Goal: Information Seeking & Learning: Learn about a topic

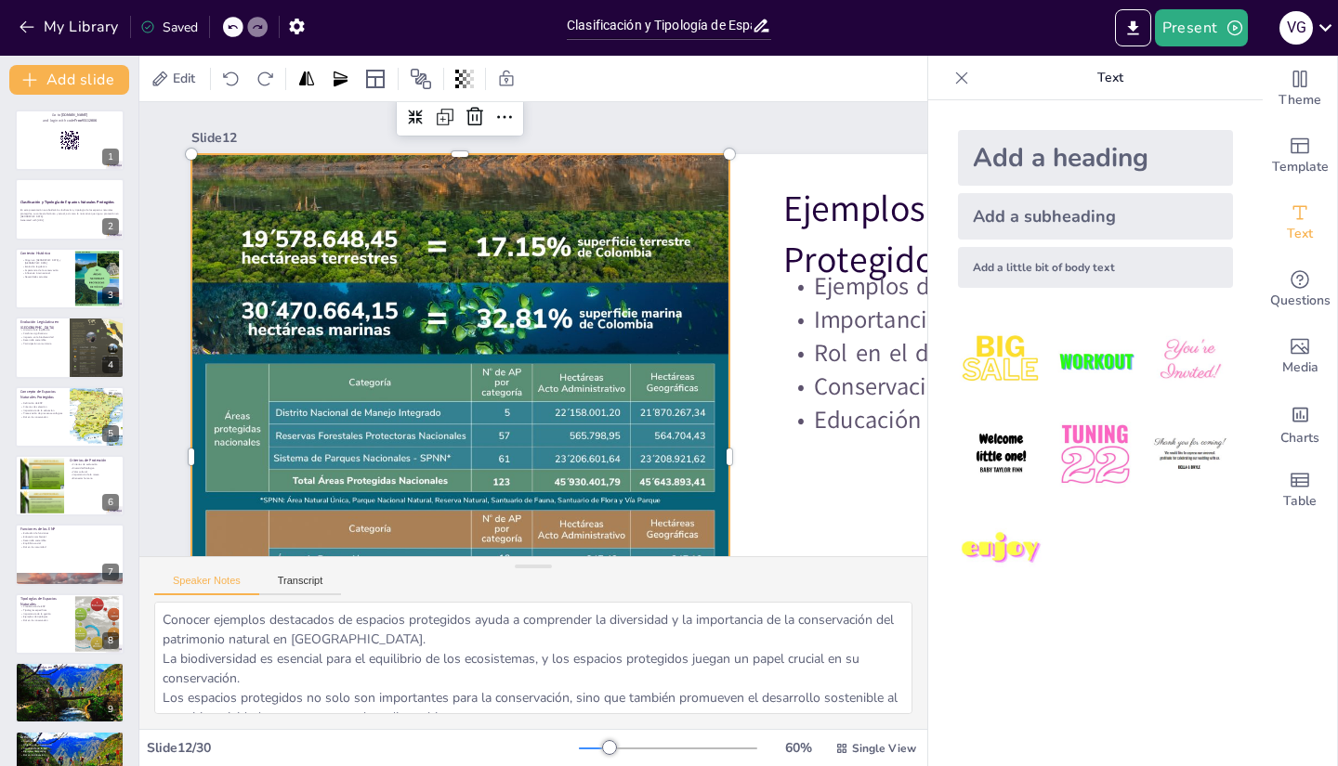
checkbox input "true"
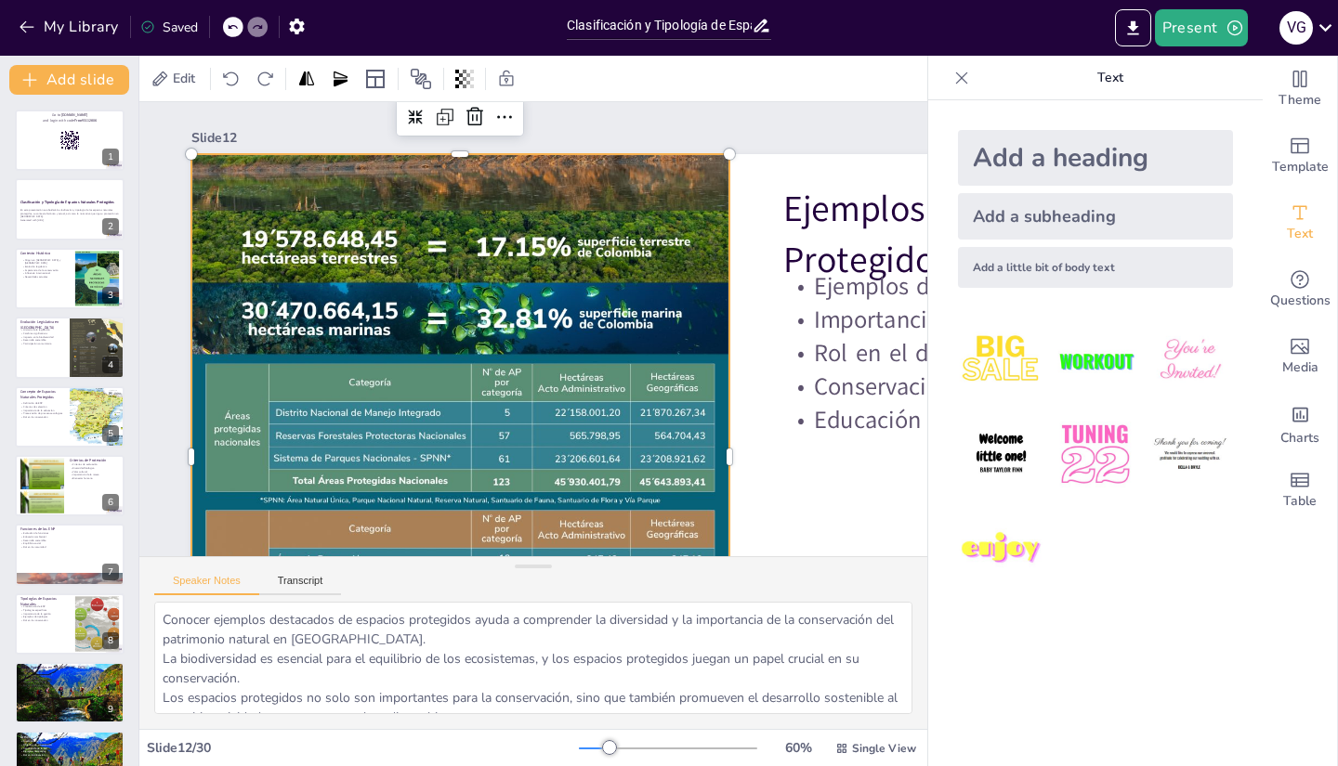
scroll to position [473, 0]
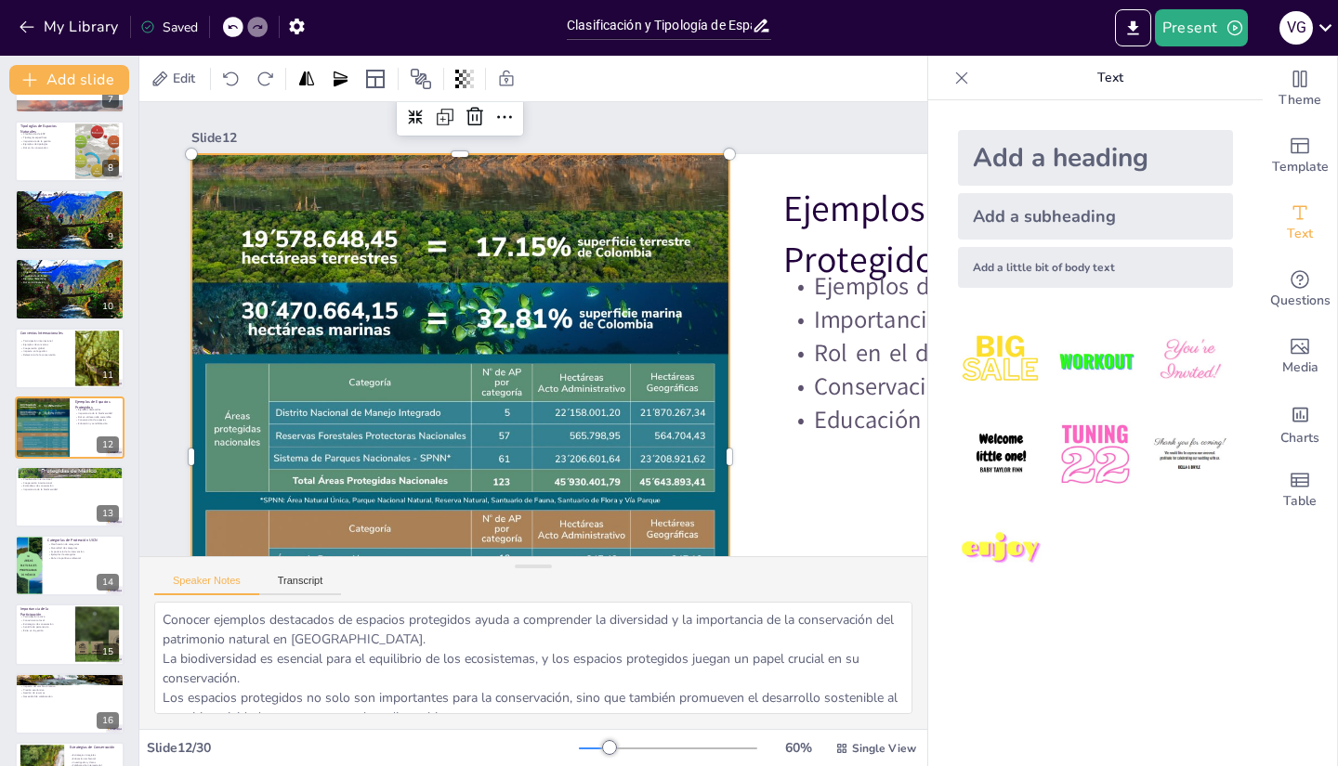
checkbox input "true"
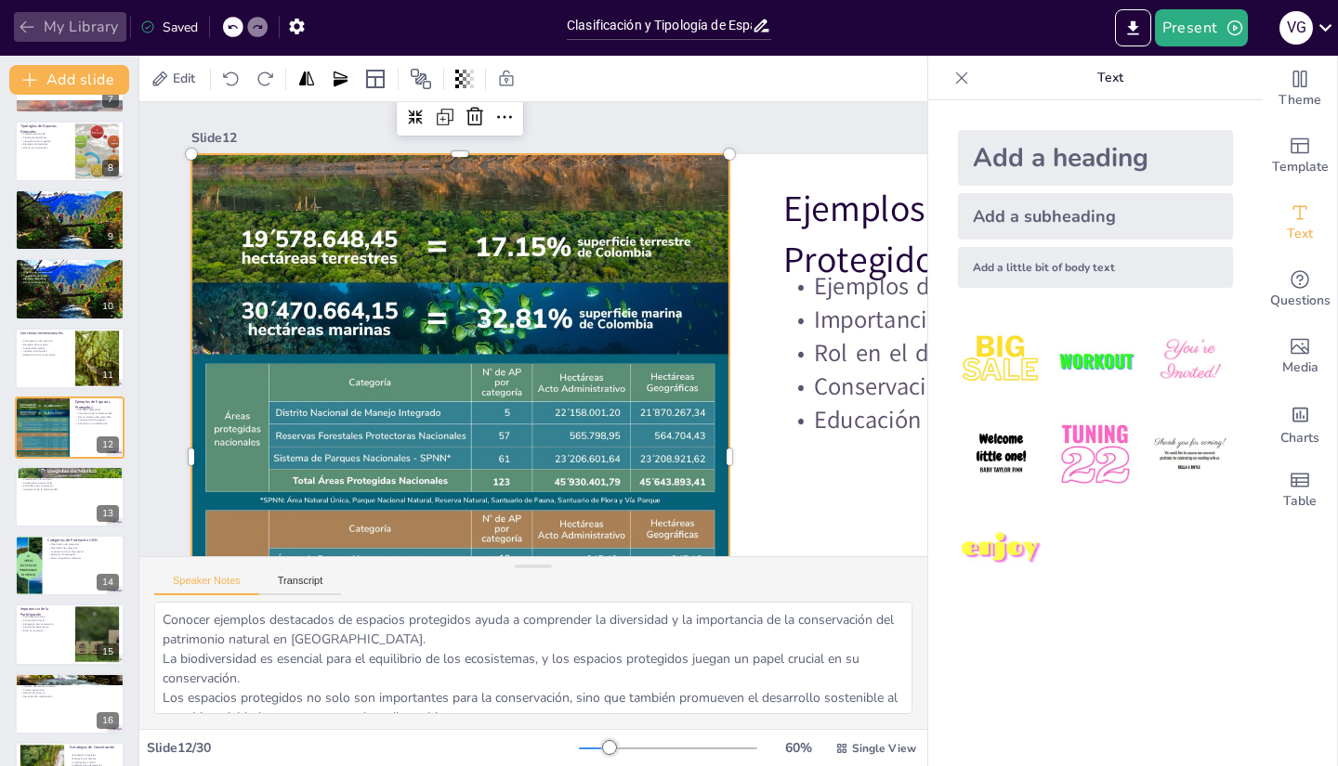
click at [66, 14] on button "My Library" at bounding box center [70, 27] width 112 height 30
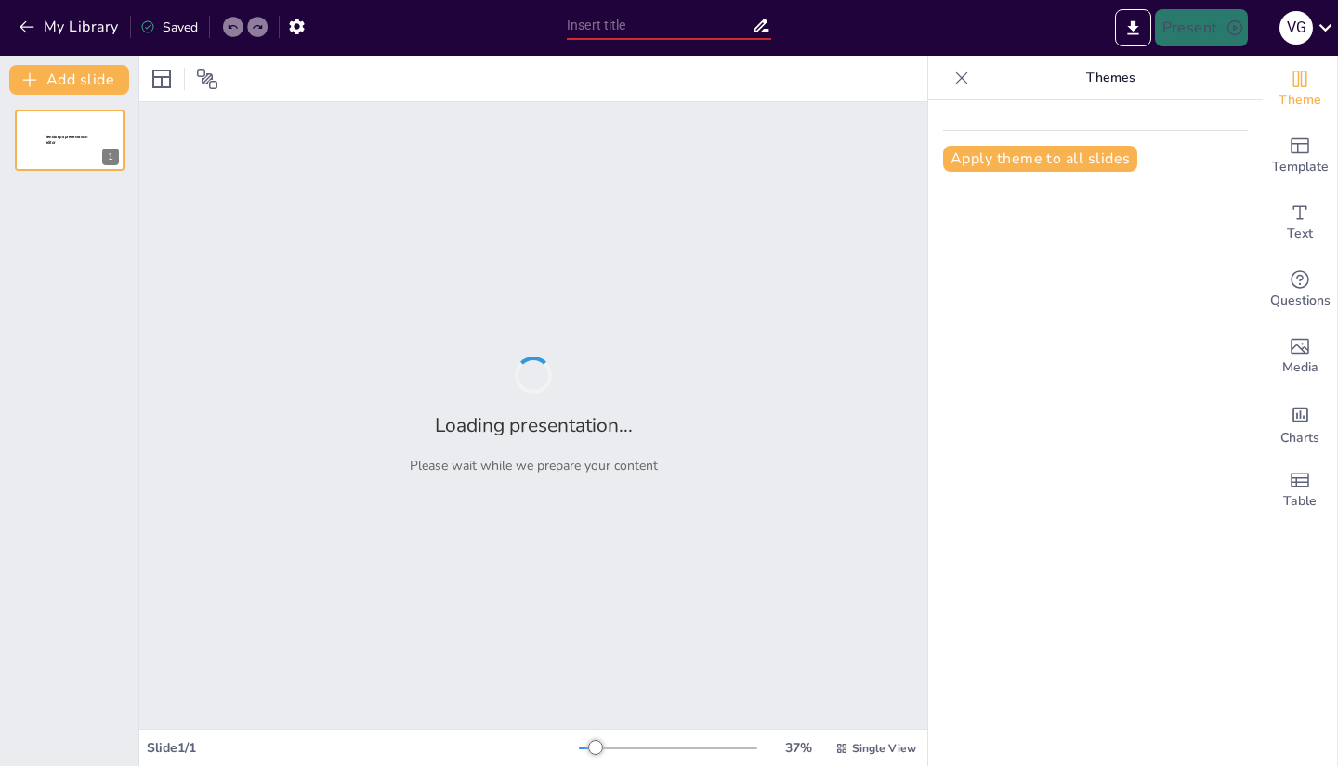
type input "Cuestionario sobre Espacios Naturales Protegidos según la Ley 42/2007"
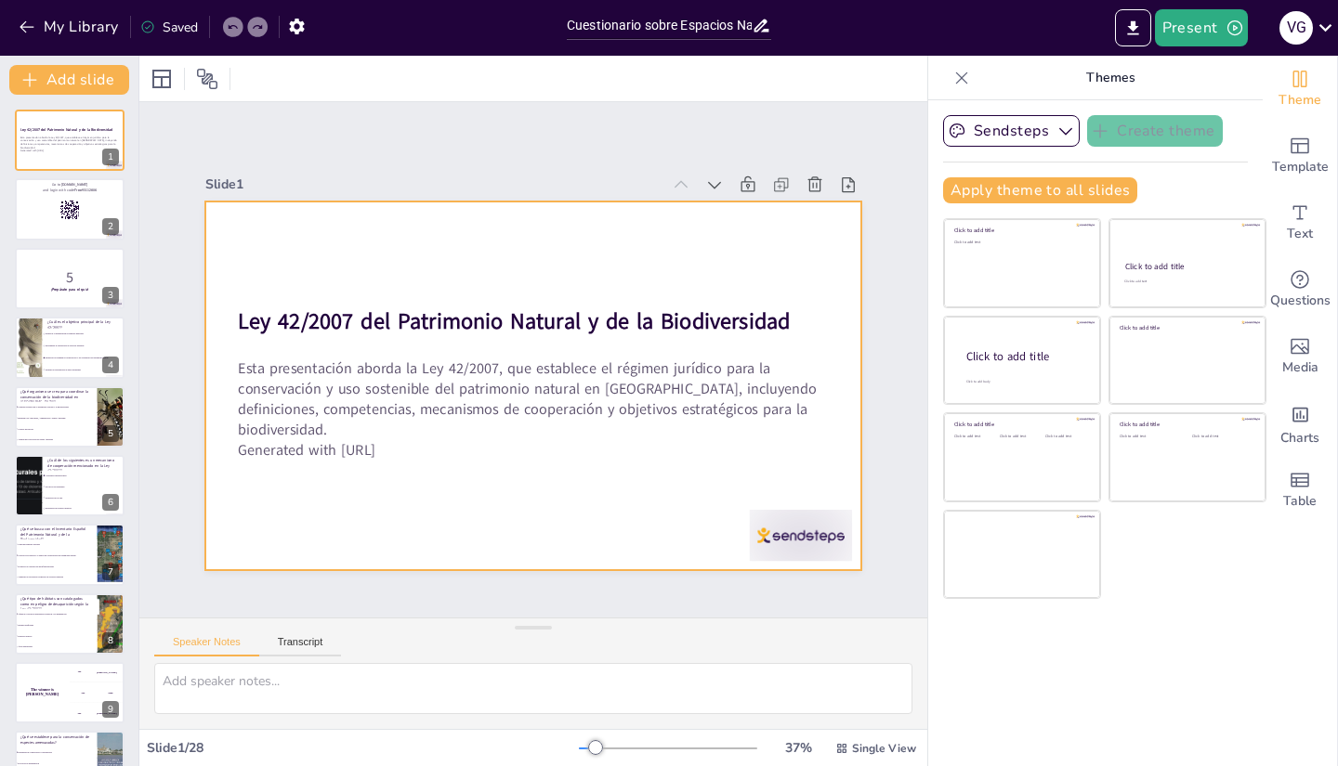
checkbox input "true"
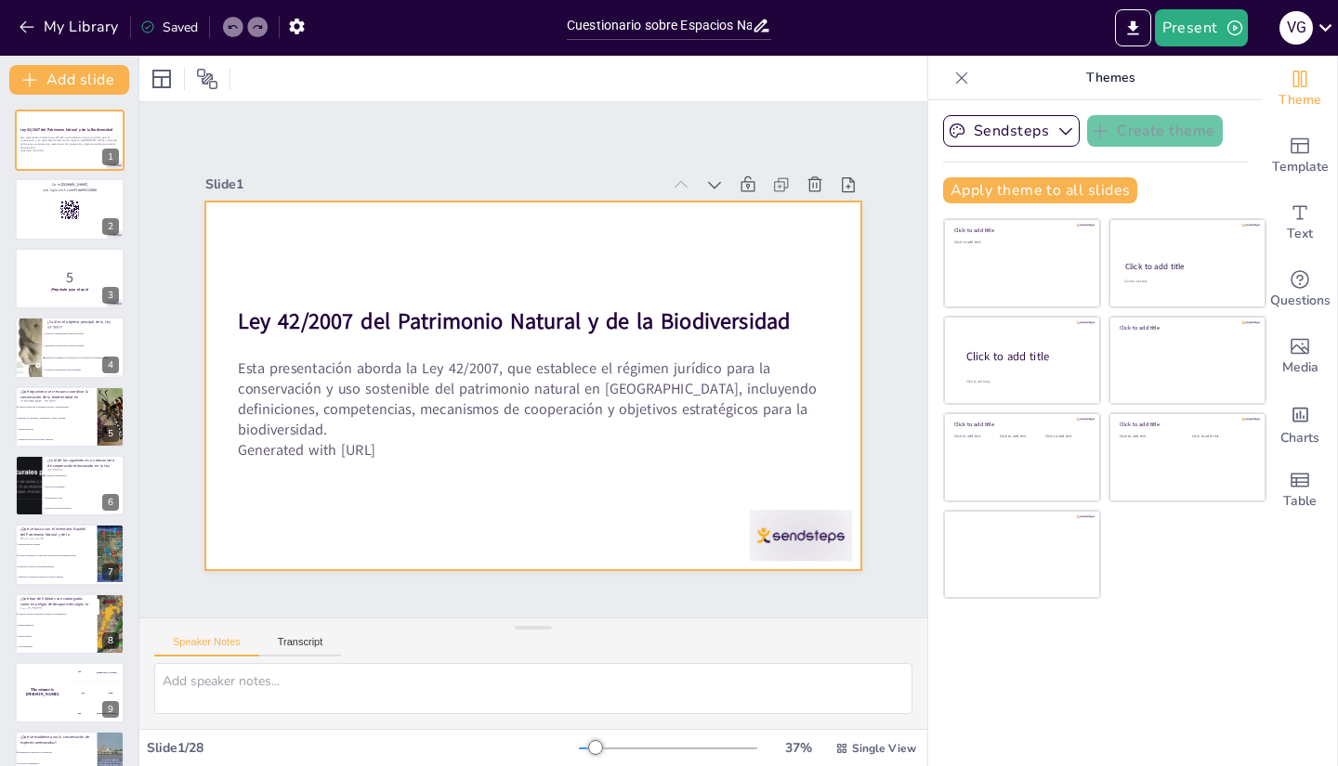
checkbox input "true"
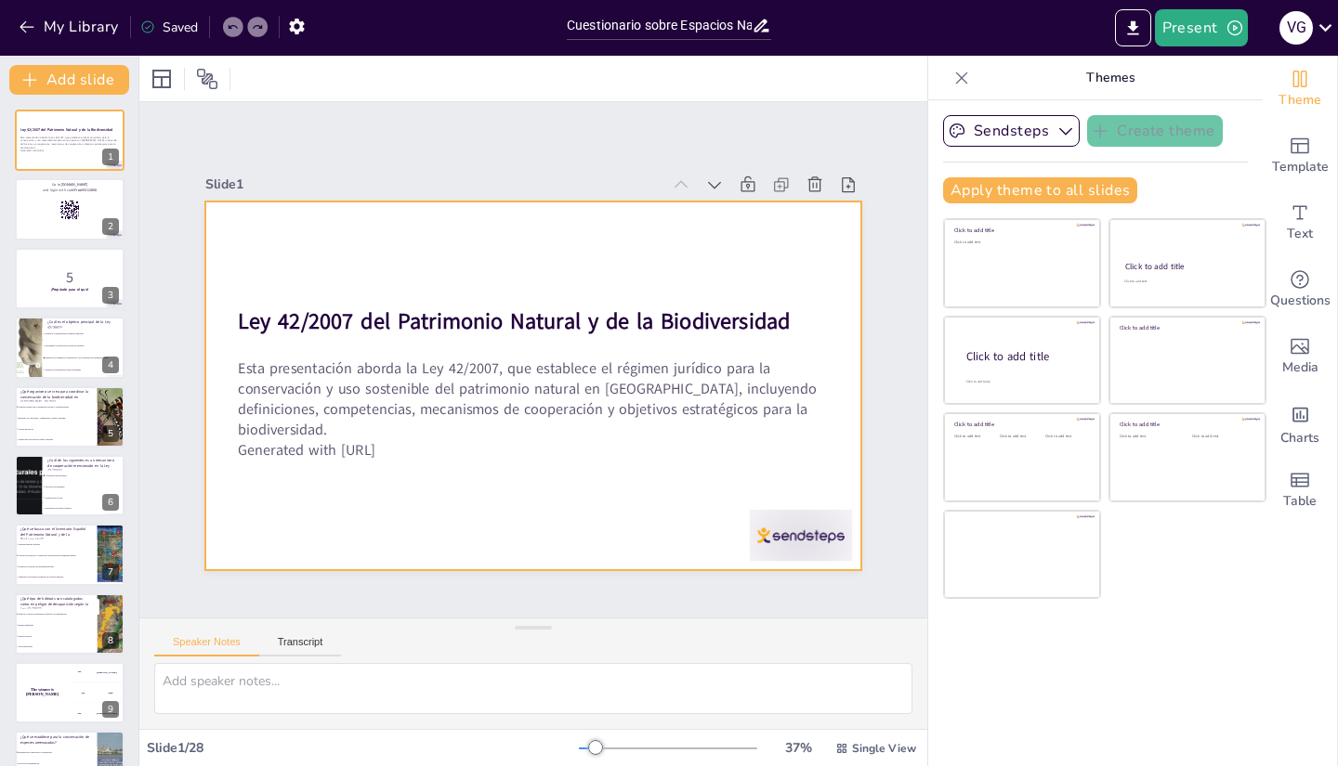
checkbox input "true"
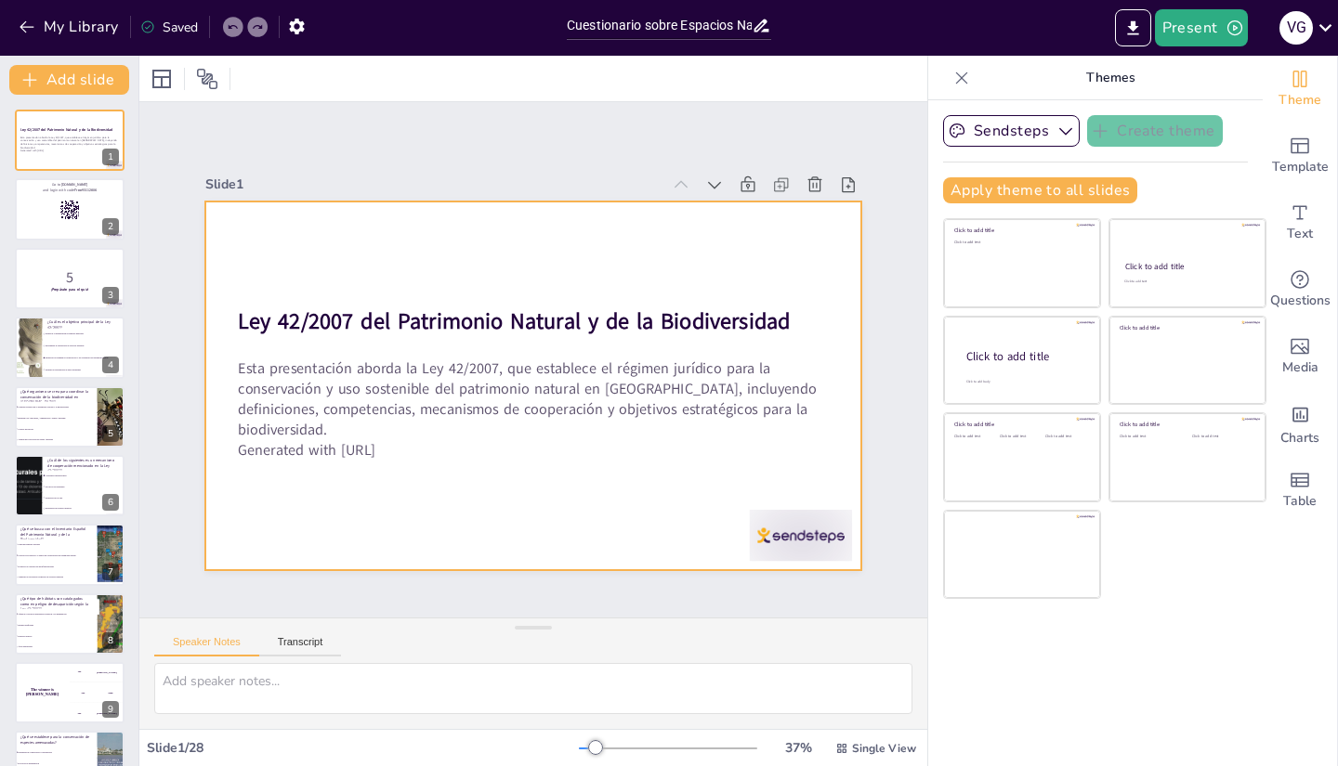
checkbox input "true"
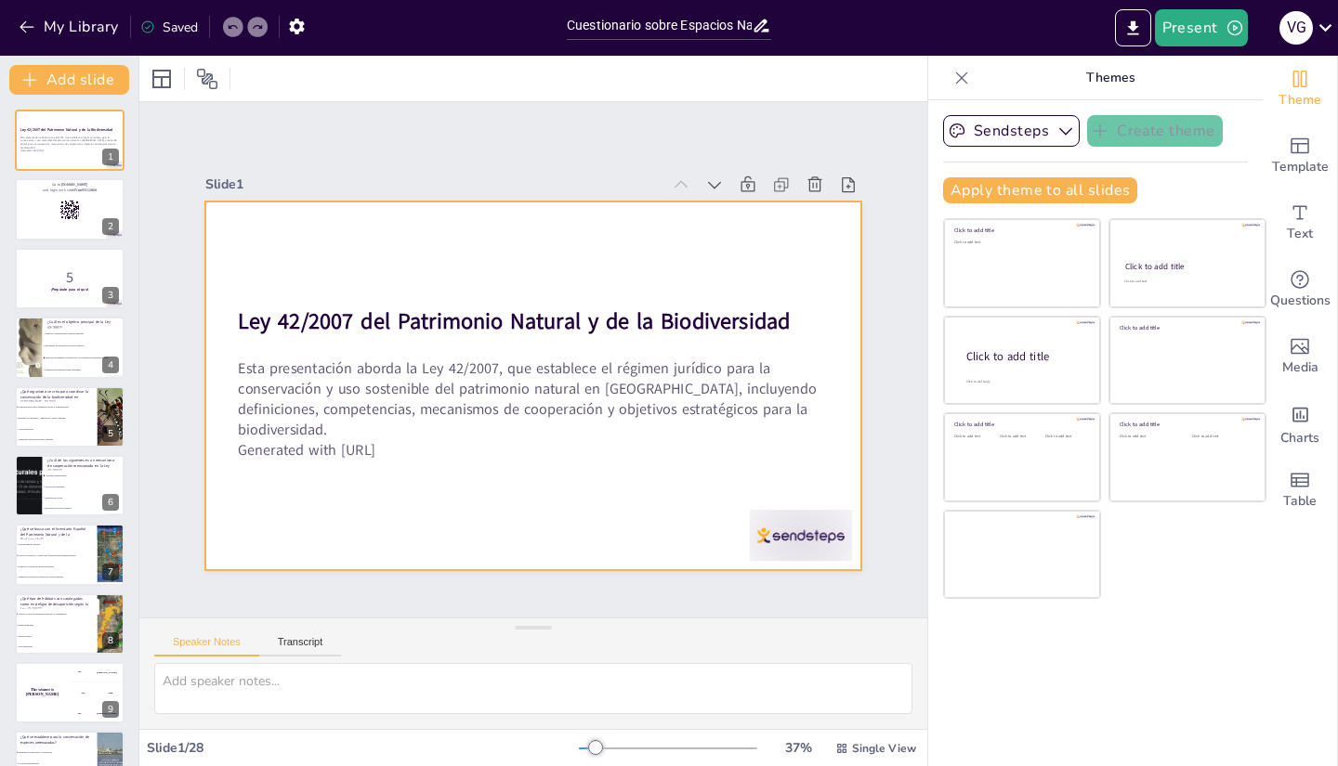
checkbox input "true"
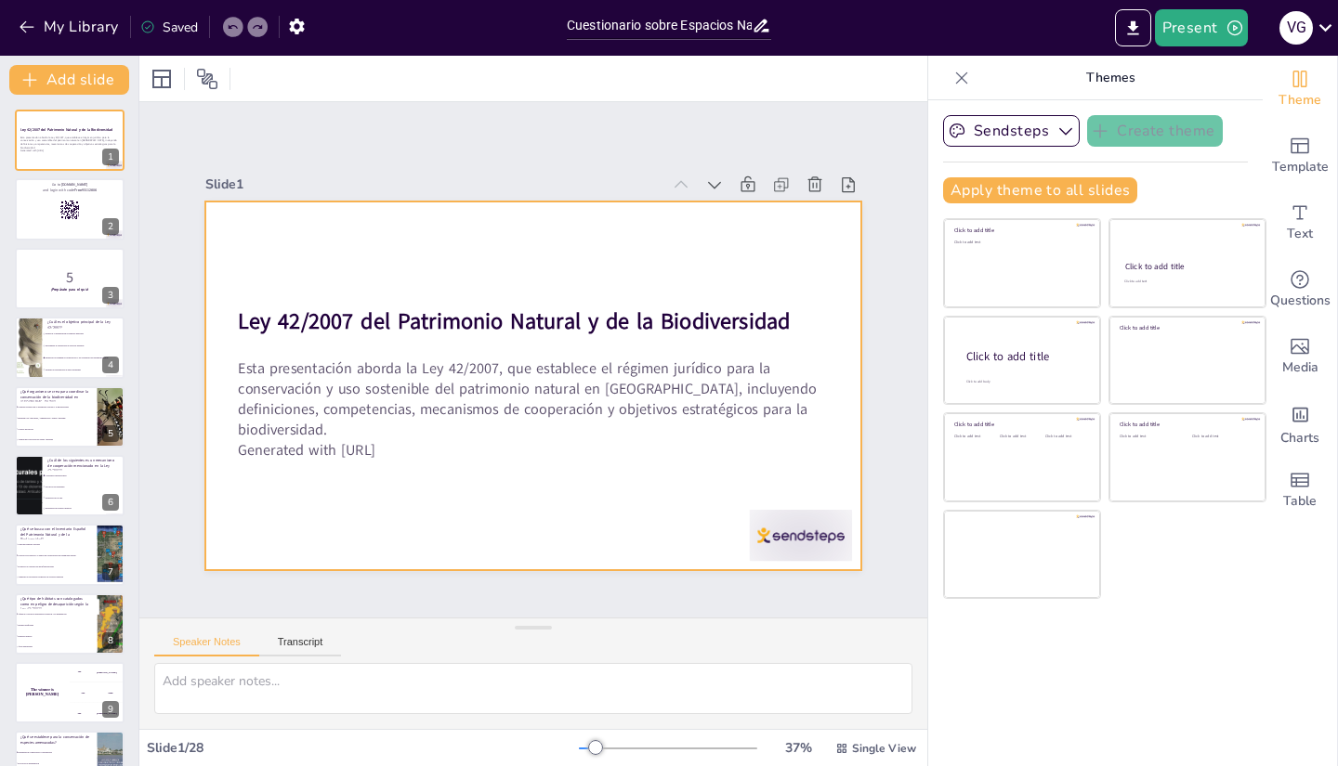
checkbox input "true"
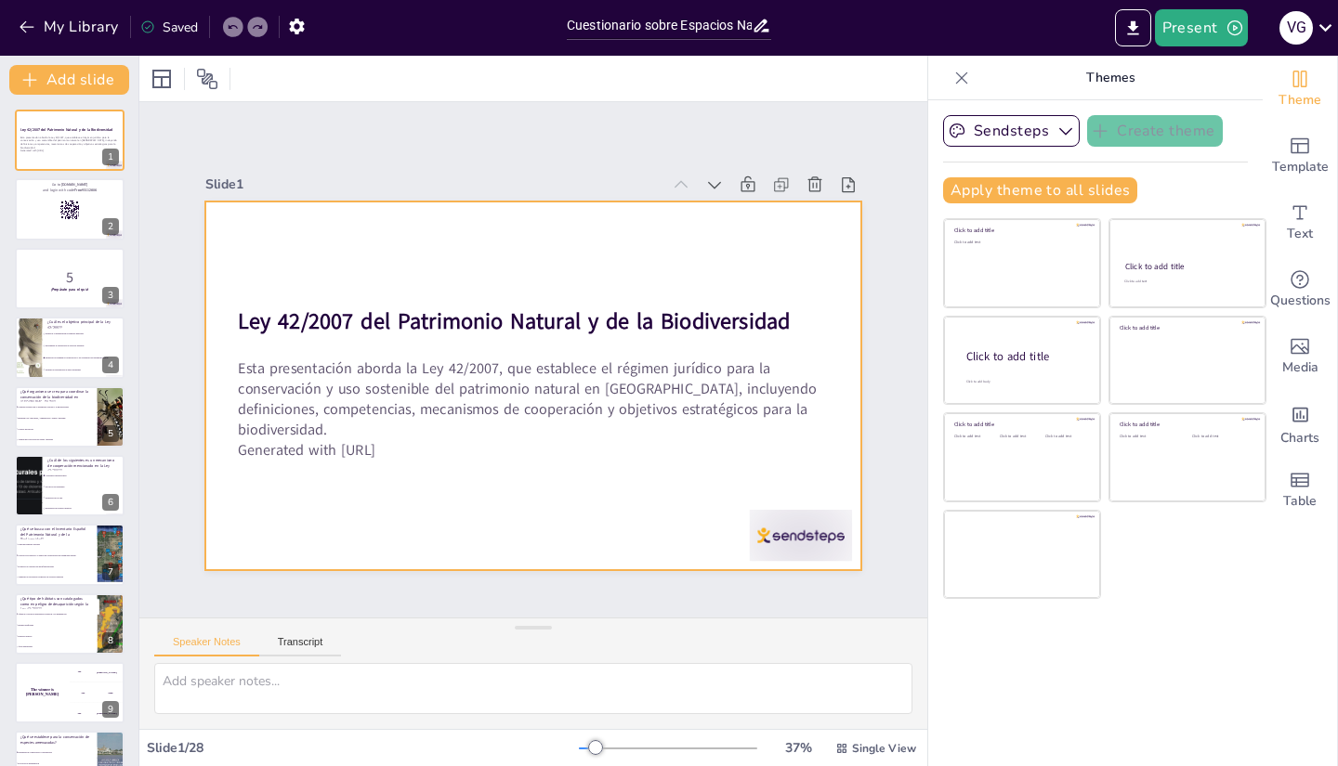
checkbox input "true"
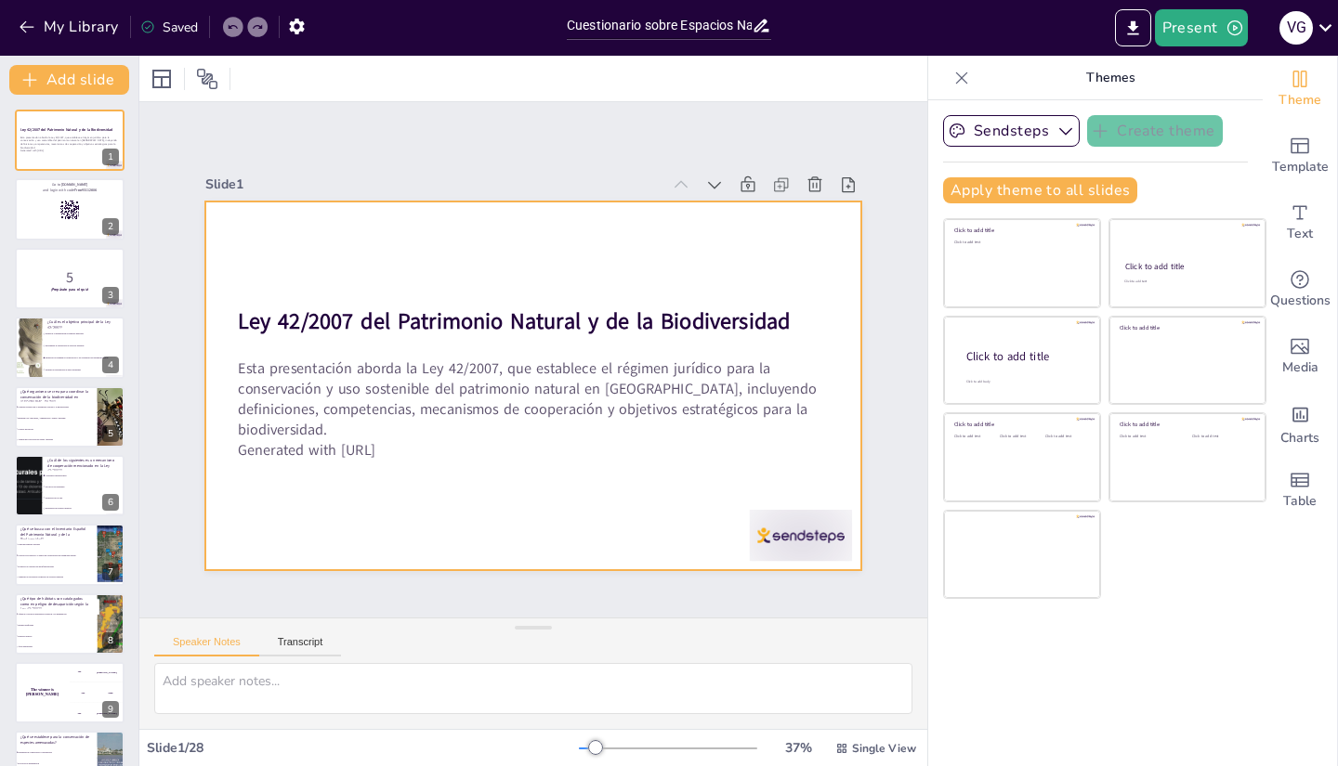
checkbox input "true"
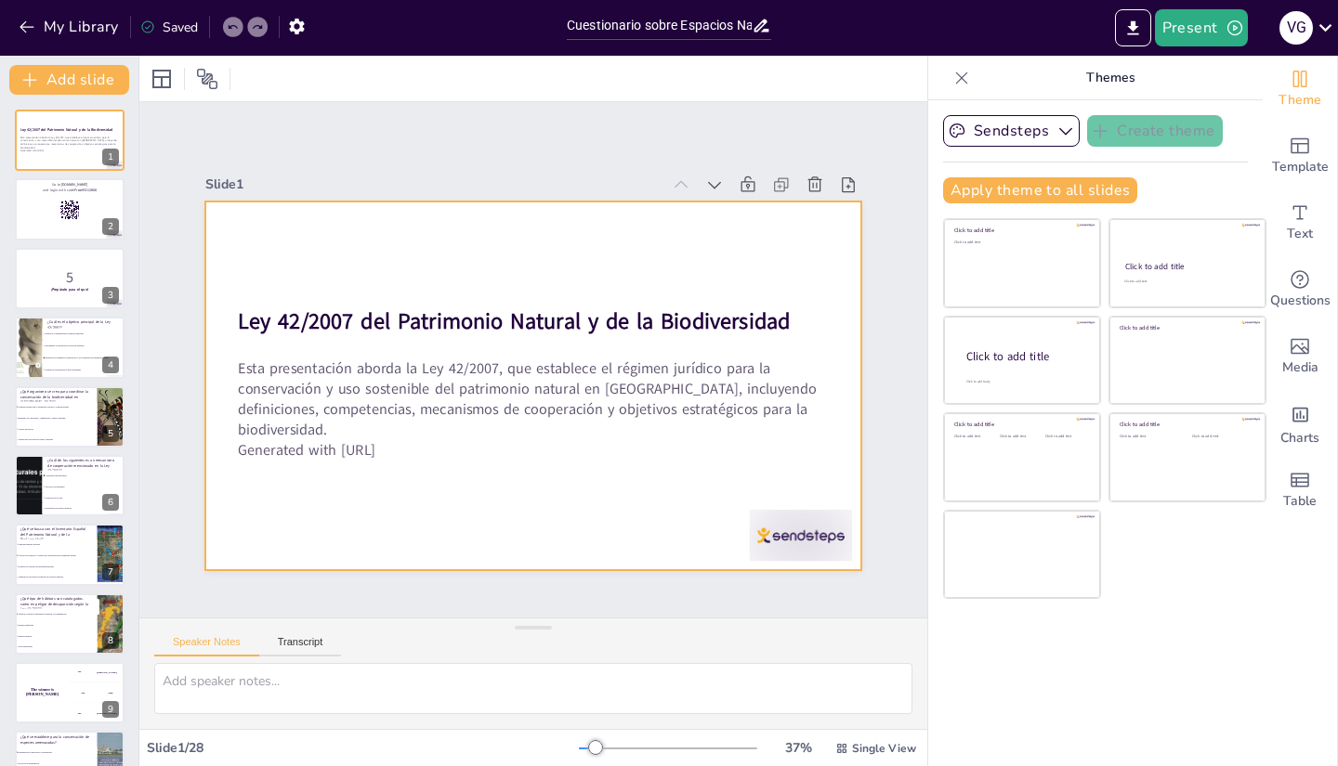
checkbox input "true"
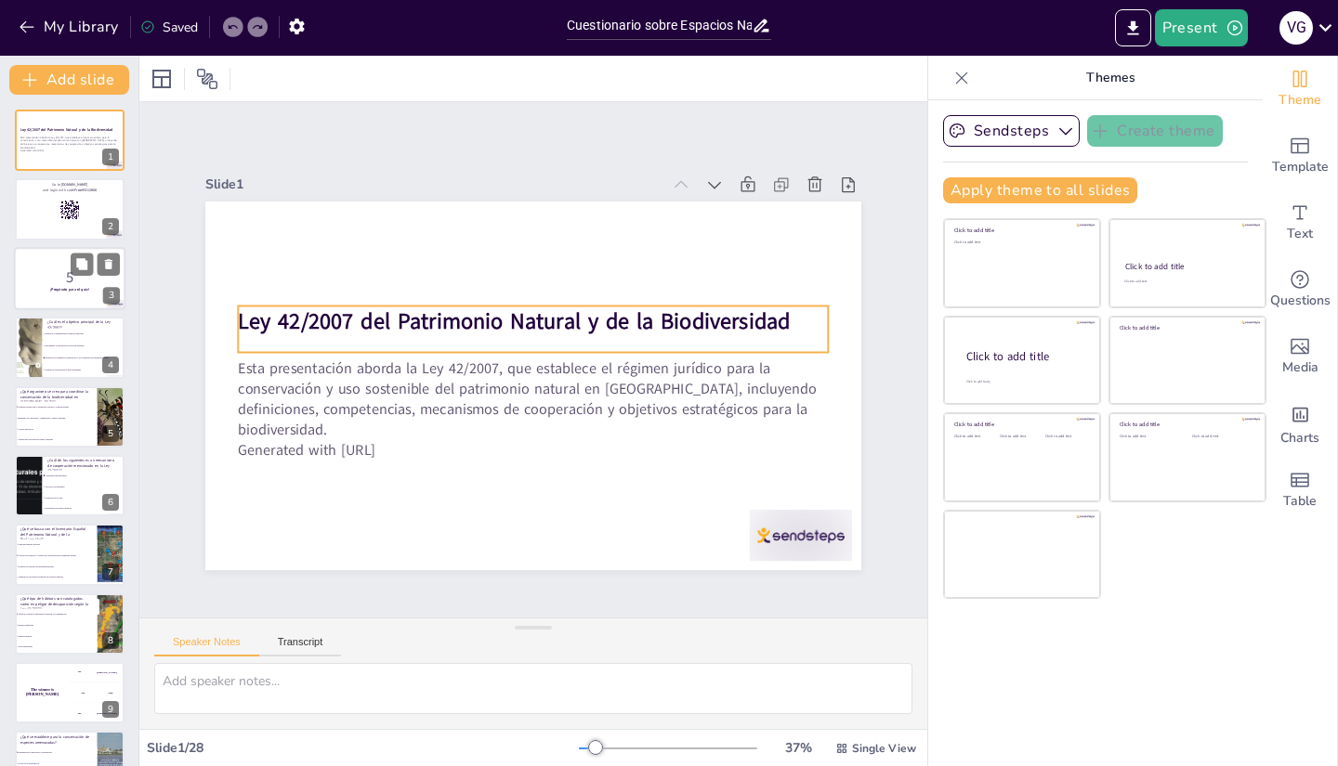
checkbox input "true"
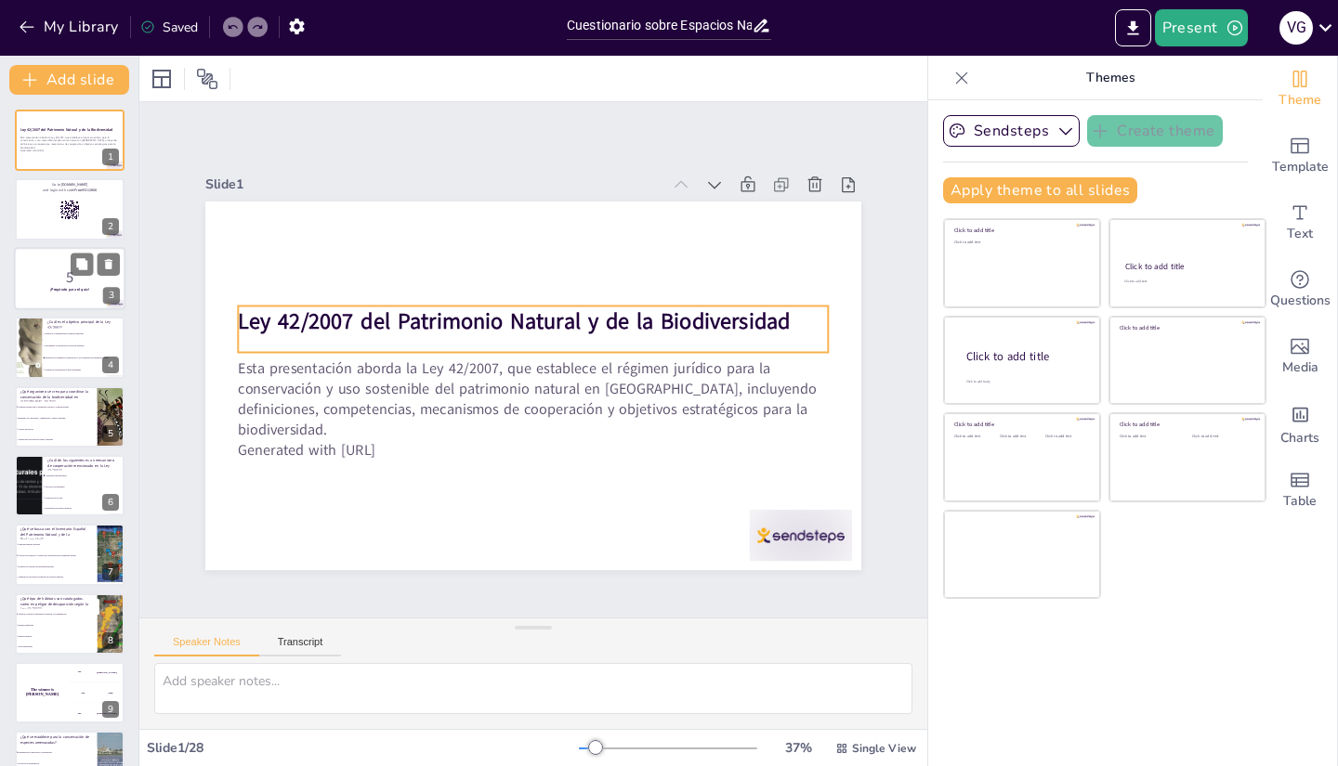
checkbox input "true"
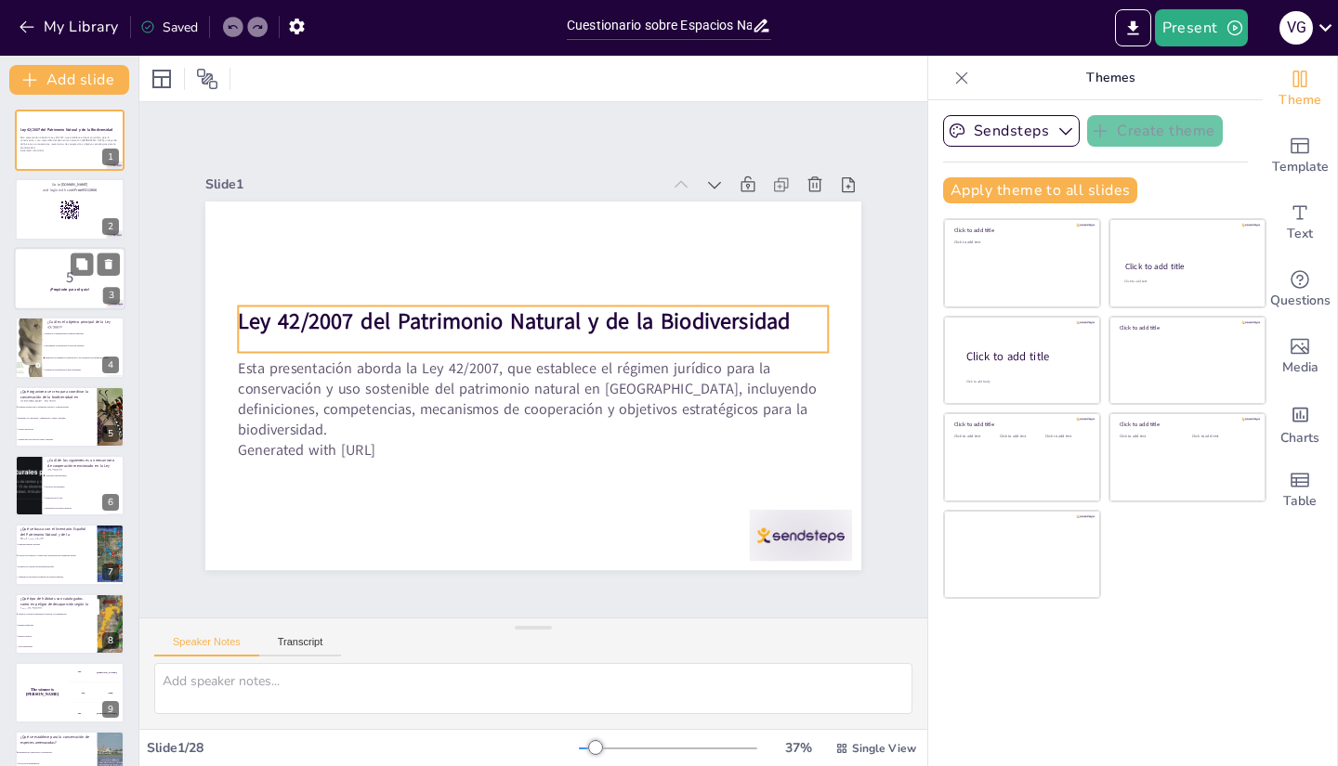
checkbox input "true"
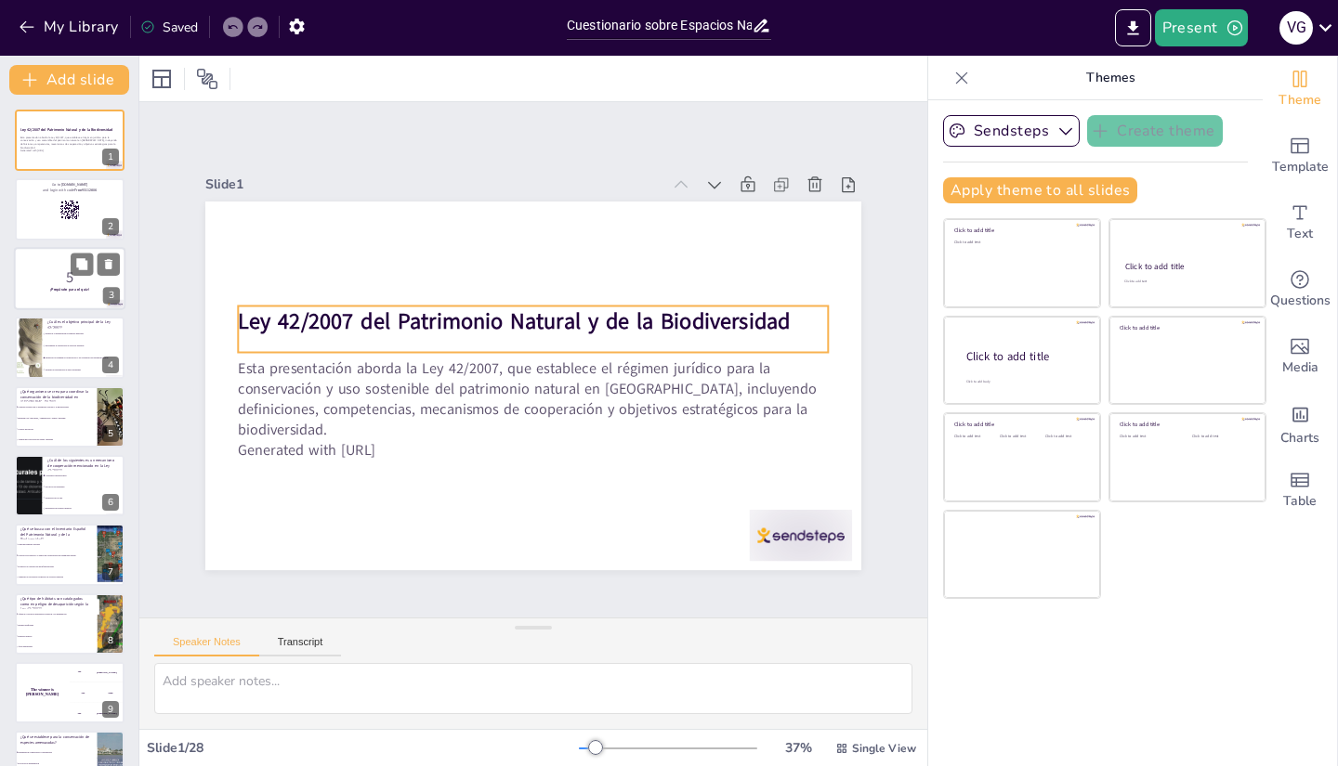
checkbox input "true"
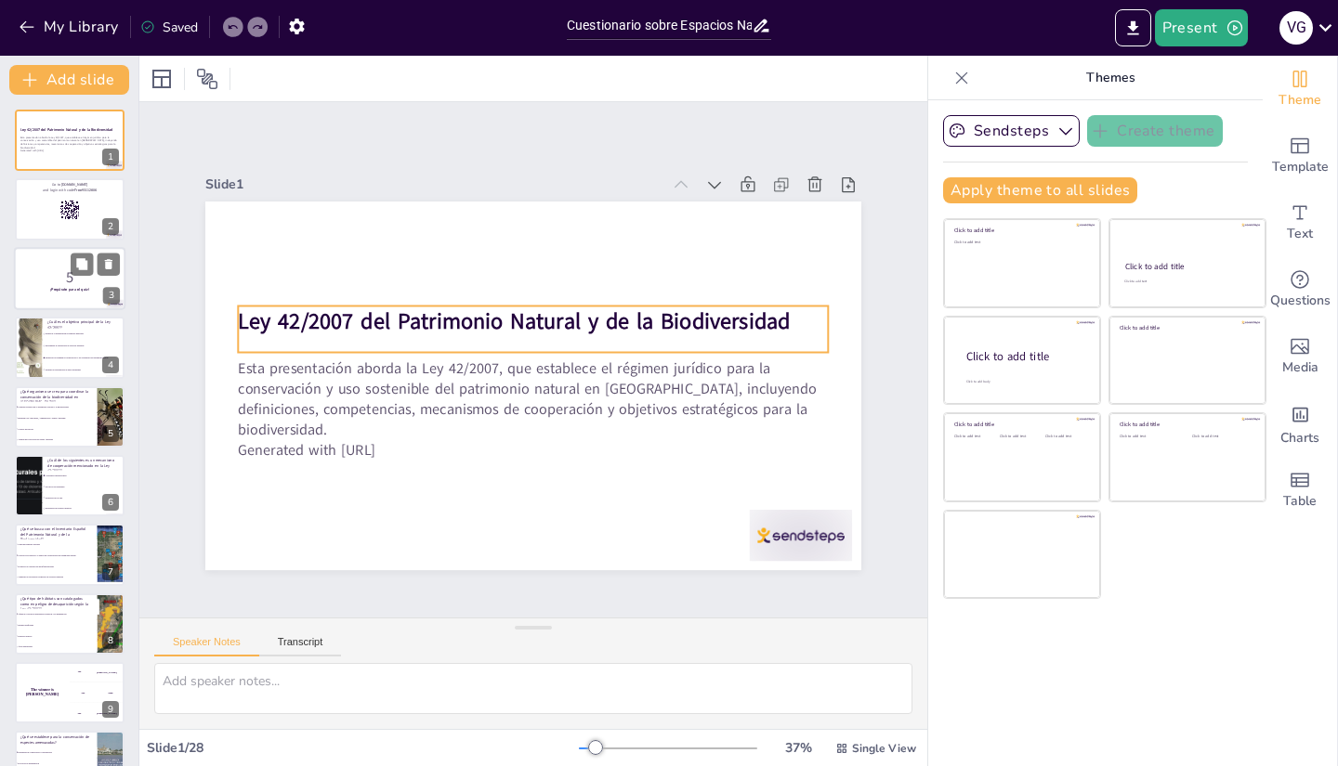
checkbox input "true"
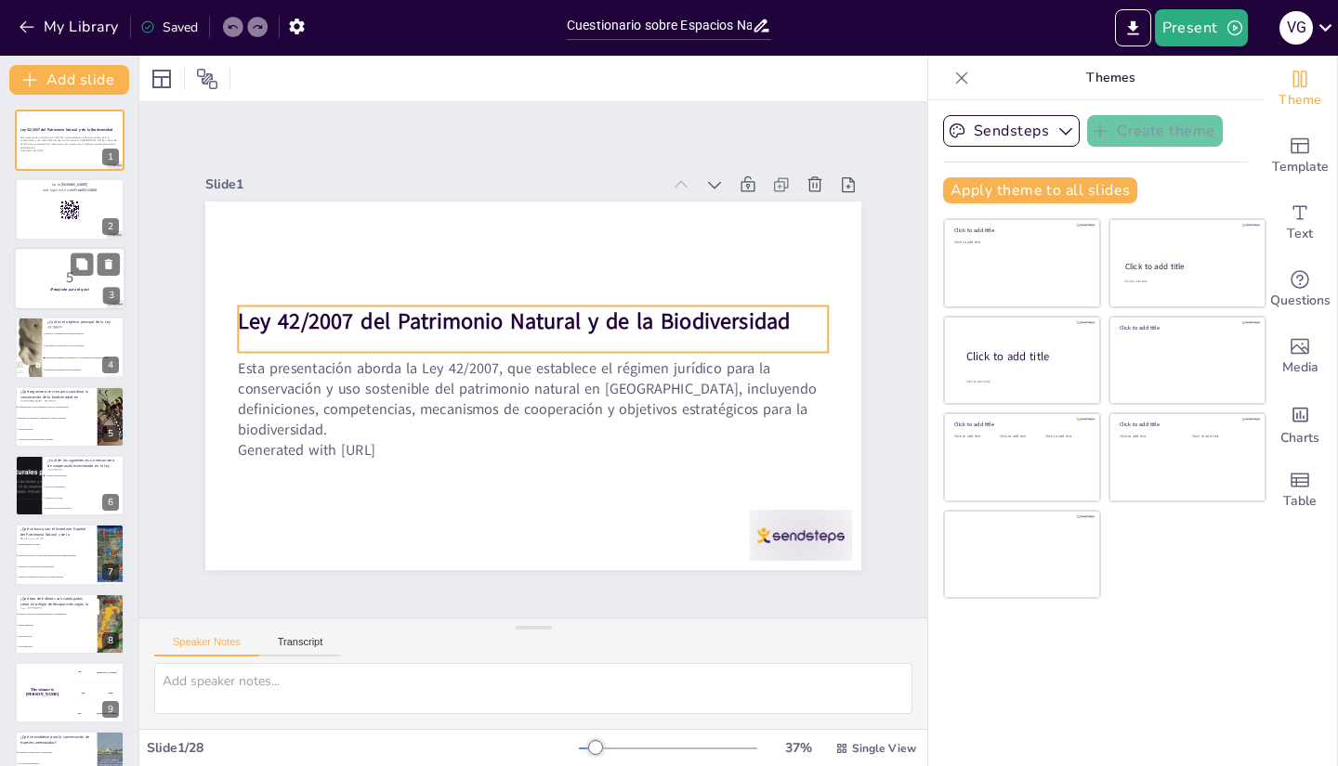
checkbox input "true"
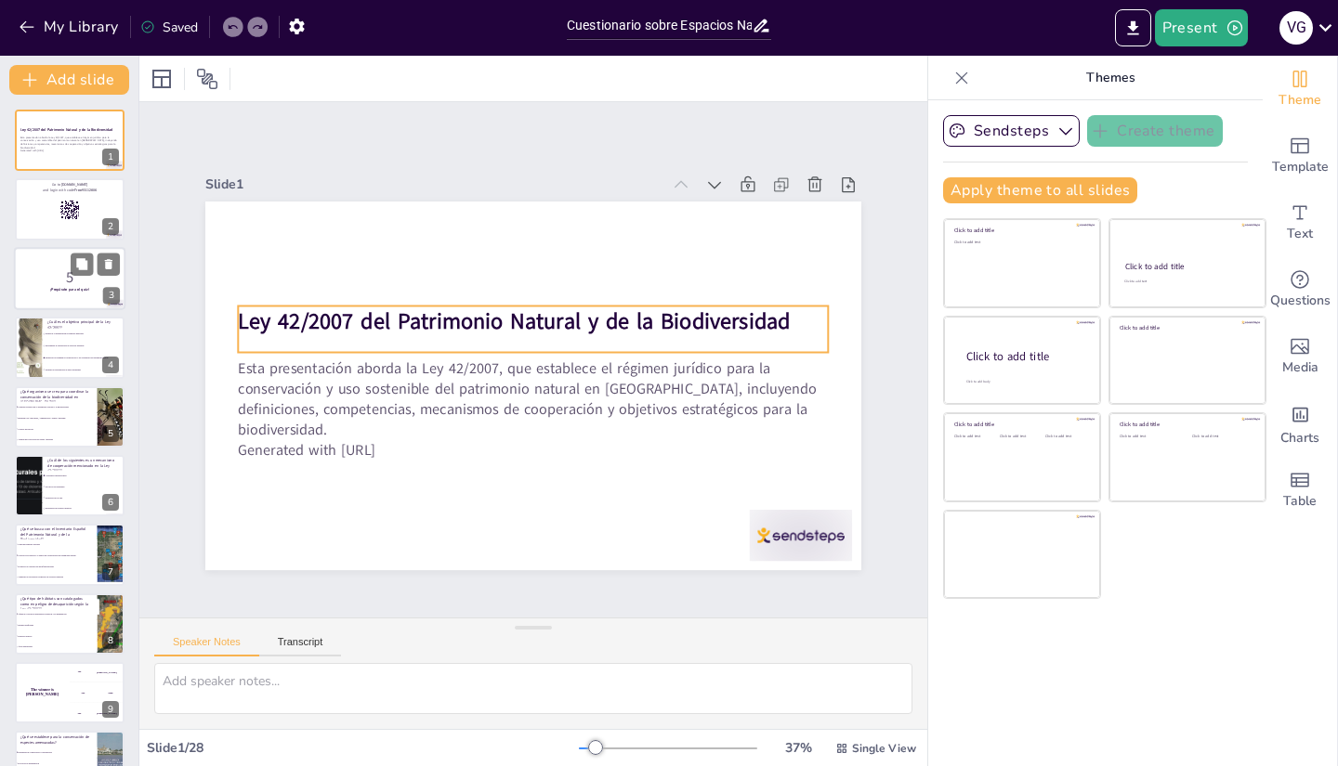
checkbox input "true"
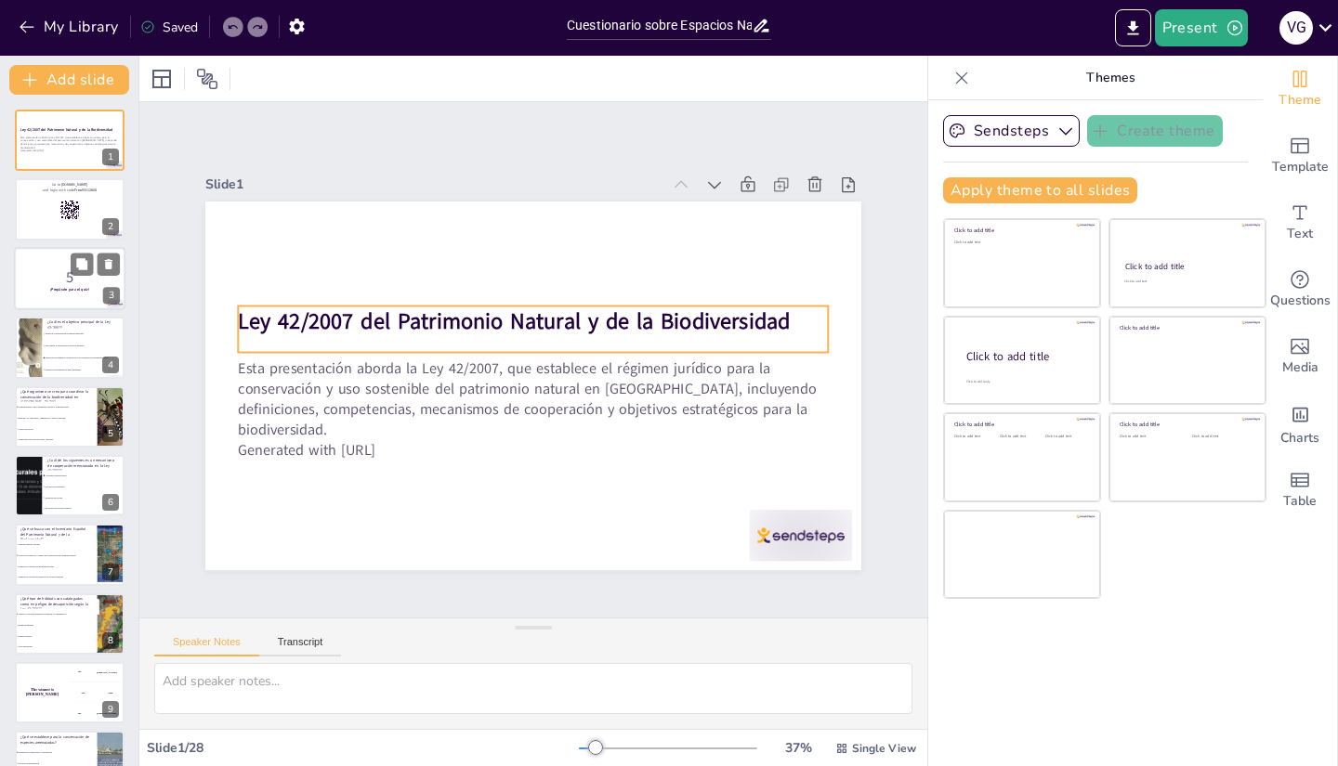
checkbox input "true"
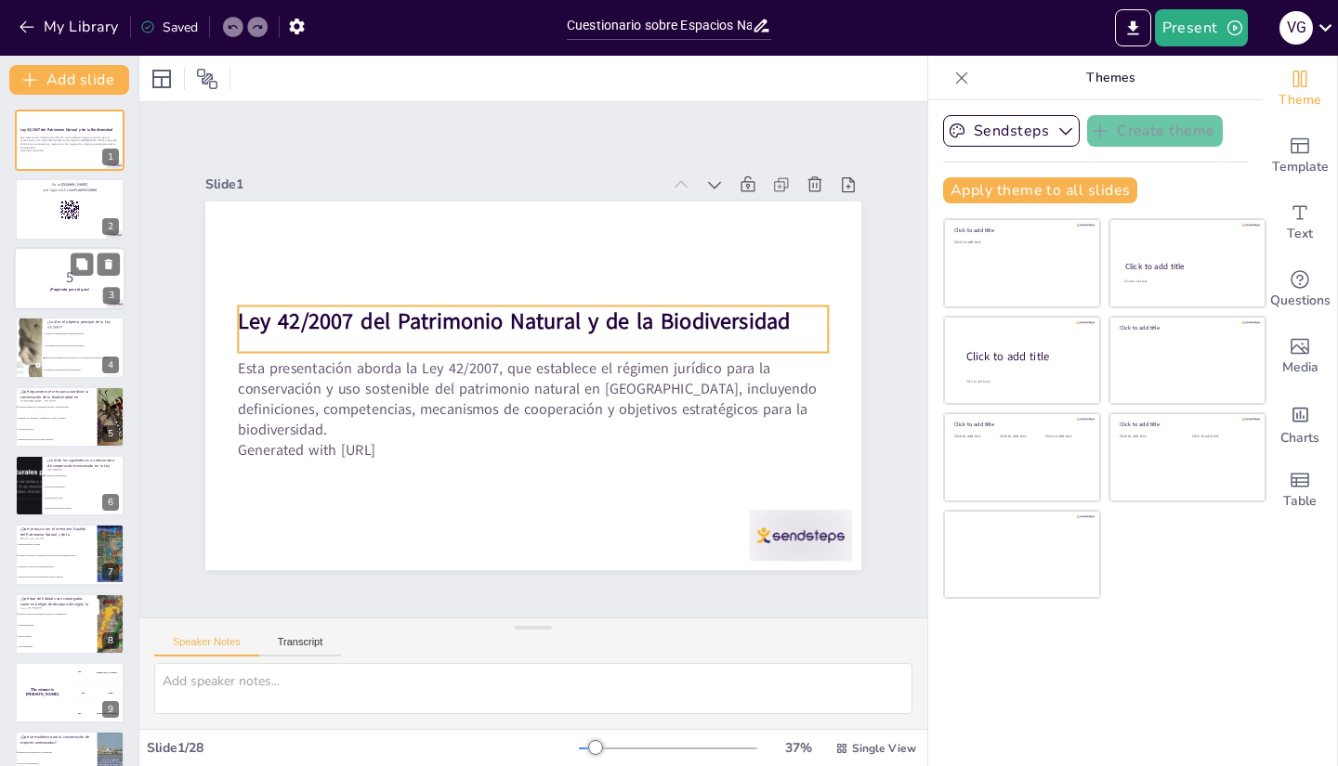
checkbox input "true"
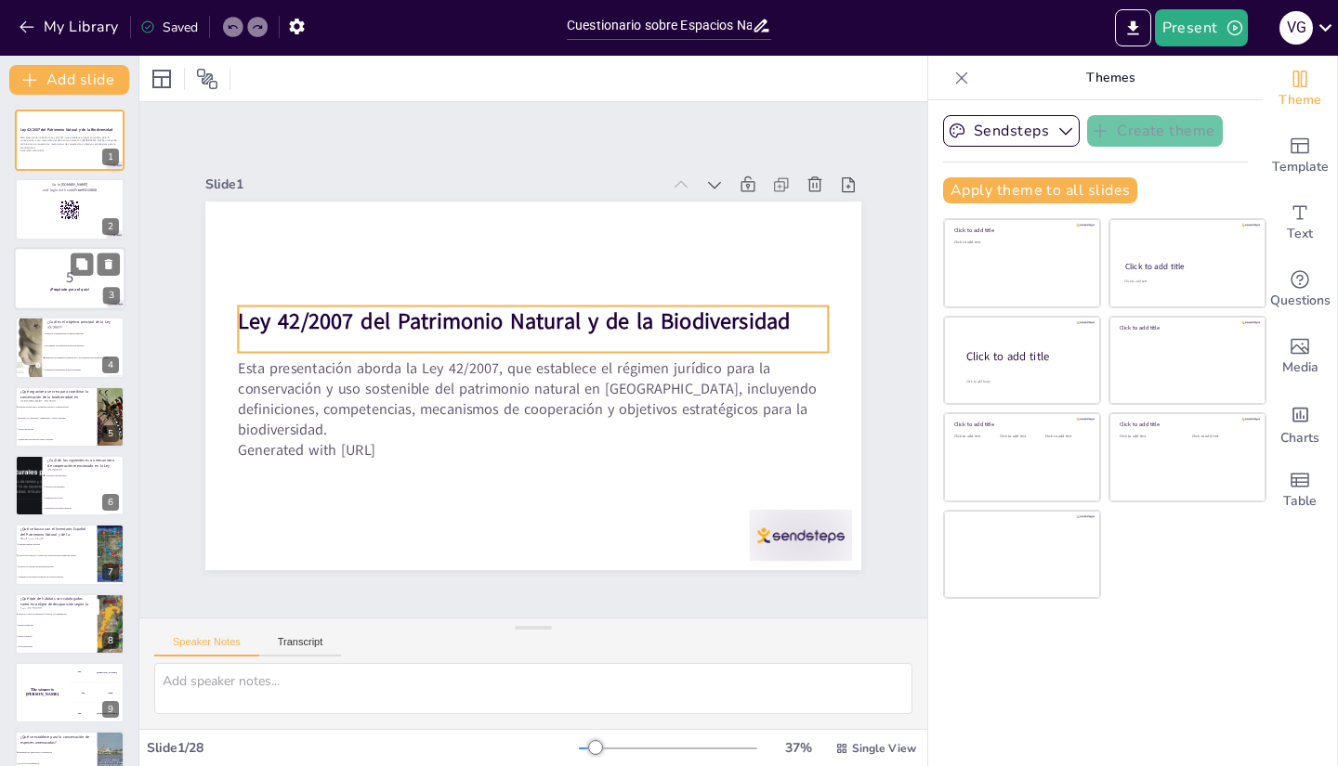
checkbox input "true"
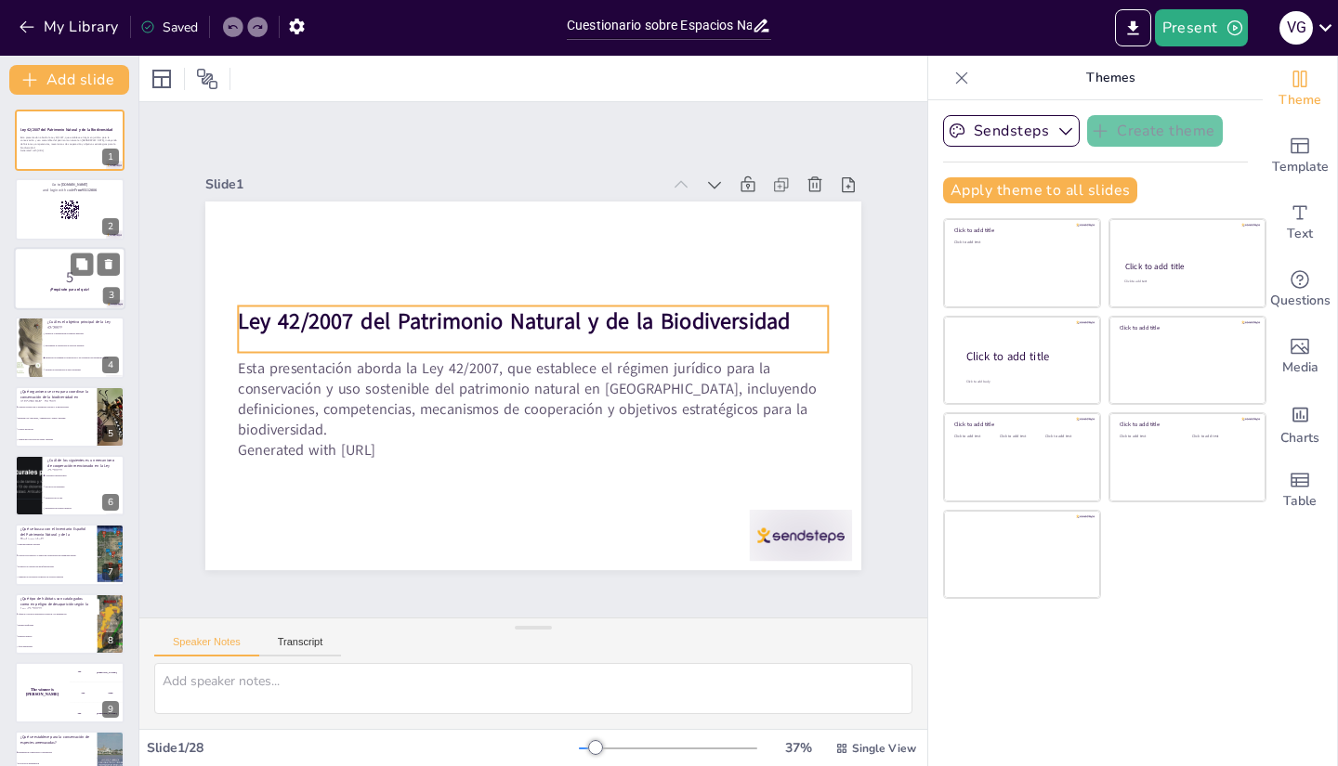
checkbox input "true"
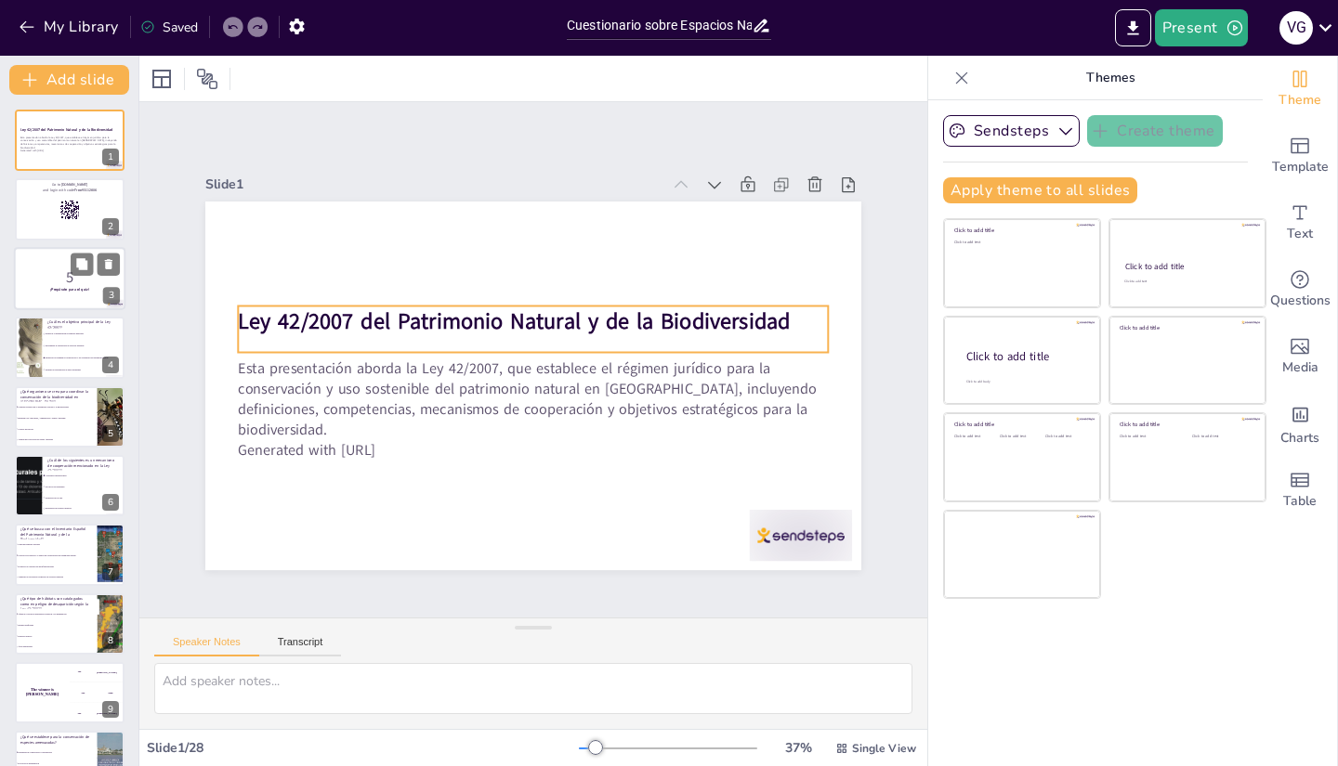
checkbox input "true"
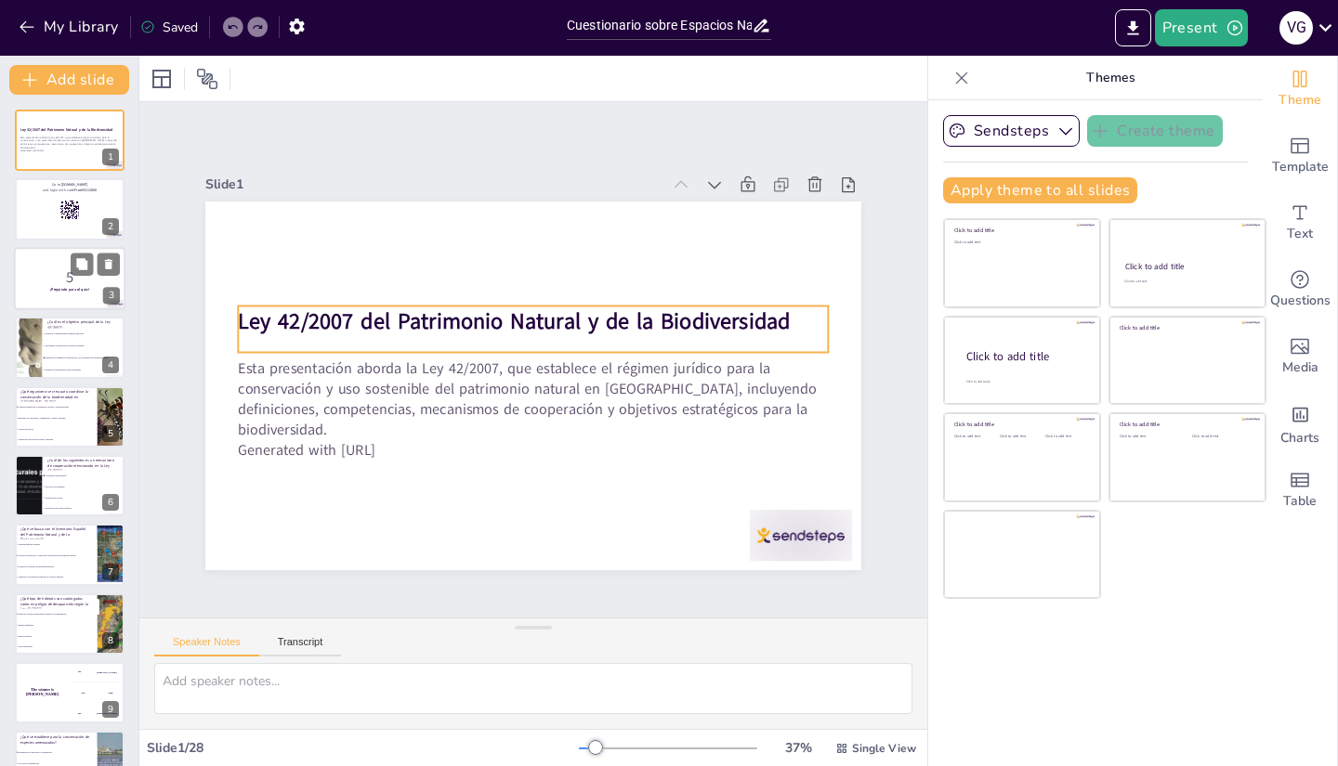
checkbox input "true"
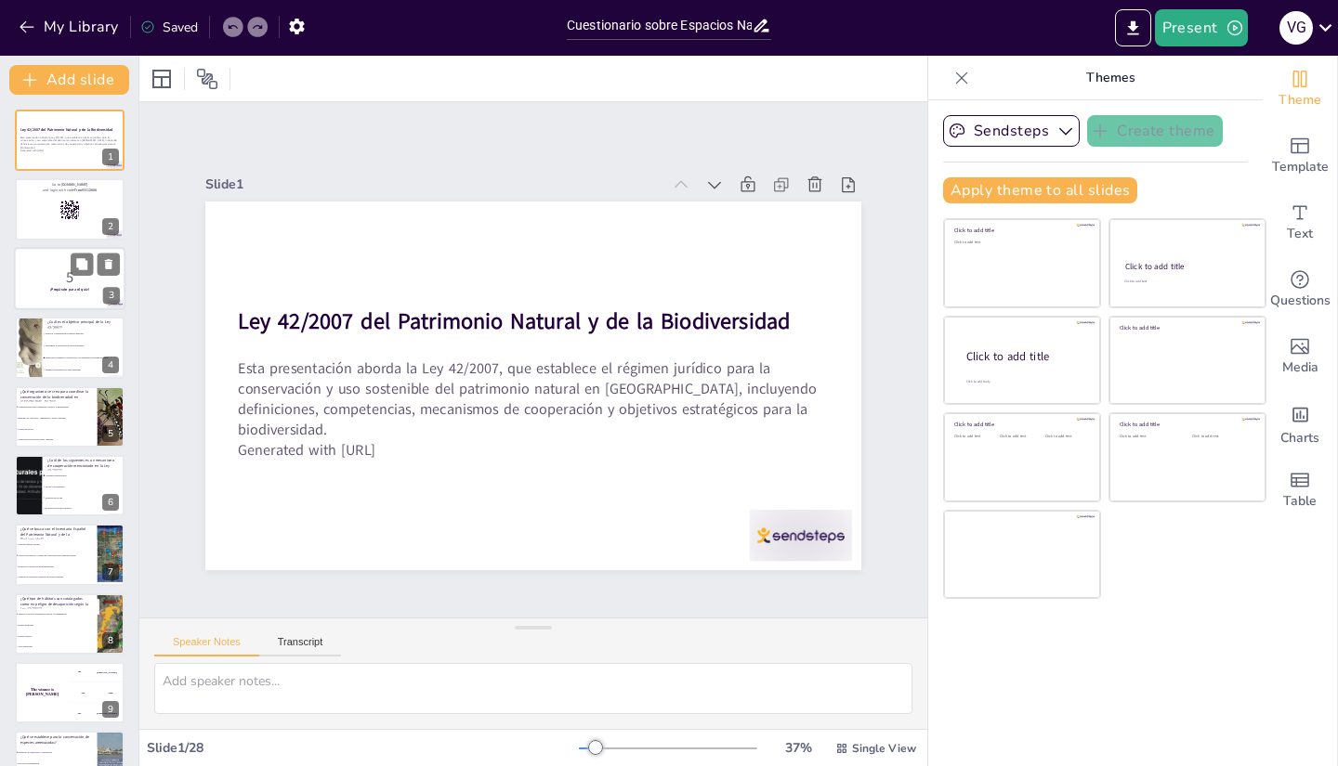
checkbox input "true"
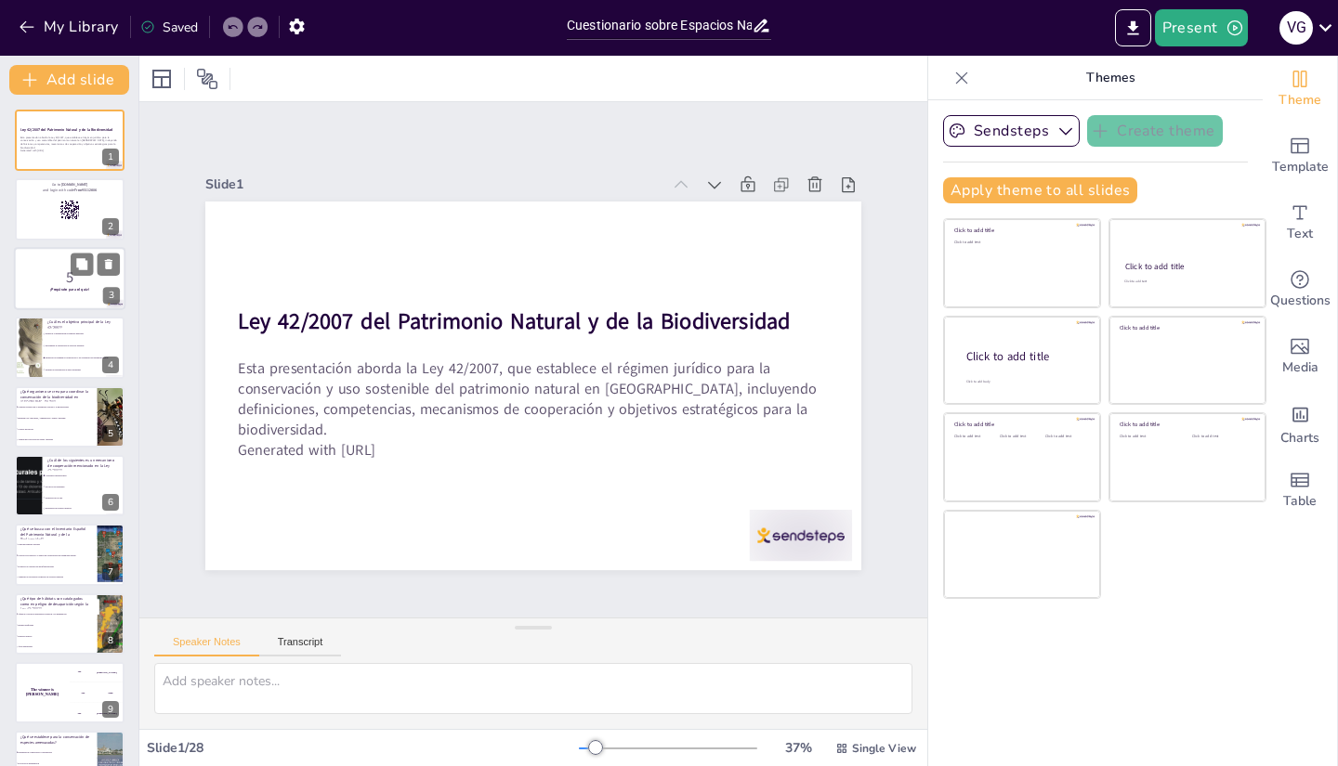
checkbox input "true"
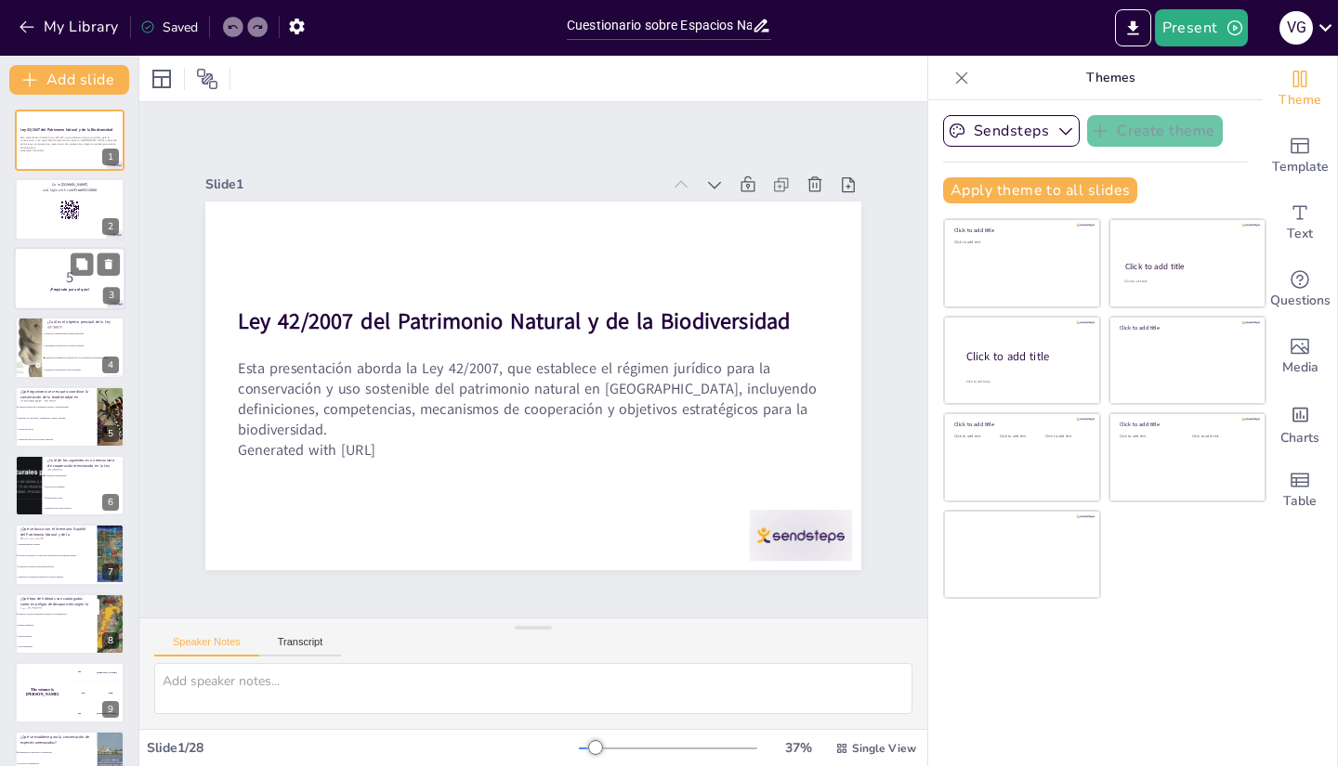
checkbox input "true"
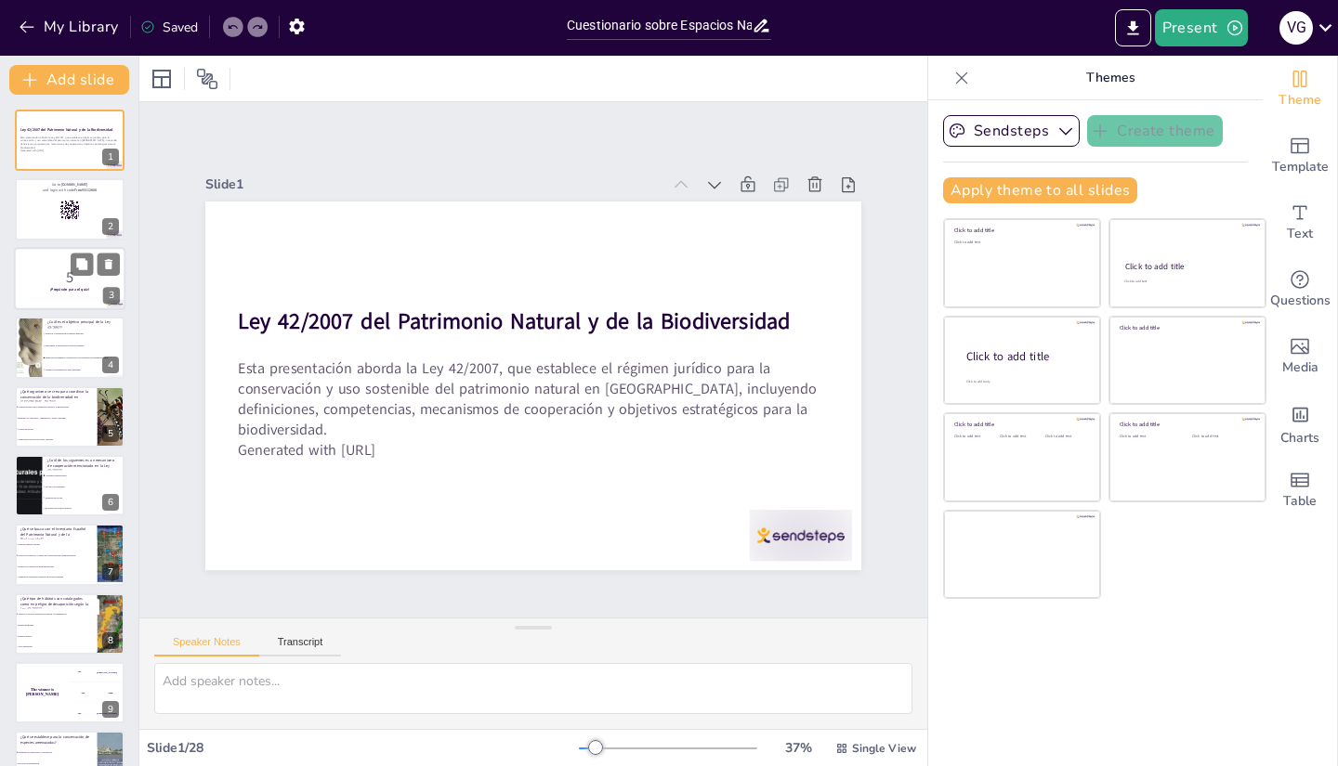
checkbox input "true"
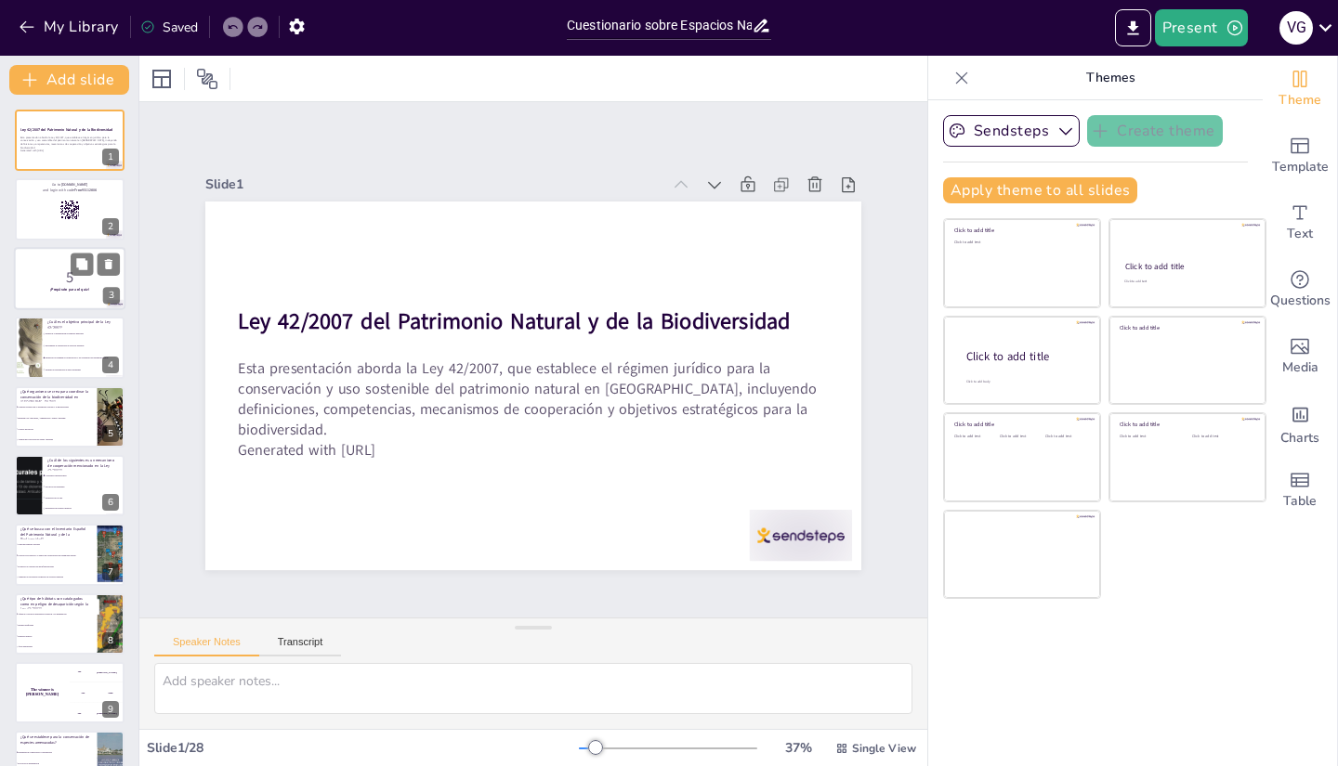
checkbox input "true"
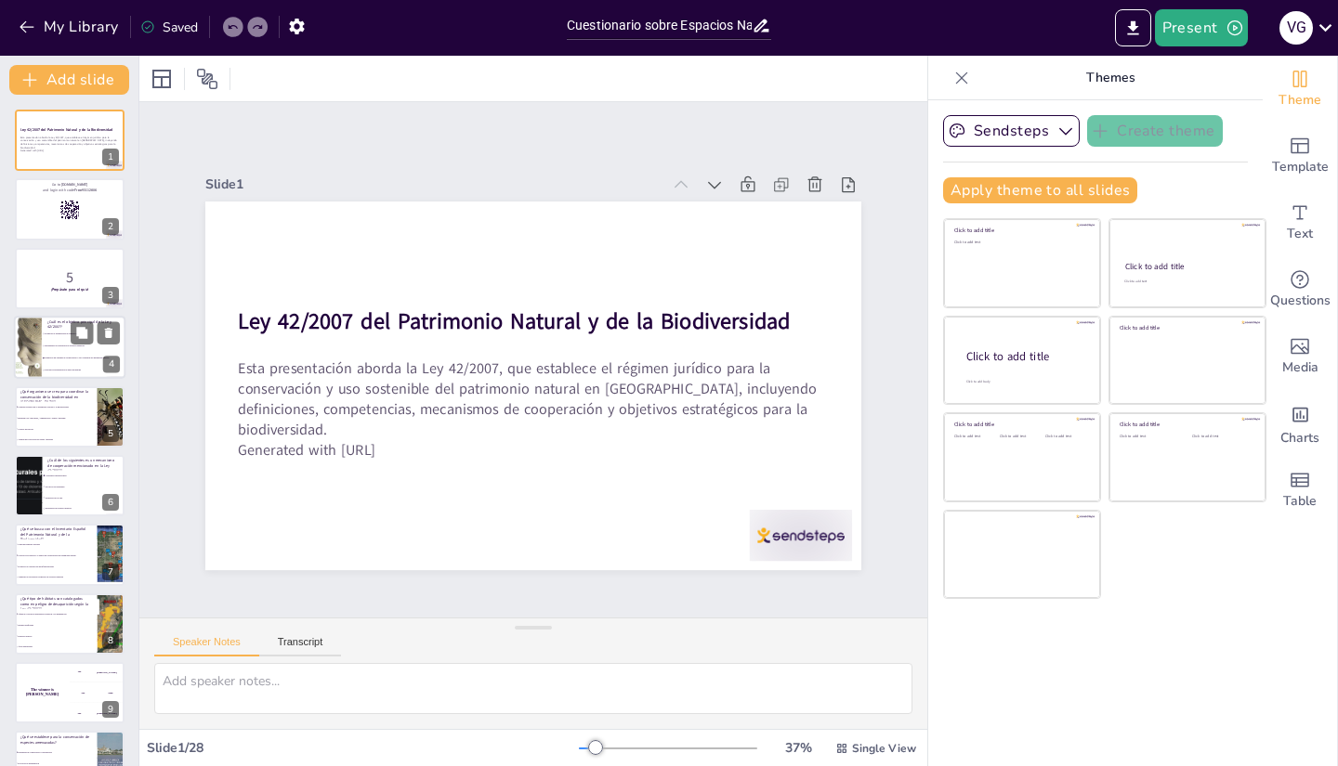
checkbox input "true"
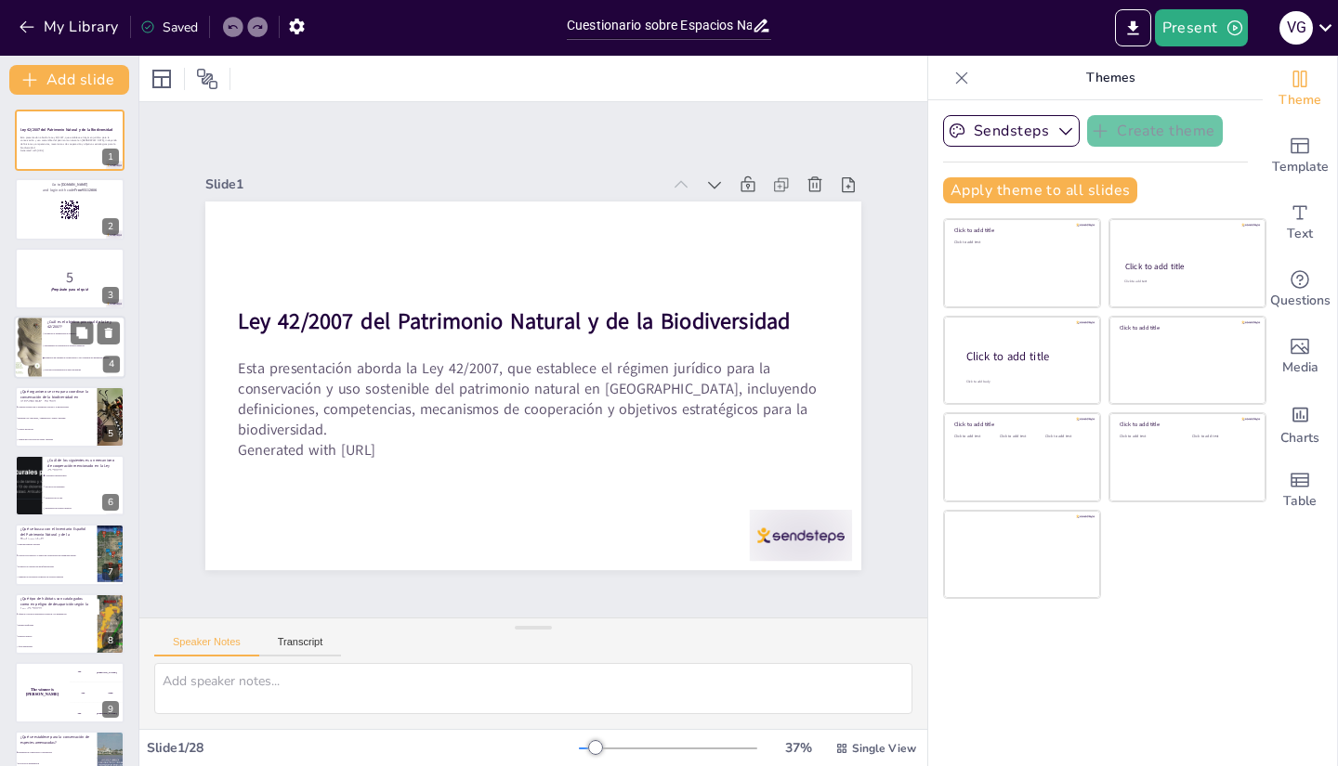
checkbox input "true"
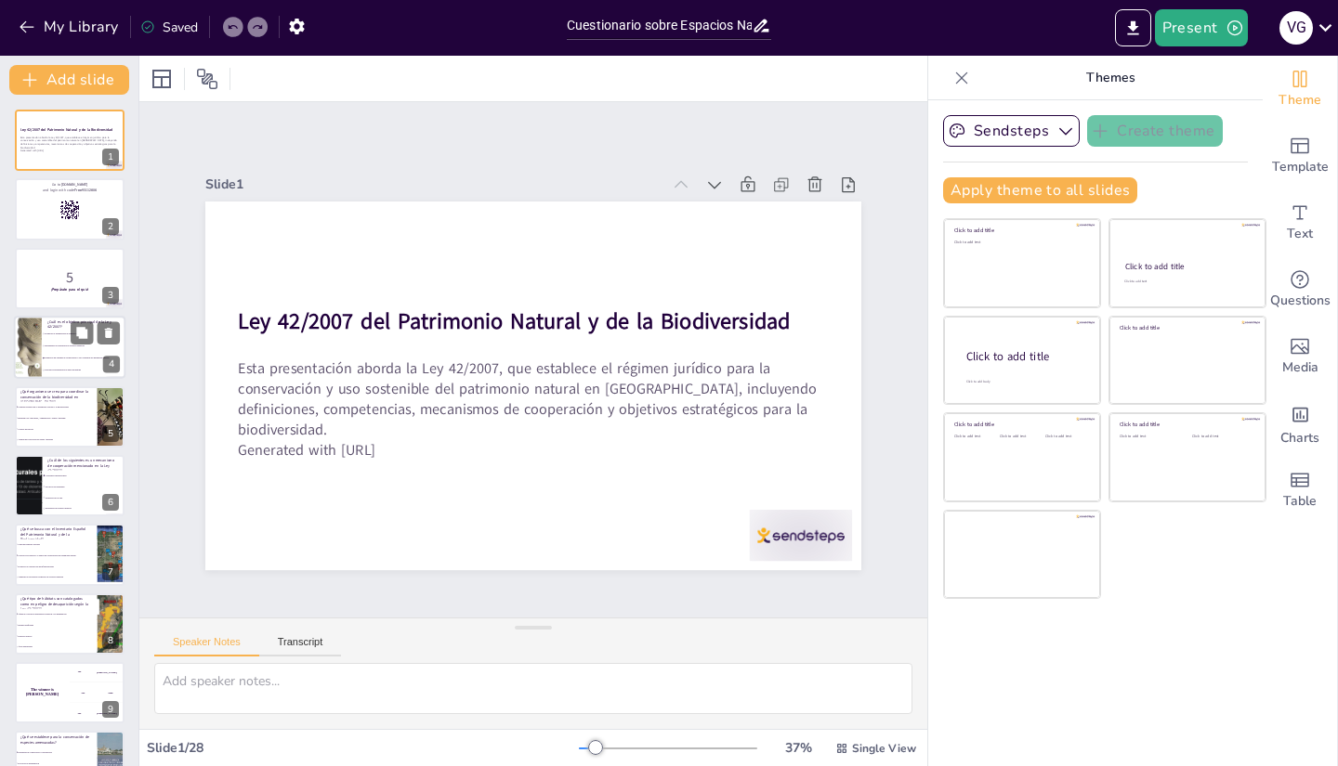
checkbox input "true"
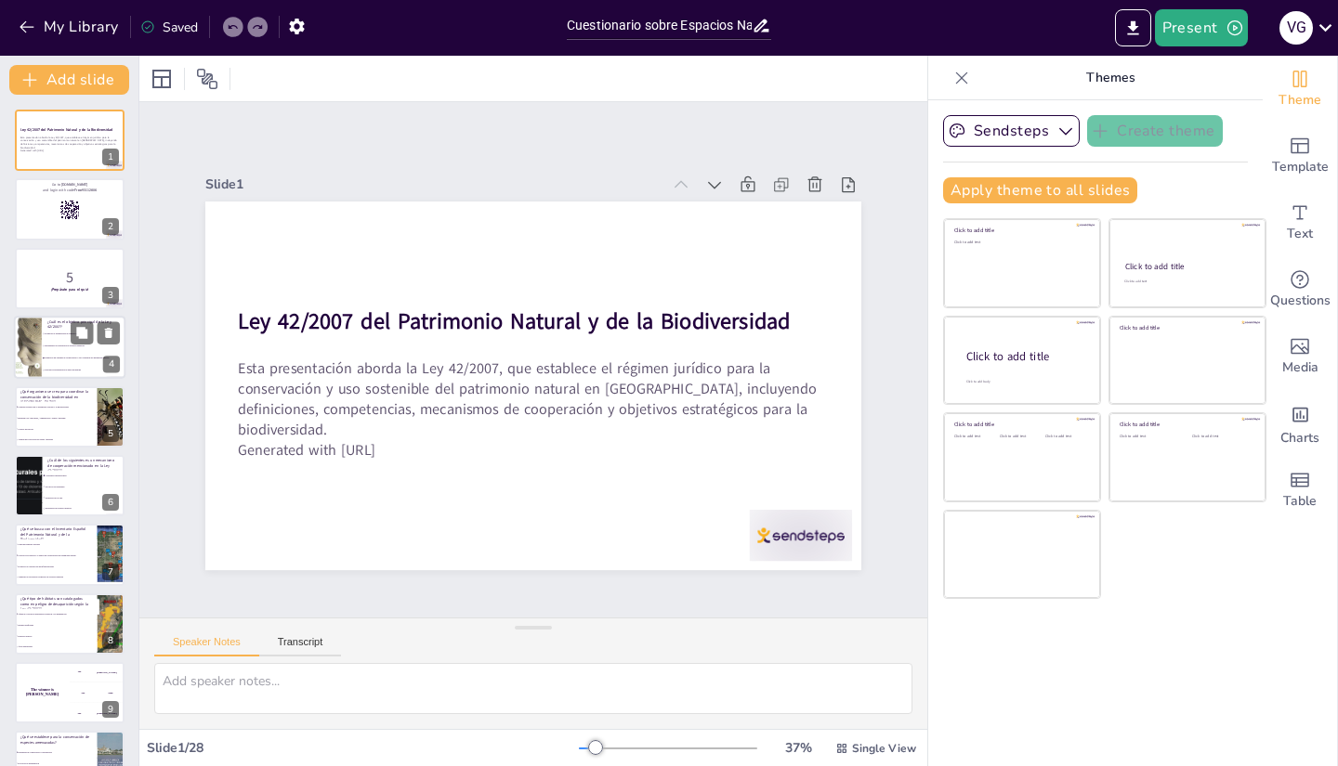
checkbox input "true"
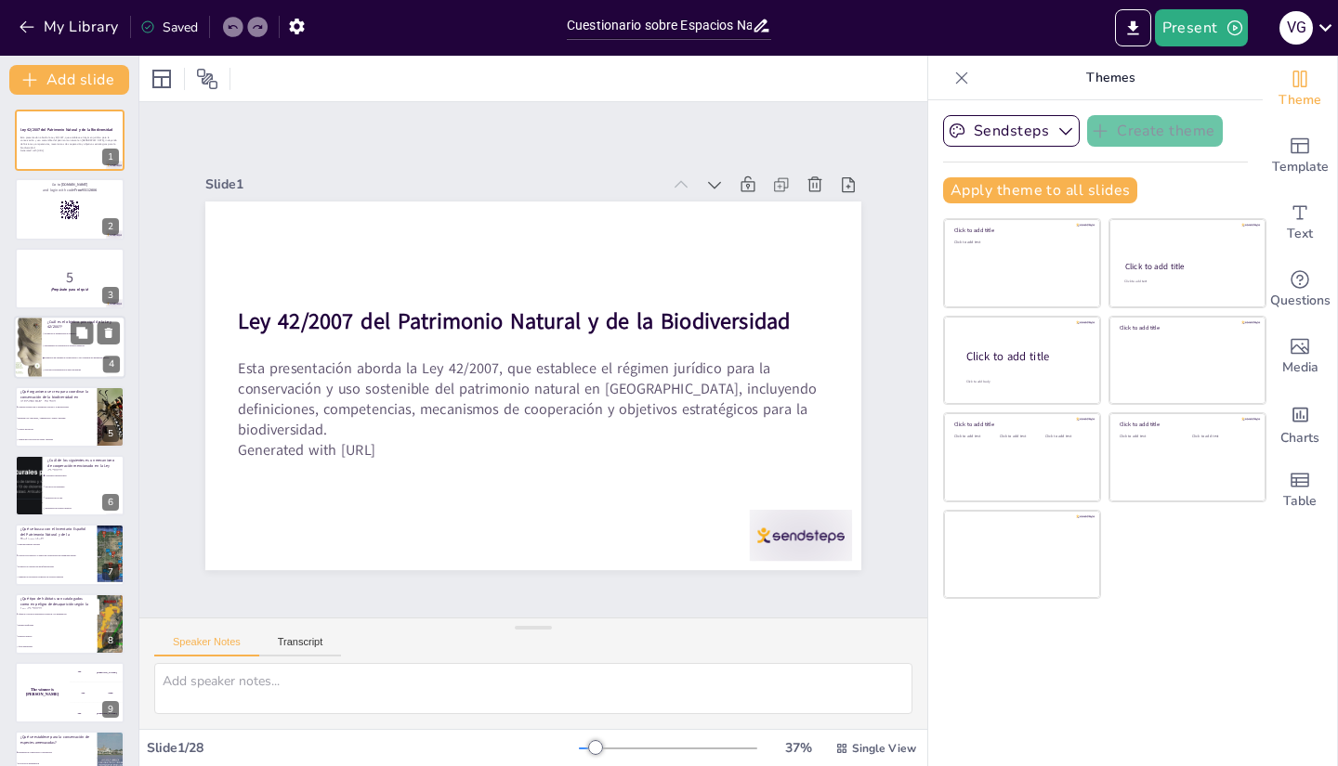
checkbox input "true"
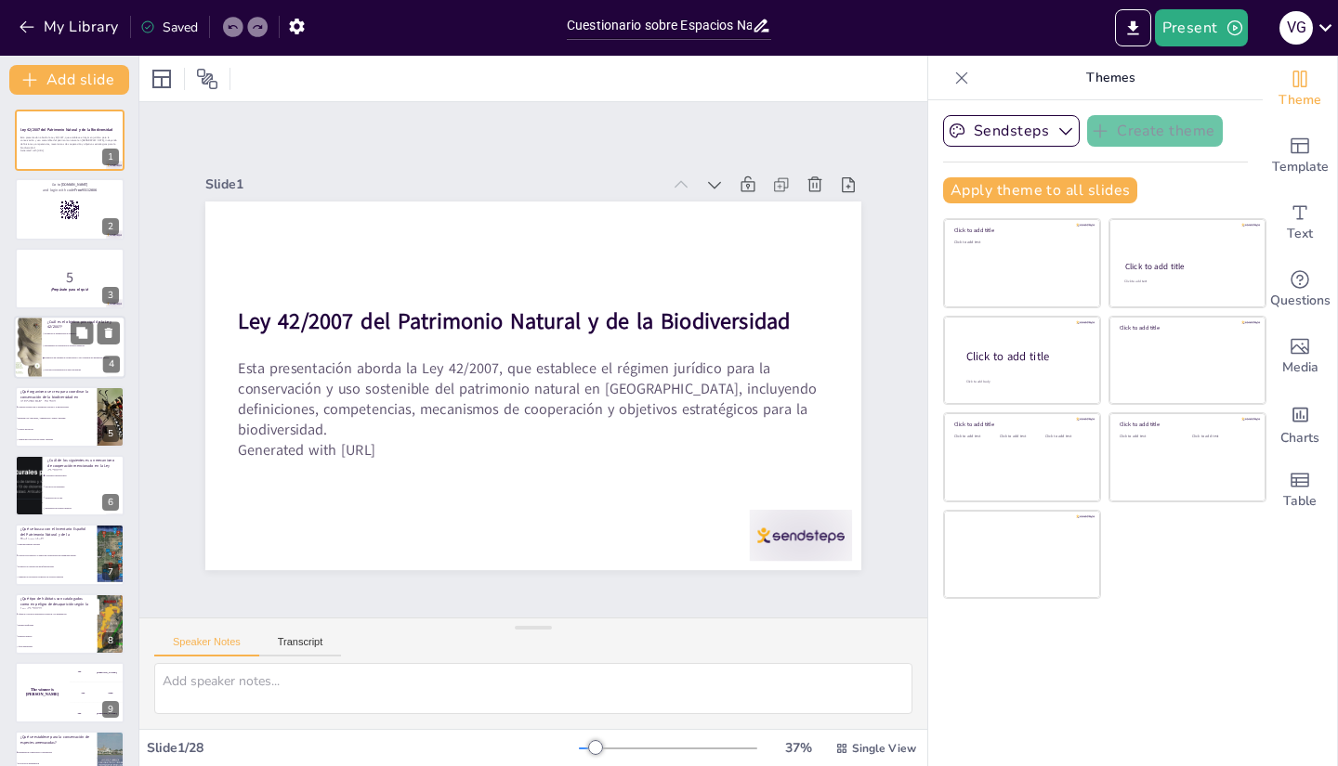
checkbox input "true"
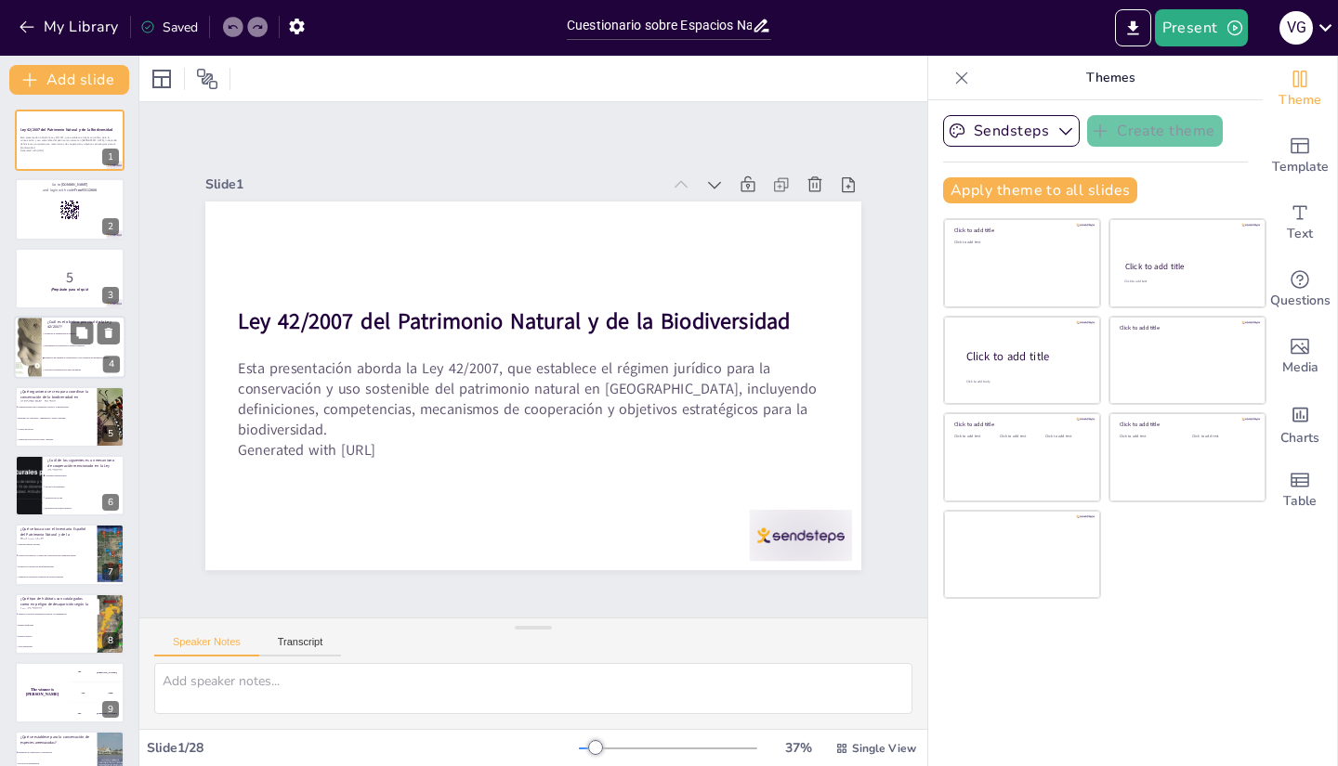
checkbox input "true"
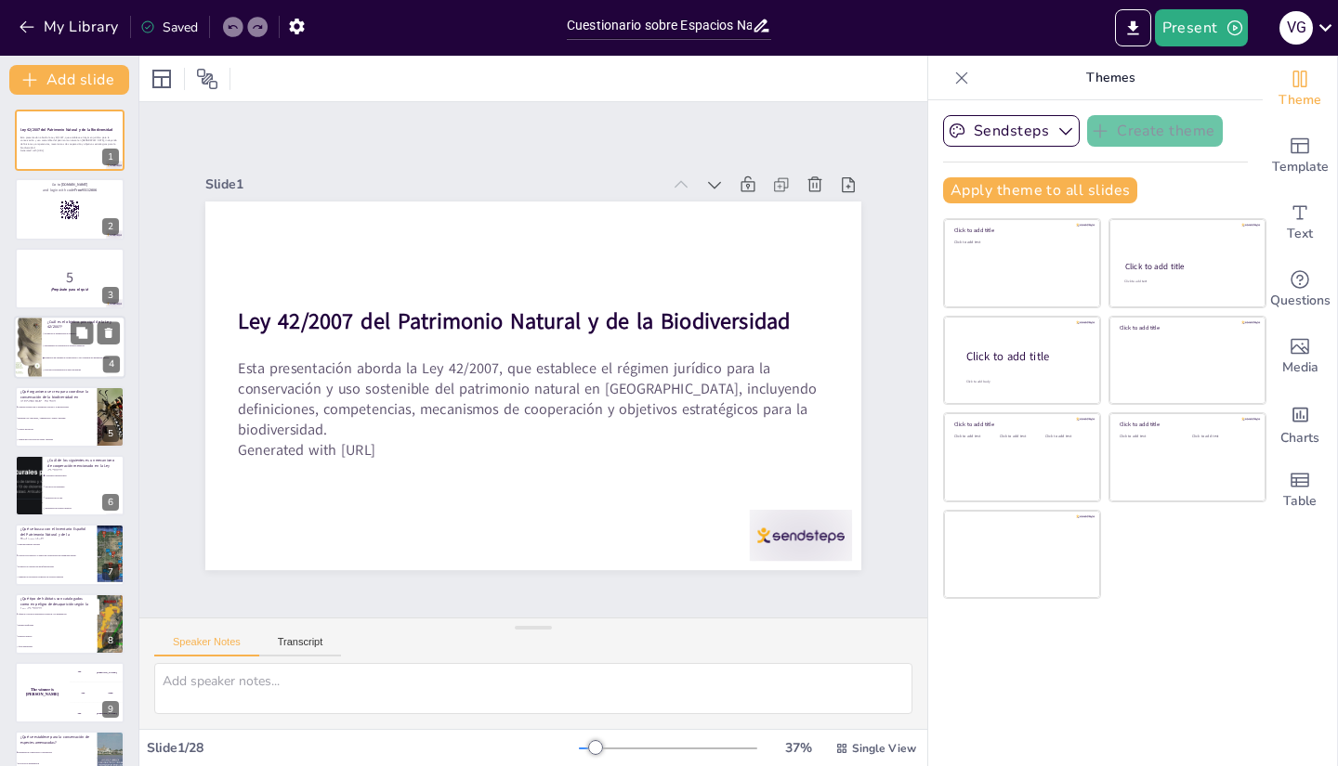
checkbox input "true"
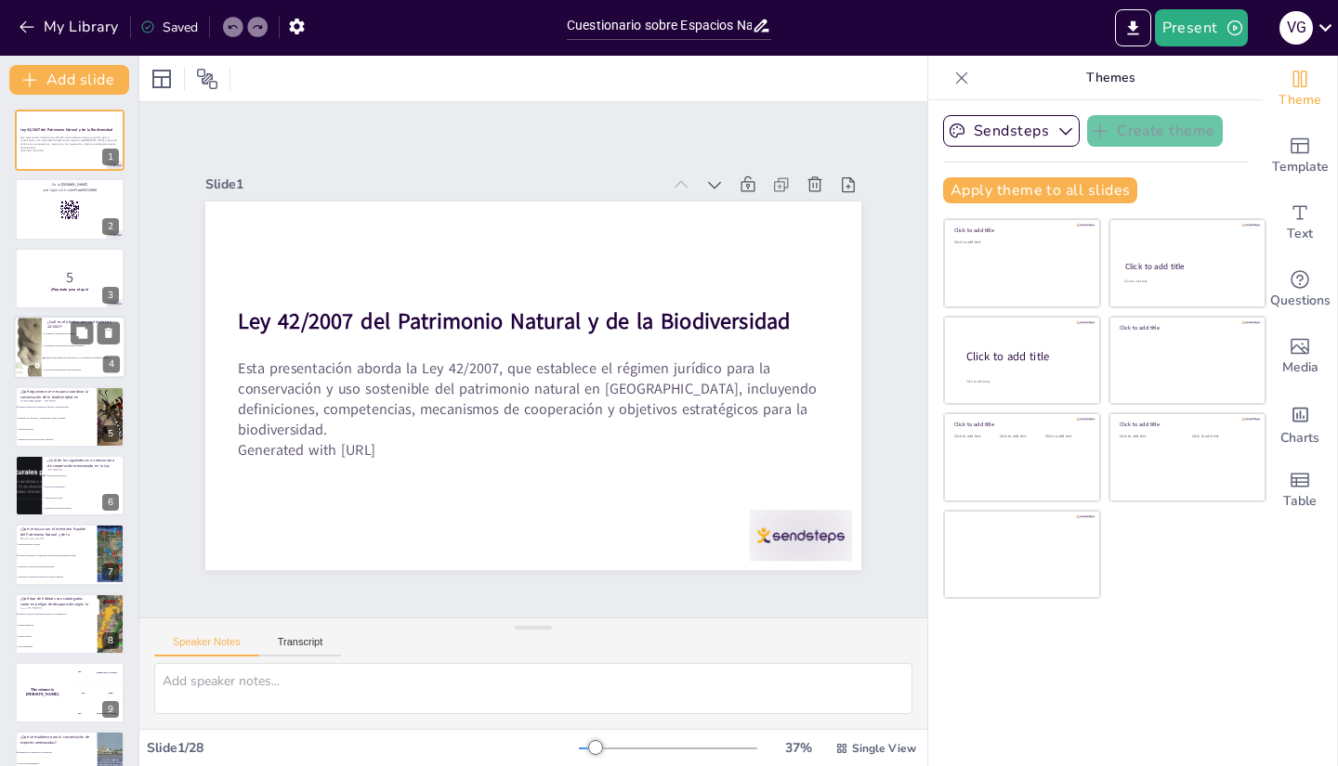
checkbox input "true"
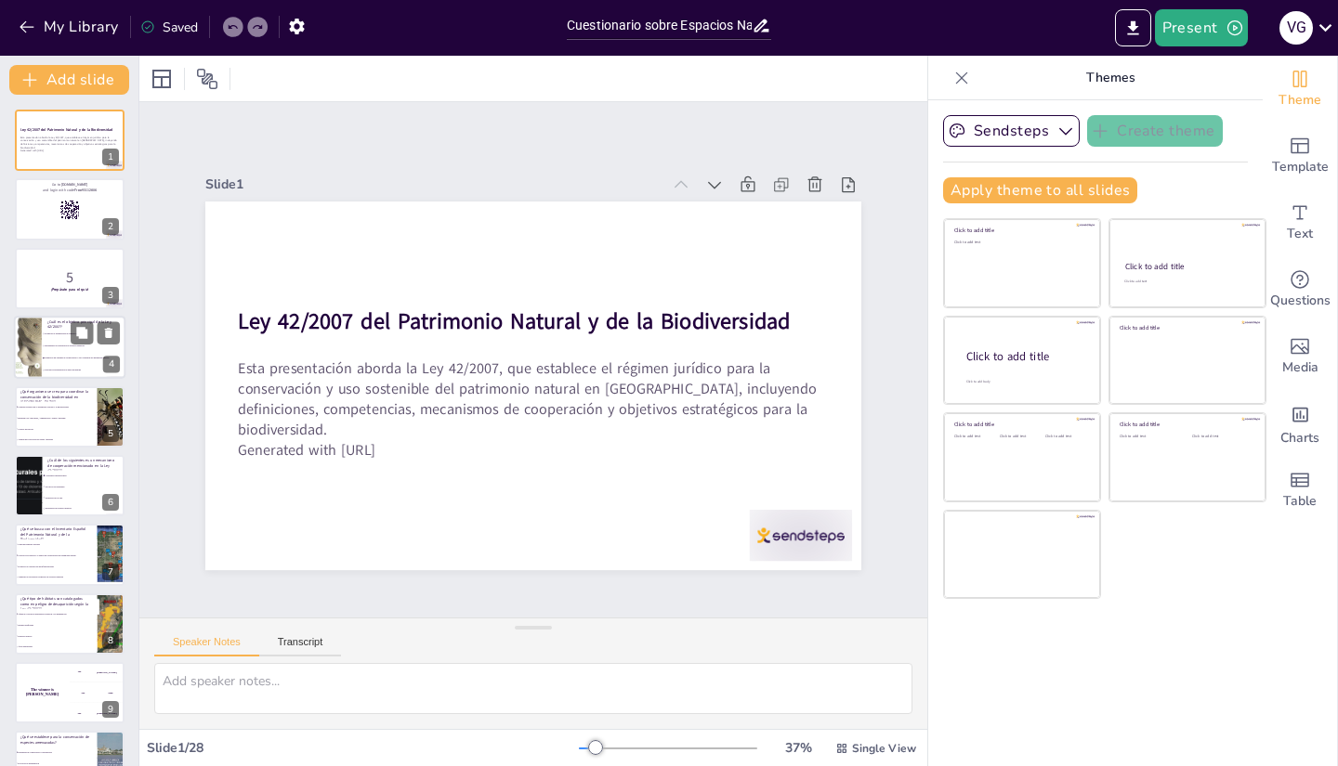
checkbox input "true"
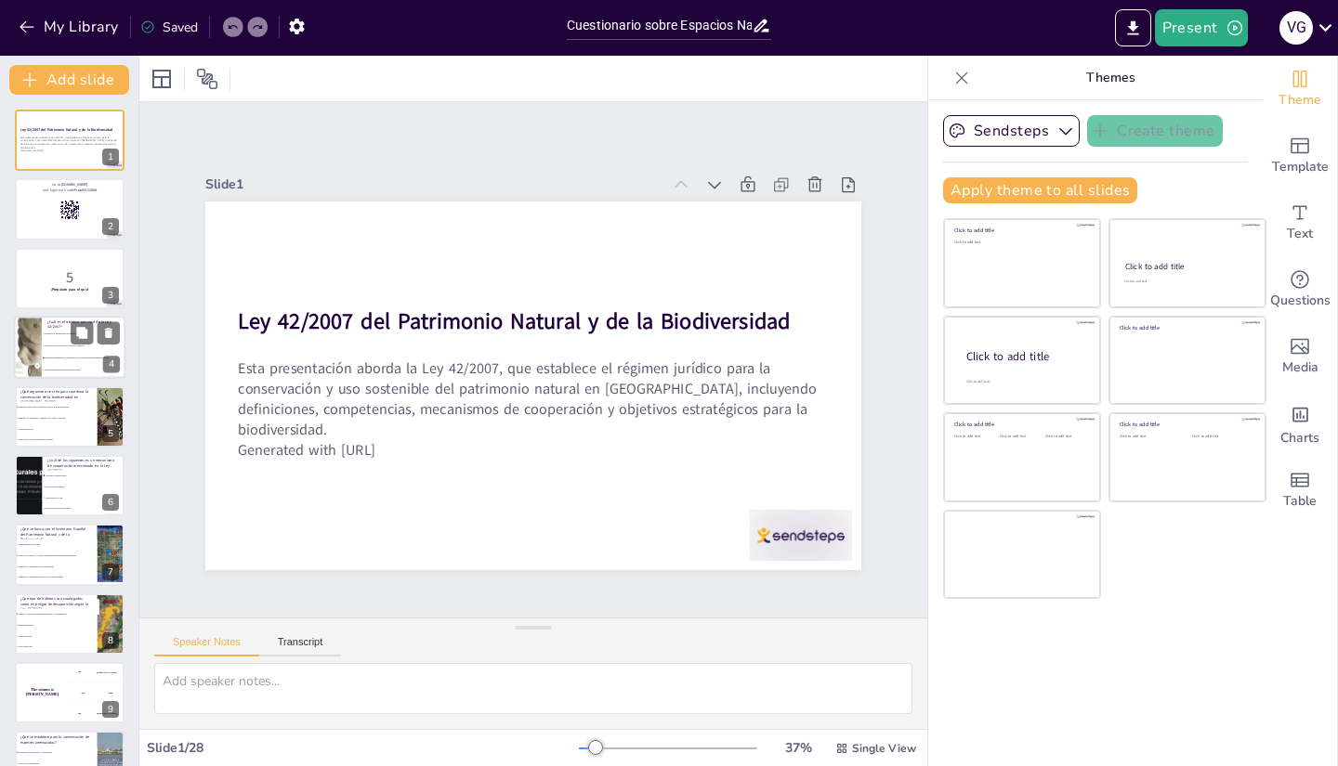
checkbox input "true"
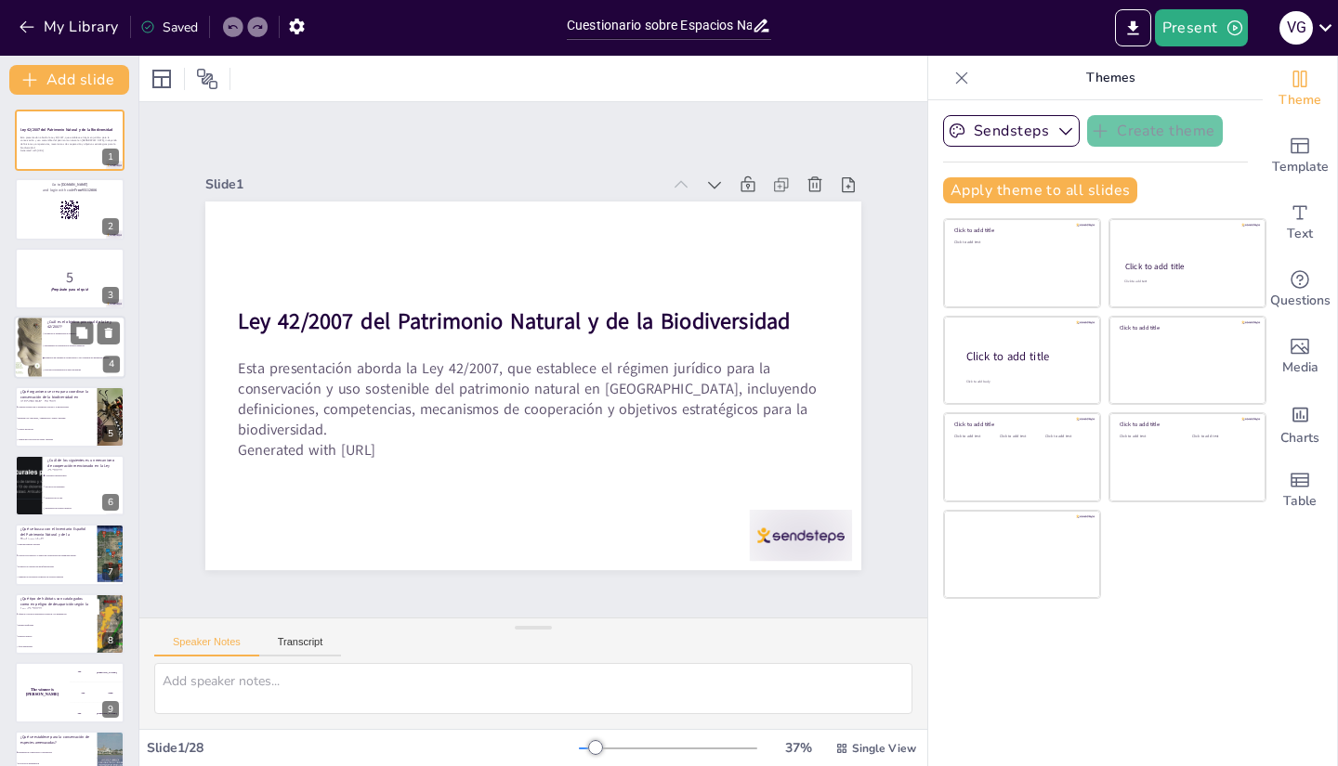
checkbox input "true"
click at [54, 349] on li "Incrementar la explotación de recursos naturales" at bounding box center [84, 347] width 84 height 12
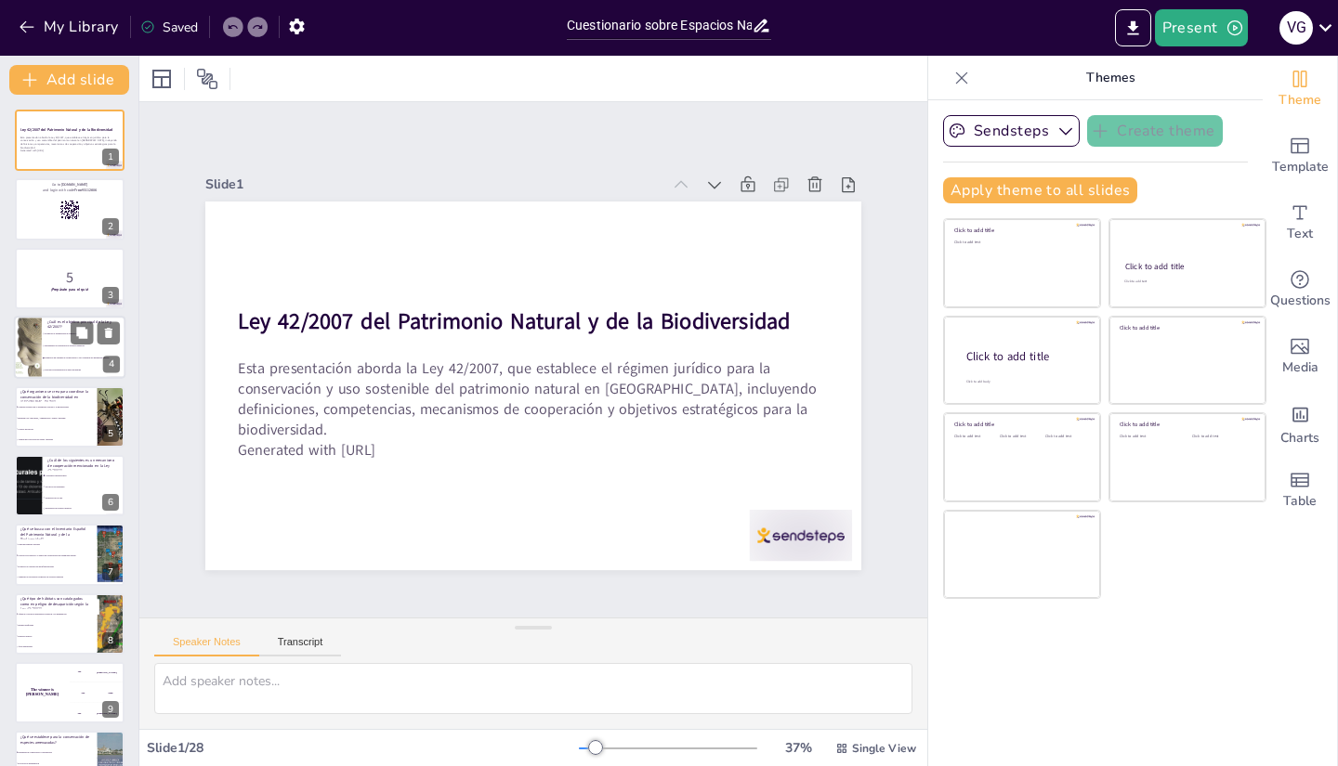
type textarea "La Ley 42/2007 tiene como objetivo principal establecer un régimen jurídico par…"
checkbox input "true"
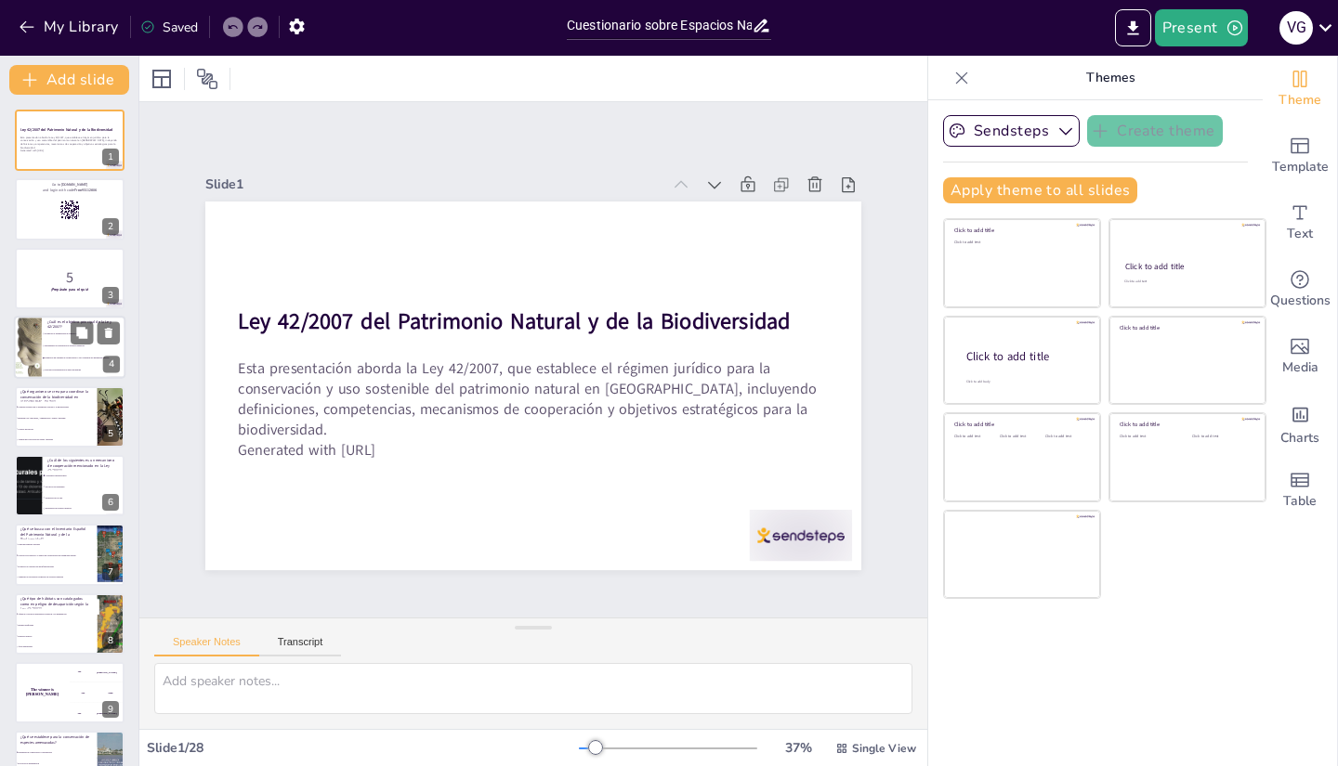
checkbox input "true"
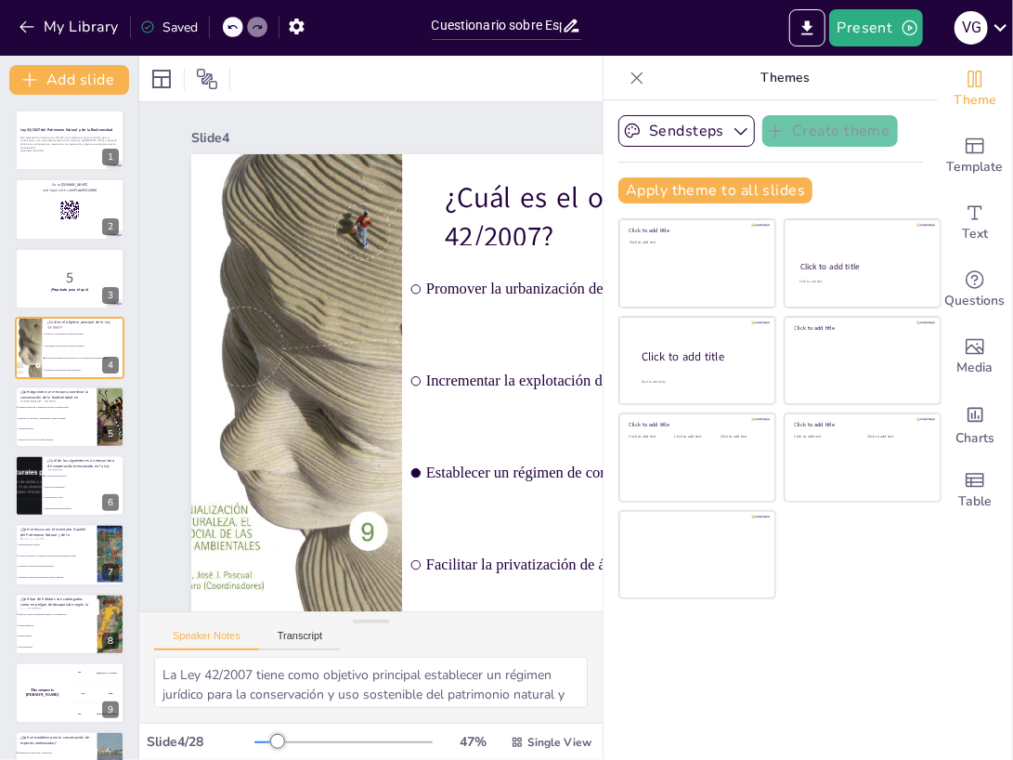
click at [632, 72] on icon at bounding box center [638, 78] width 12 height 12
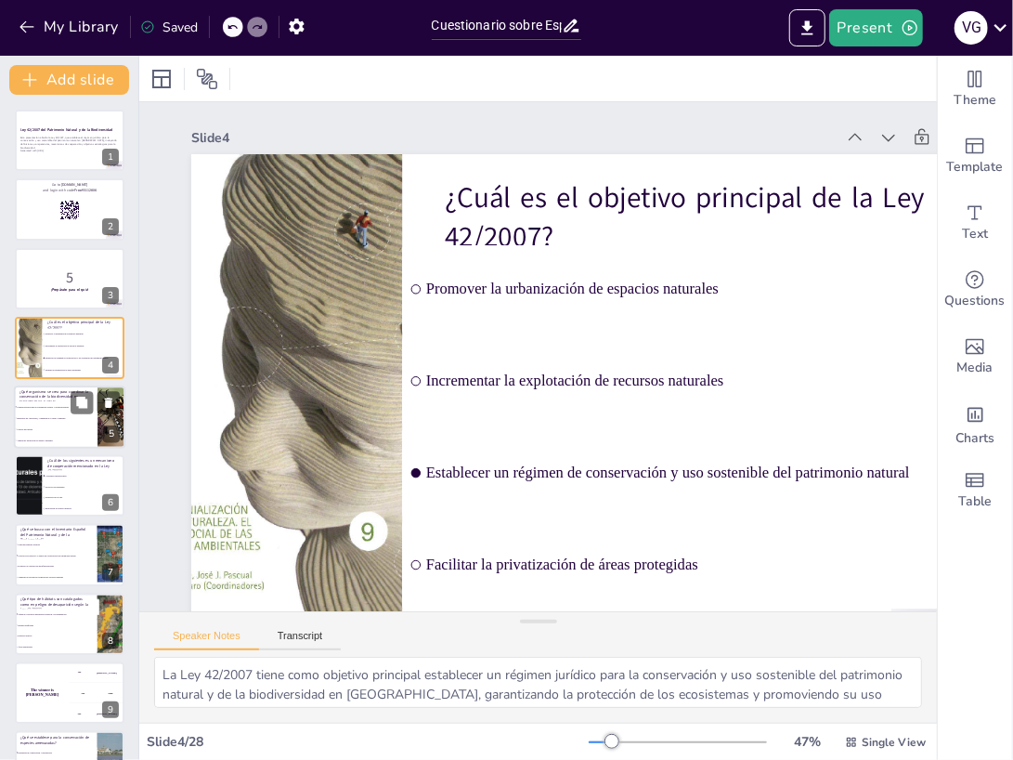
click at [32, 415] on li "Ministerio de Agricultura, Alimentación y Medio Ambiente" at bounding box center [56, 417] width 84 height 11
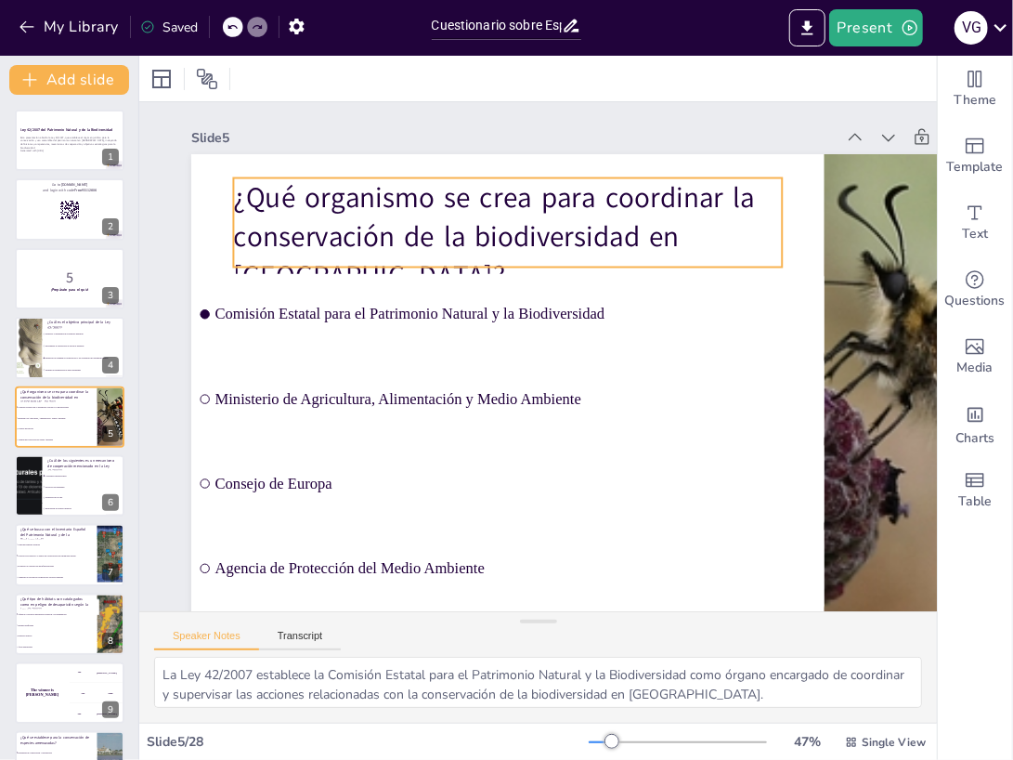
click at [277, 190] on p "¿Qué organismo se crea para coordinar la conservación de la biodiversidad en [G…" at bounding box center [520, 235] width 558 height 176
click at [277, 190] on p "¿Qué organismo se crea para coordinar la conservación de la biodiversidad en [G…" at bounding box center [520, 234] width 558 height 175
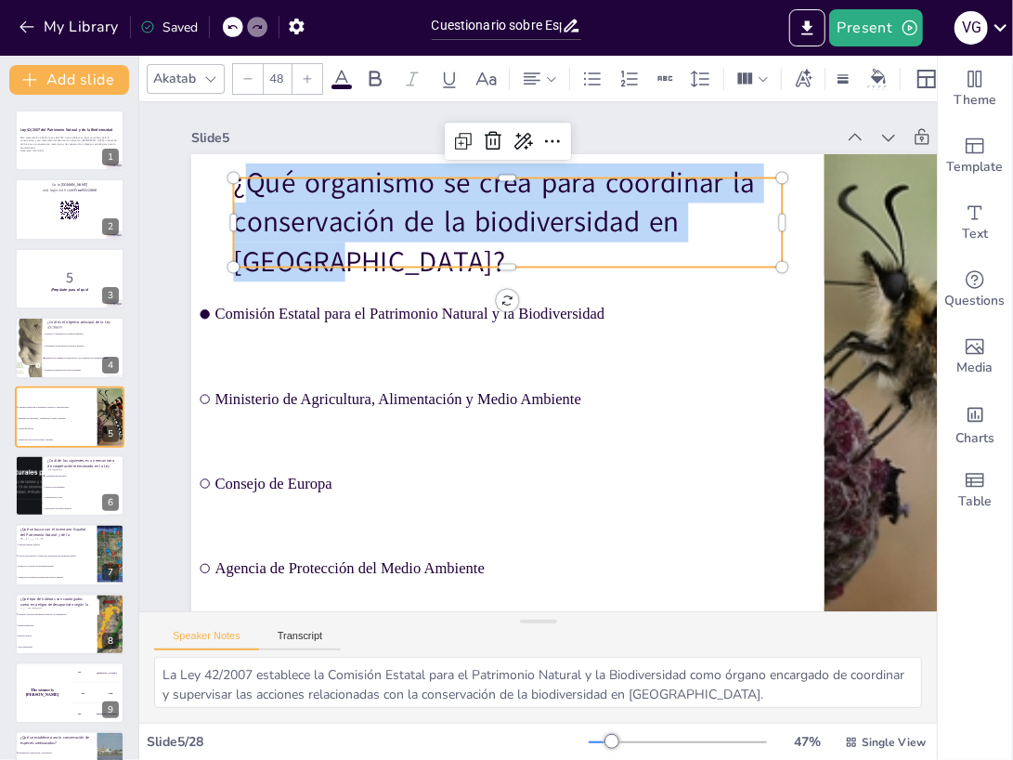
drag, startPoint x: 254, startPoint y: 190, endPoint x: 338, endPoint y: 263, distance: 111.3
click at [338, 263] on p "¿Qué organismo se crea para coordinar la conservación de la biodiversidad en [G…" at bounding box center [522, 220] width 558 height 175
copy p "Qué organismo se crea para coordinar la conservación de la biodiversidad en Esp…"
click at [58, 346] on span "Incrementar la explotación de recursos naturales" at bounding box center [85, 347] width 80 height 3
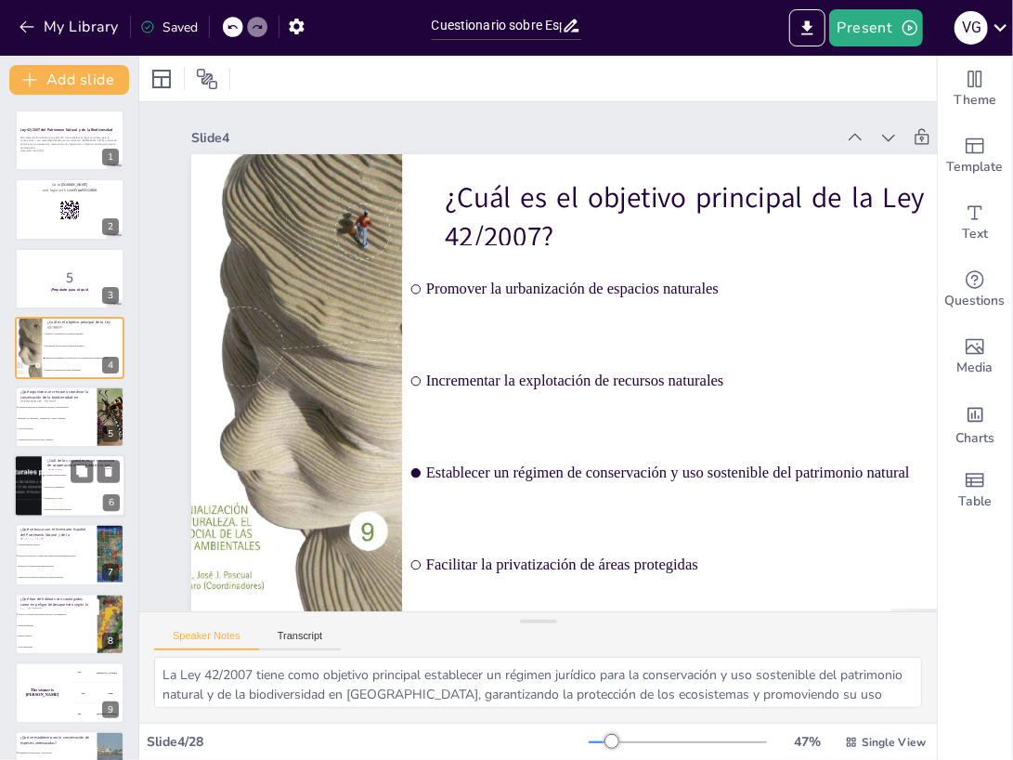
click at [70, 496] on li "Promoción de la caza" at bounding box center [84, 497] width 84 height 11
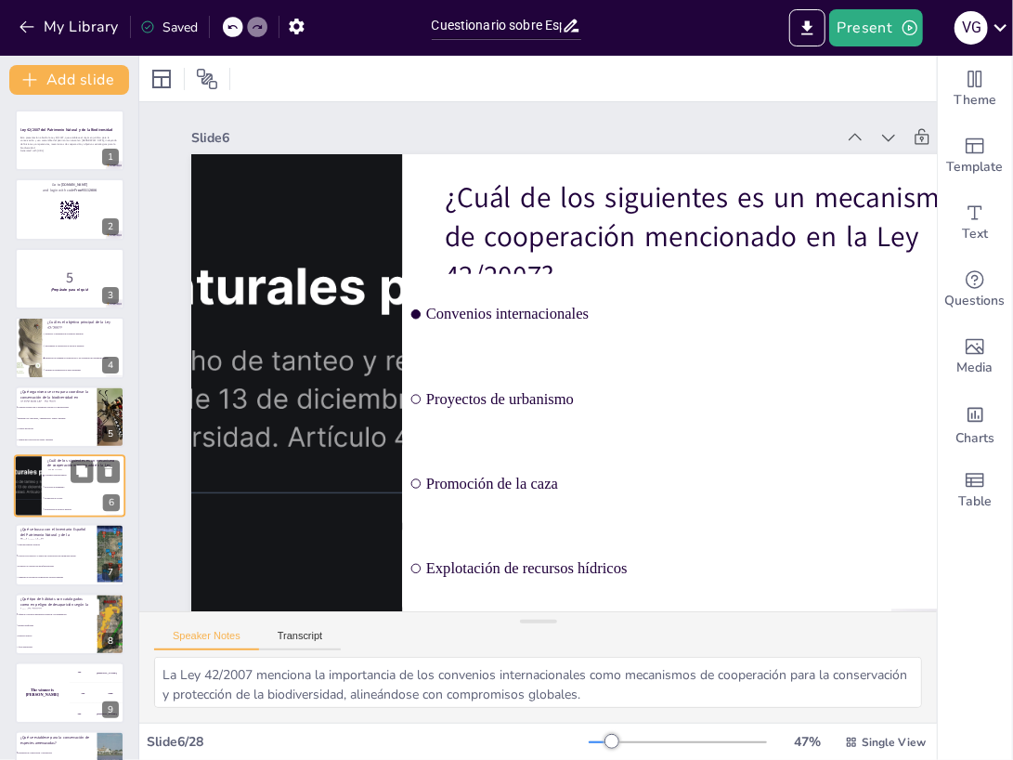
scroll to position [59, 0]
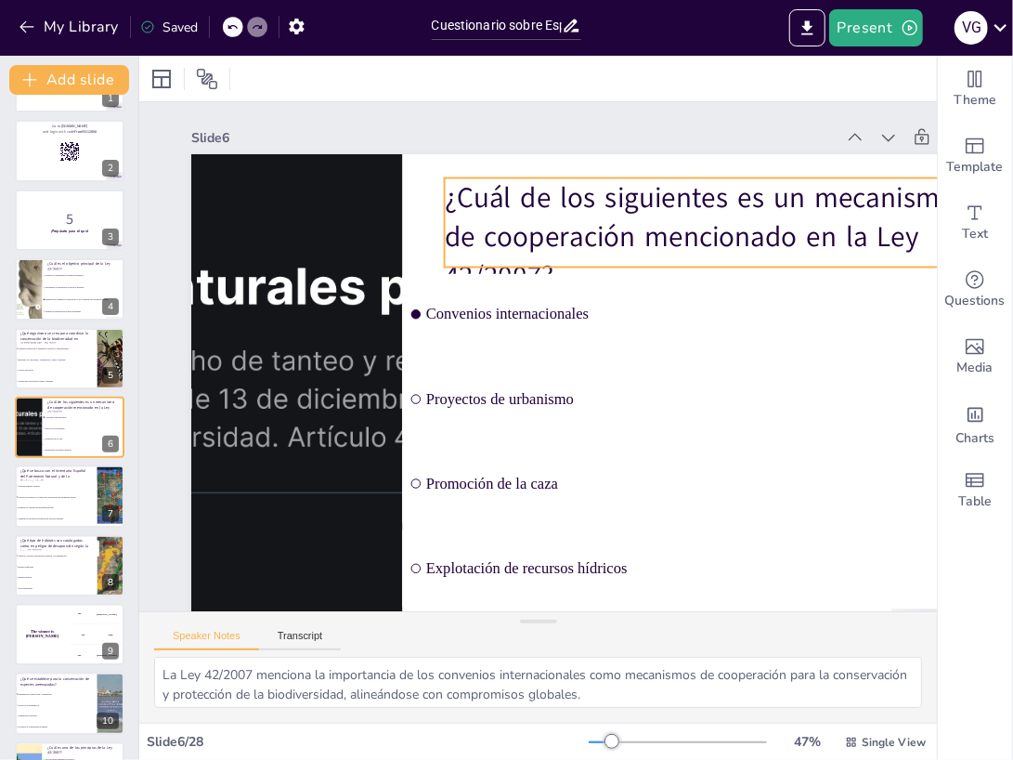
click at [541, 192] on p "¿Cuál de los siguientes es un mecanismo de cooperación mencionado en la Ley 42/…" at bounding box center [719, 237] width 549 height 118
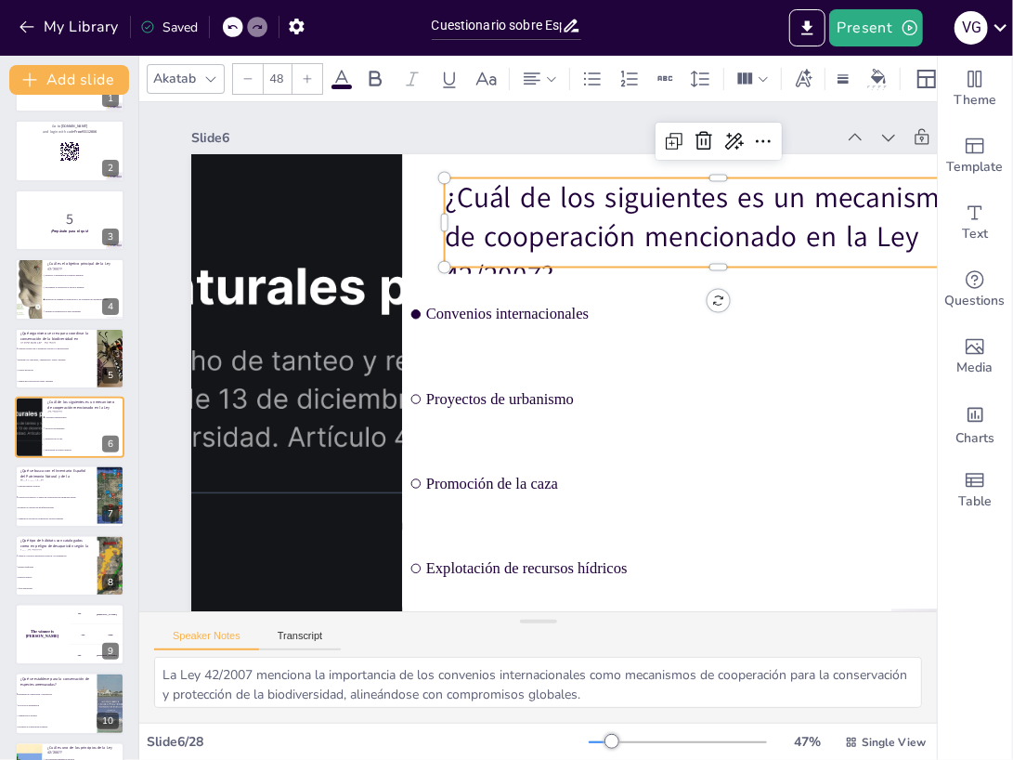
click at [451, 200] on p "¿Cuál de los siguientes es un mecanismo de cooperación mencionado en la Ley 42/…" at bounding box center [719, 237] width 549 height 118
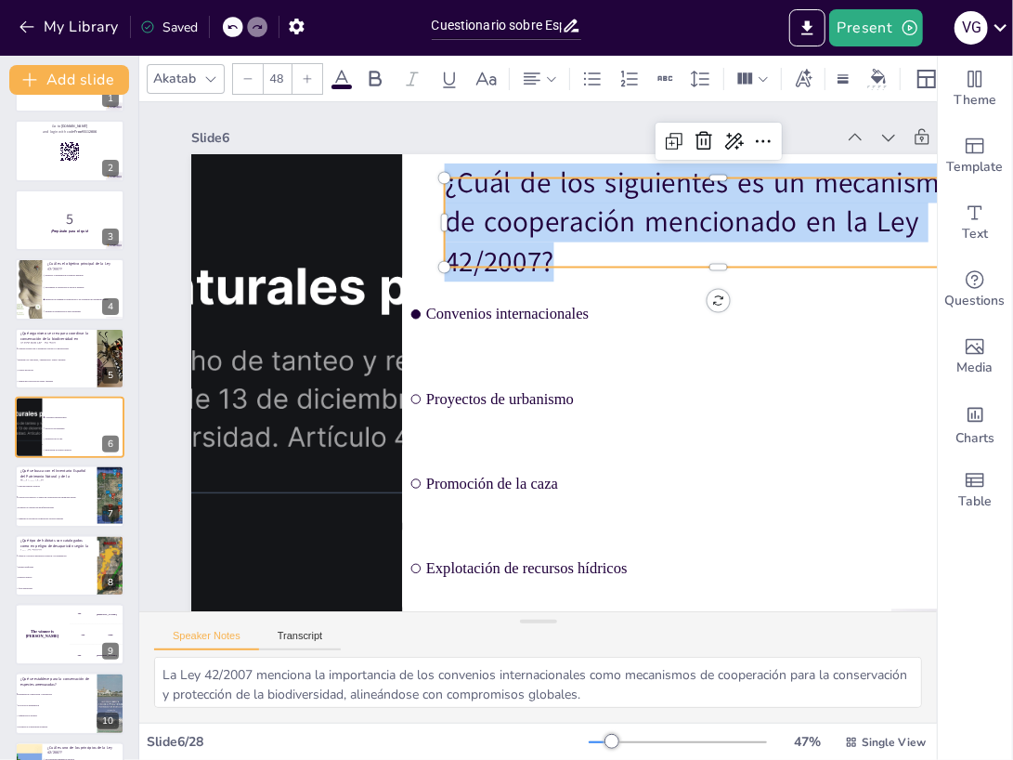
drag, startPoint x: 559, startPoint y: 255, endPoint x: 451, endPoint y: 183, distance: 129.8
click at [451, 183] on div "Convenios internacionales Proyectos de urbanismo Promoción de la caza Explotaci…" at bounding box center [613, 391] width 844 height 475
copy p "¿Cuál de los siguientes es un mecanismo de cooperación mencionado en la Ley 42/…"
click at [71, 515] on li "Aumentar la explotación comercial de recursos naturales" at bounding box center [56, 520] width 84 height 11
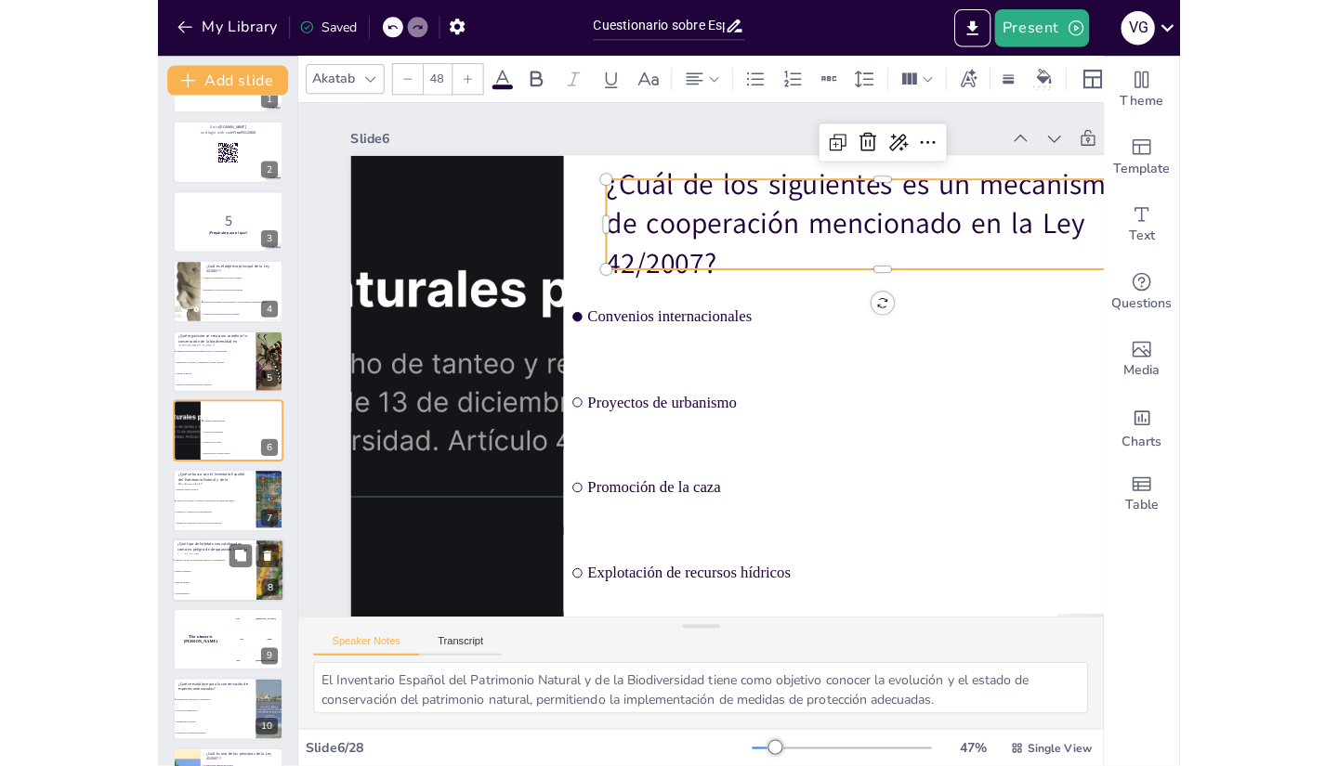
scroll to position [127, 0]
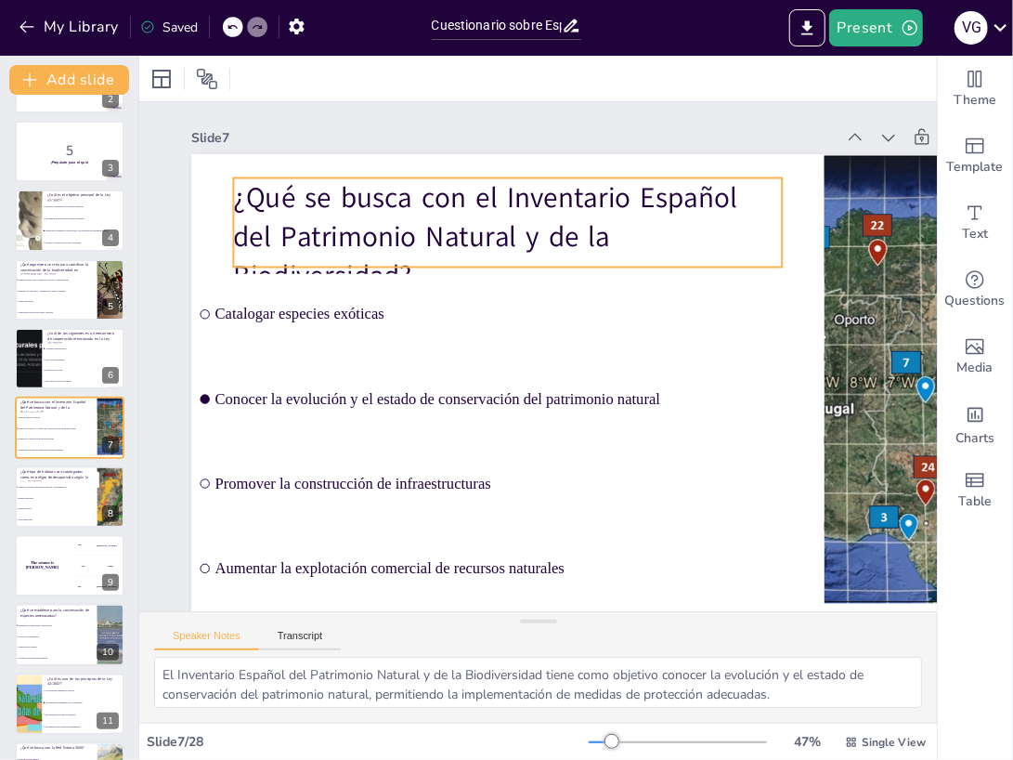
click at [386, 237] on p "¿Qué se busca con el Inventario Español del Patrimonio Natural y de la Biodiver…" at bounding box center [520, 234] width 558 height 175
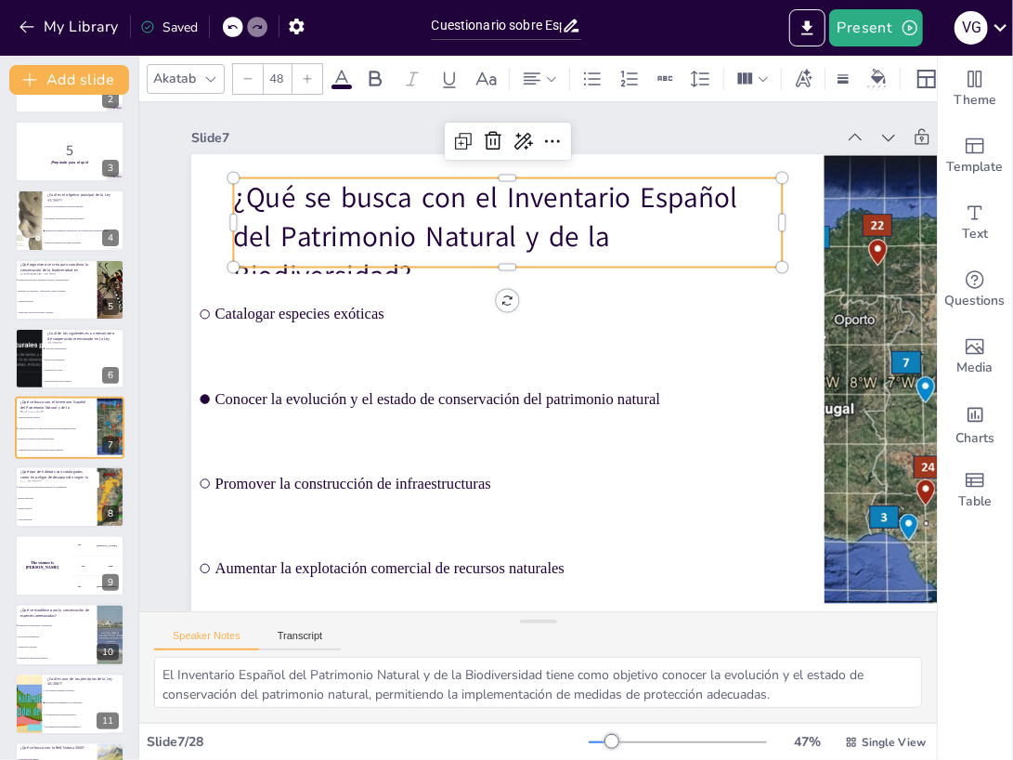
click at [752, 235] on p "¿Qué se busca con el Inventario Español del Patrimonio Natural y de la Biodiver…" at bounding box center [520, 234] width 558 height 175
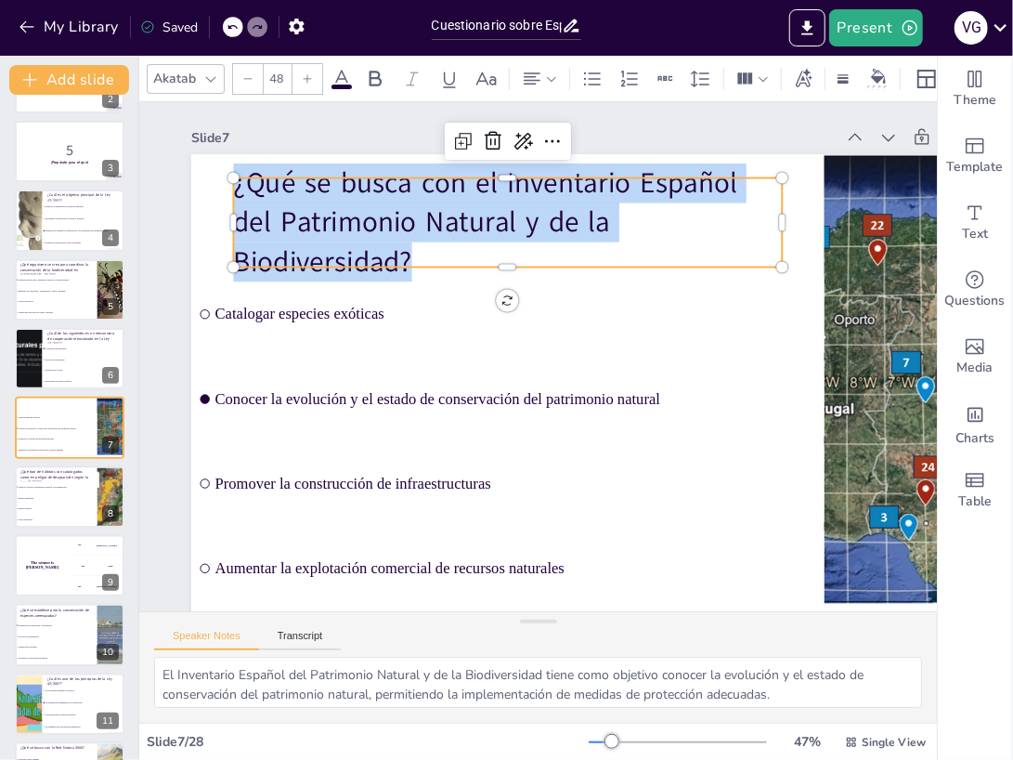
drag, startPoint x: 752, startPoint y: 235, endPoint x: 239, endPoint y: 204, distance: 514.6
click at [239, 204] on p "¿Qué se busca con el Inventario Español del Patrimonio Natural y de la Biodiver…" at bounding box center [507, 222] width 549 height 118
copy p "¿Qué se busca con el Inventario Español del Patrimonio Natural y de la Biodiver…"
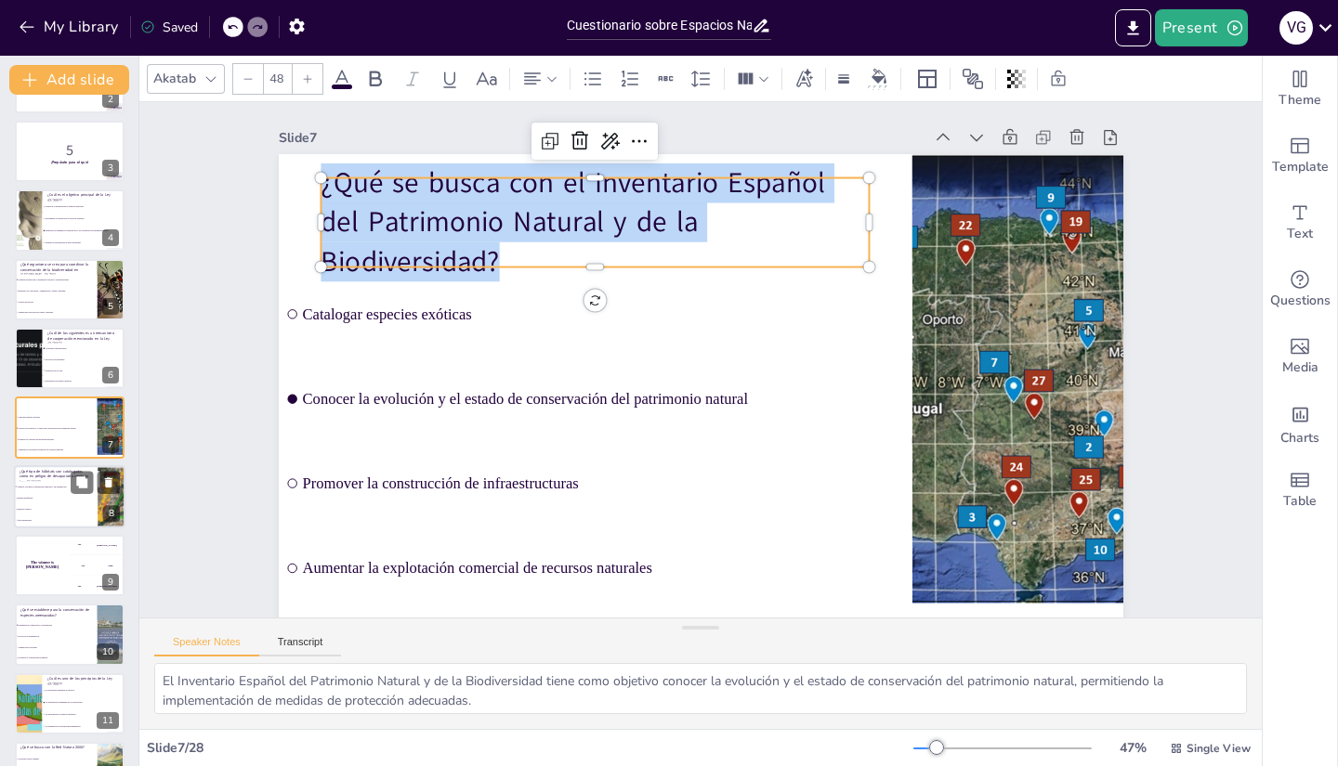
click at [43, 502] on li "Hábitats artificiales" at bounding box center [56, 497] width 84 height 11
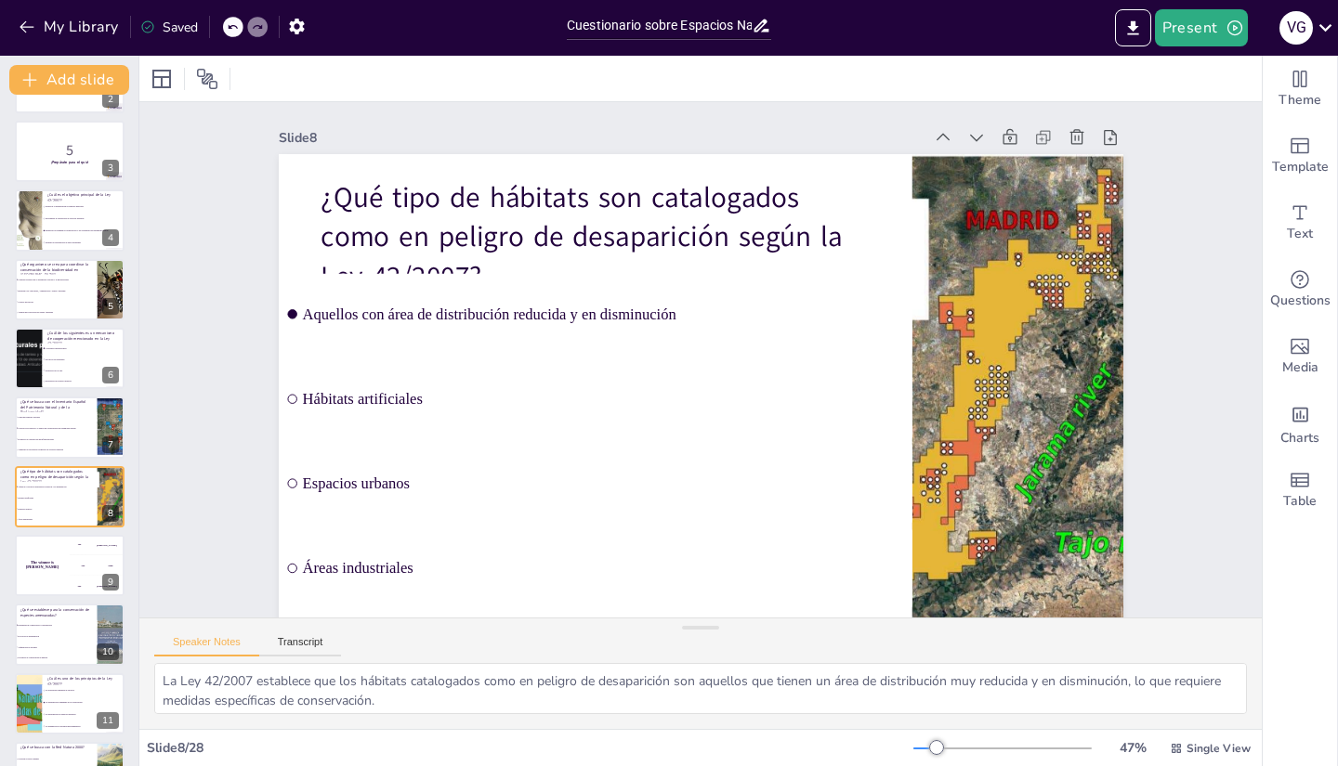
scroll to position [193, 0]
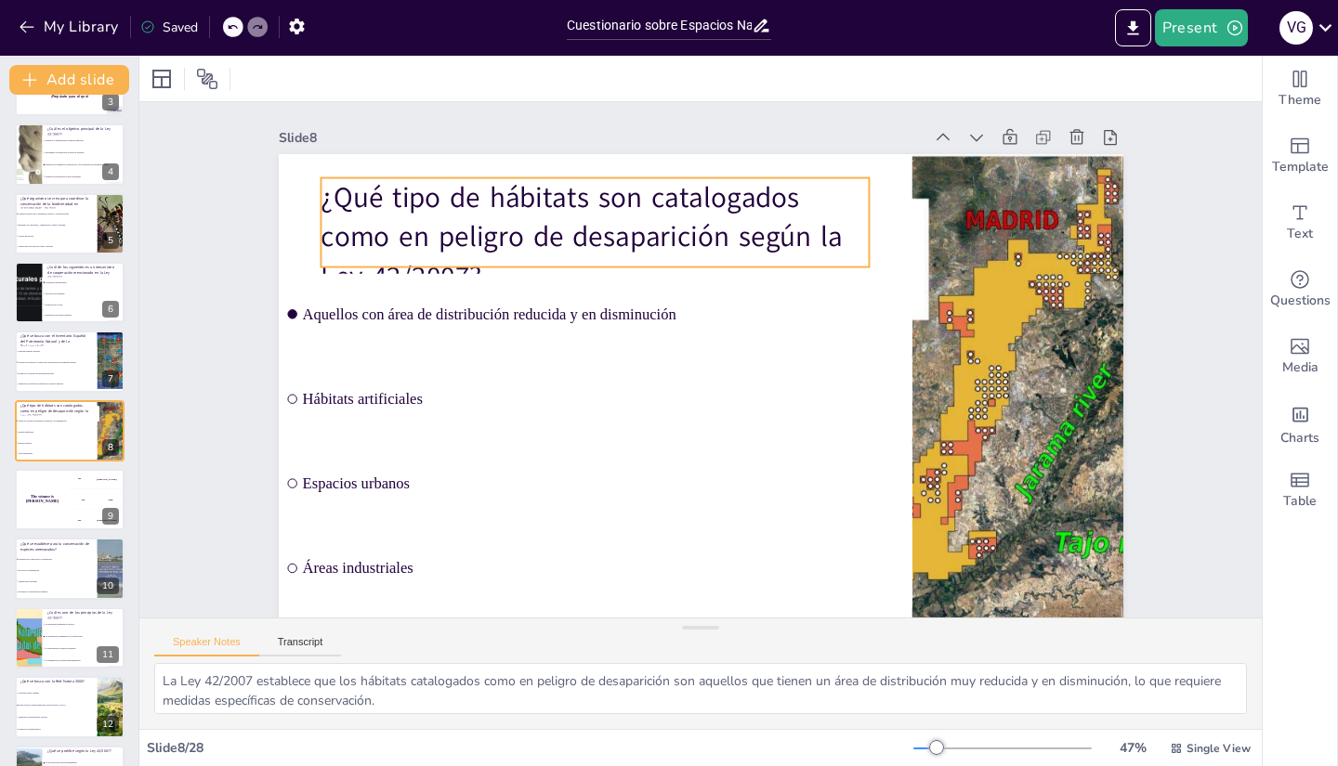
click at [478, 211] on p "¿Qué tipo de hábitats son catalogados como en peligro de desaparición según la …" at bounding box center [608, 227] width 558 height 176
click at [478, 211] on p "¿Qué tipo de hábitats son catalogados como en peligro de desaparición según la …" at bounding box center [608, 226] width 558 height 175
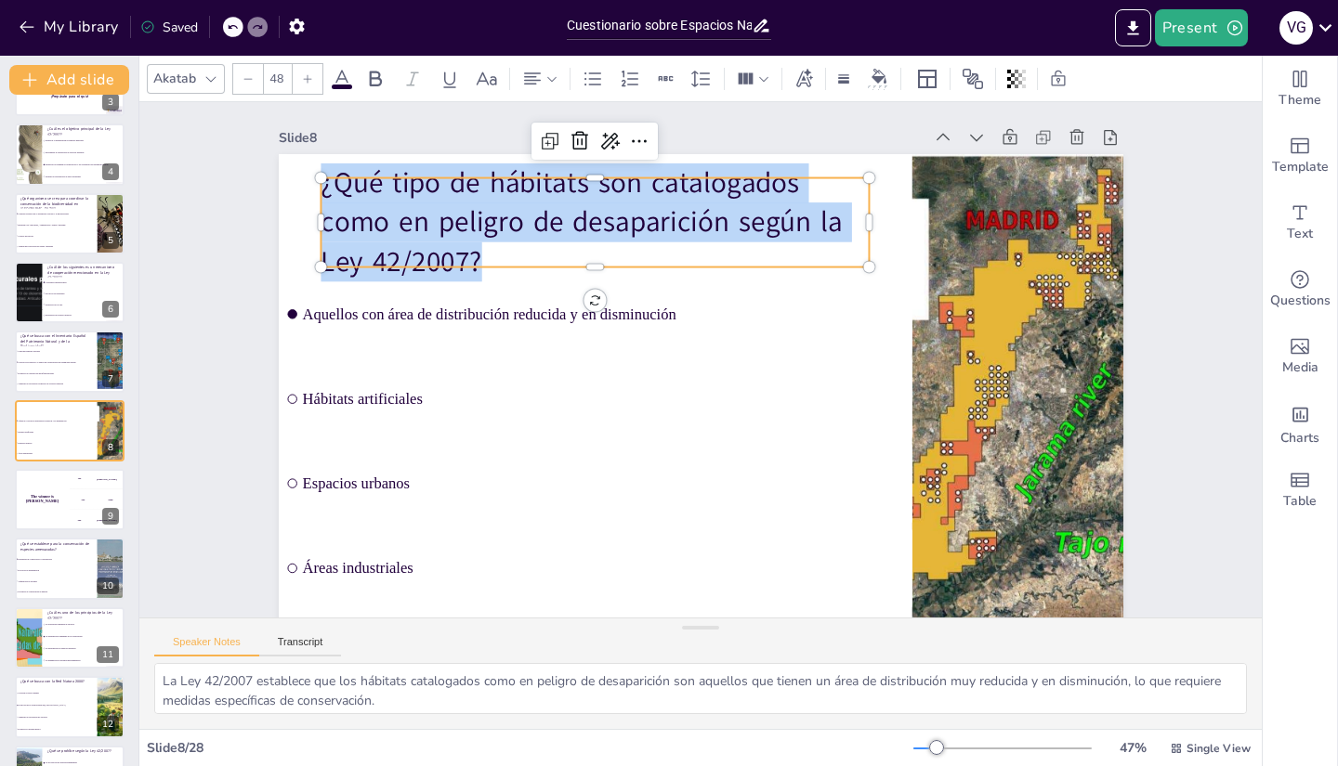
drag, startPoint x: 497, startPoint y: 259, endPoint x: 308, endPoint y: 187, distance: 202.0
click at [331, 187] on p "¿Qué tipo de hábitats son catalogados como en peligro de desaparición según la …" at bounding box center [610, 212] width 558 height 176
copy p "¿Qué tipo de hábitats son catalogados como en peligro de desaparición según la …"
click at [43, 502] on div "The winner is [PERSON_NAME]" at bounding box center [42, 499] width 56 height 63
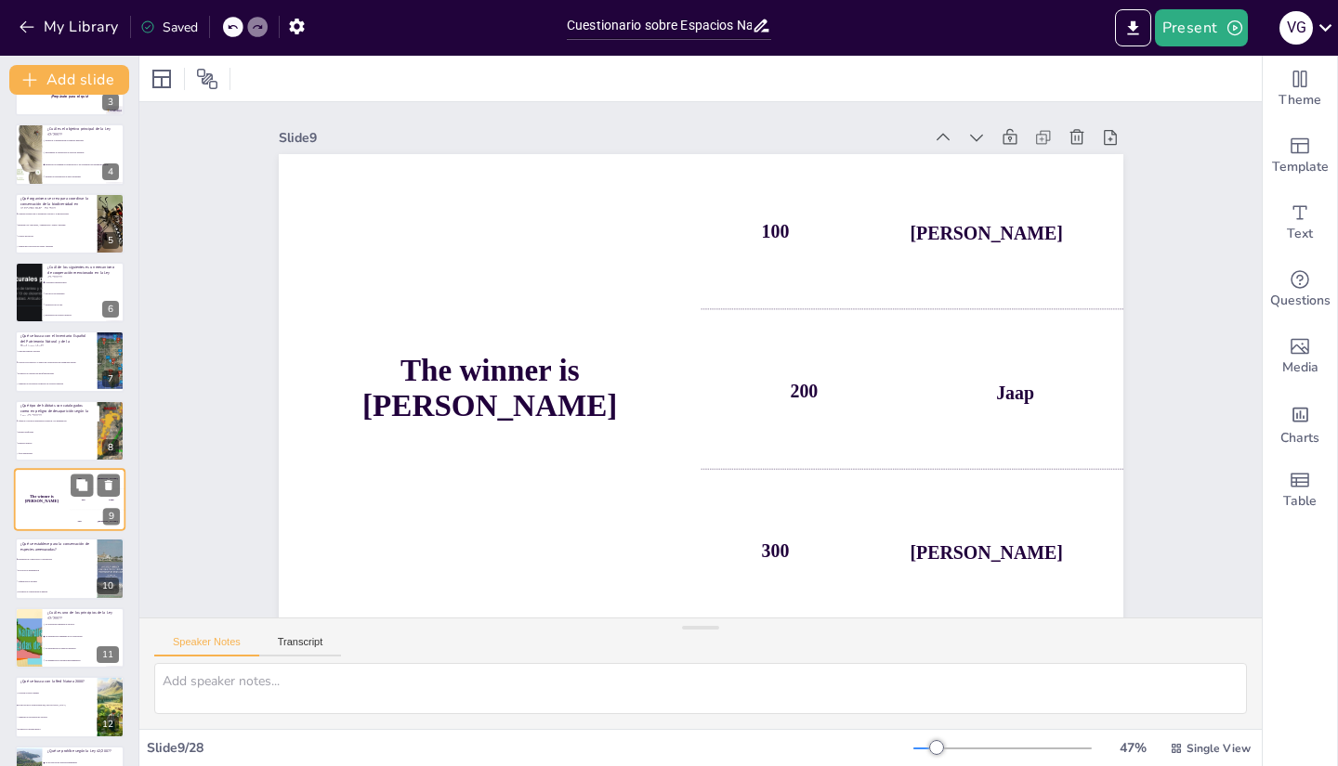
scroll to position [262, 0]
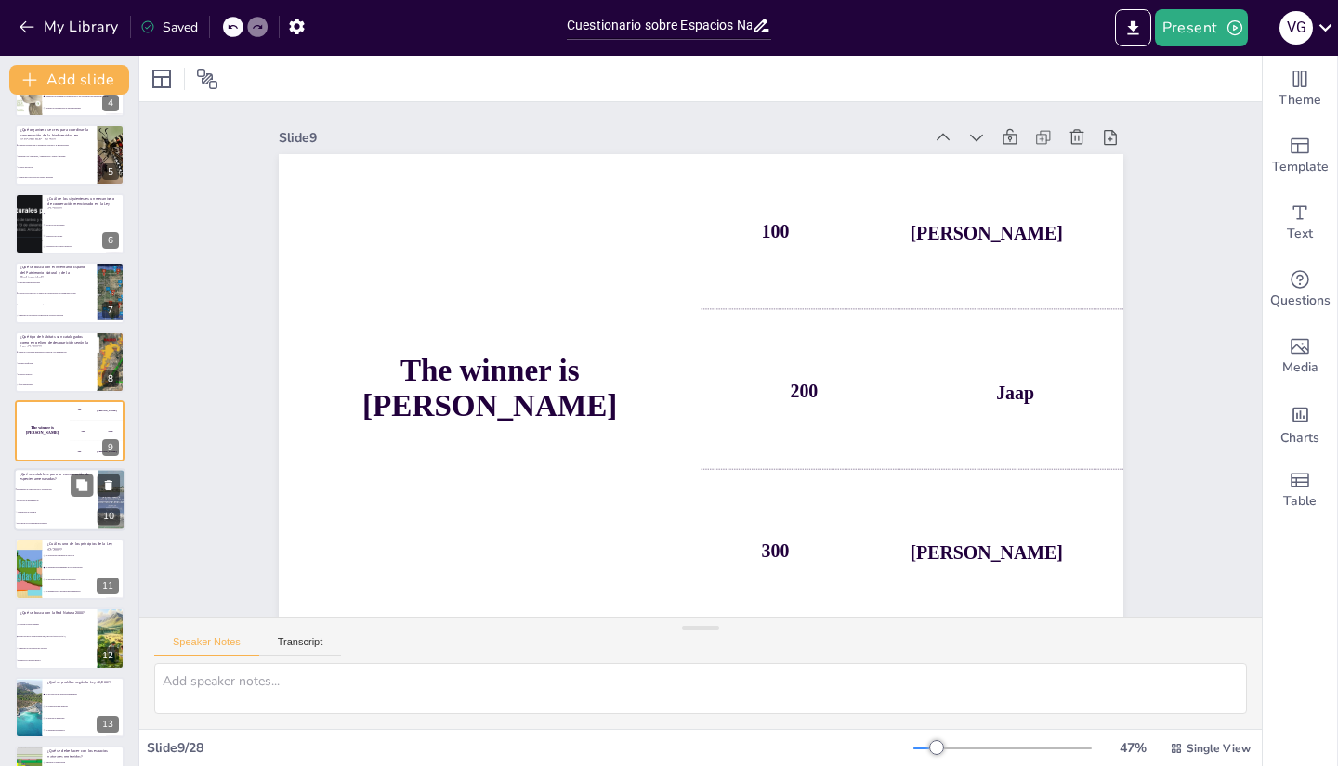
click at [39, 516] on li "Adquisición de terrenos" at bounding box center [56, 512] width 84 height 11
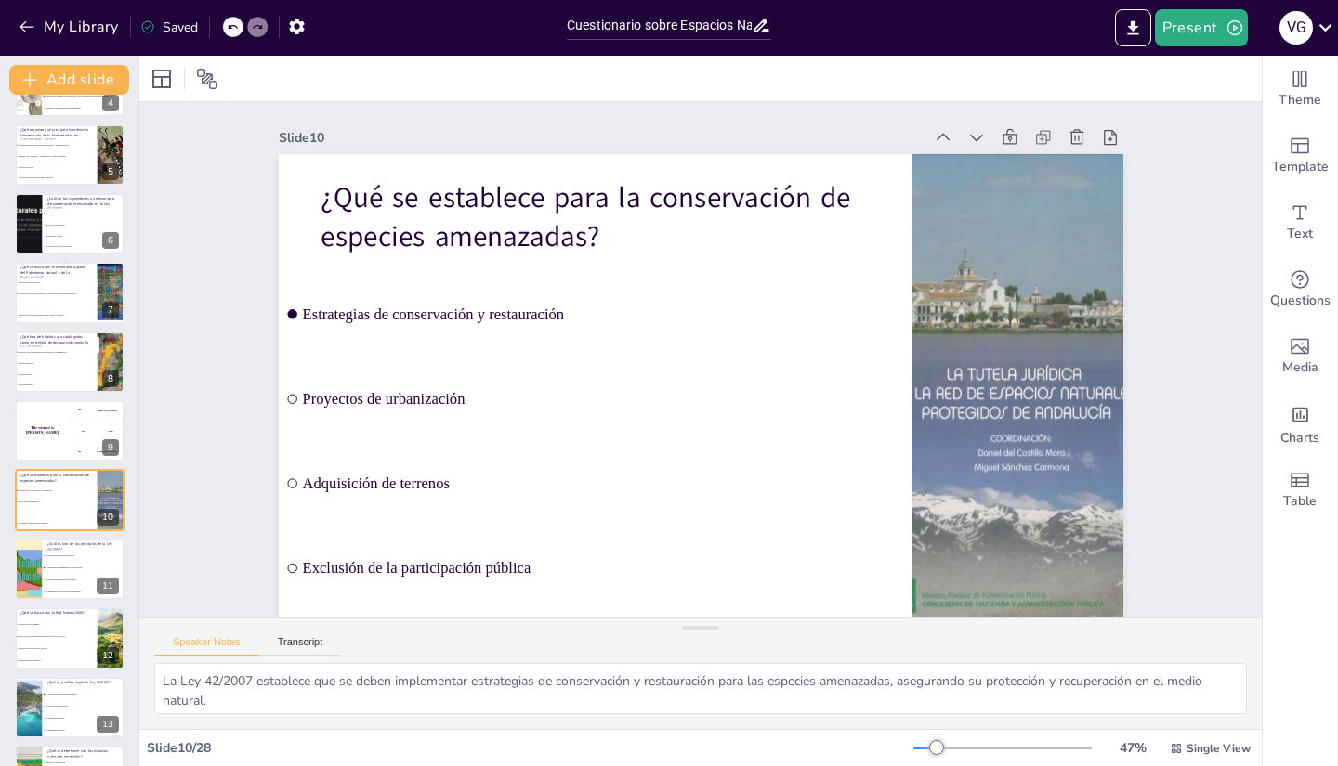
scroll to position [332, 0]
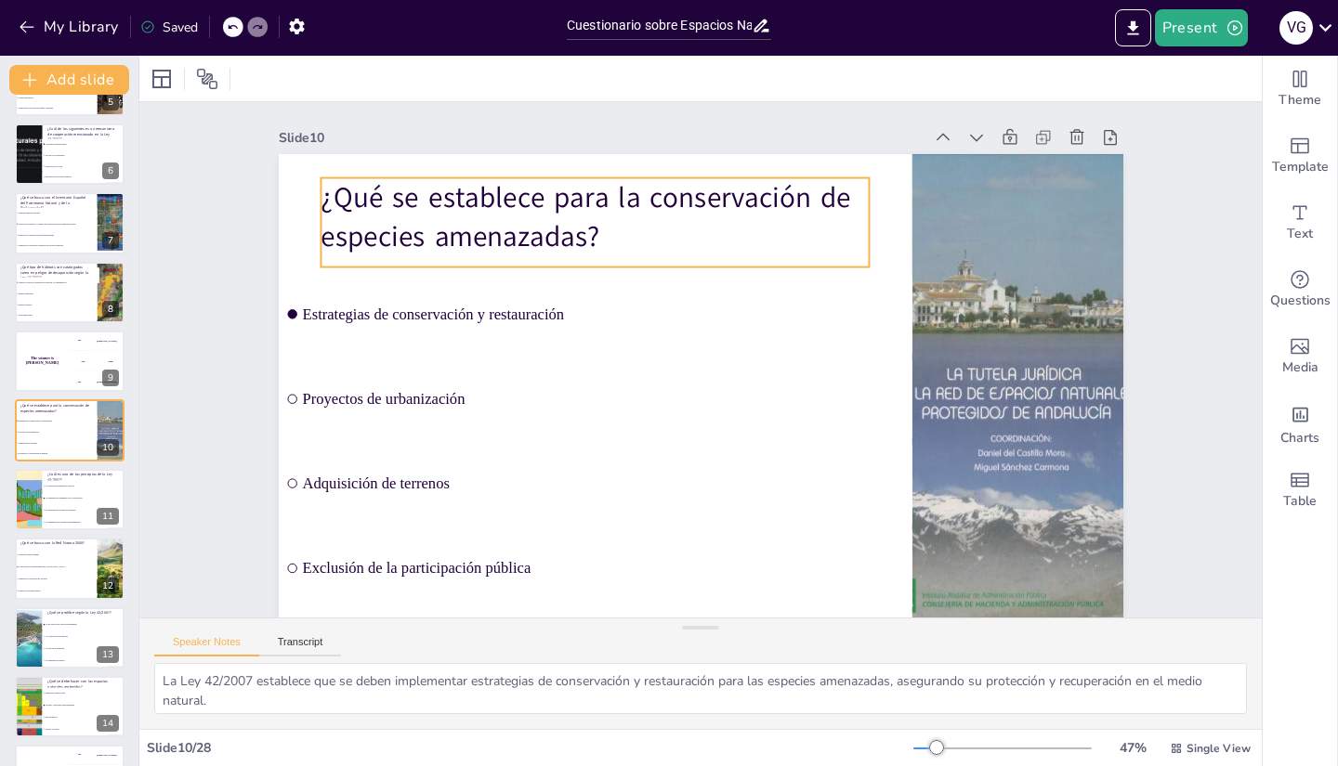
click at [594, 235] on p "¿Qué se establece para la conservación de especies amenazadas?" at bounding box center [594, 217] width 549 height 79
click at [594, 235] on p "¿Qué se establece para la conservación de especies amenazadas?" at bounding box center [610, 207] width 554 height 136
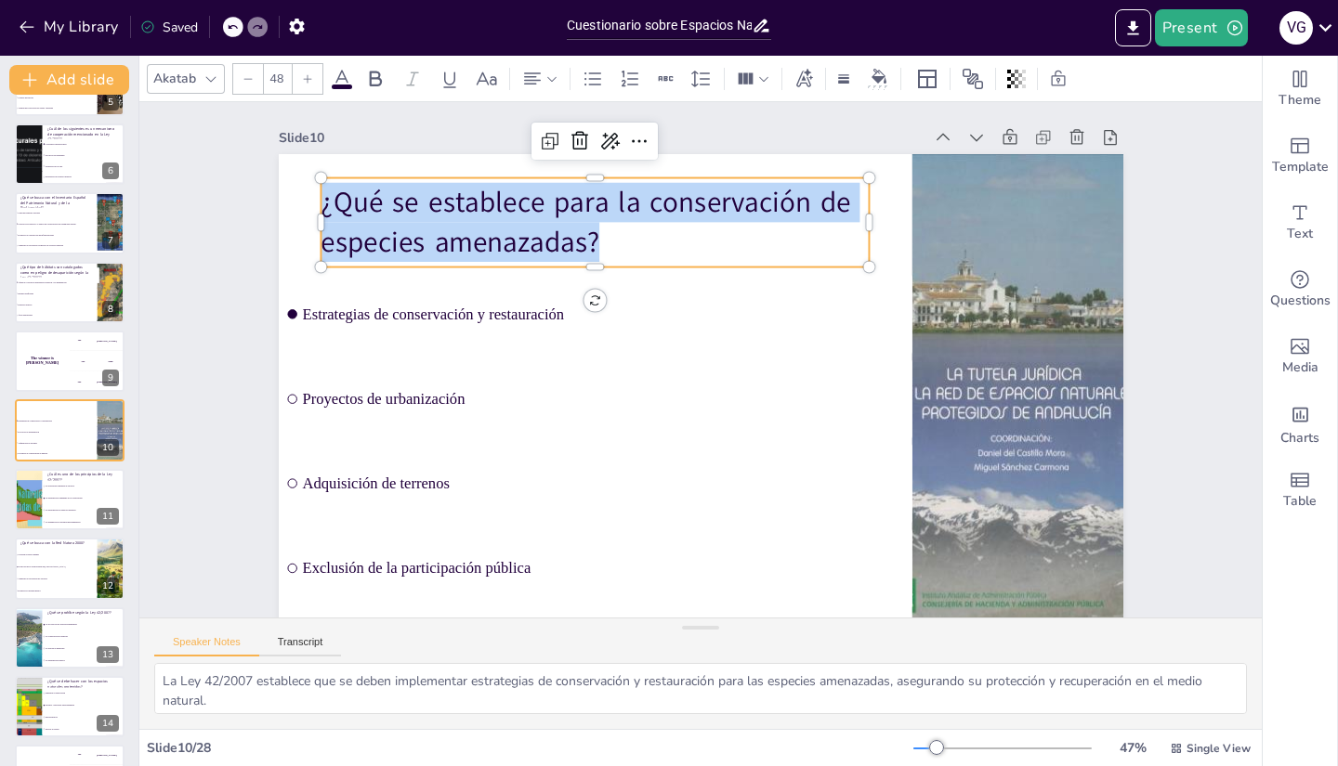
drag, startPoint x: 594, startPoint y: 235, endPoint x: 306, endPoint y: 205, distance: 290.4
click at [306, 205] on div "Estrategias de conservación y restauración Proyectos de urbanización Adquisició…" at bounding box center [701, 391] width 844 height 475
copy p "¿Qué se establece para la conservación de especies amenazadas?"
click at [48, 508] on li "La privatización de espacios naturales" at bounding box center [84, 509] width 83 height 11
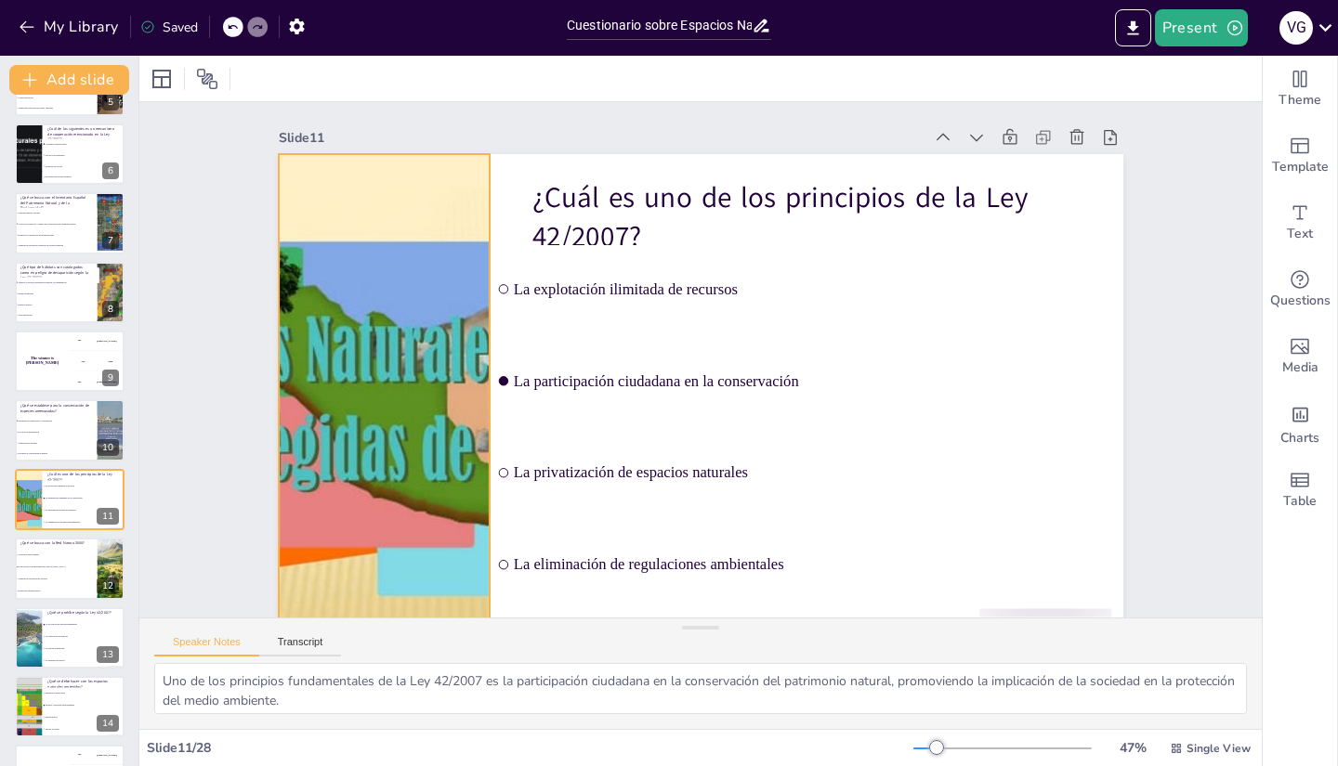
scroll to position [400, 0]
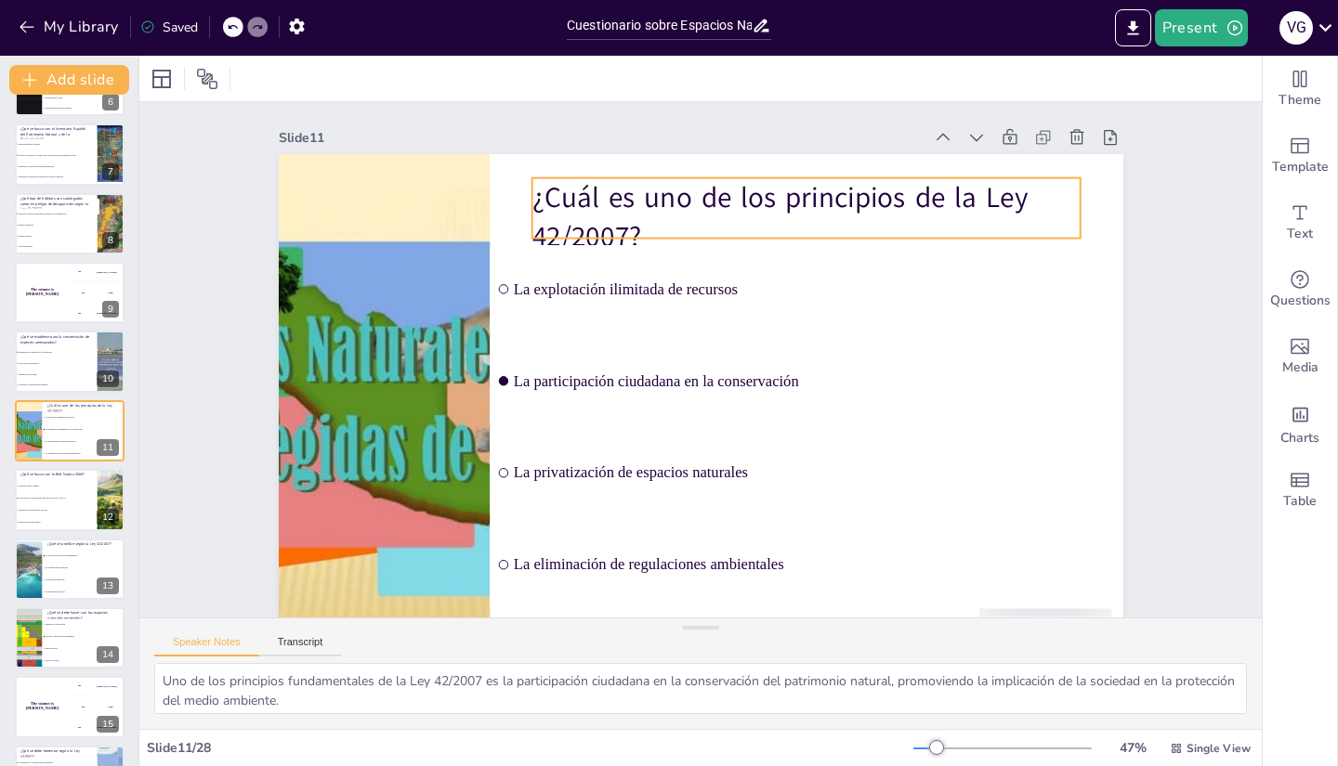
click at [669, 231] on p "¿Cuál es uno de los principios de la Ley 42/2007?" at bounding box center [805, 217] width 549 height 79
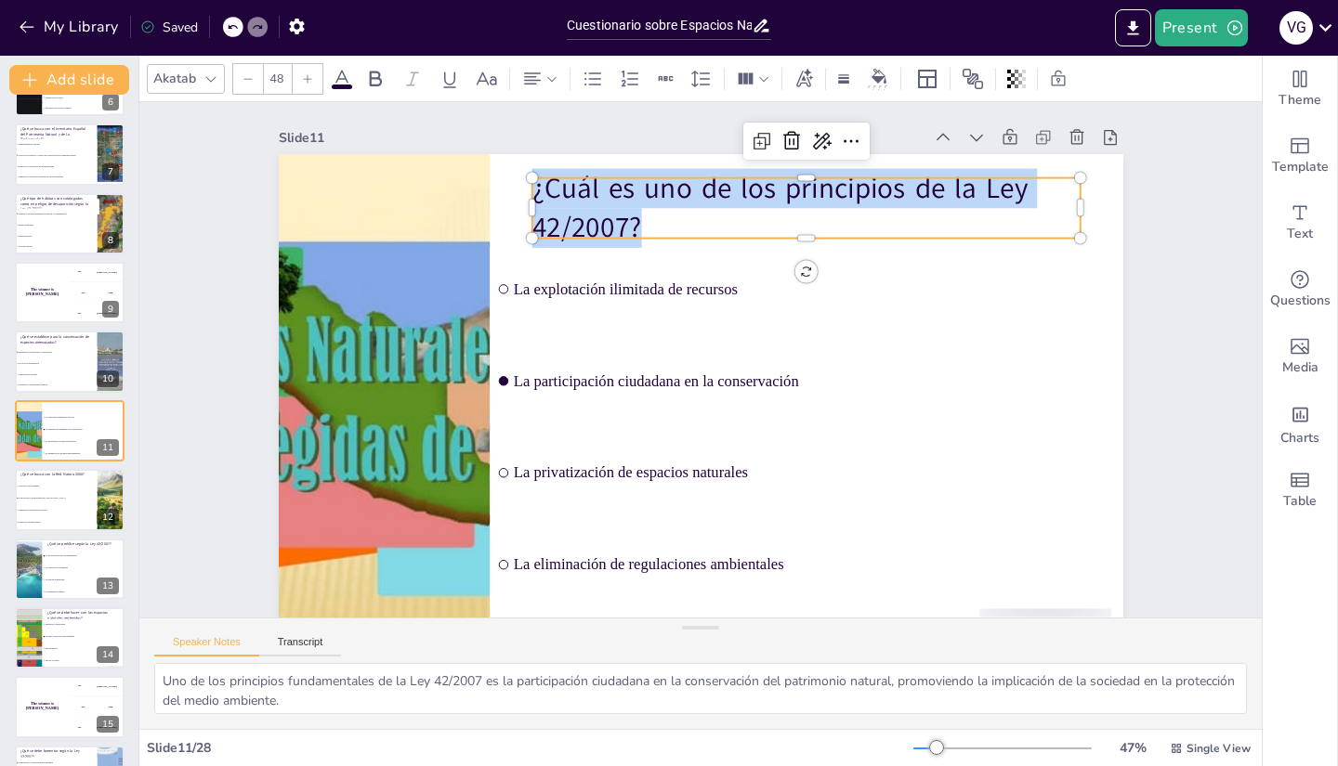
drag, startPoint x: 656, startPoint y: 231, endPoint x: 511, endPoint y: 183, distance: 152.7
click at [511, 183] on div "La explotación ilimitada de recursos La participación ciudadana en la conservac…" at bounding box center [698, 391] width 890 height 561
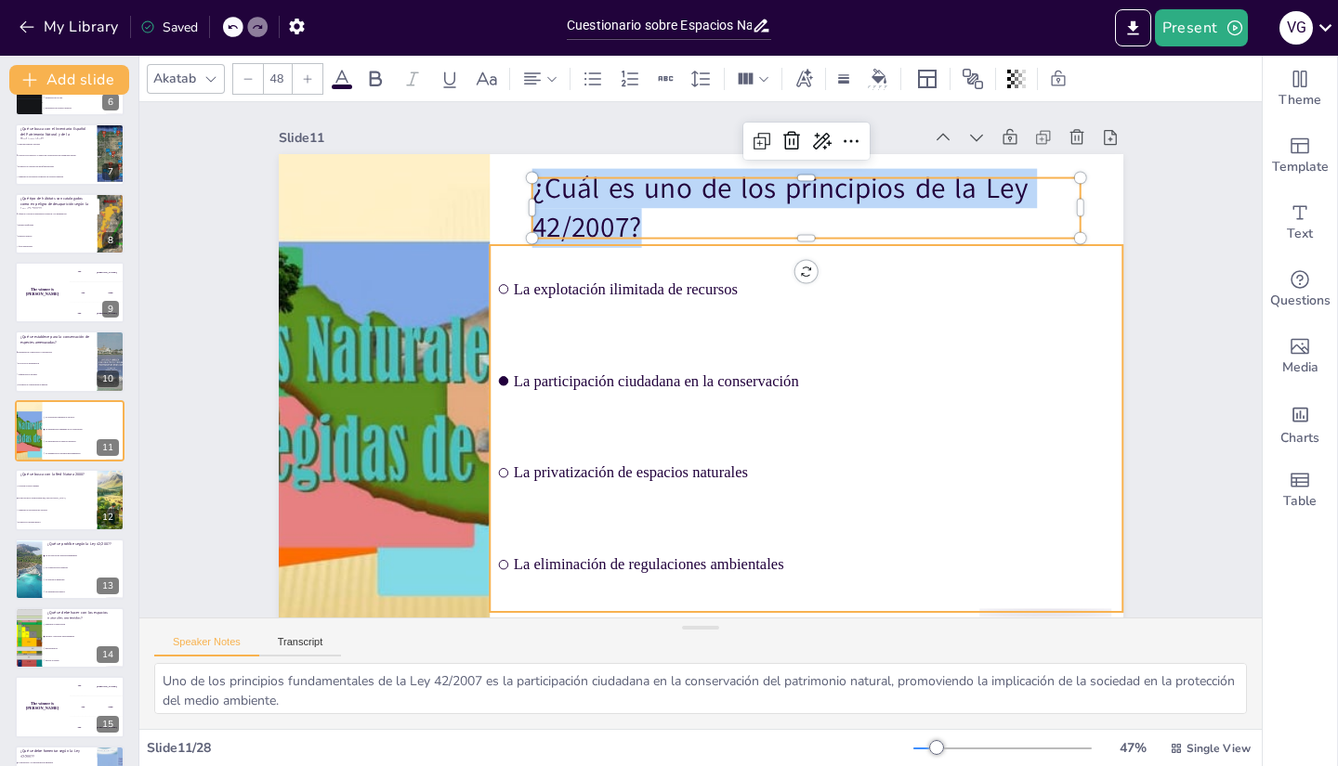
copy p "¿Cuál es uno de los principios de la Ley 42/2007?"
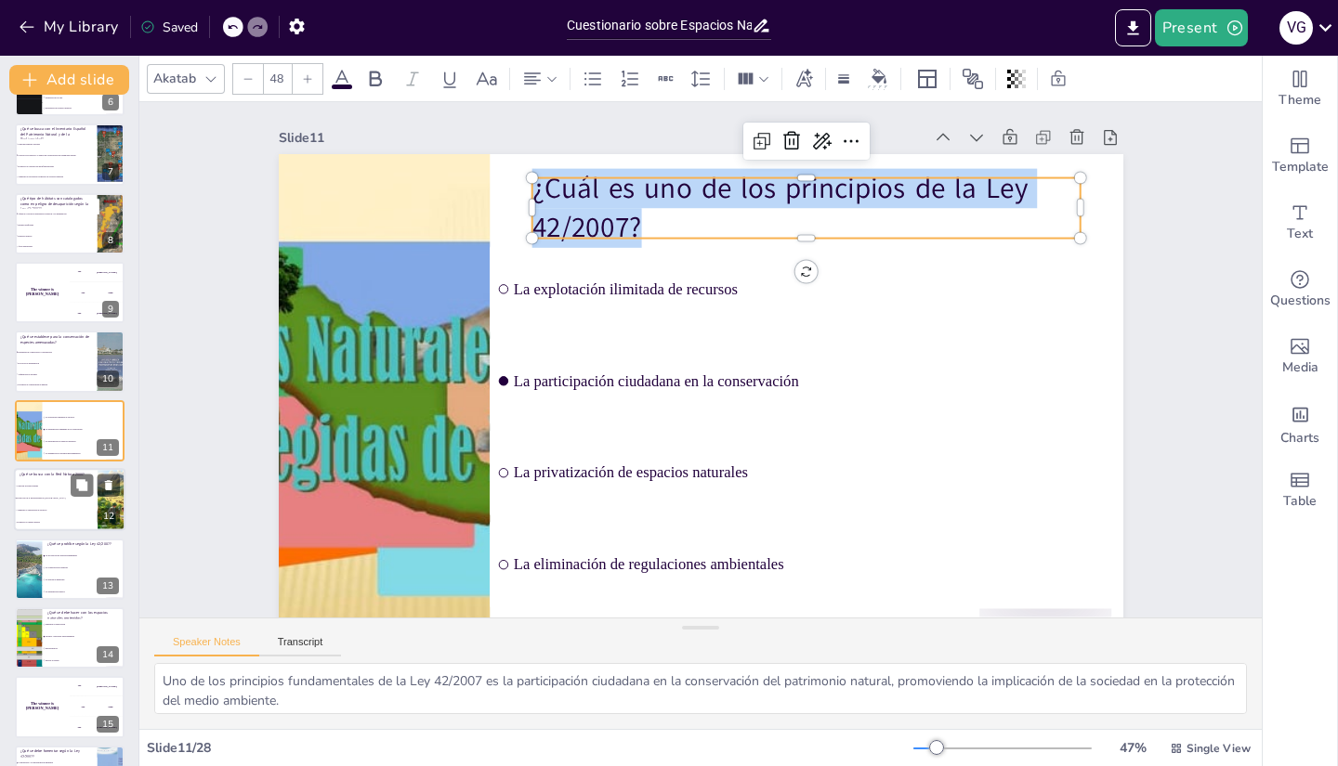
click at [41, 528] on li "Promover el turismo masivo" at bounding box center [56, 523] width 84 height 12
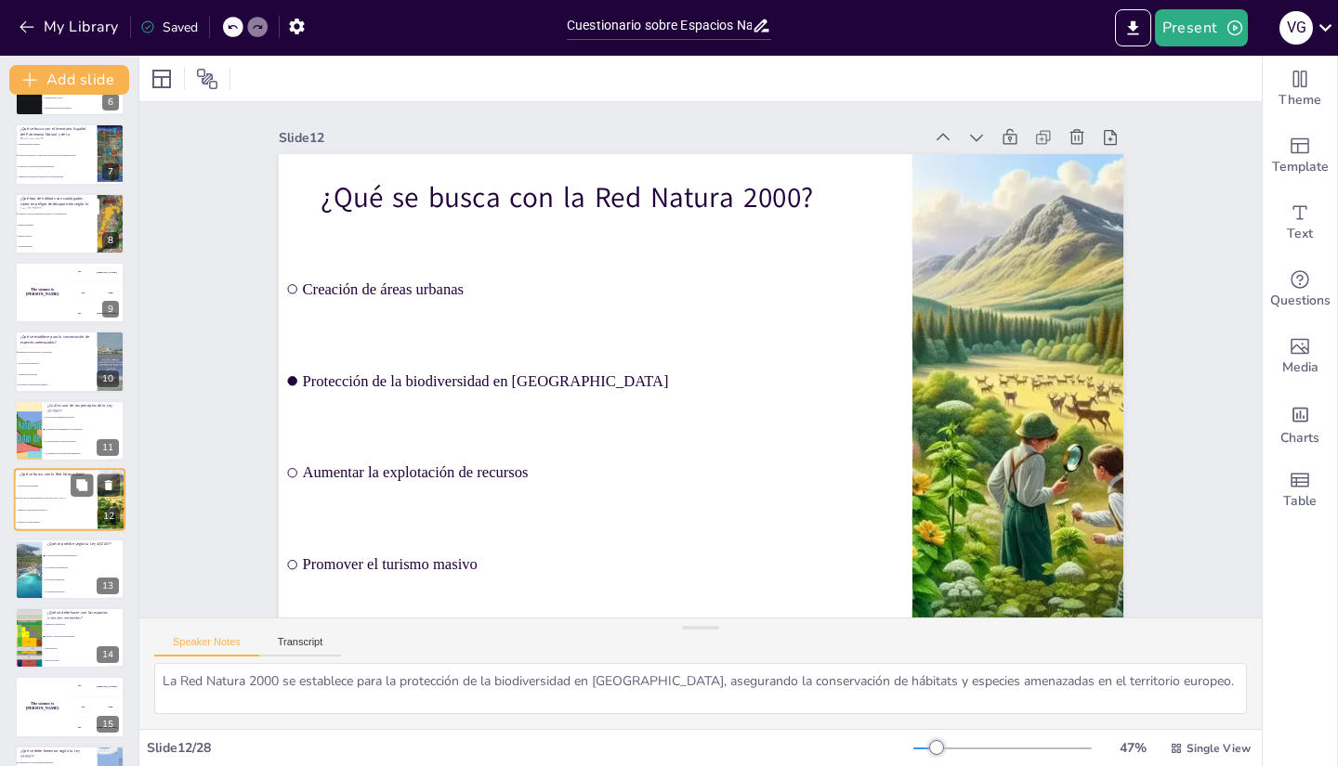
scroll to position [470, 0]
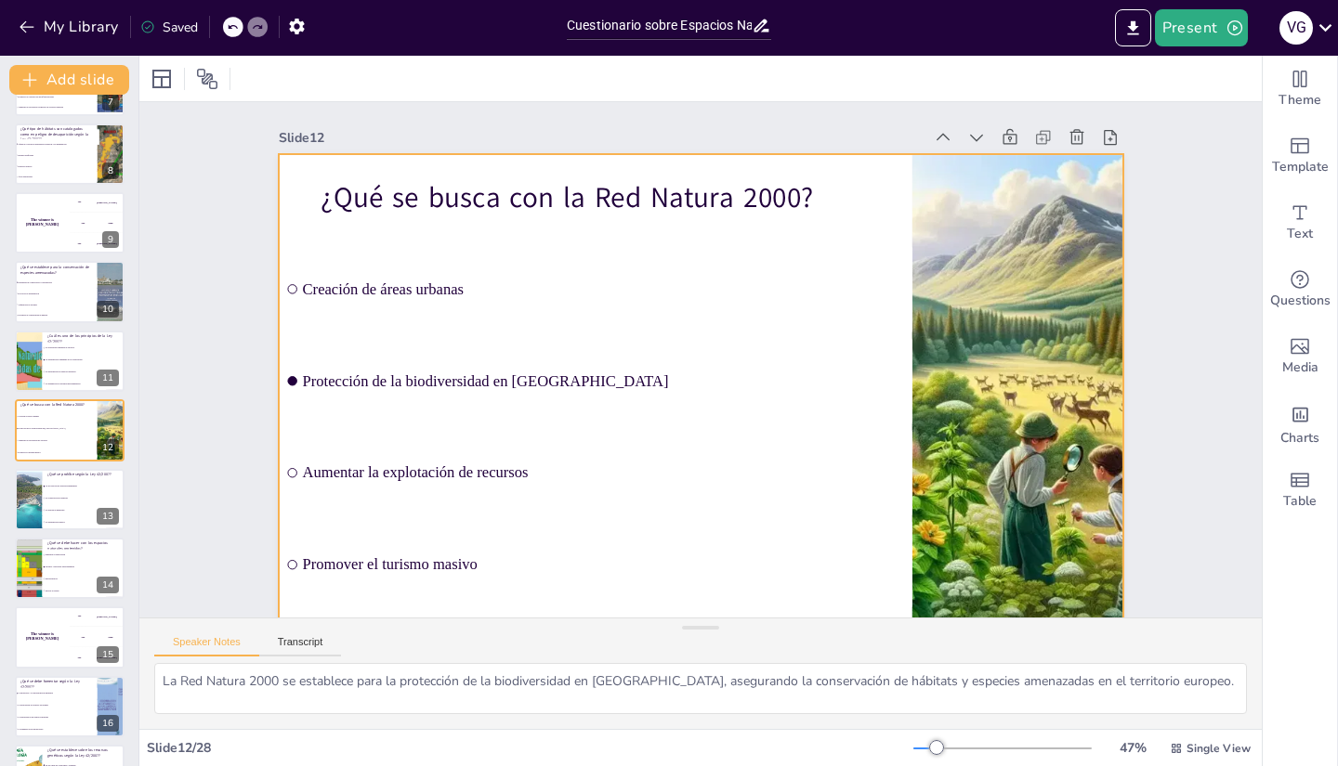
click at [548, 173] on div at bounding box center [701, 391] width 844 height 475
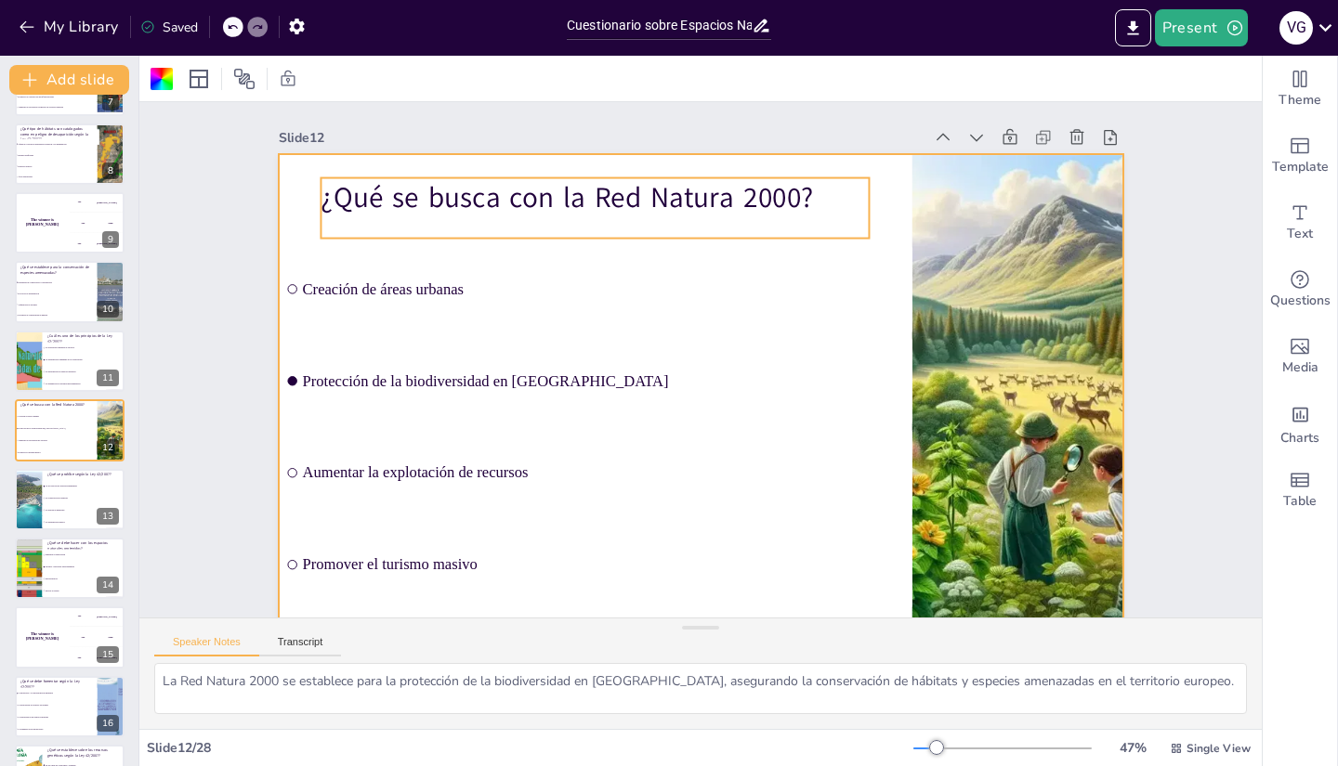
drag, startPoint x: 693, startPoint y: 185, endPoint x: 721, endPoint y: 189, distance: 28.1
click at [693, 185] on p "¿Qué se busca con la Red Natura 2000?" at bounding box center [612, 187] width 550 height 97
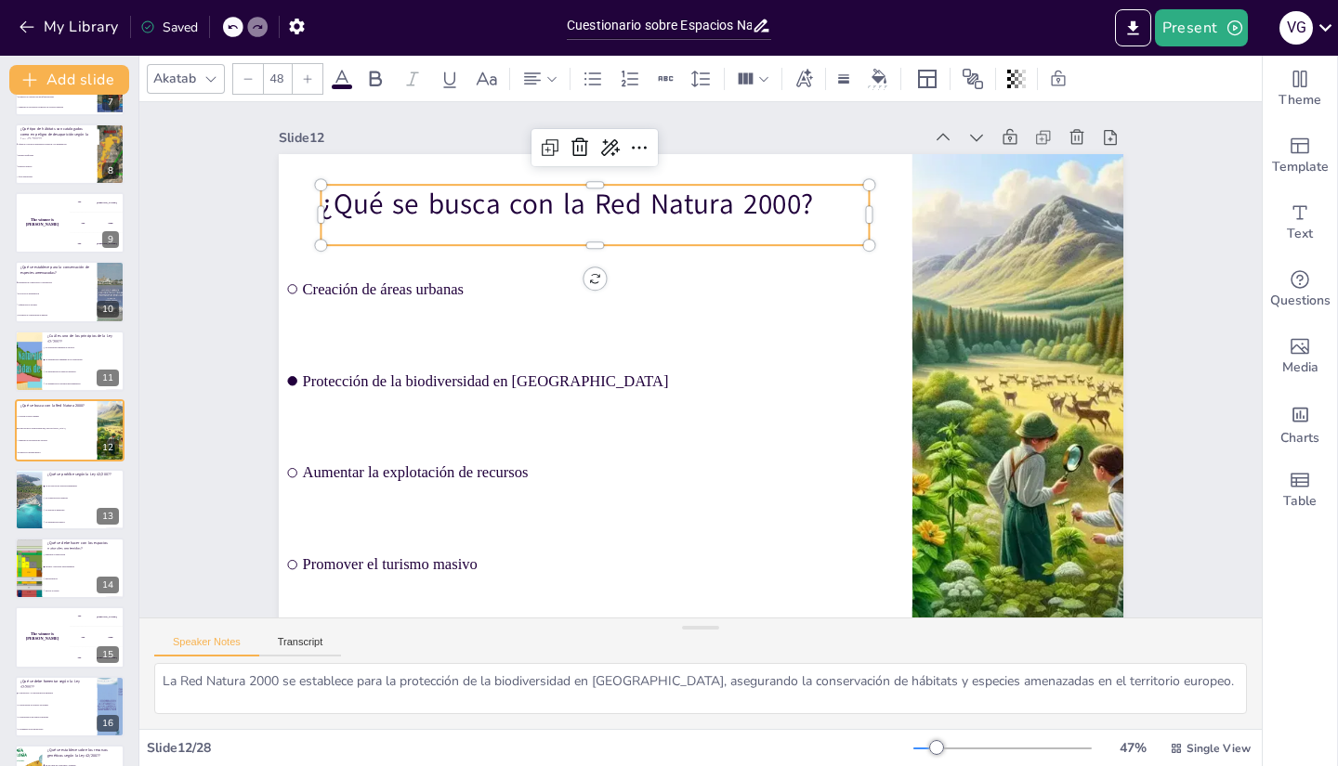
click at [804, 207] on p "¿Qué se busca con la Red Natura 2000?" at bounding box center [612, 194] width 550 height 97
click at [804, 207] on p "¿Qué se busca con la Red Natura 2000?" at bounding box center [611, 194] width 550 height 97
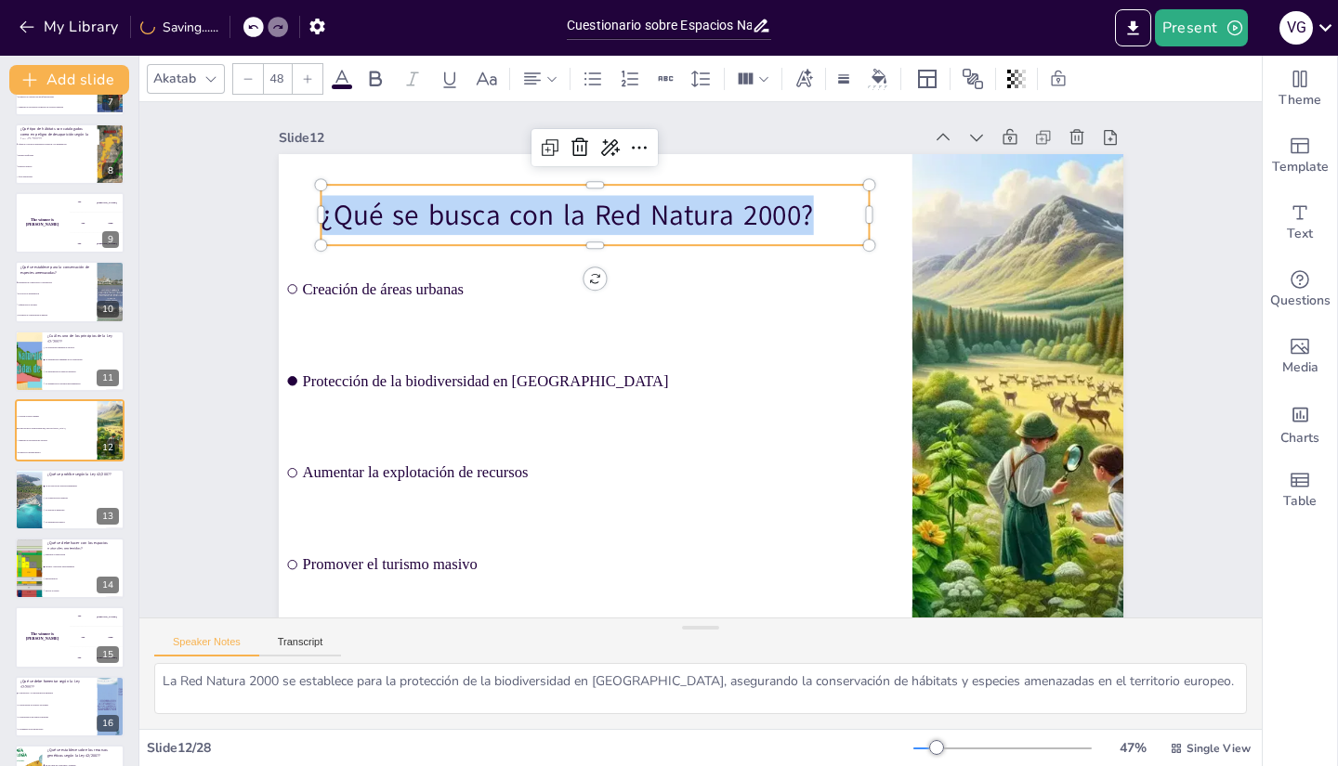
drag, startPoint x: 801, startPoint y: 207, endPoint x: 310, endPoint y: 233, distance: 491.1
click at [320, 233] on p "¿Qué se busca con la Red Natura 2000?" at bounding box center [594, 214] width 549 height 39
copy p "¿Qué se busca con la Red Natura 2000?"
click at [77, 493] on button at bounding box center [82, 485] width 22 height 22
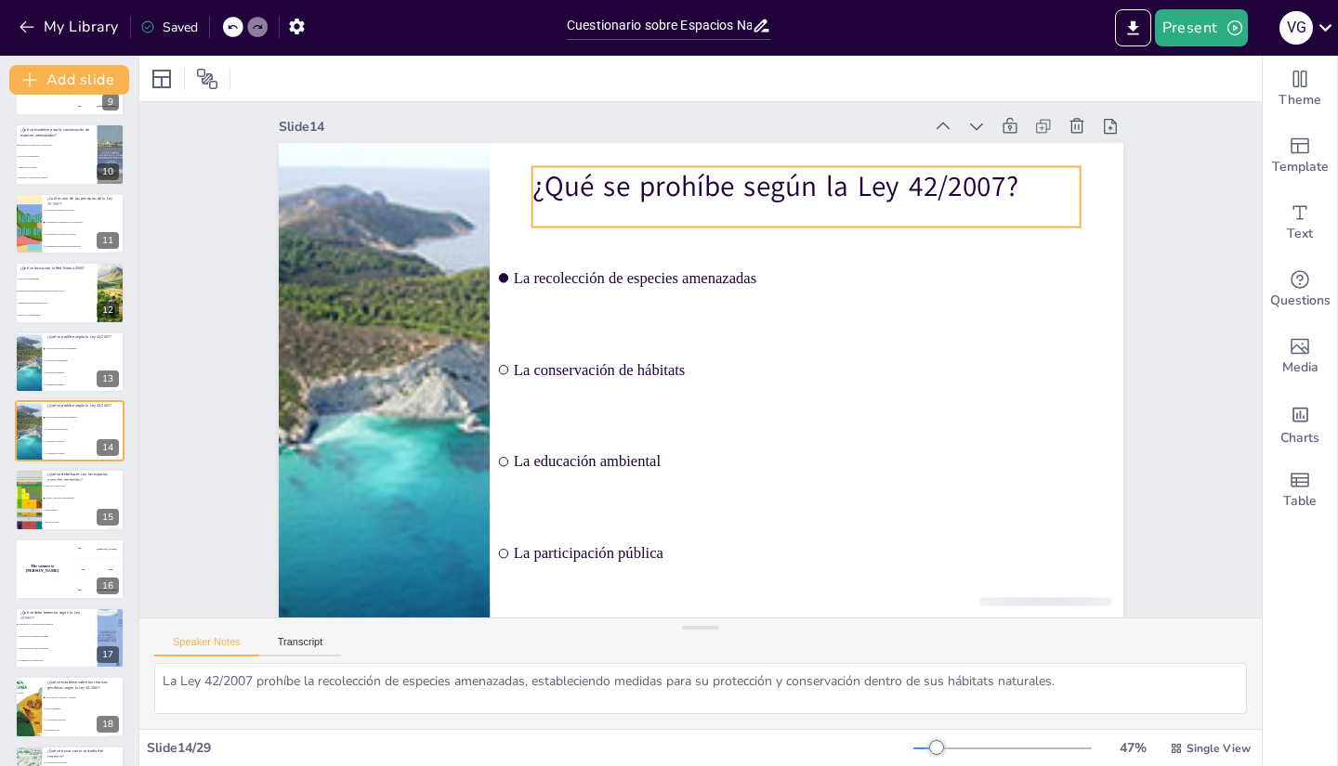
scroll to position [25, 0]
click at [650, 169] on p "¿Qué se prohíbe según la Ley 42/2007?" at bounding box center [824, 198] width 550 height 97
click at [650, 169] on p "¿Qué se prohíbe según la Ley 42/2007?" at bounding box center [805, 186] width 549 height 39
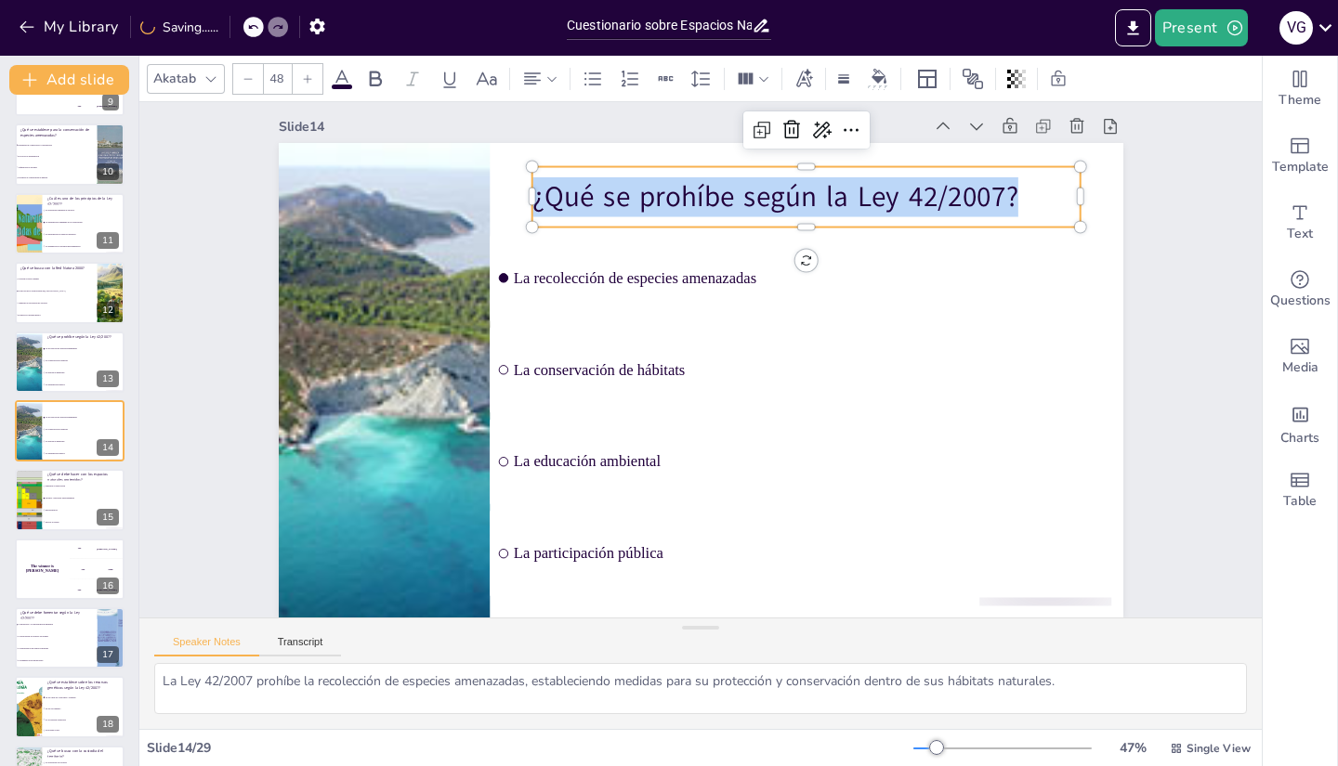
drag, startPoint x: 1009, startPoint y: 174, endPoint x: 518, endPoint y: 183, distance: 490.5
click at [531, 183] on p "¿Qué se prohíbe según la Ley 42/2007?" at bounding box center [805, 196] width 549 height 39
copy p "¿Qué se prohíbe según la Ley 42/2007?"
click at [72, 488] on button at bounding box center [82, 486] width 22 height 22
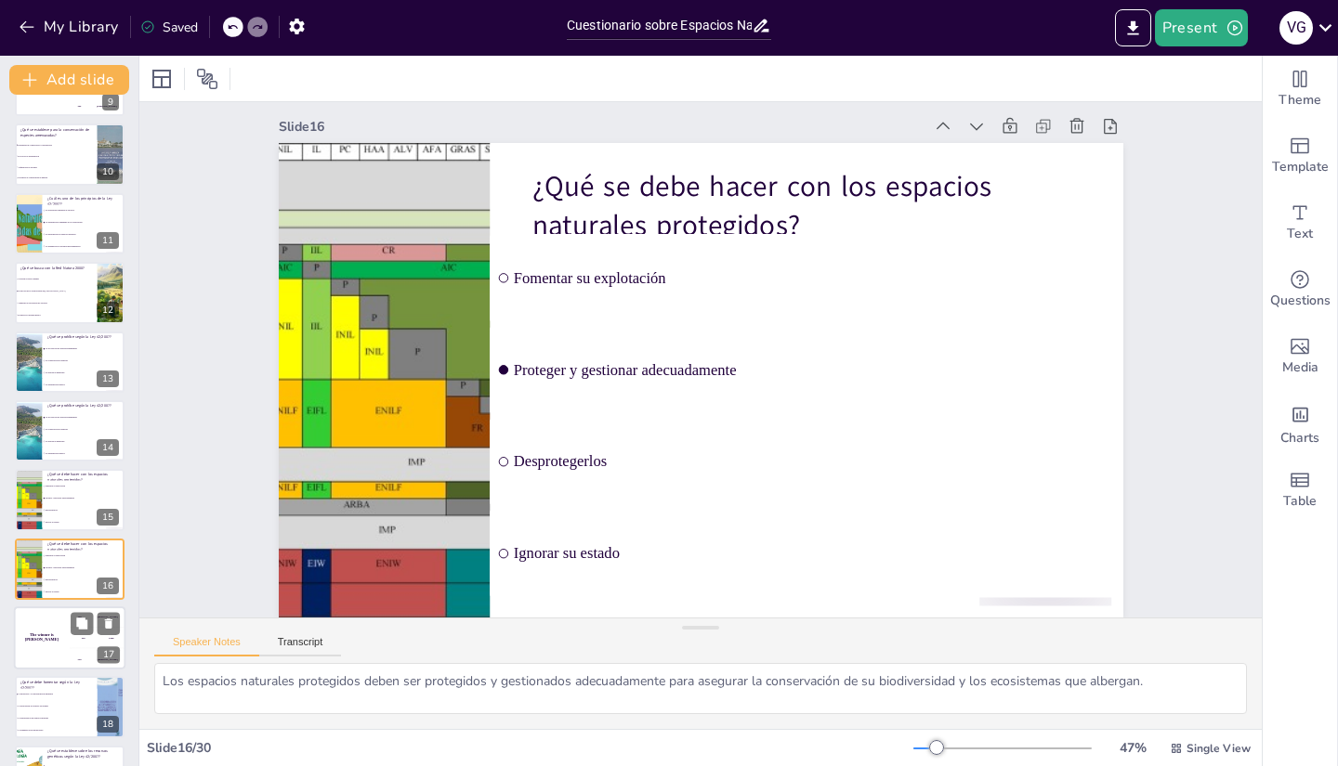
scroll to position [746, 0]
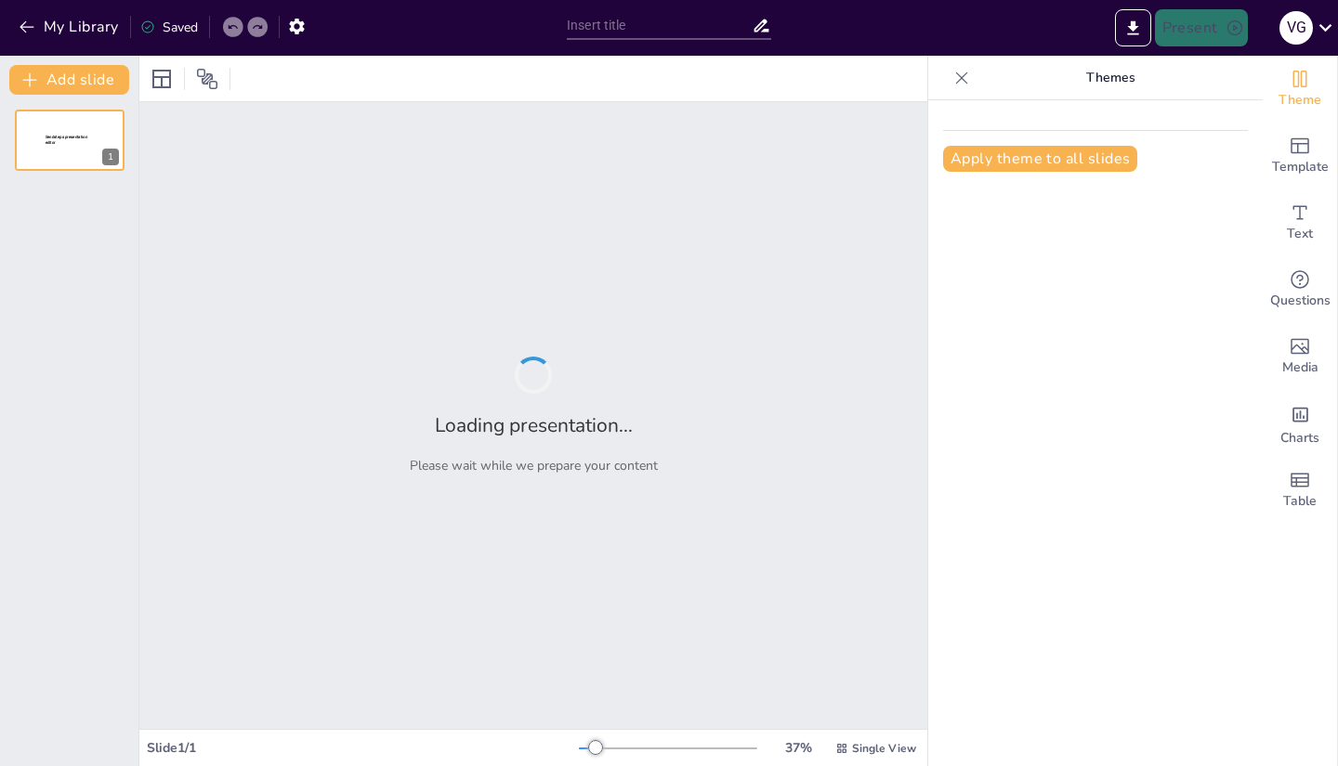
type input "Cuestionario sobre Espacios Naturales Protegidos según la Ley 42/2007"
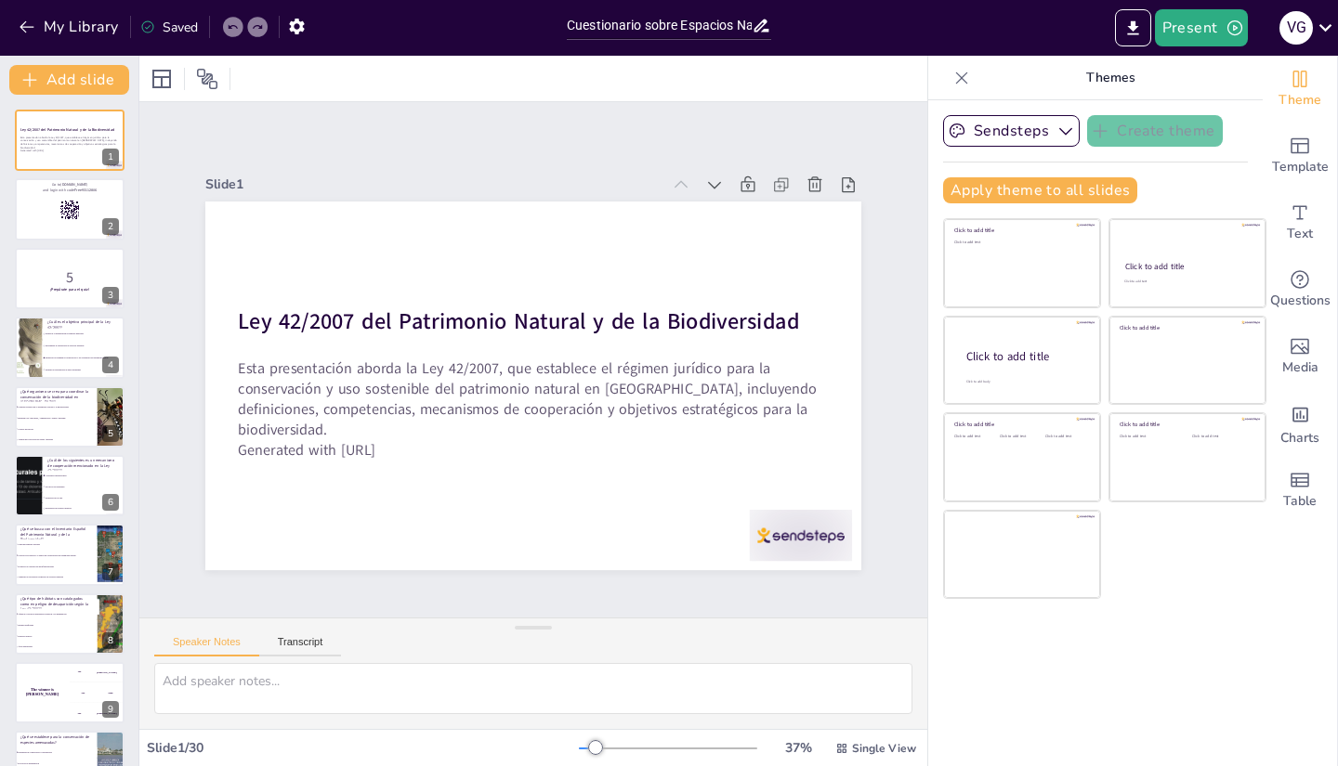
checkbox input "true"
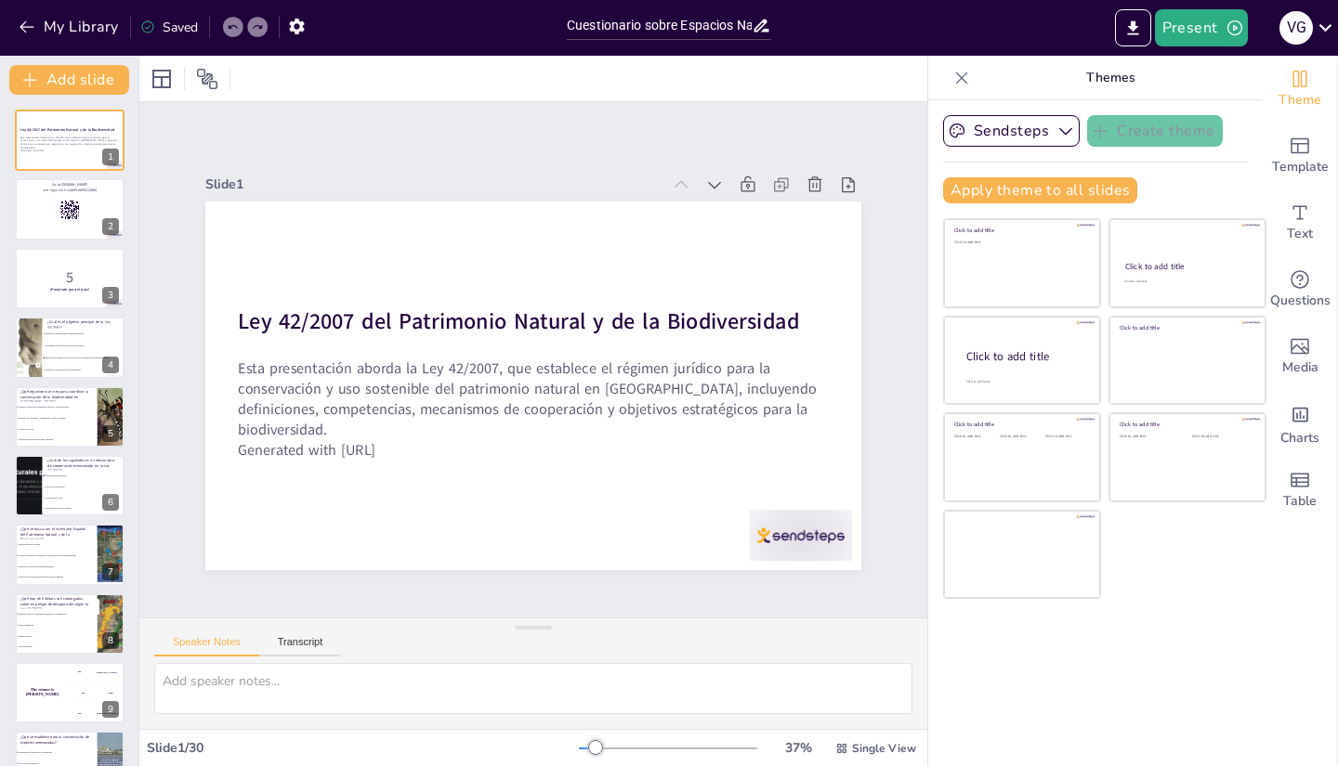
checkbox input "true"
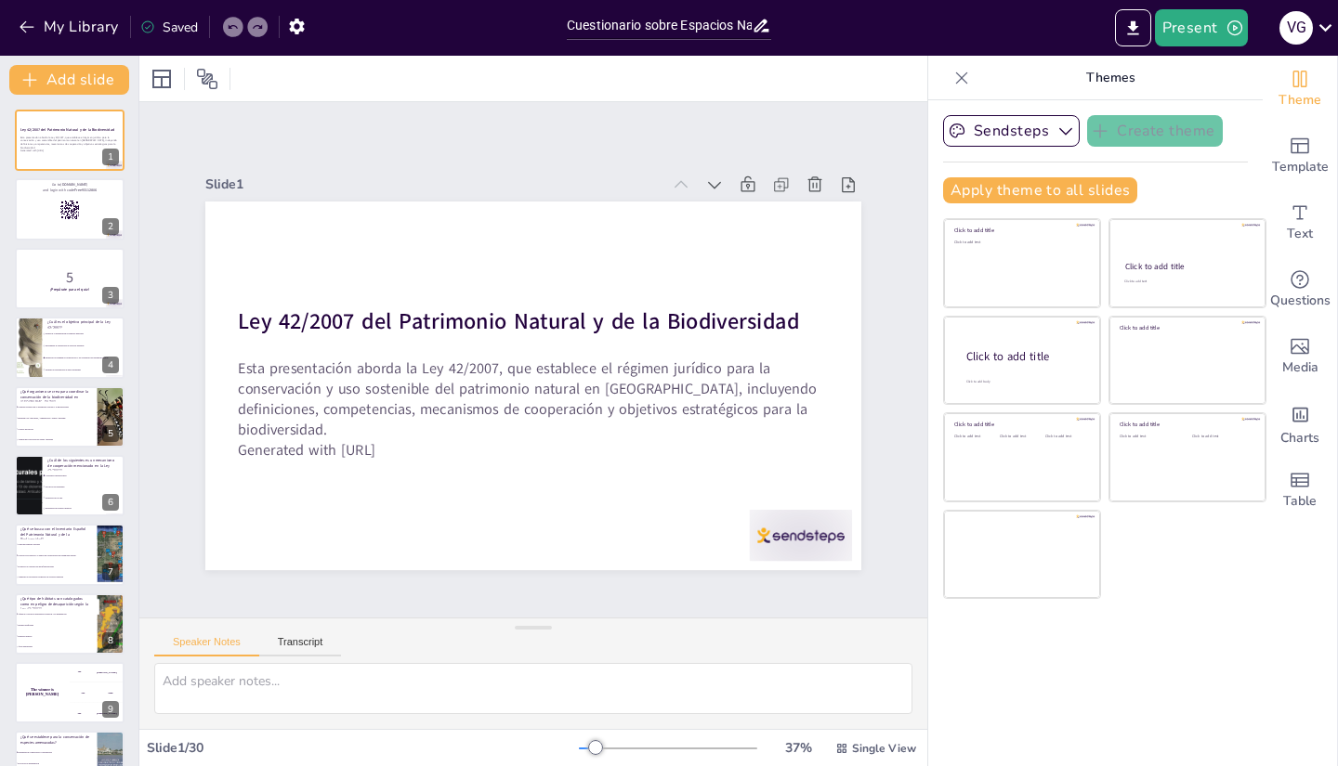
checkbox input "true"
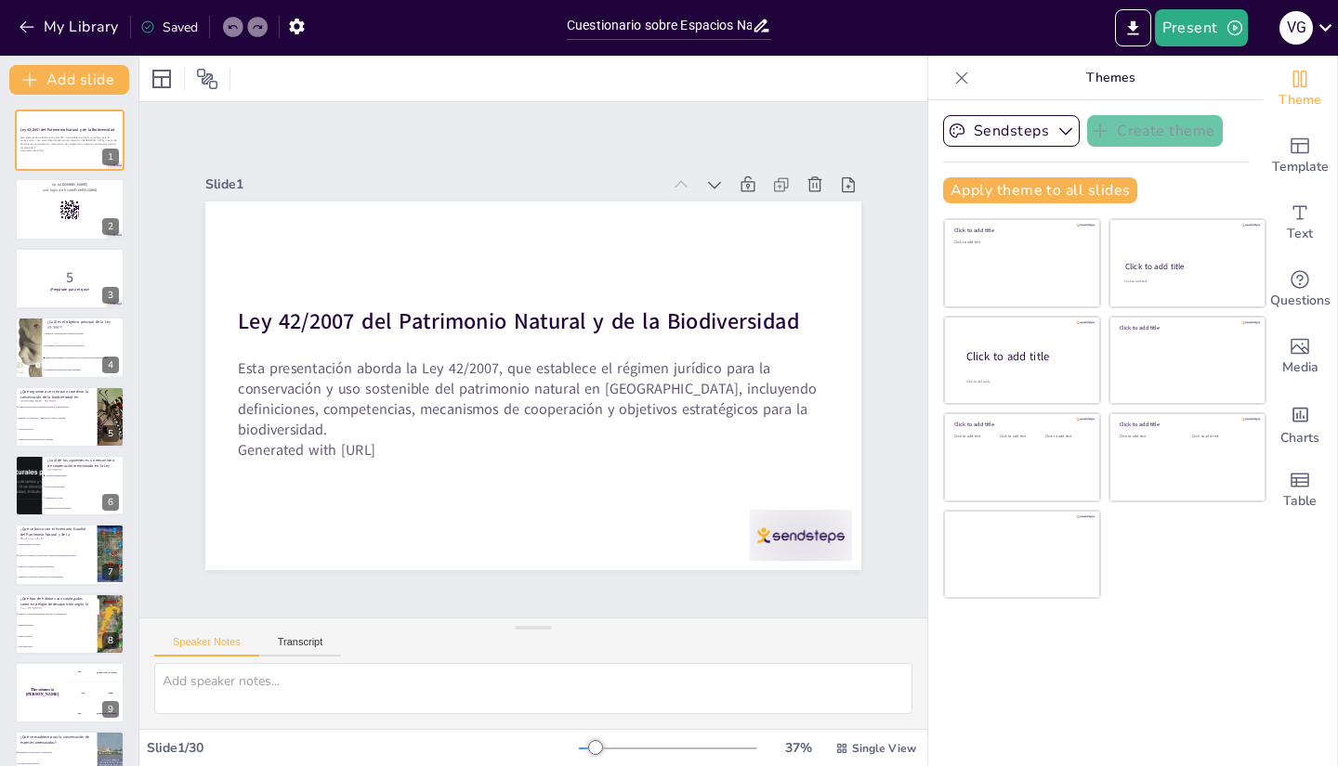
checkbox input "true"
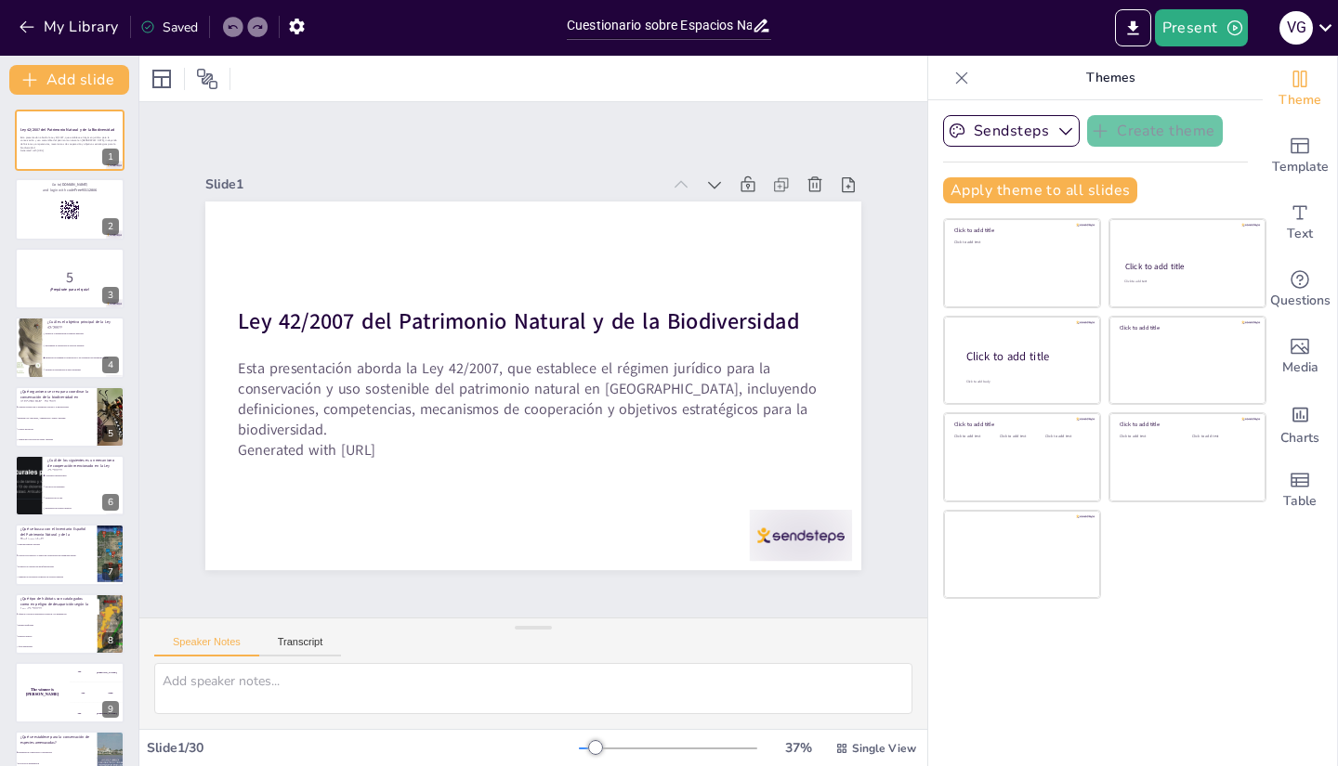
checkbox input "true"
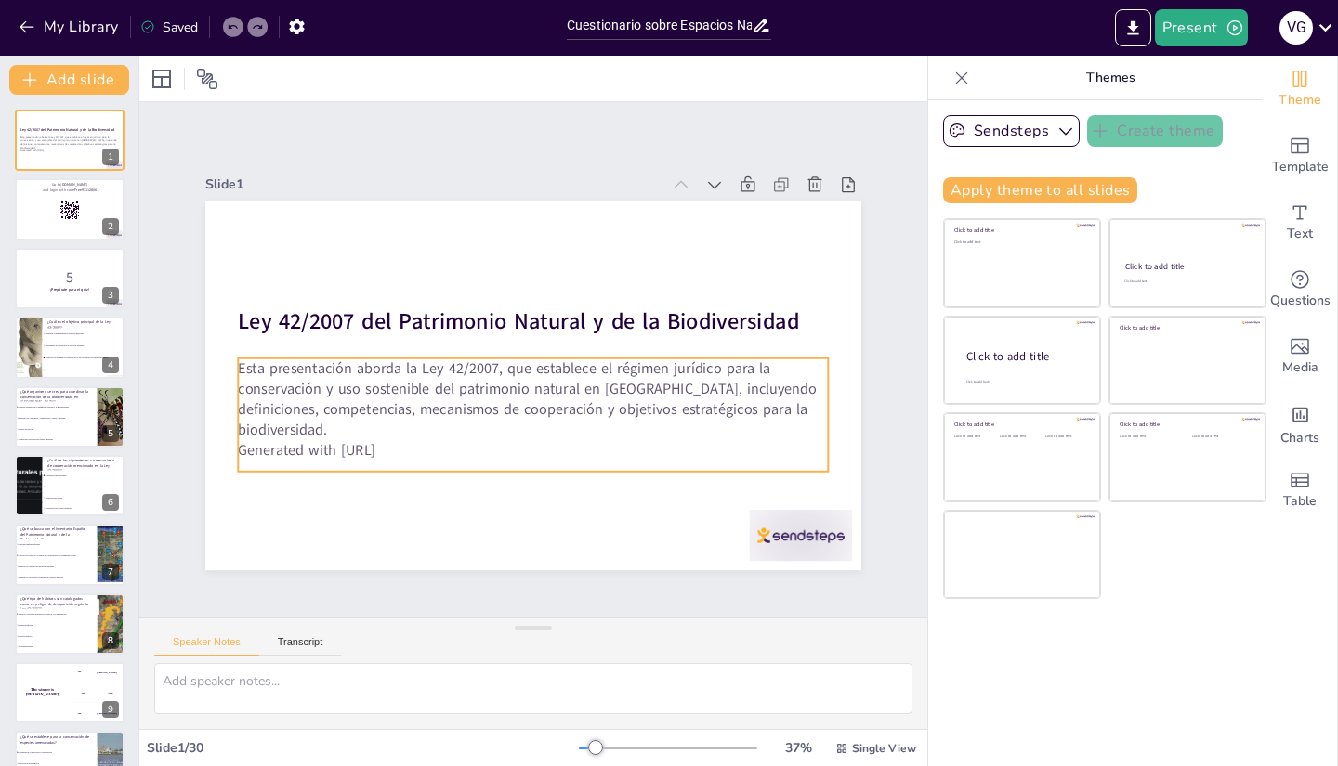
checkbox input "true"
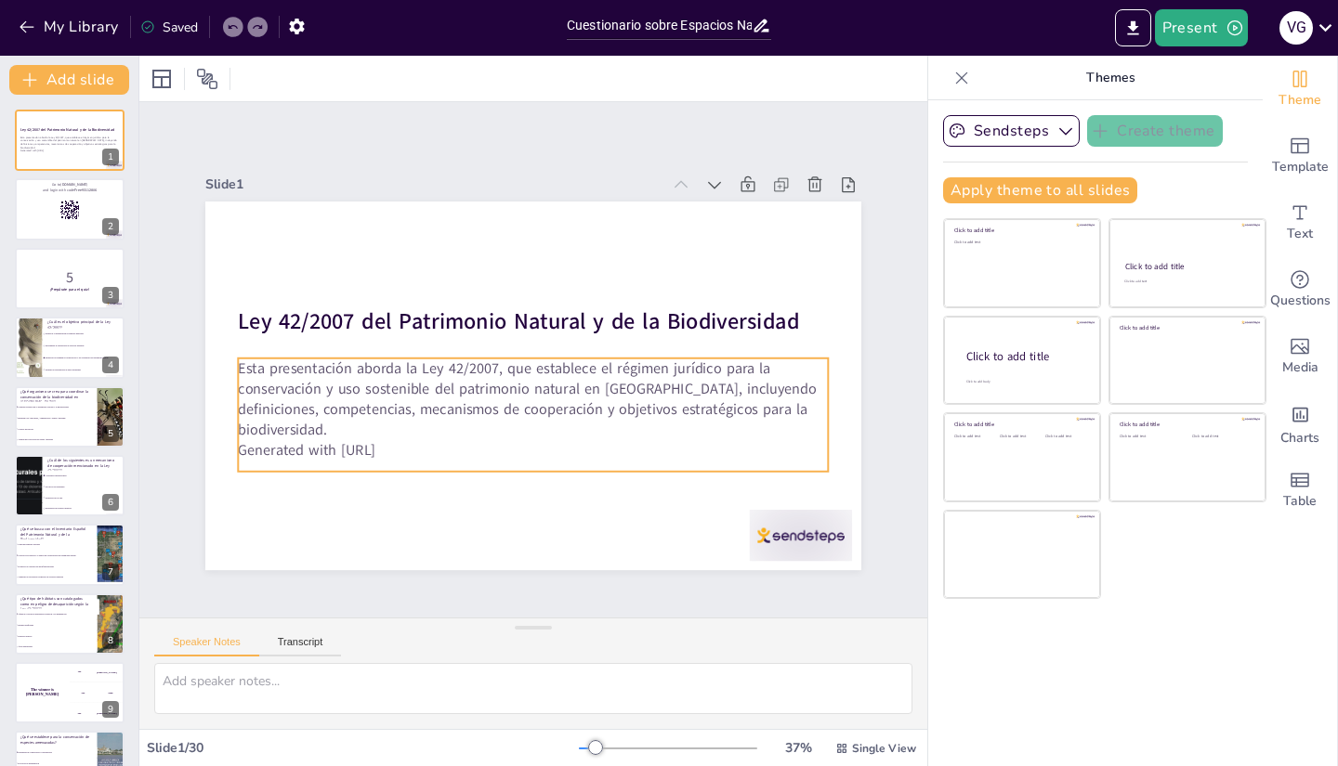
checkbox input "true"
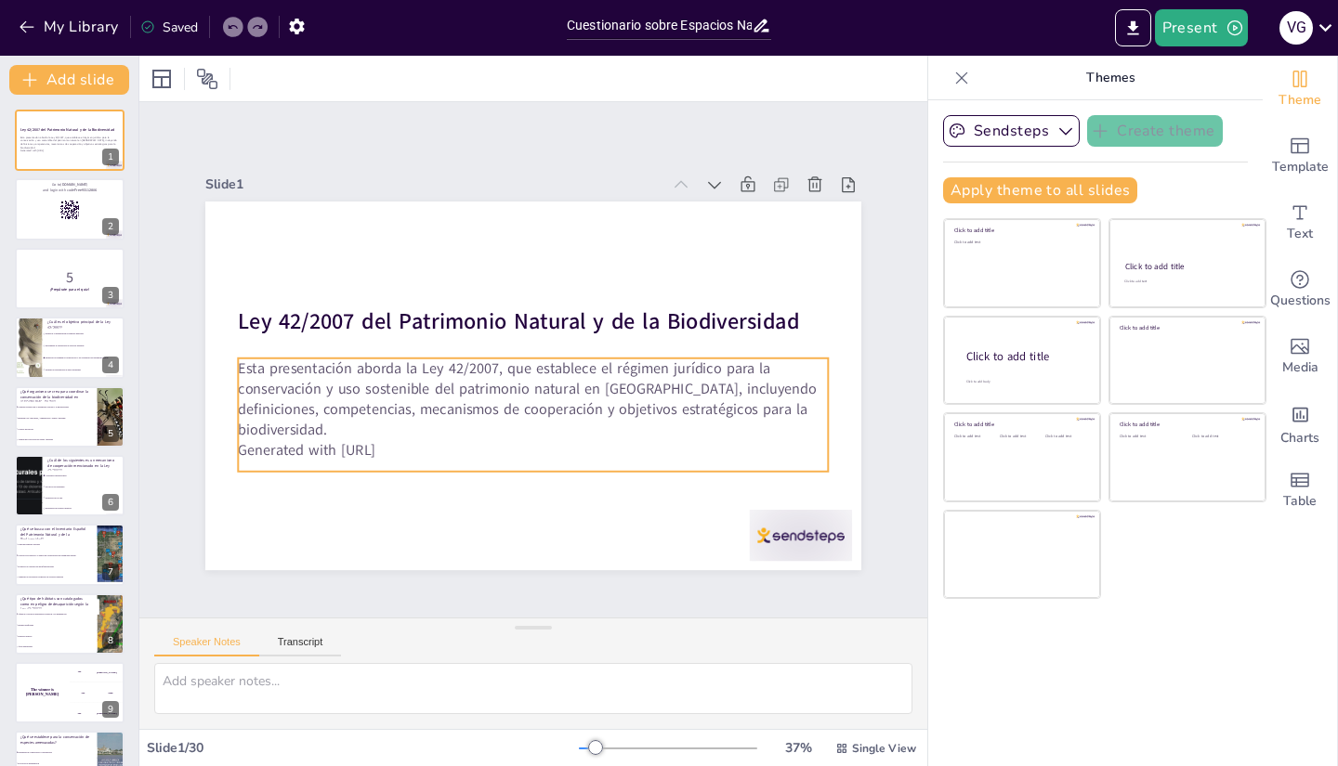
checkbox input "true"
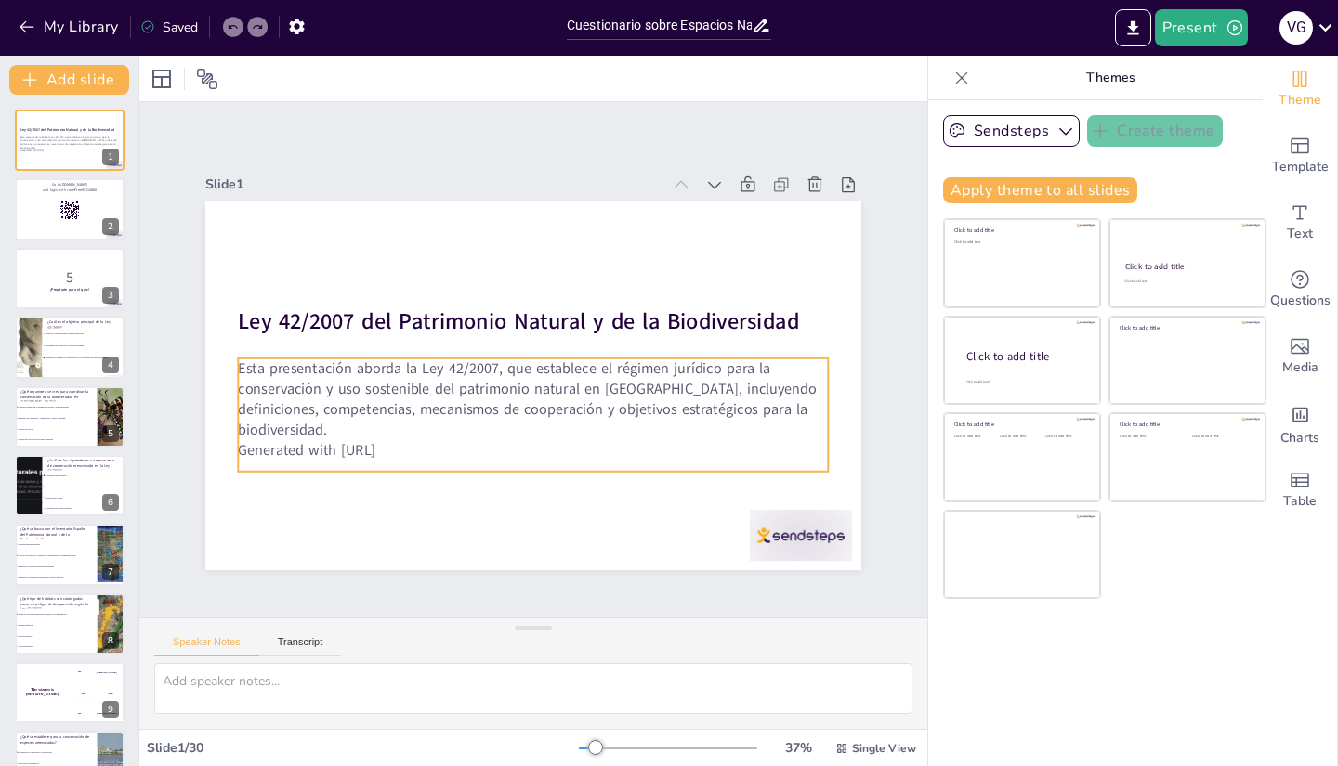
checkbox input "true"
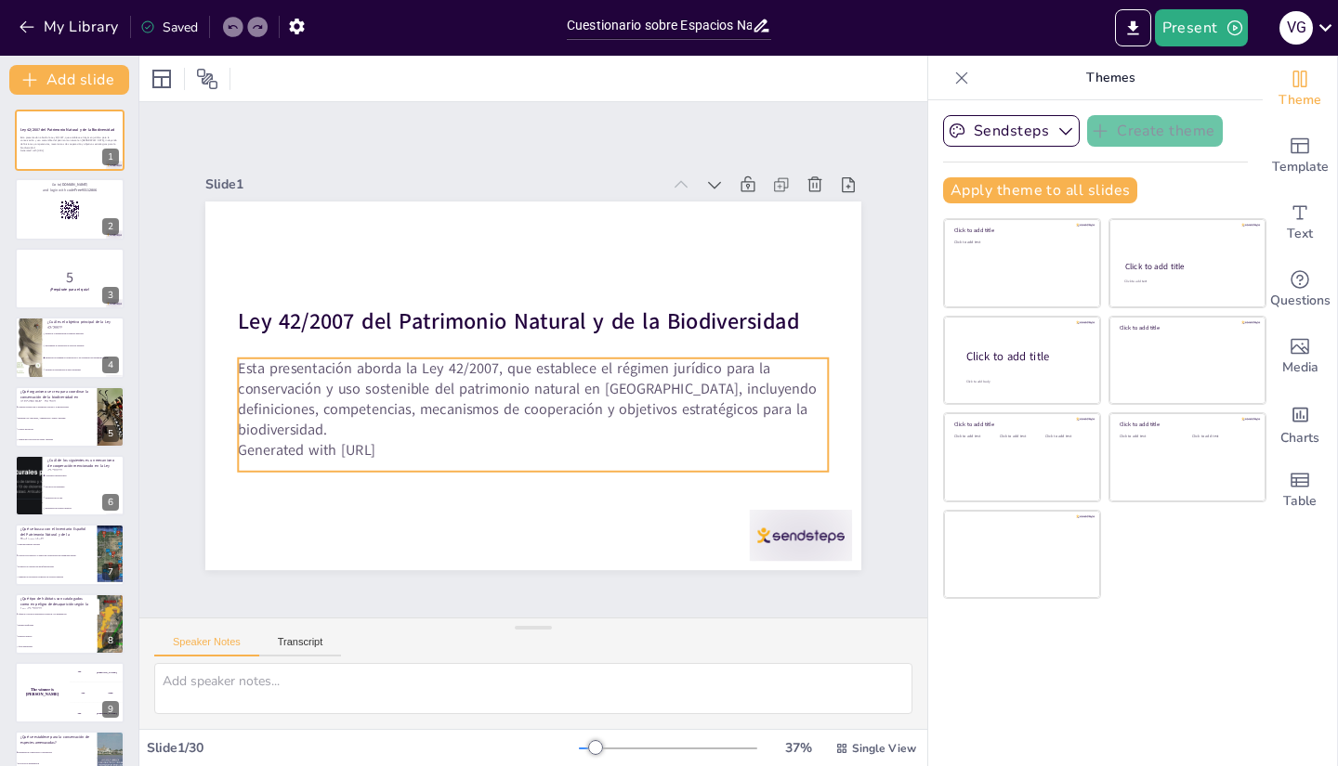
checkbox input "true"
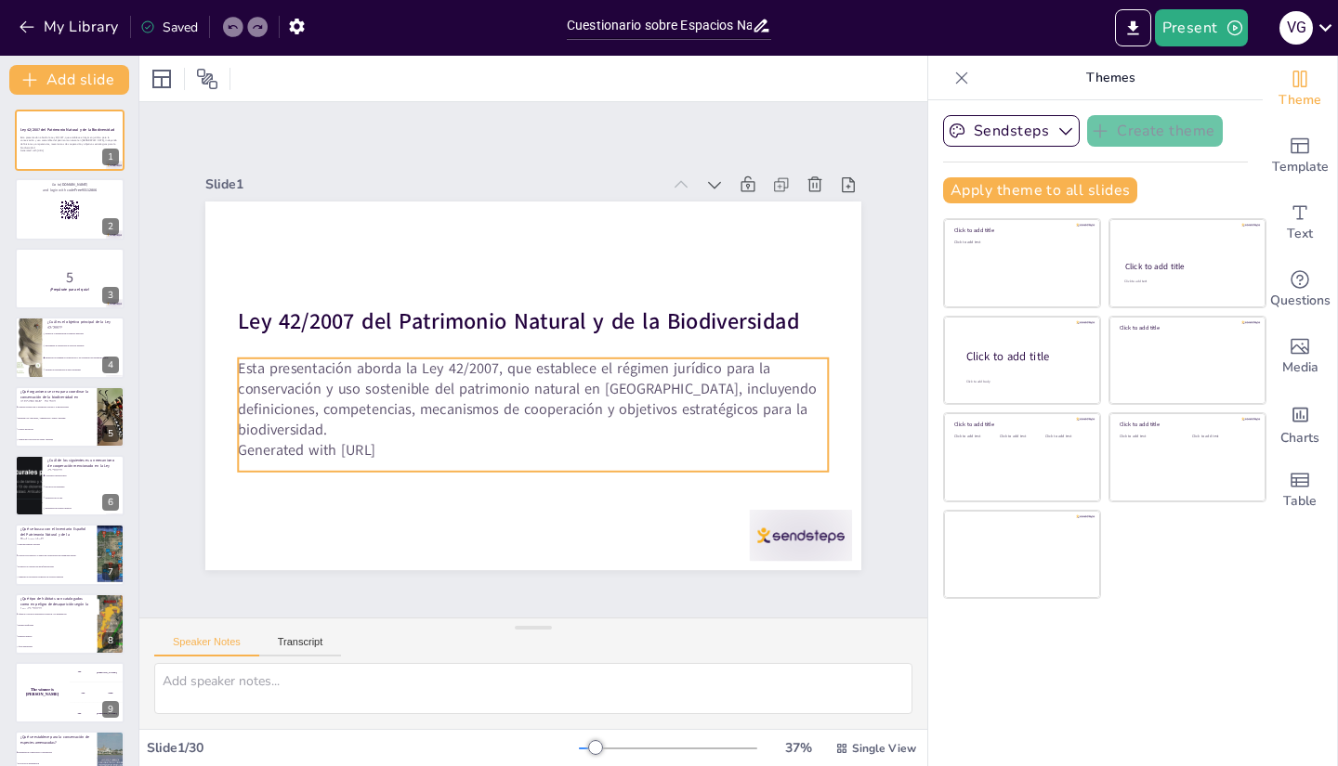
checkbox input "true"
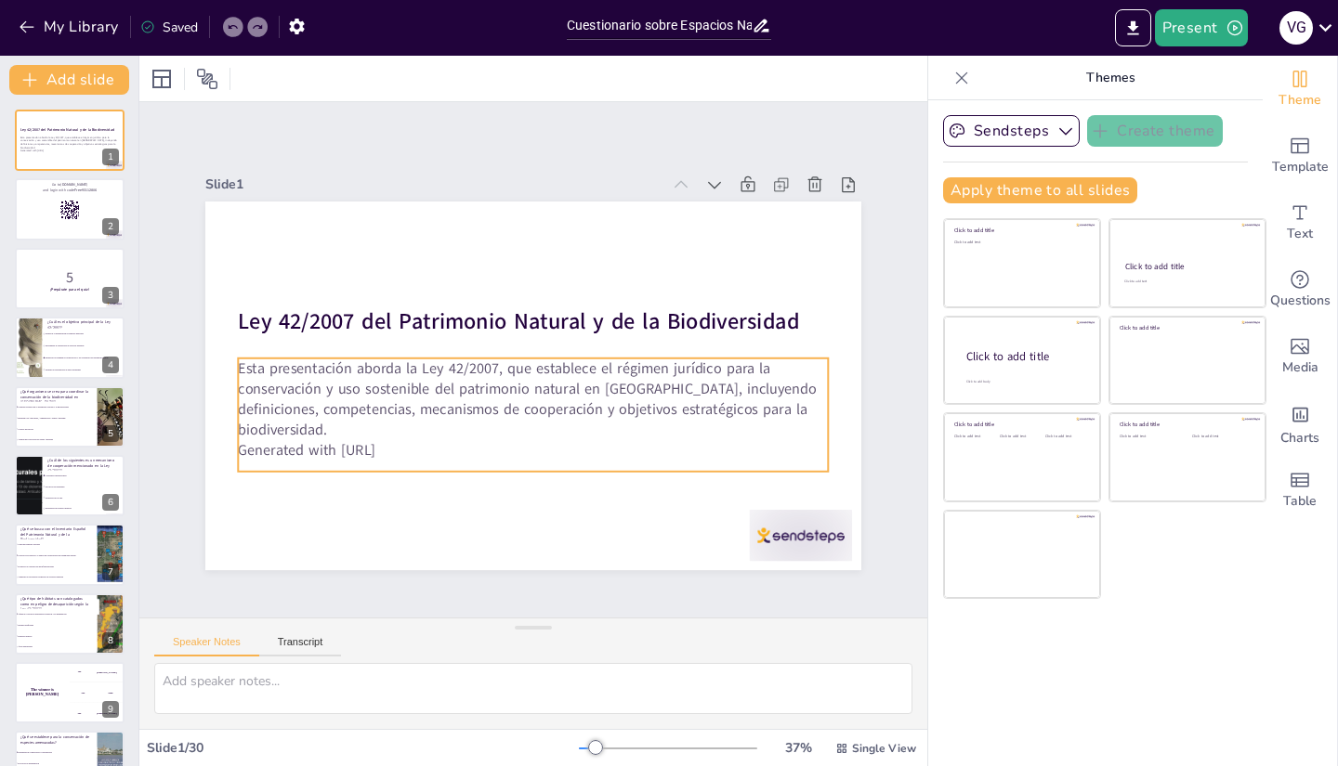
checkbox input "true"
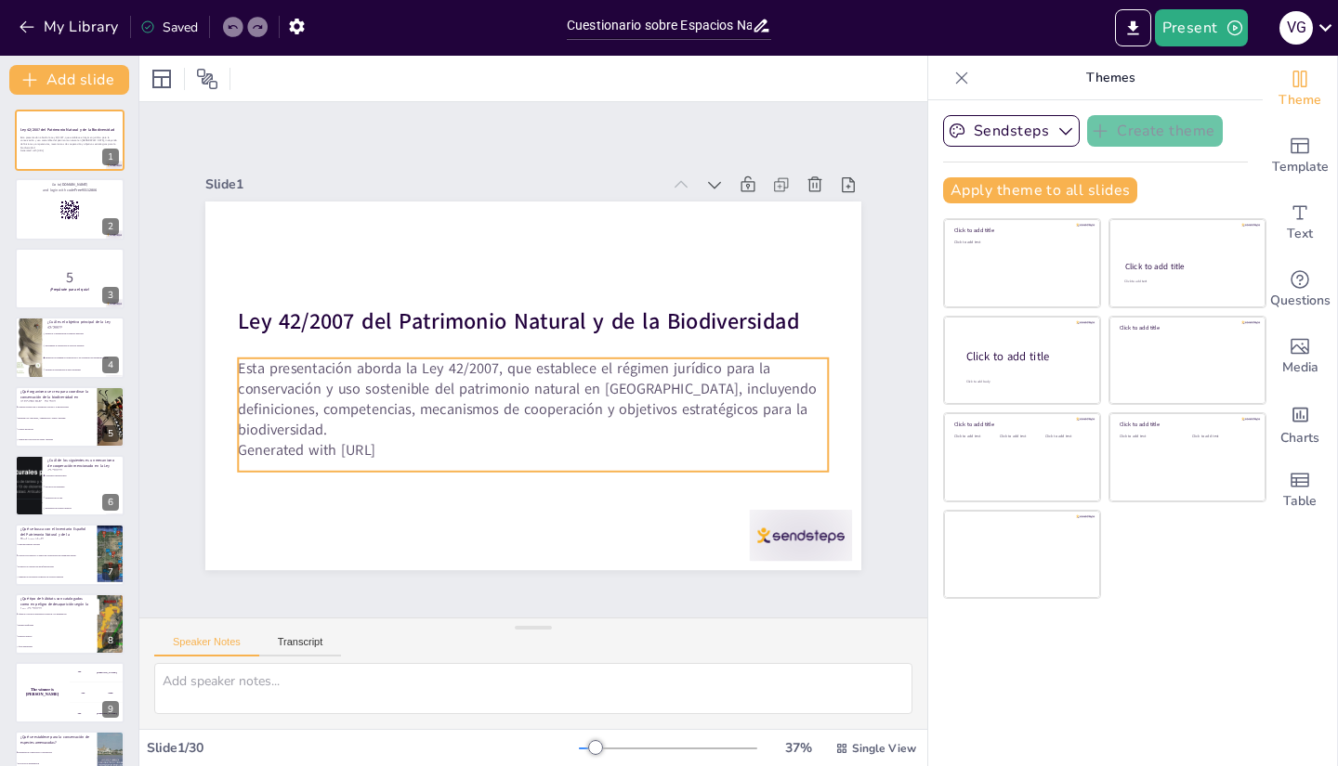
checkbox input "true"
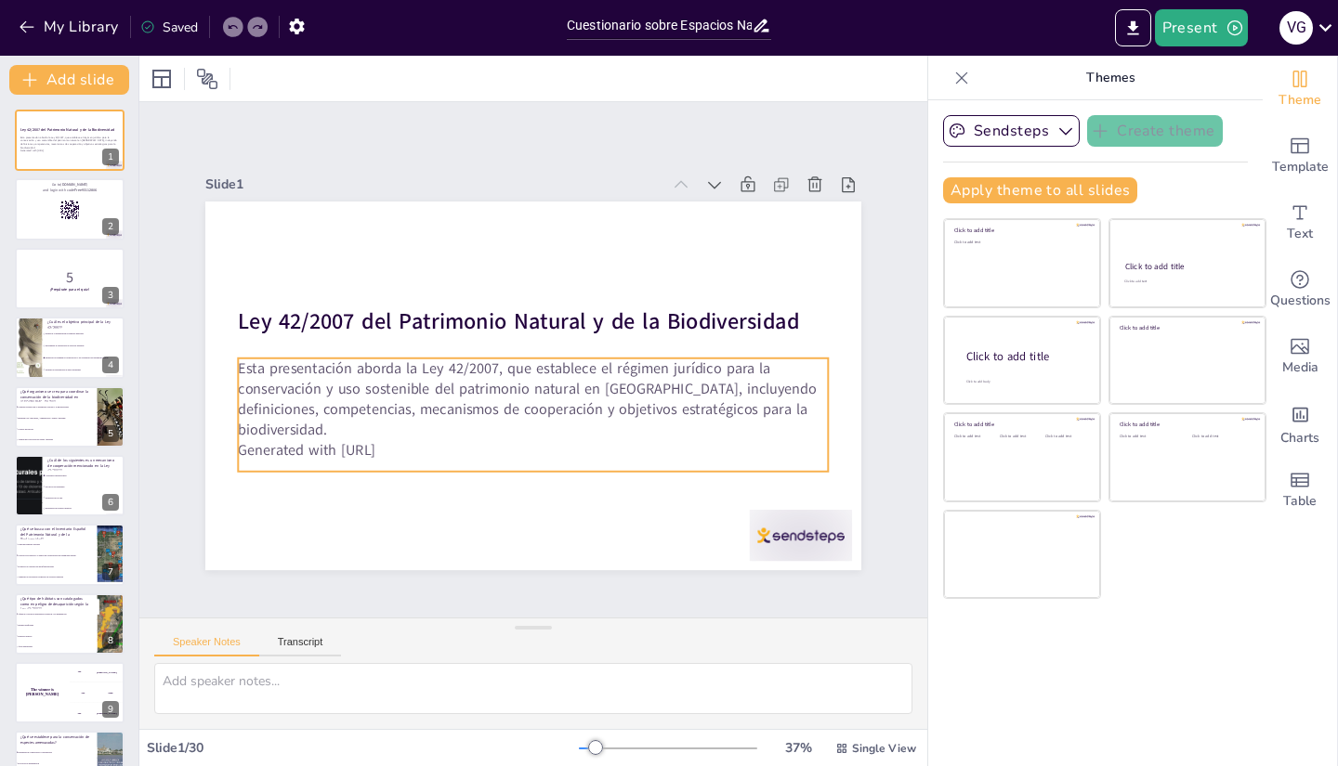
checkbox input "true"
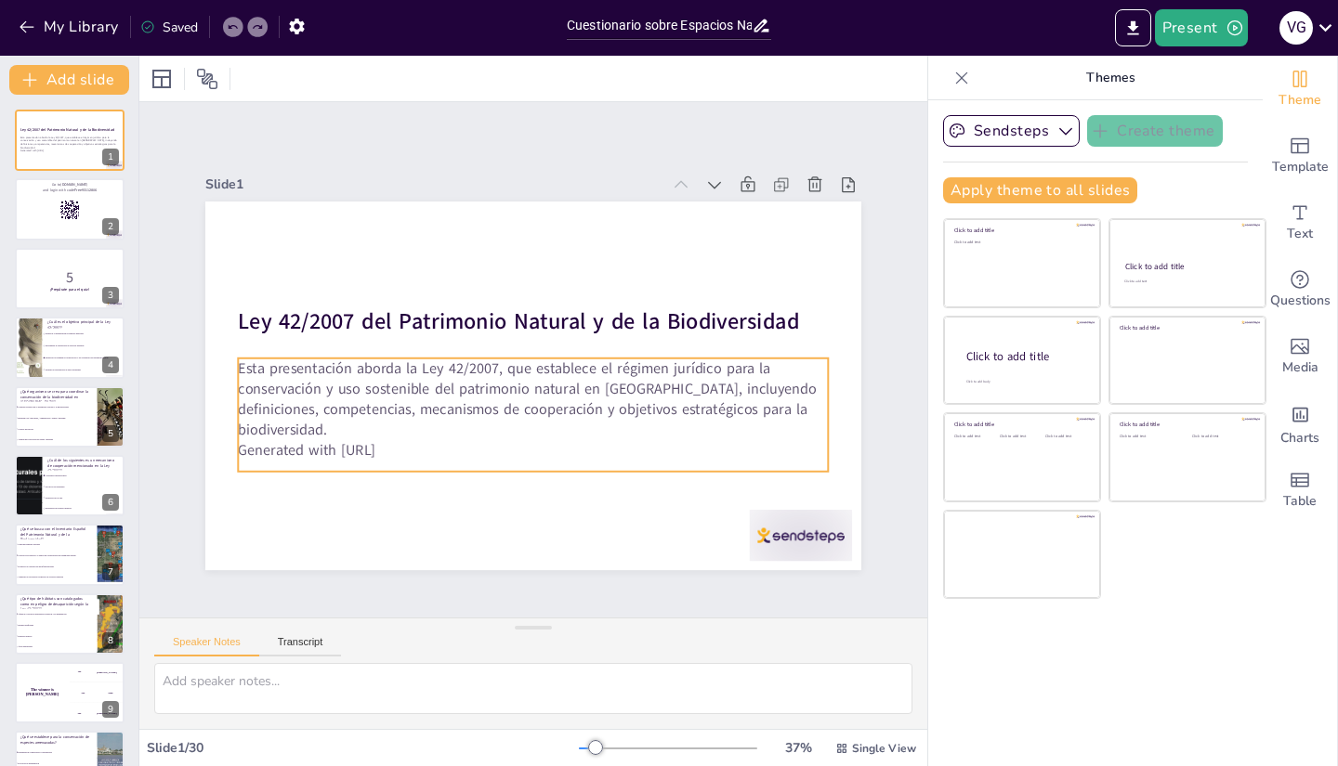
checkbox input "true"
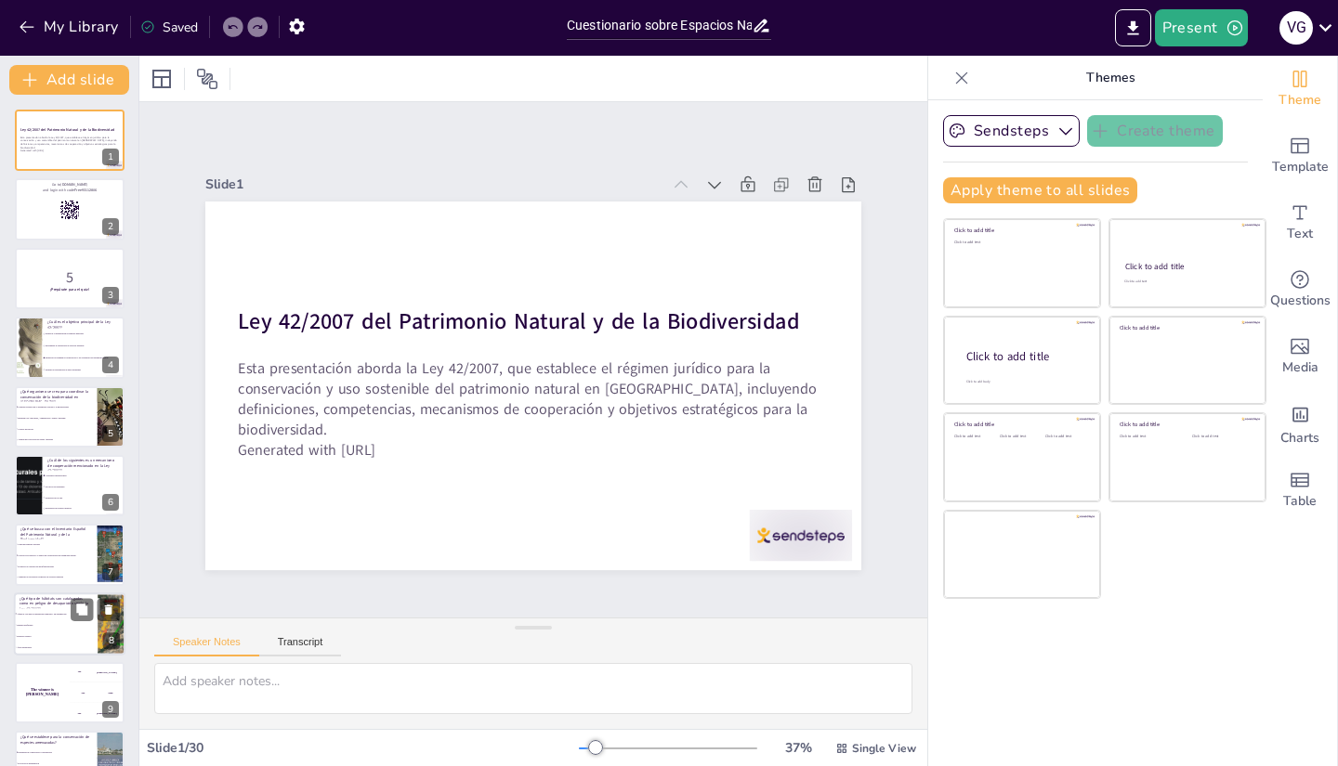
checkbox input "true"
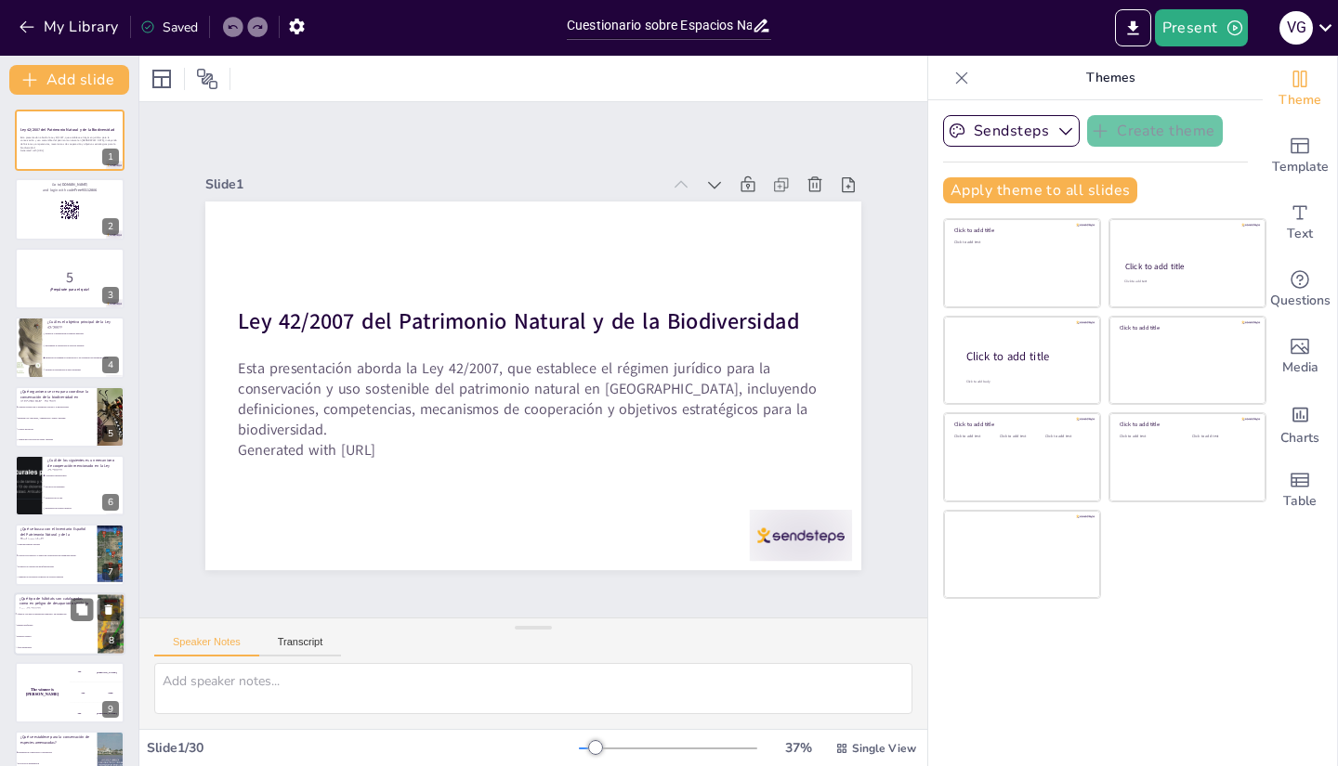
checkbox input "true"
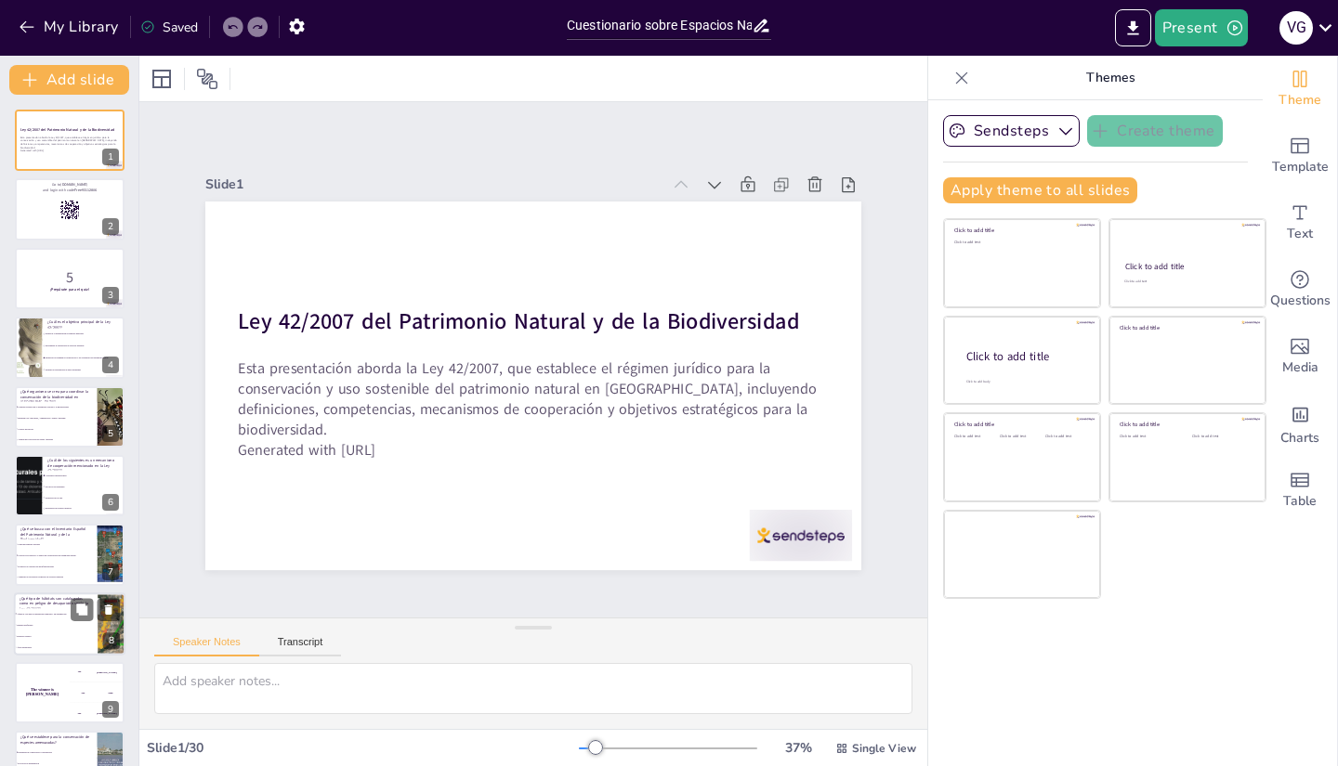
checkbox input "true"
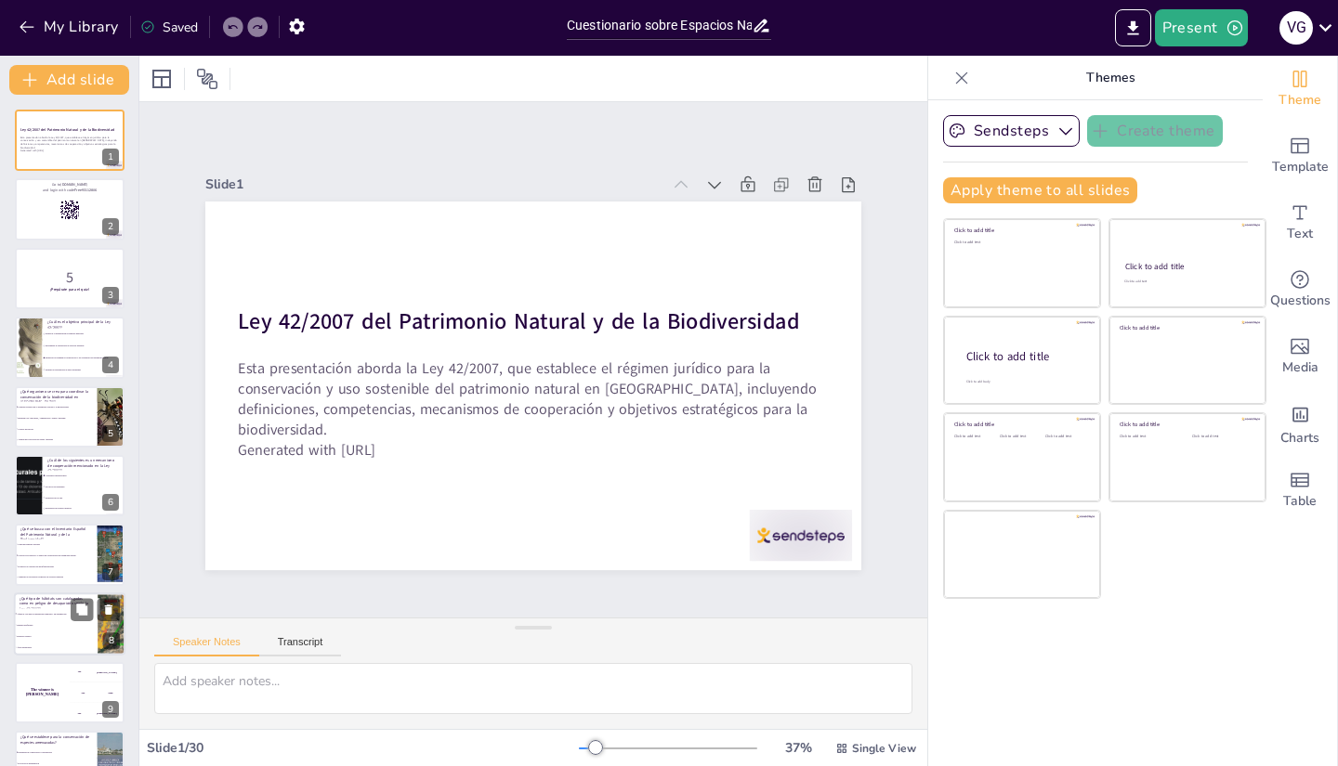
checkbox input "true"
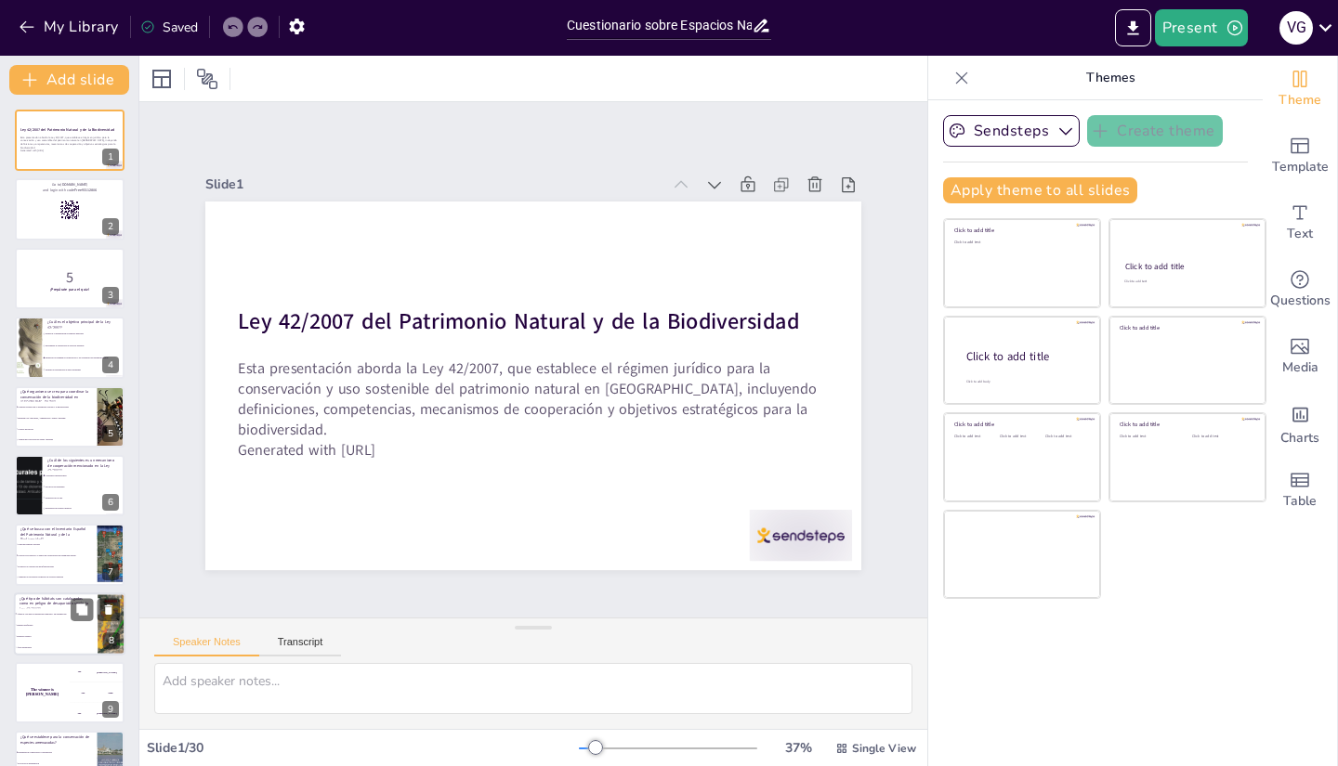
checkbox input "true"
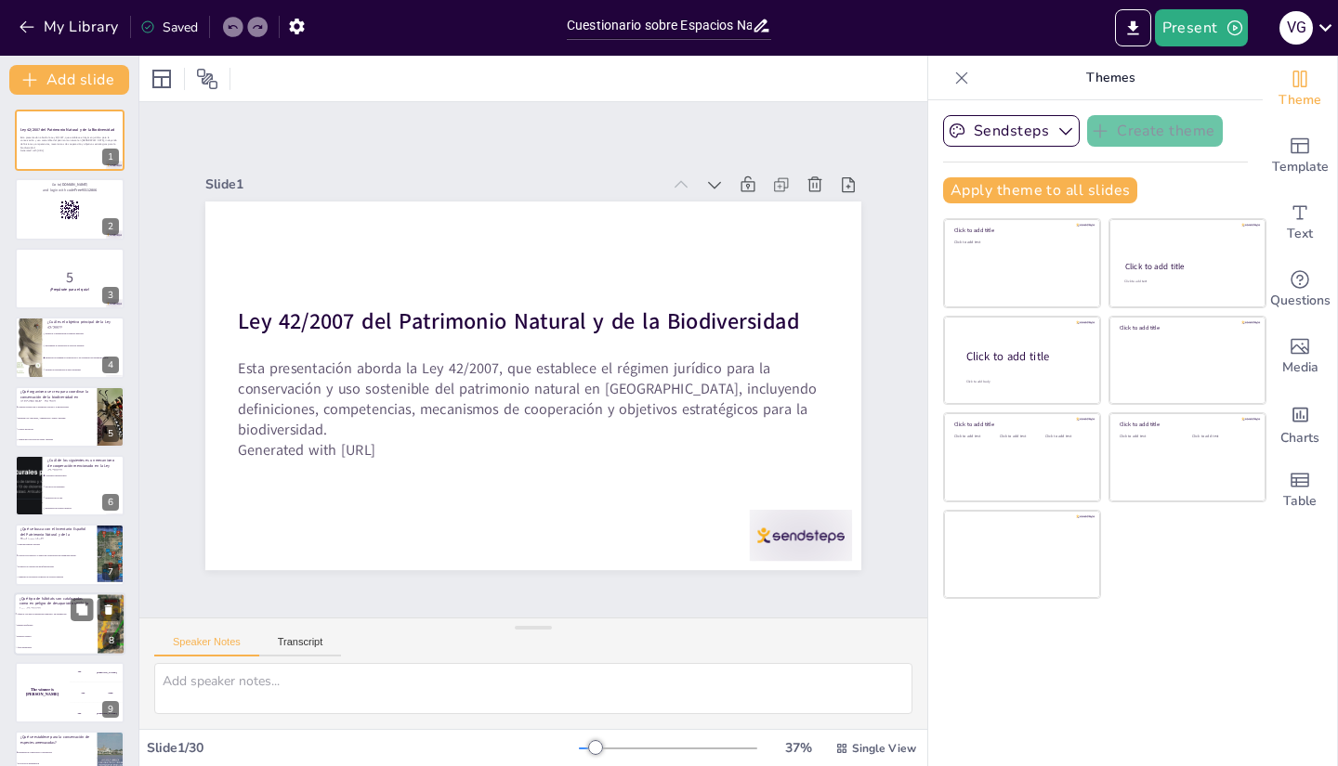
checkbox input "true"
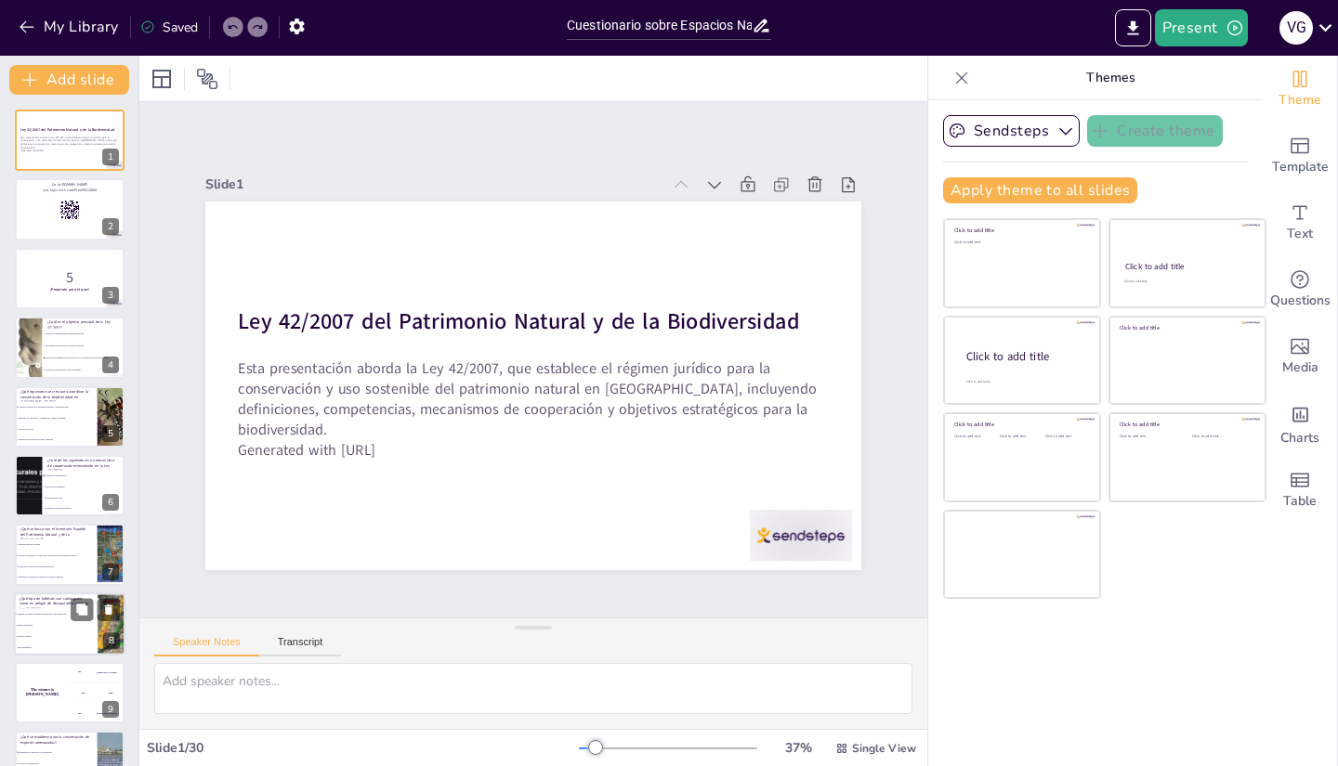
checkbox input "true"
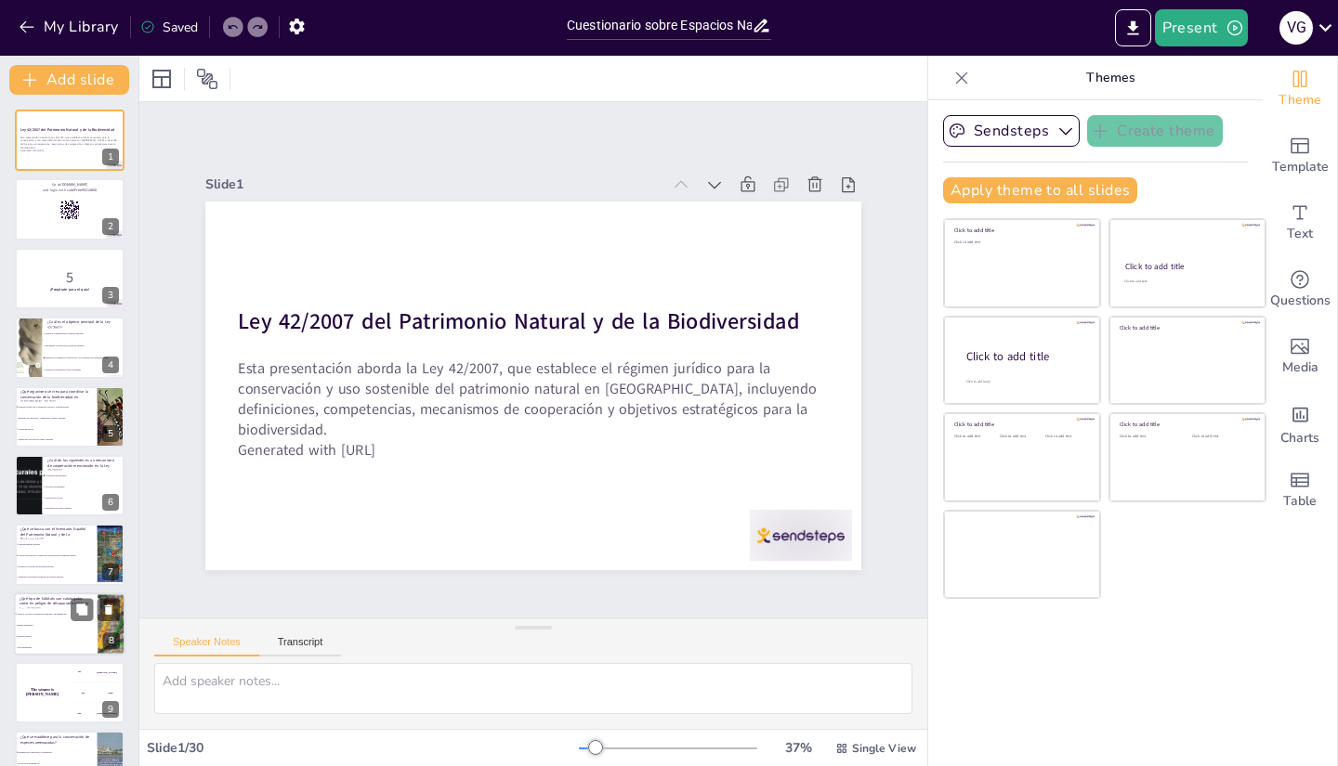
checkbox input "true"
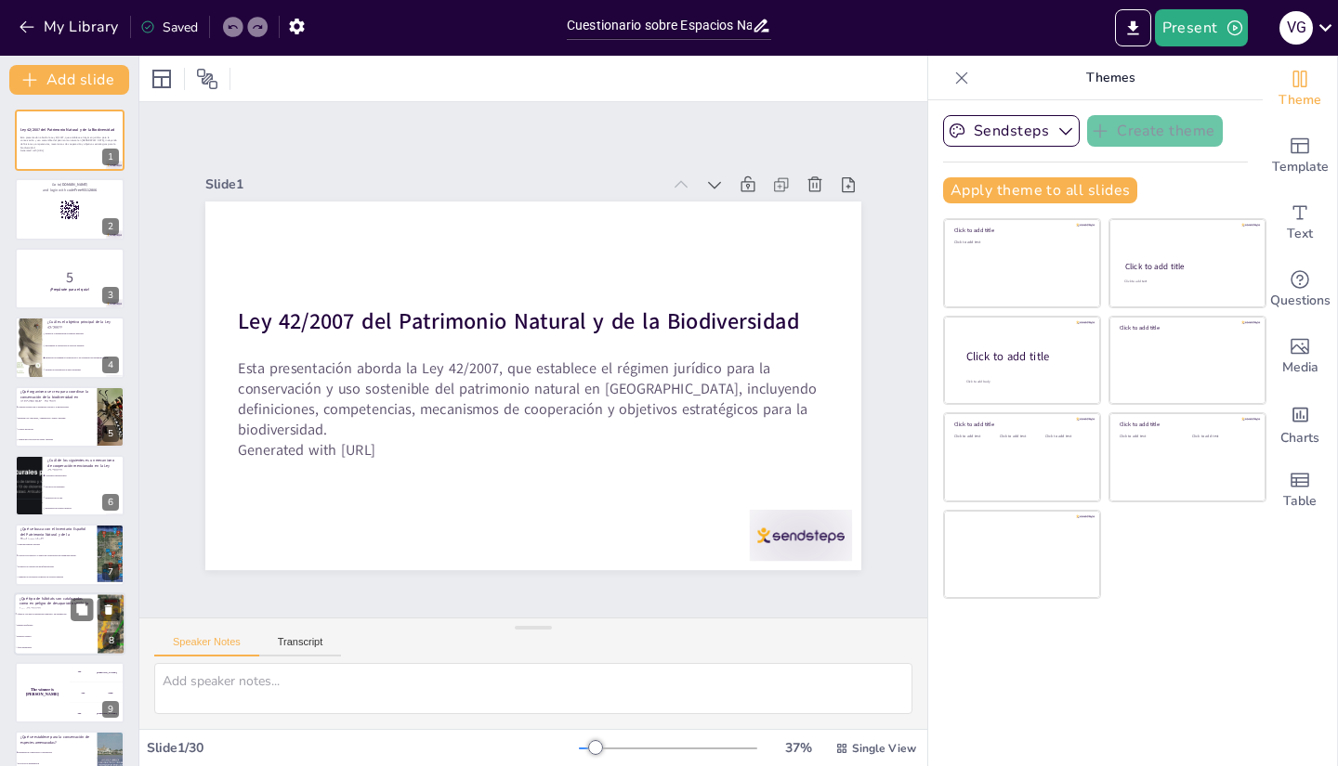
checkbox input "true"
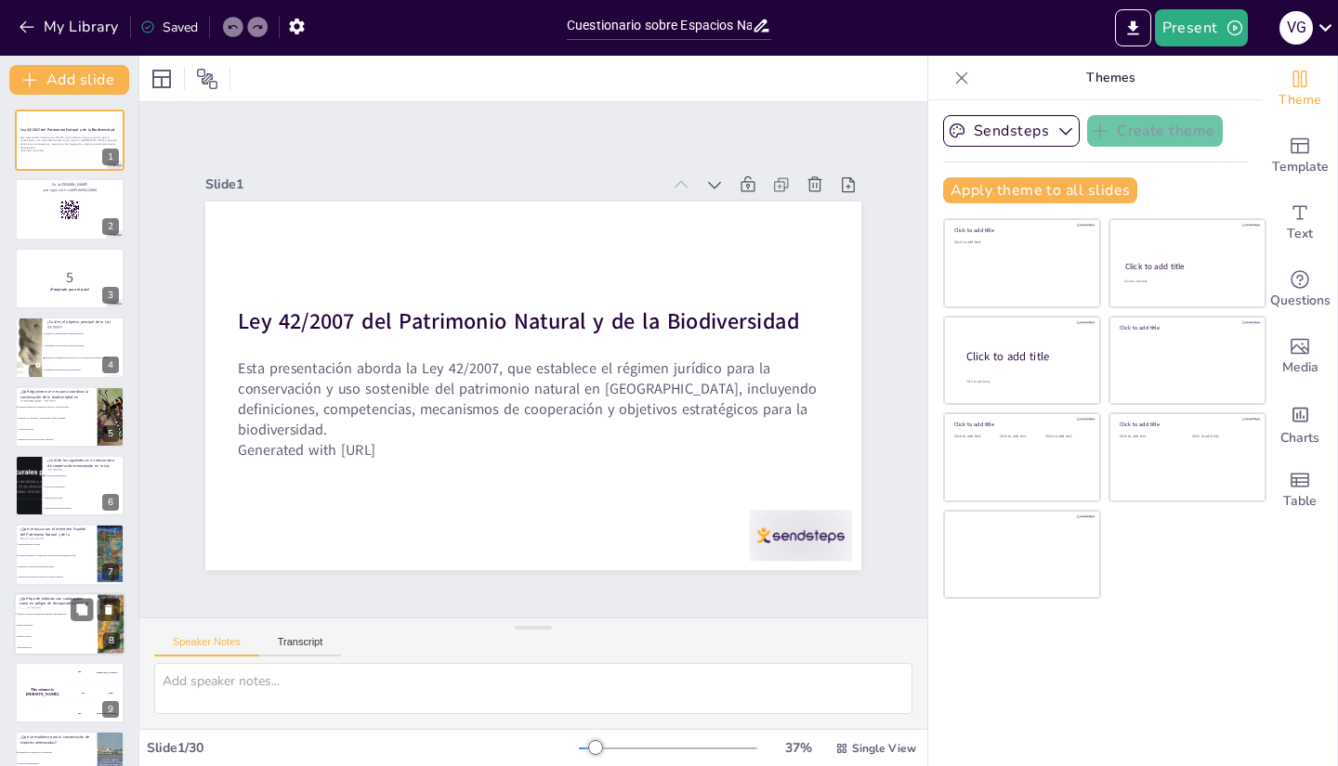
checkbox input "true"
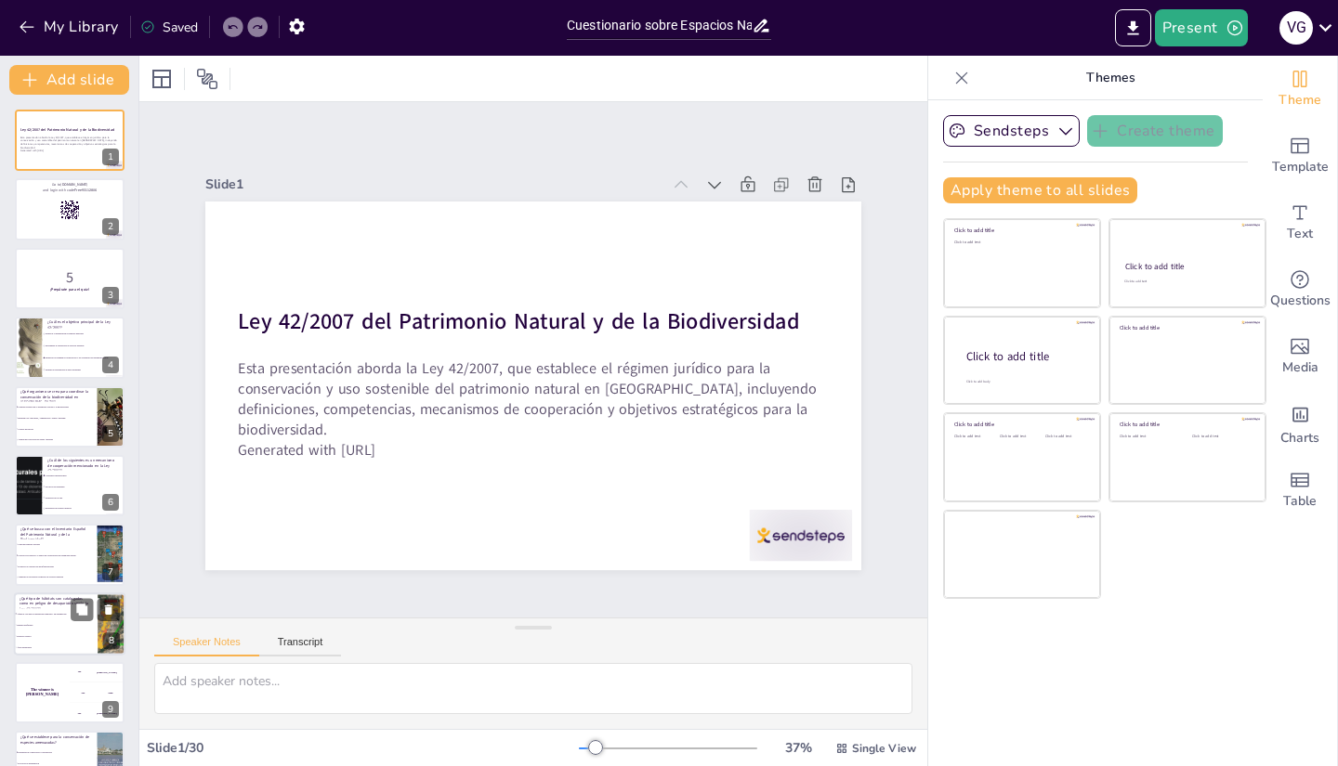
checkbox input "true"
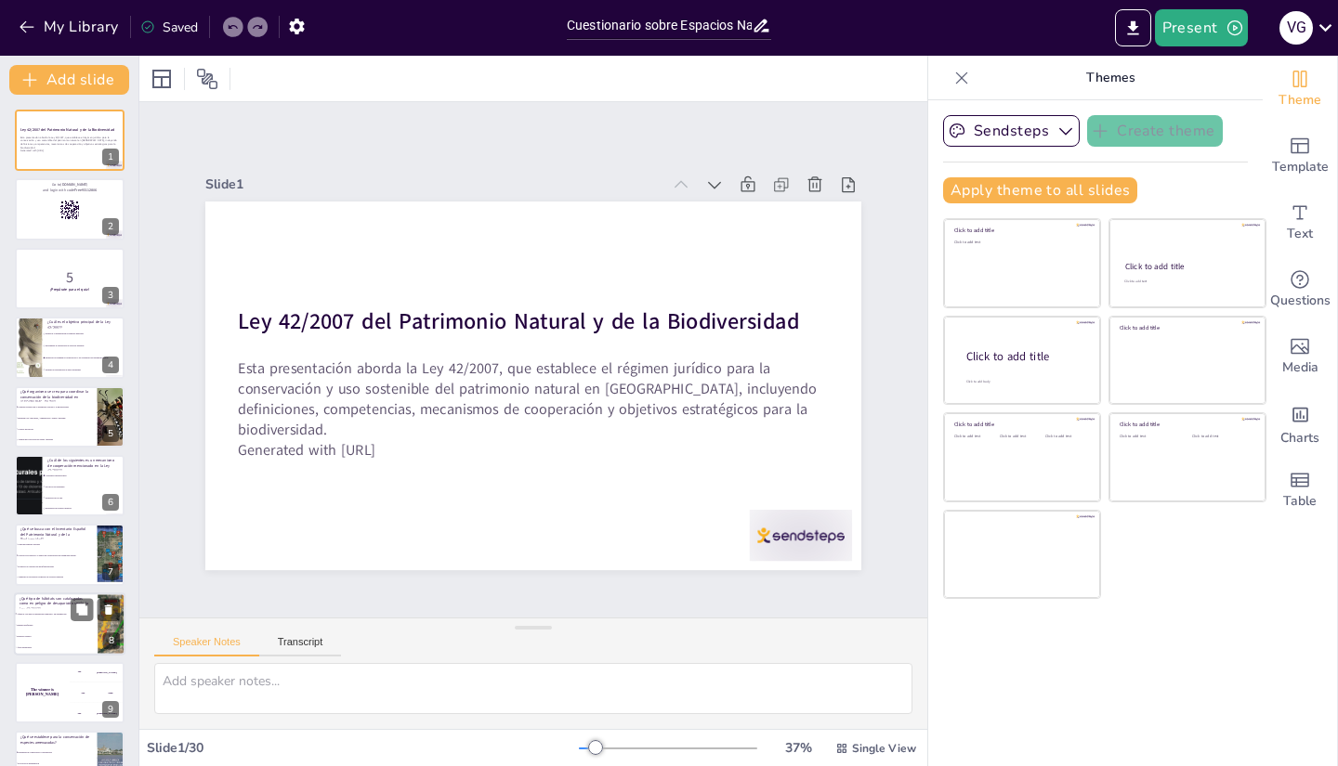
checkbox input "true"
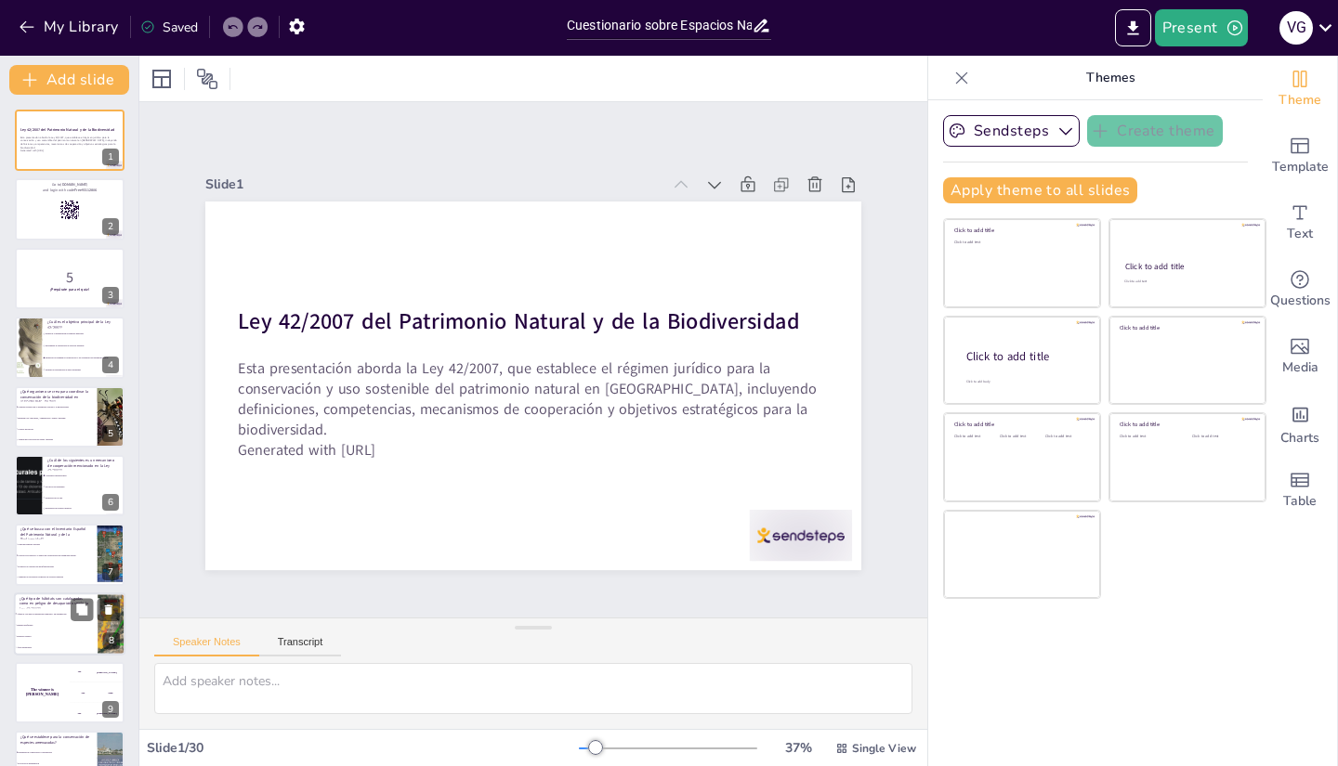
checkbox input "true"
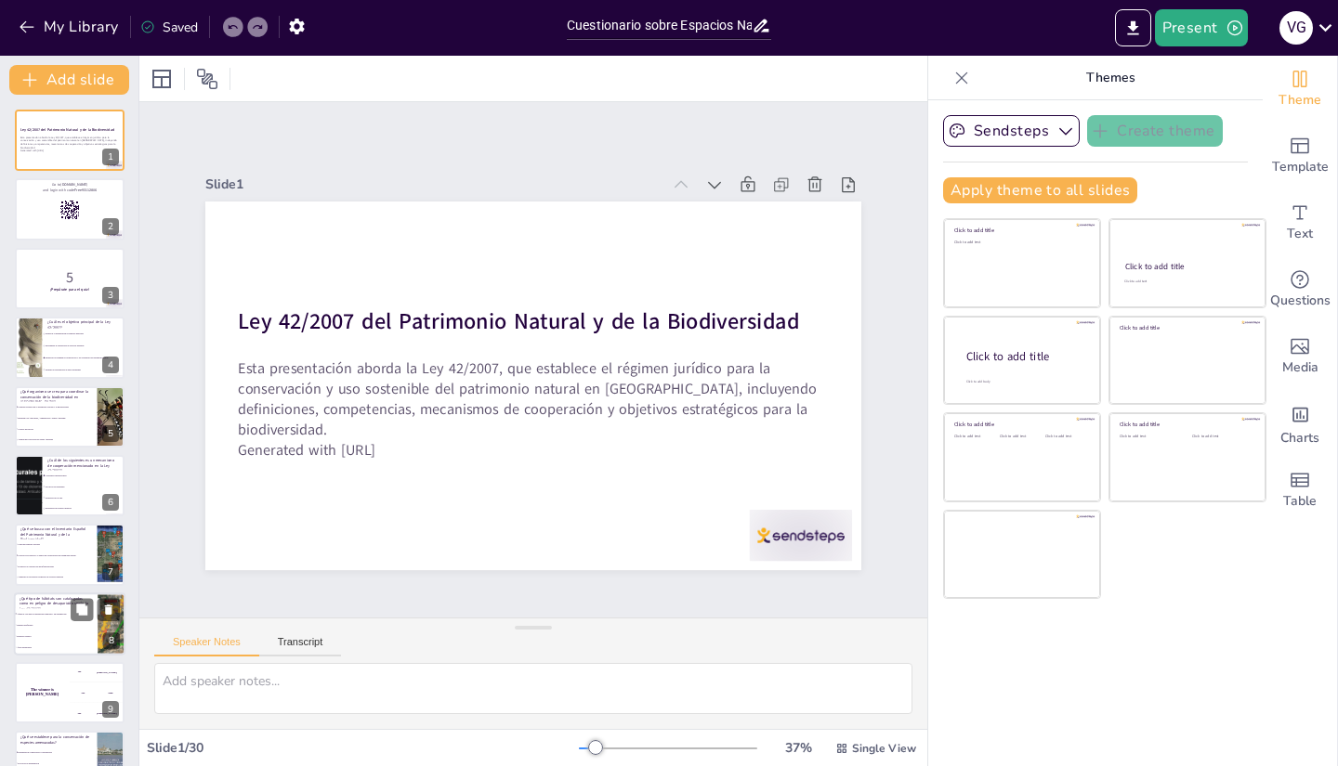
checkbox input "true"
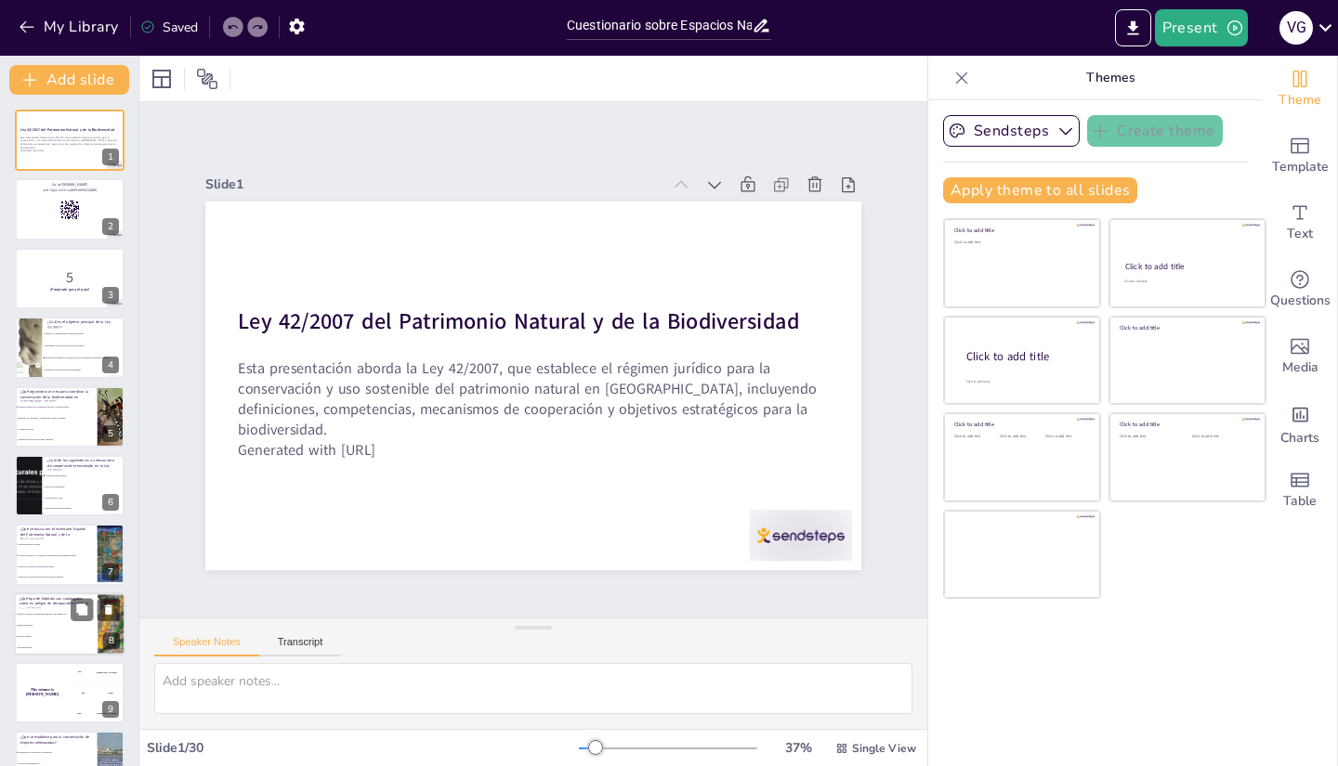
checkbox input "true"
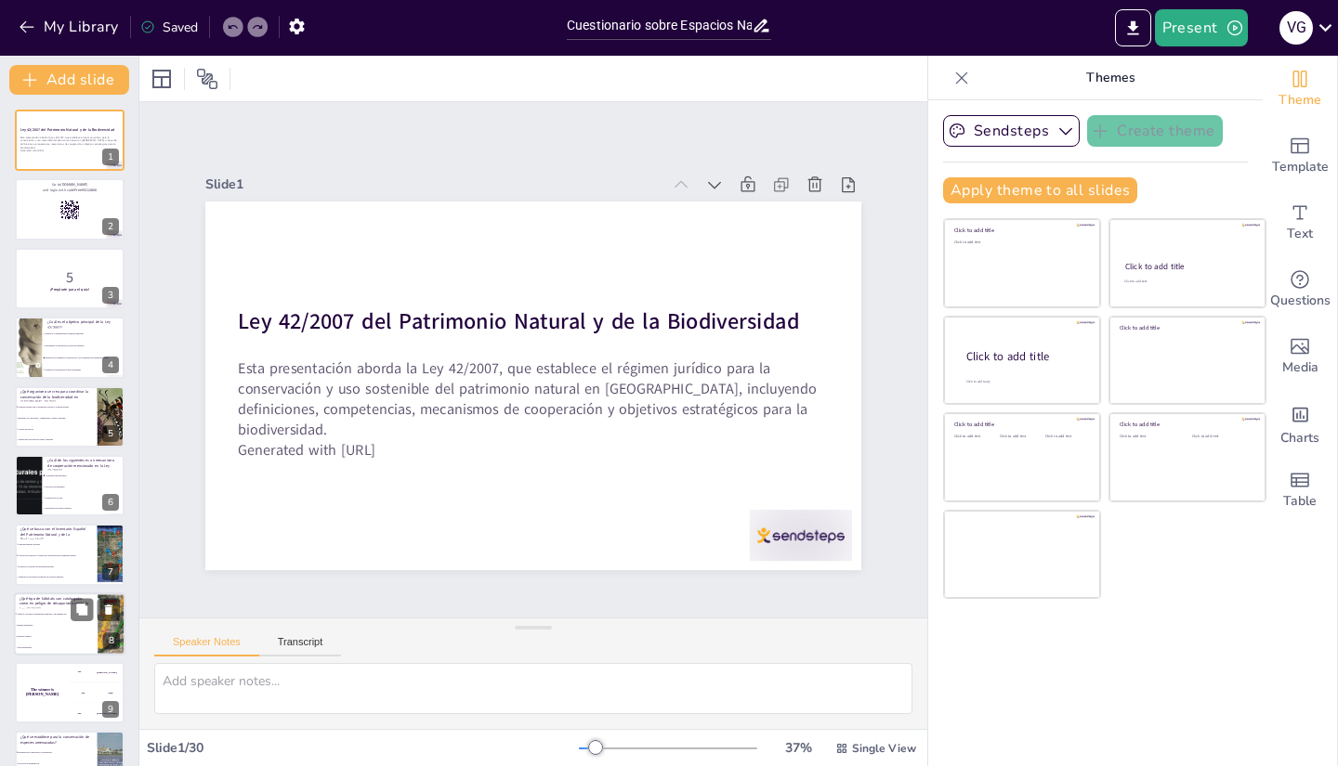
checkbox input "true"
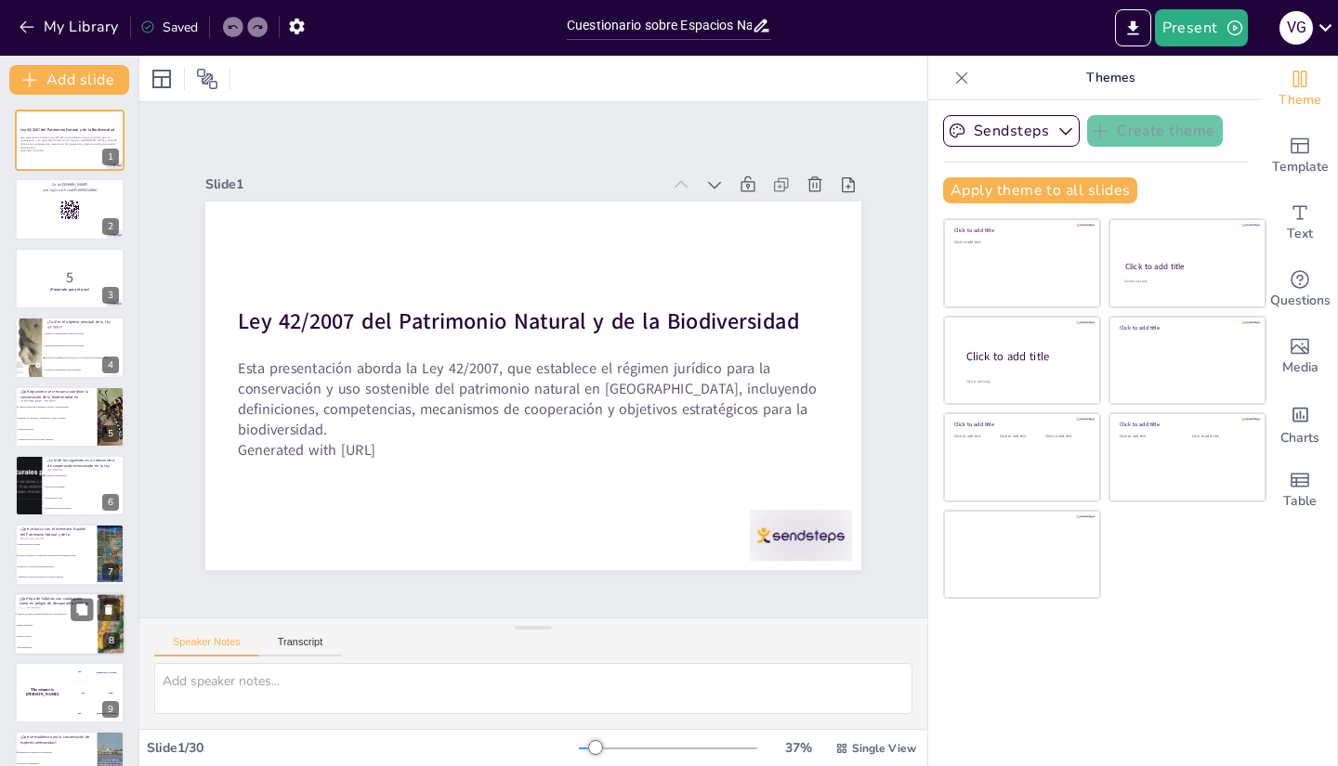
checkbox input "true"
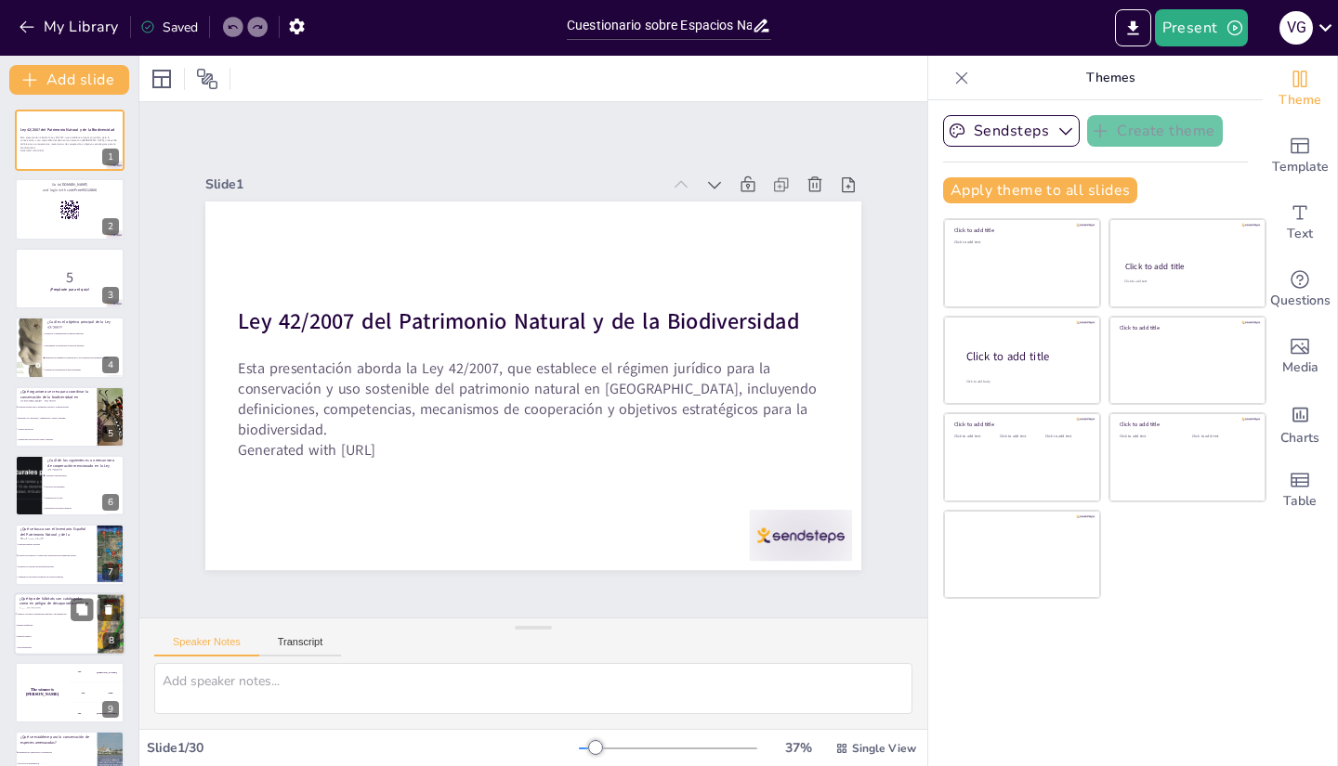
checkbox input "true"
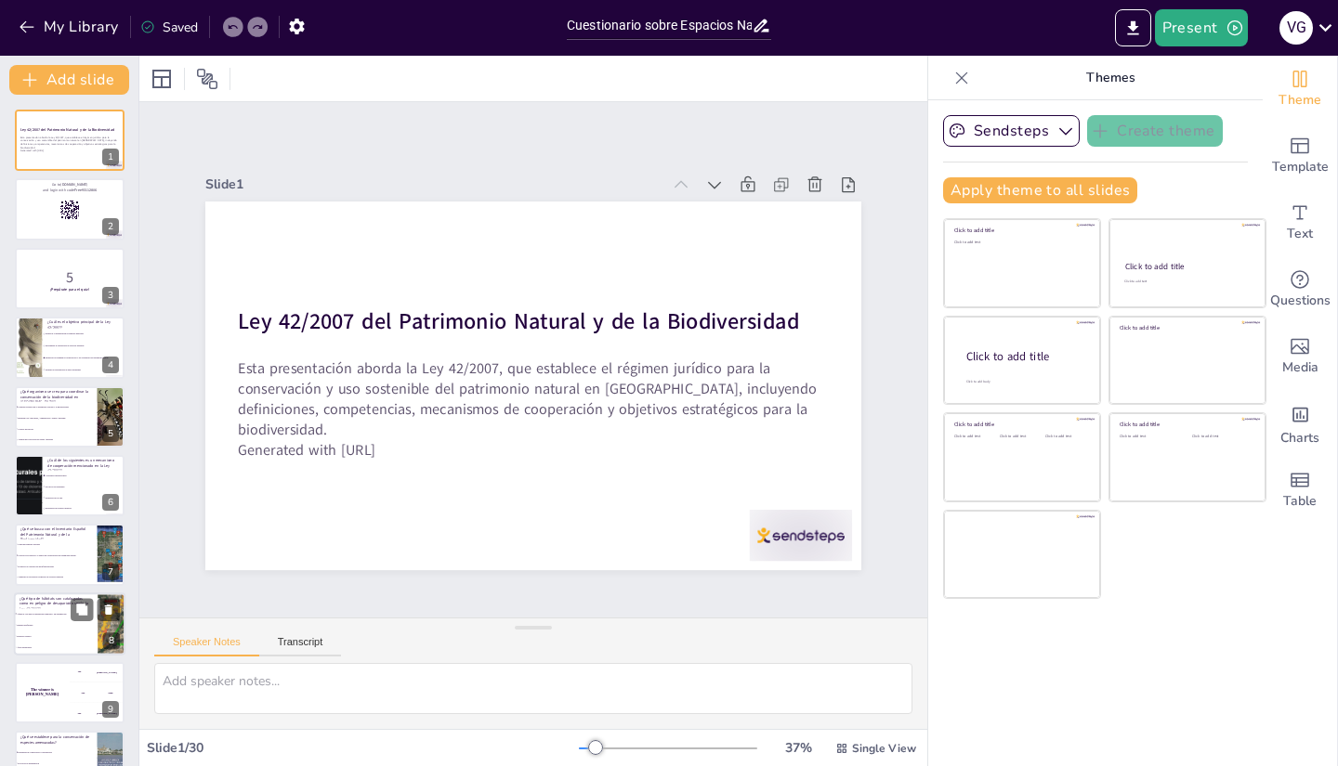
checkbox input "true"
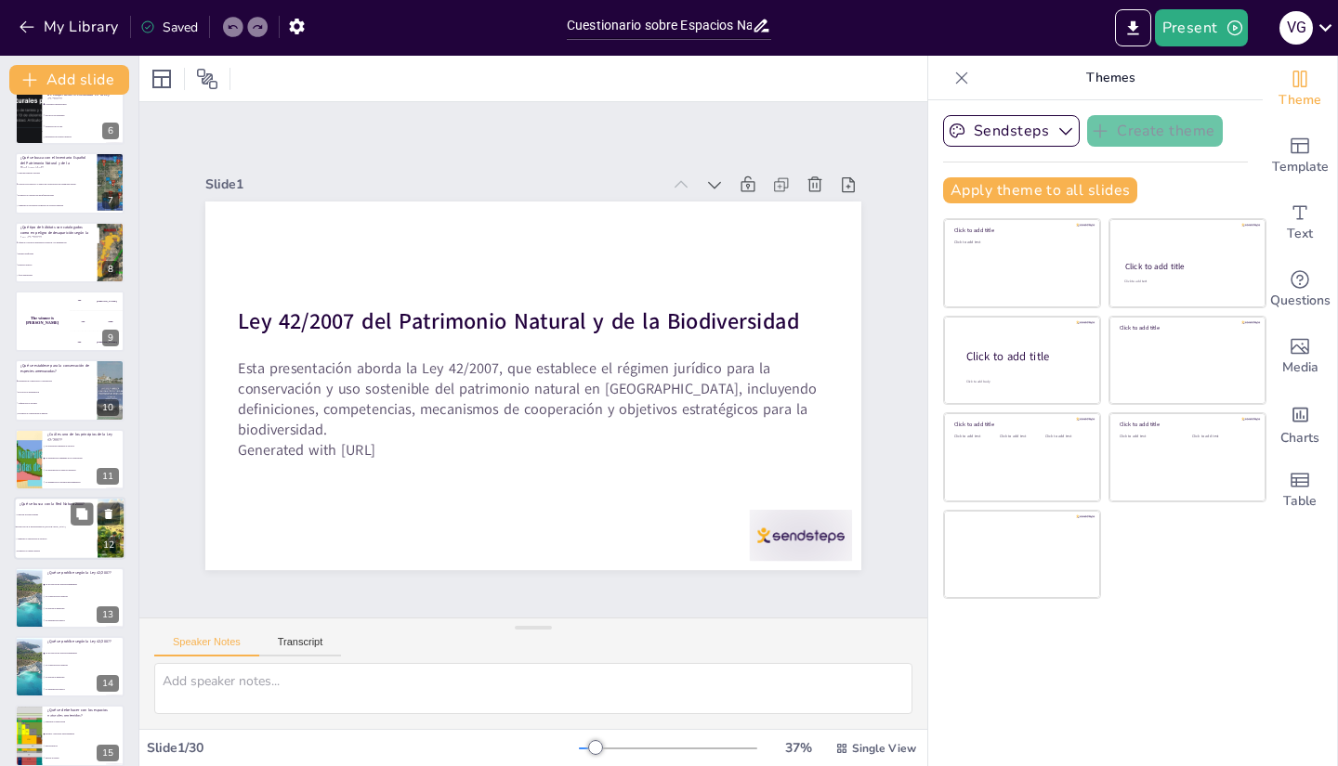
checkbox input "true"
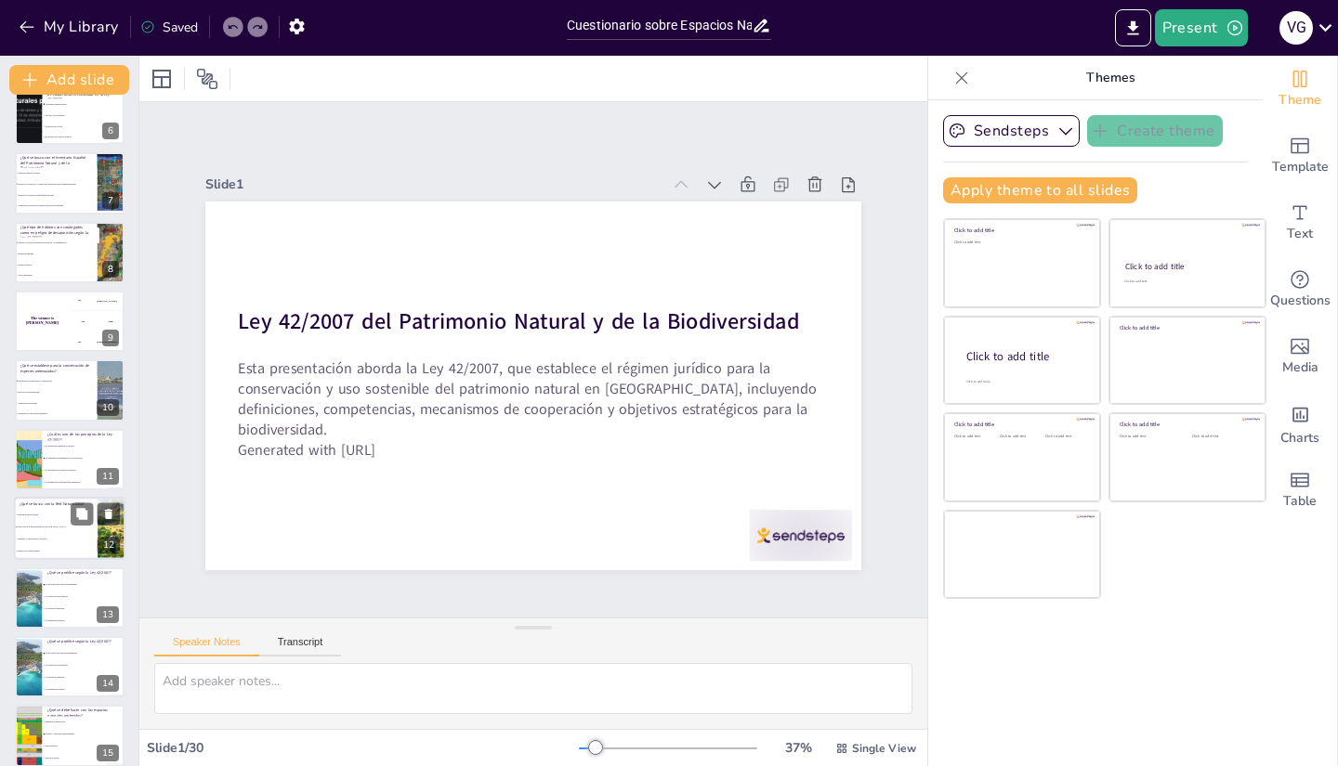
checkbox input "true"
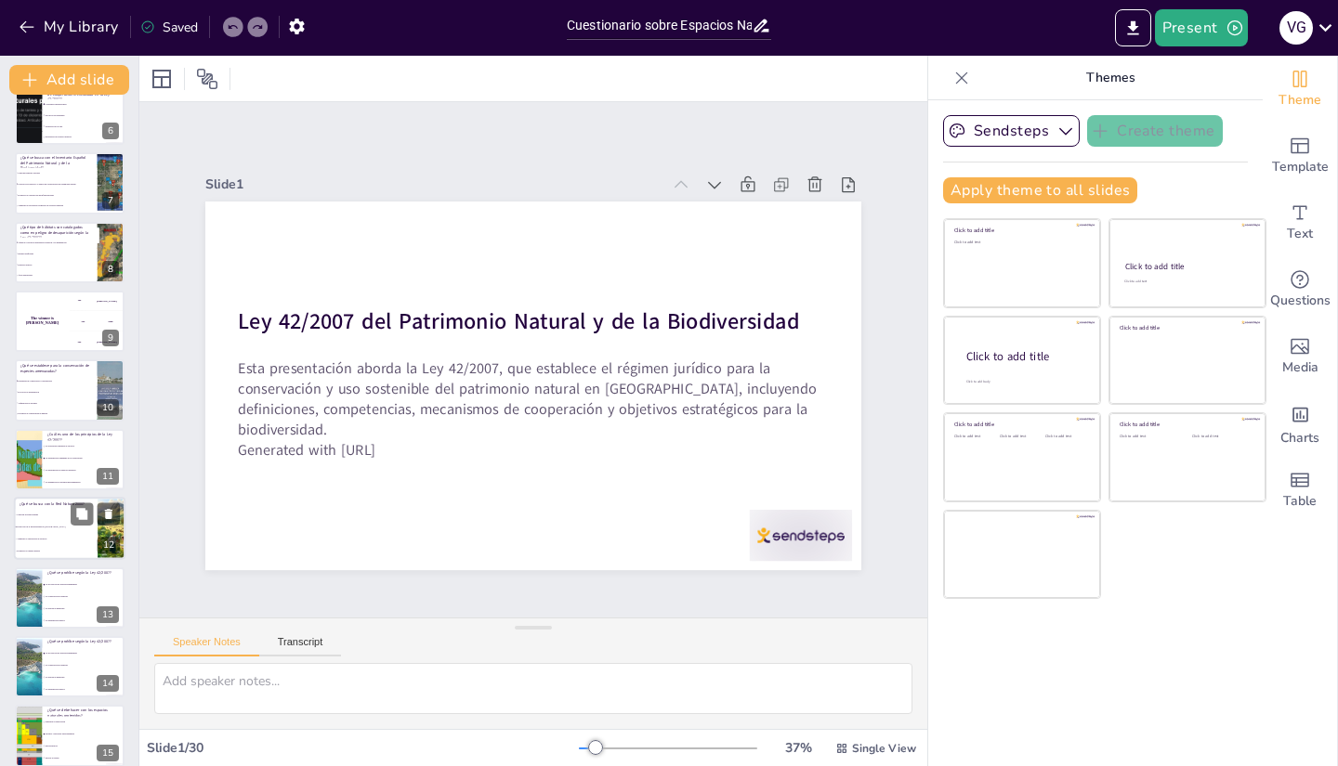
checkbox input "true"
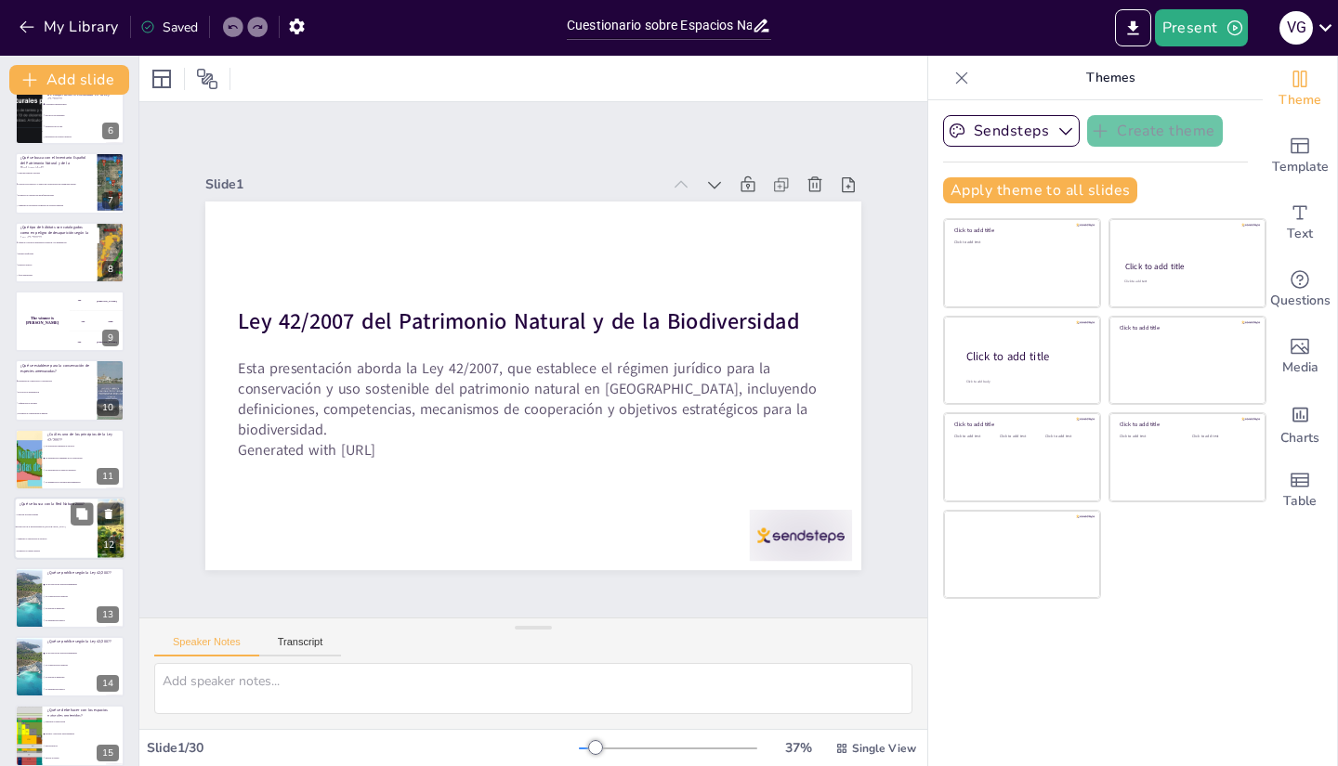
checkbox input "true"
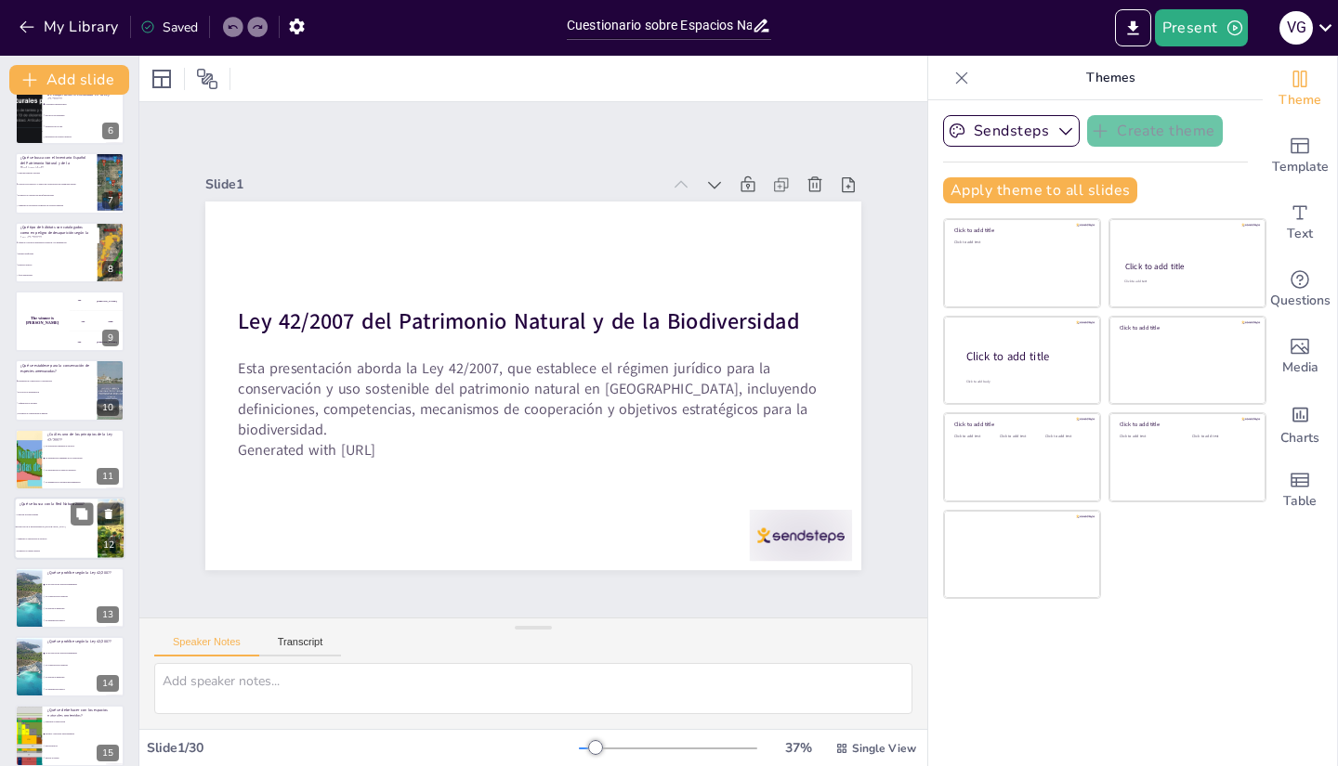
checkbox input "true"
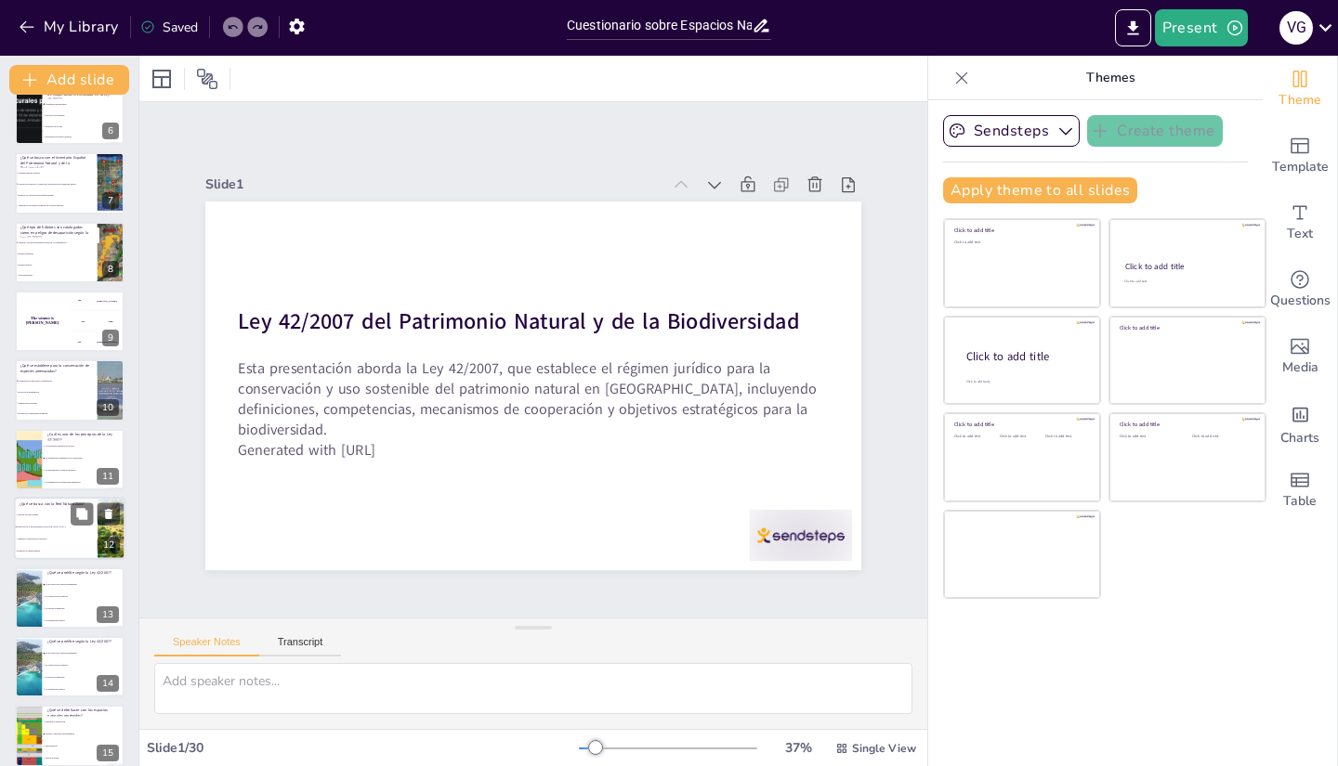
checkbox input "true"
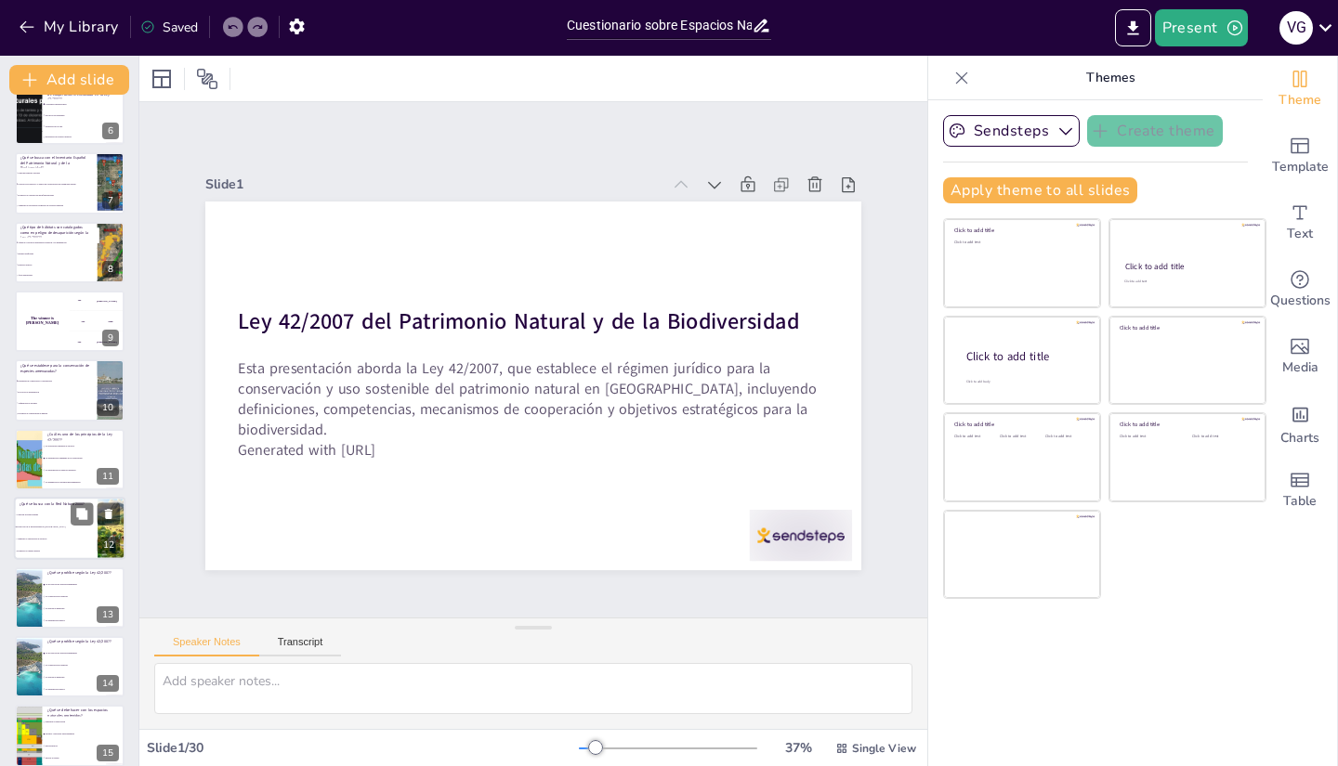
checkbox input "true"
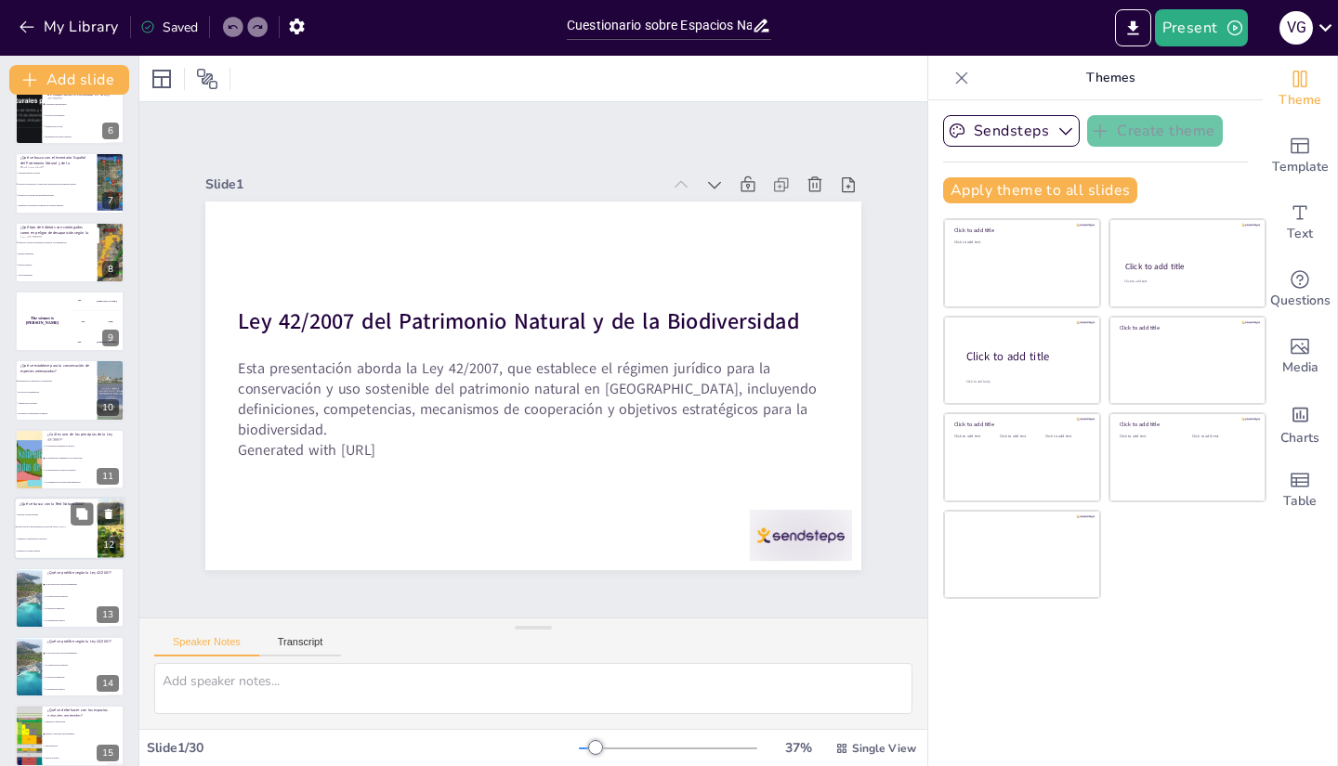
checkbox input "true"
click at [55, 538] on li "Aumentar la explotación de recursos" at bounding box center [56, 540] width 84 height 12
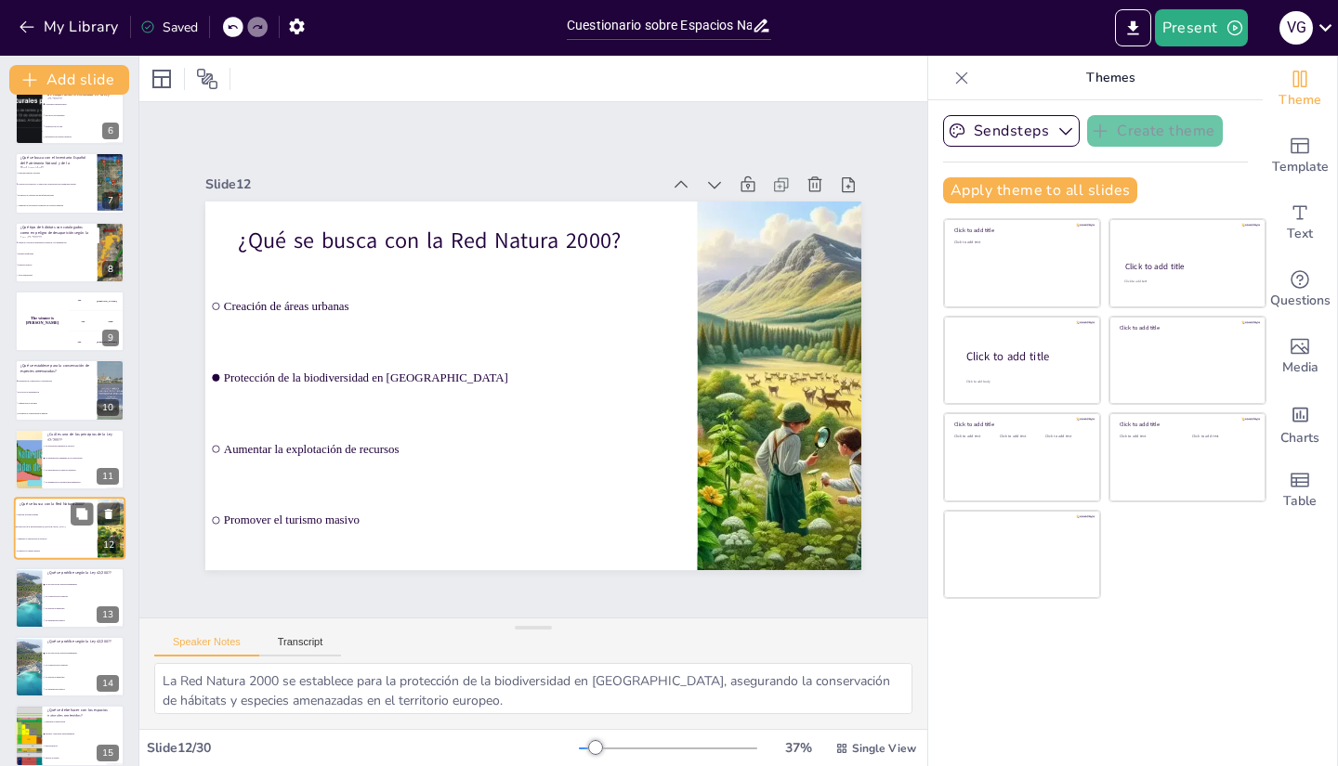
scroll to position [470, 0]
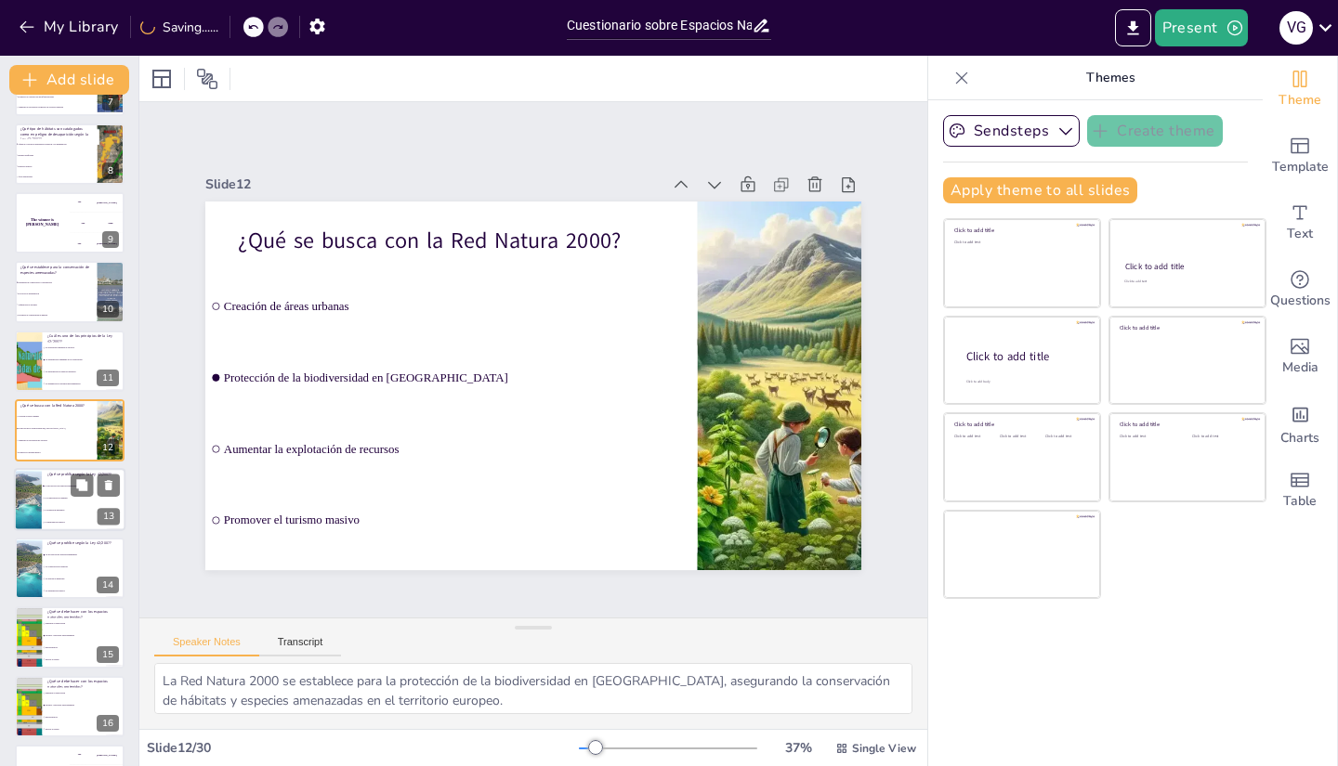
click at [59, 504] on li "La educación ambiental" at bounding box center [84, 510] width 84 height 12
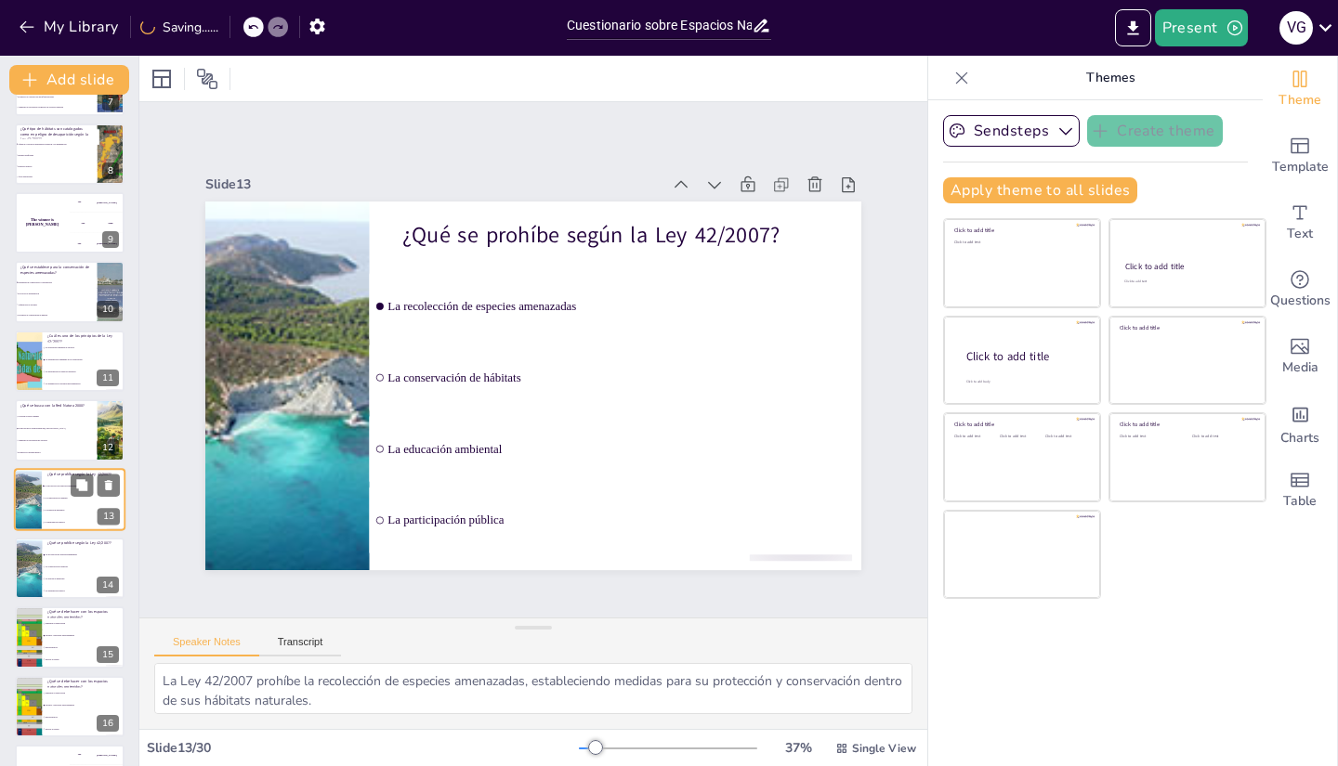
scroll to position [539, 0]
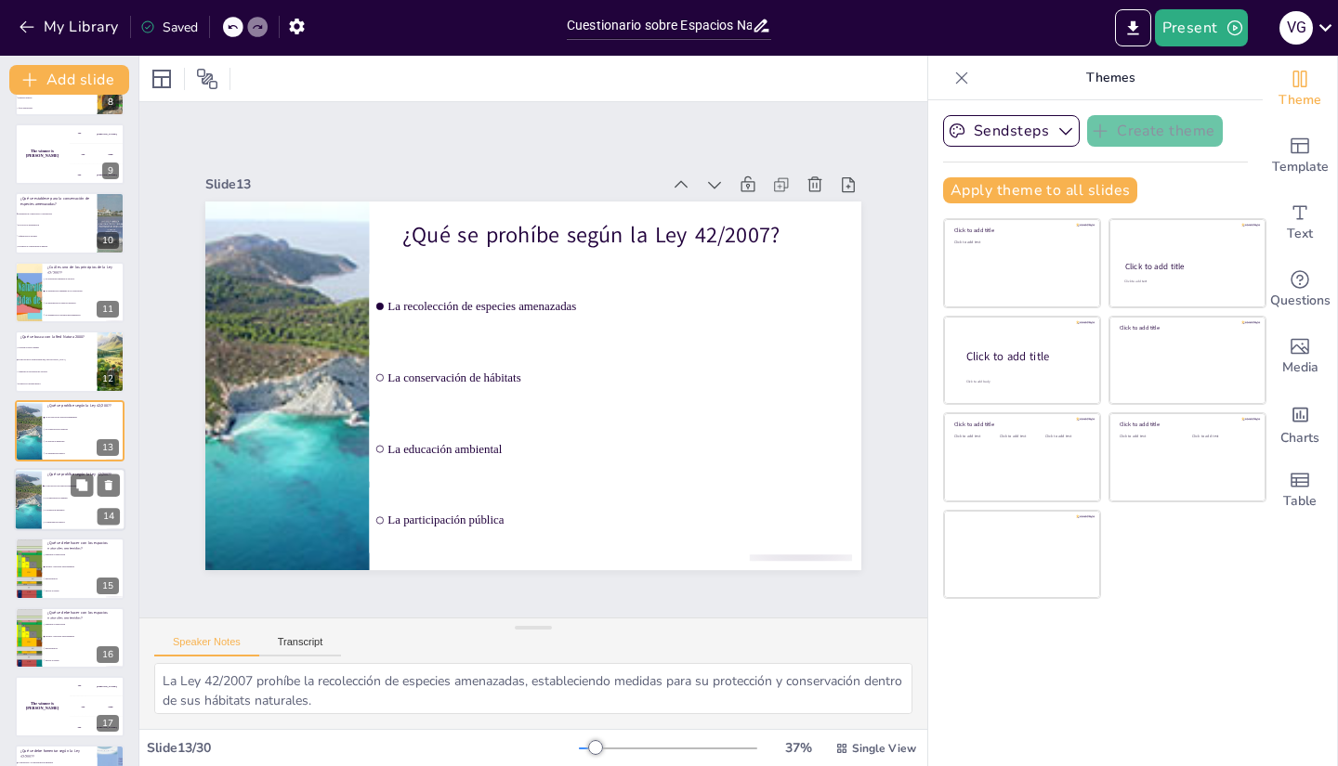
click at [51, 512] on li "La educación ambiental" at bounding box center [84, 510] width 84 height 12
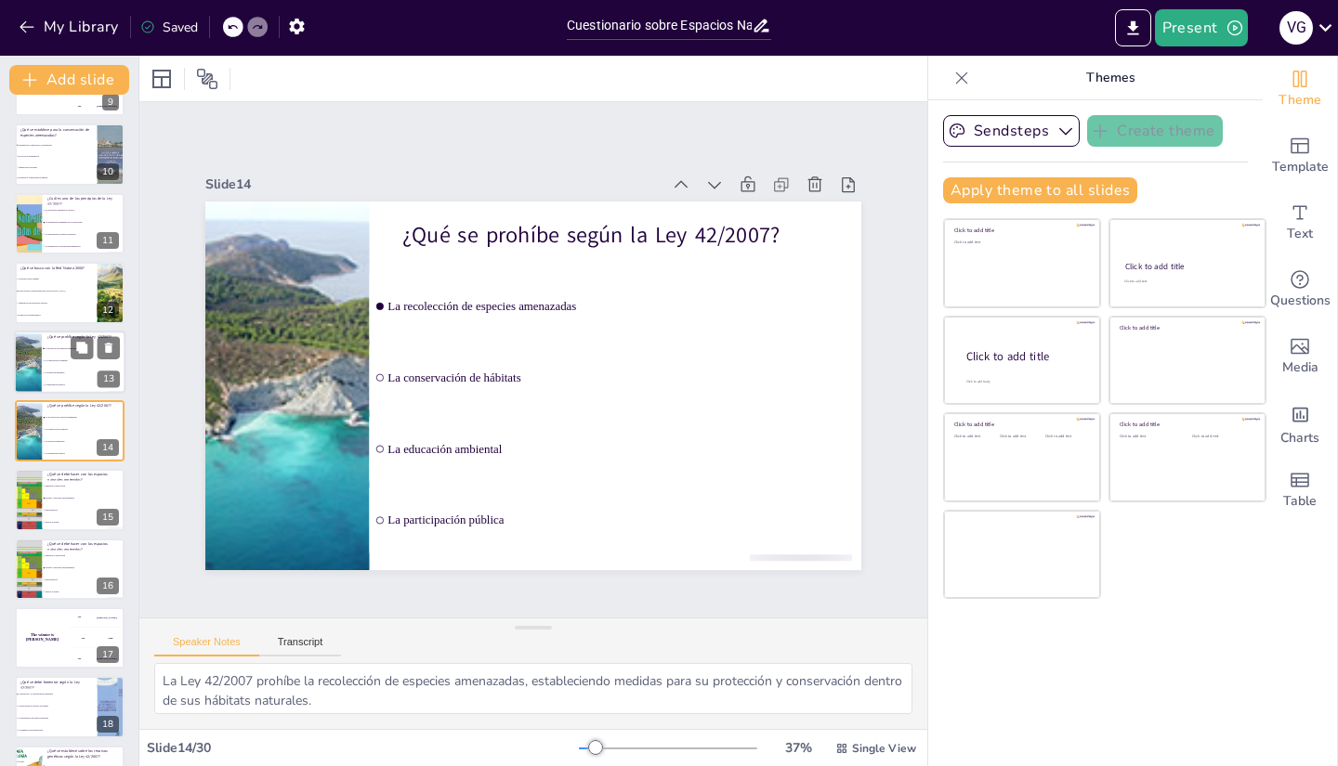
click at [52, 372] on span "La educación ambiental" at bounding box center [85, 373] width 80 height 3
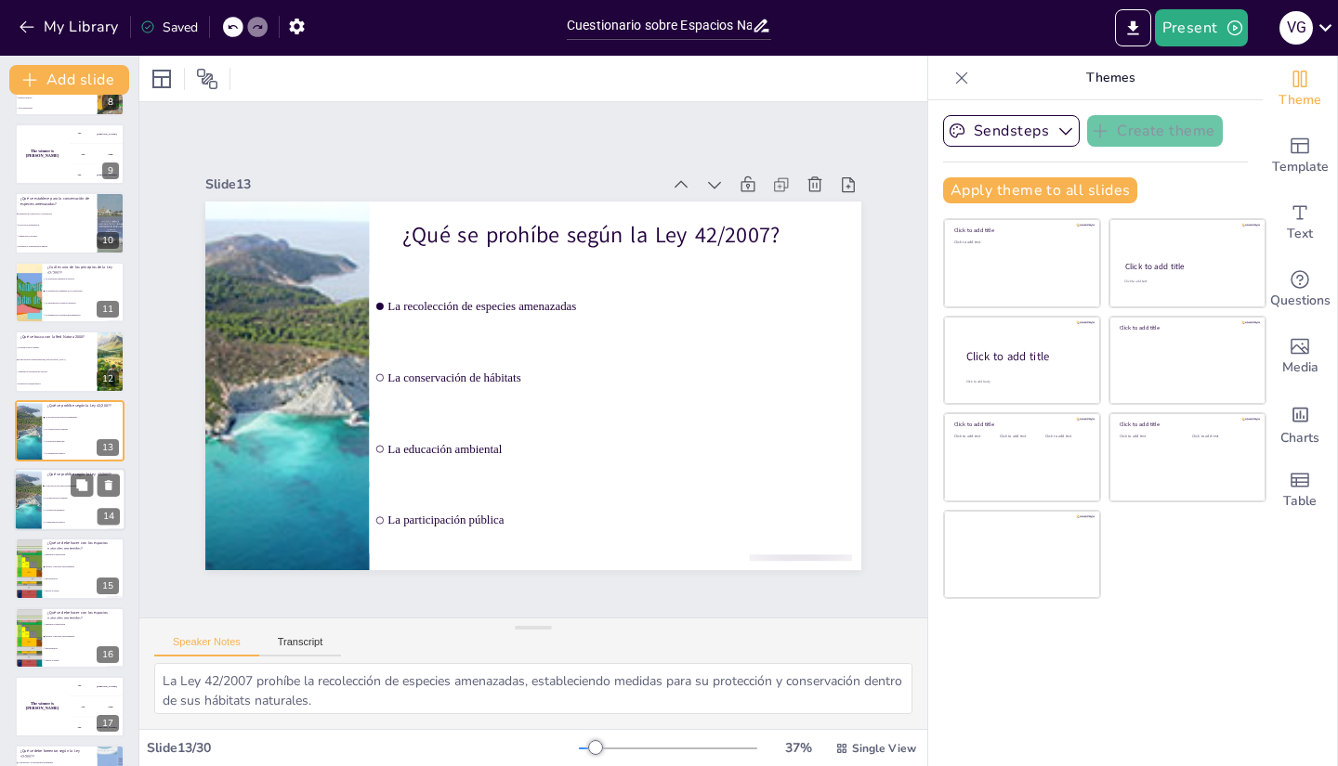
click at [57, 504] on li "La educación ambiental" at bounding box center [84, 510] width 84 height 12
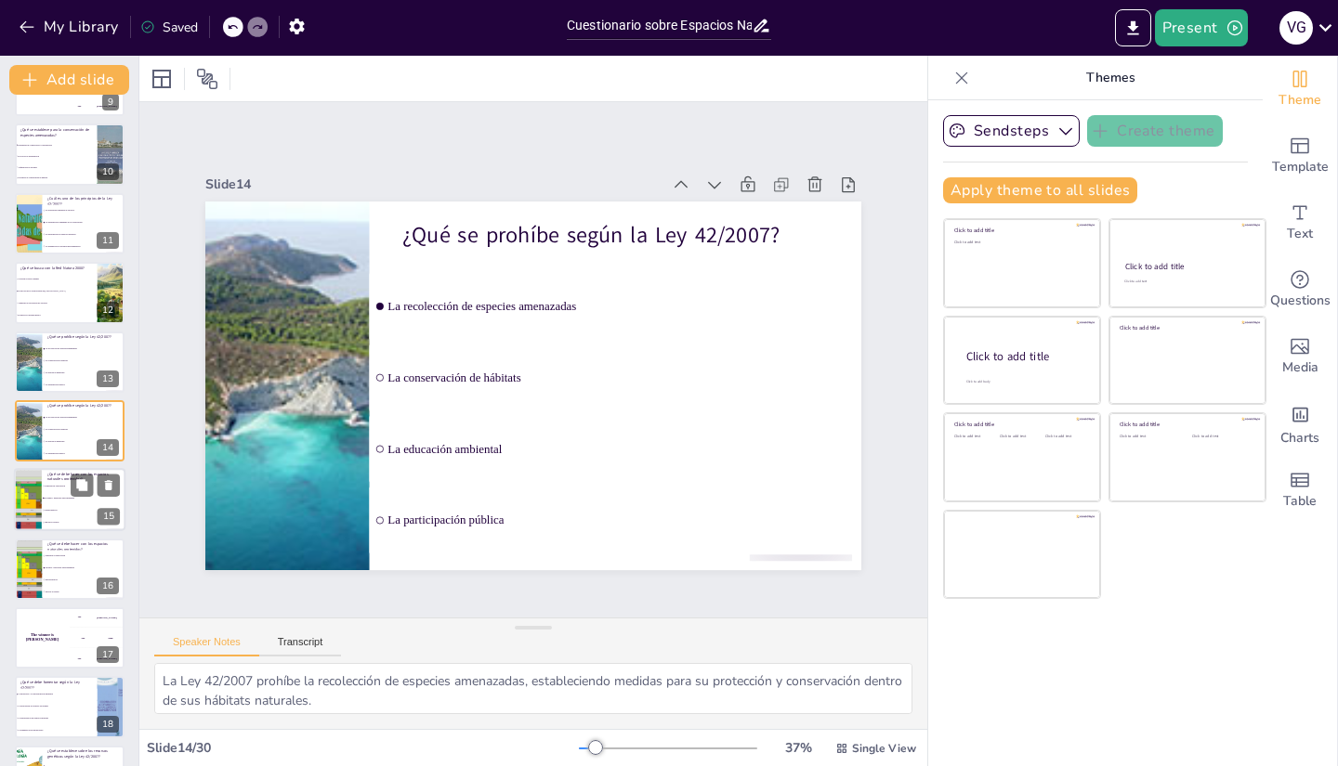
click at [50, 500] on li "Proteger y gestionar adecuadamente" at bounding box center [84, 499] width 84 height 12
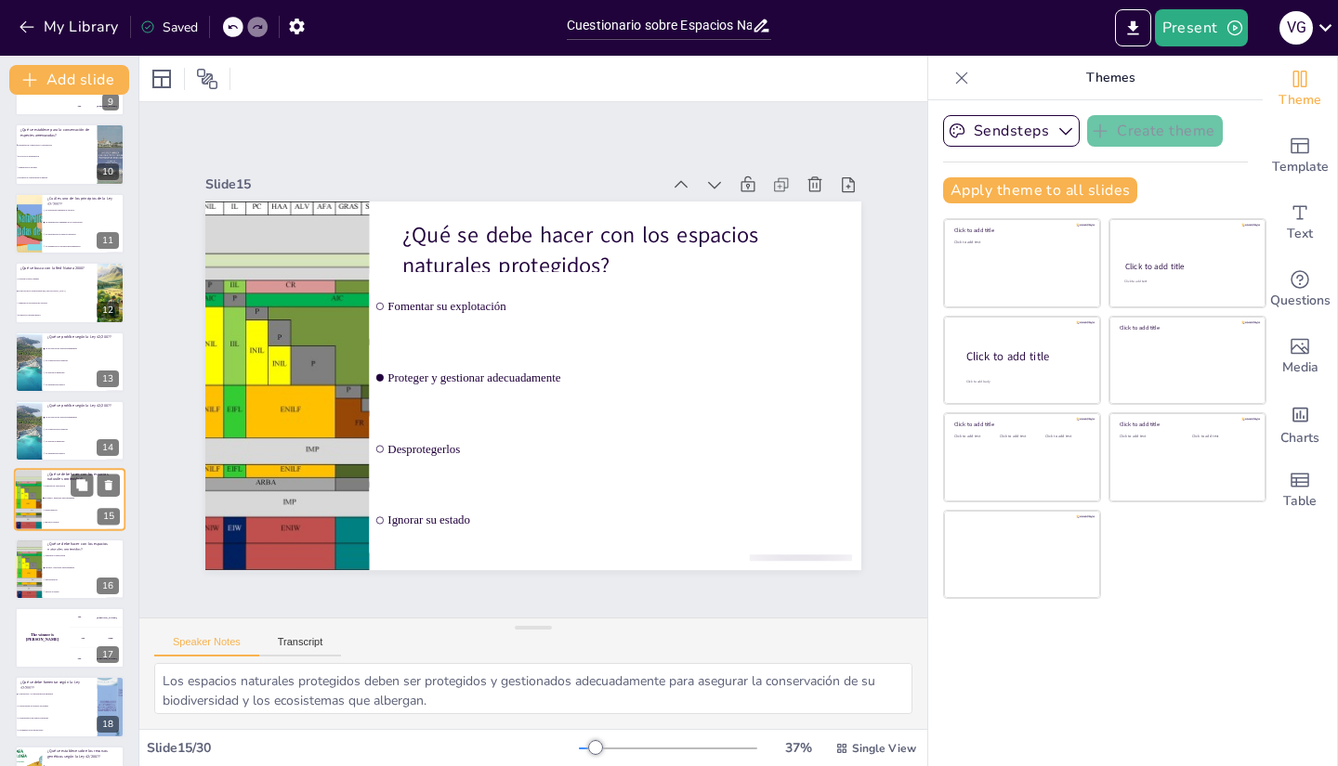
scroll to position [676, 0]
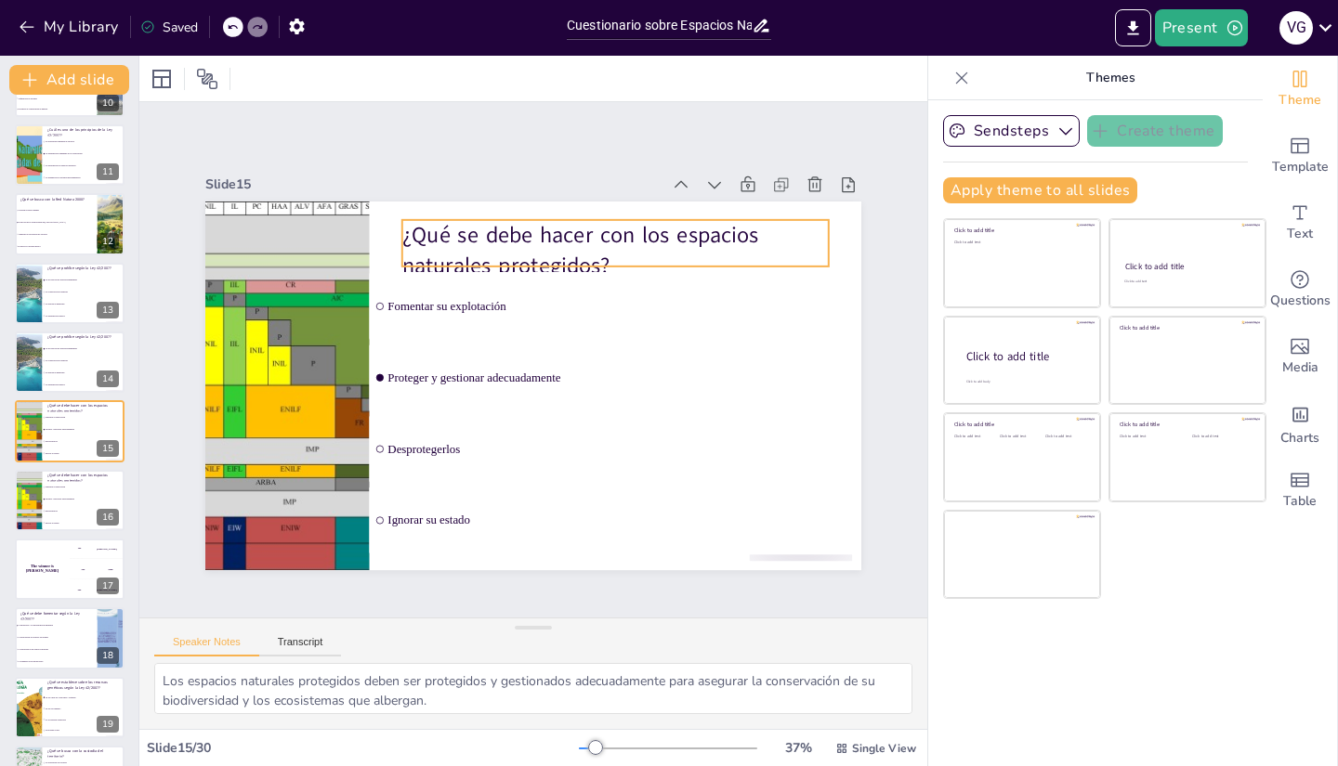
click at [475, 438] on p "¿Qué se debe hacer con los espacios naturales protegidos?" at bounding box center [451, 468] width 426 height 61
click at [615, 408] on p "¿Qué se debe hacer con los espacios naturales protegidos?" at bounding box center [440, 461] width 430 height 106
click at [615, 300] on p "¿Qué se debe hacer con los espacios naturales protegidos?" at bounding box center [574, 490] width 300 height 381
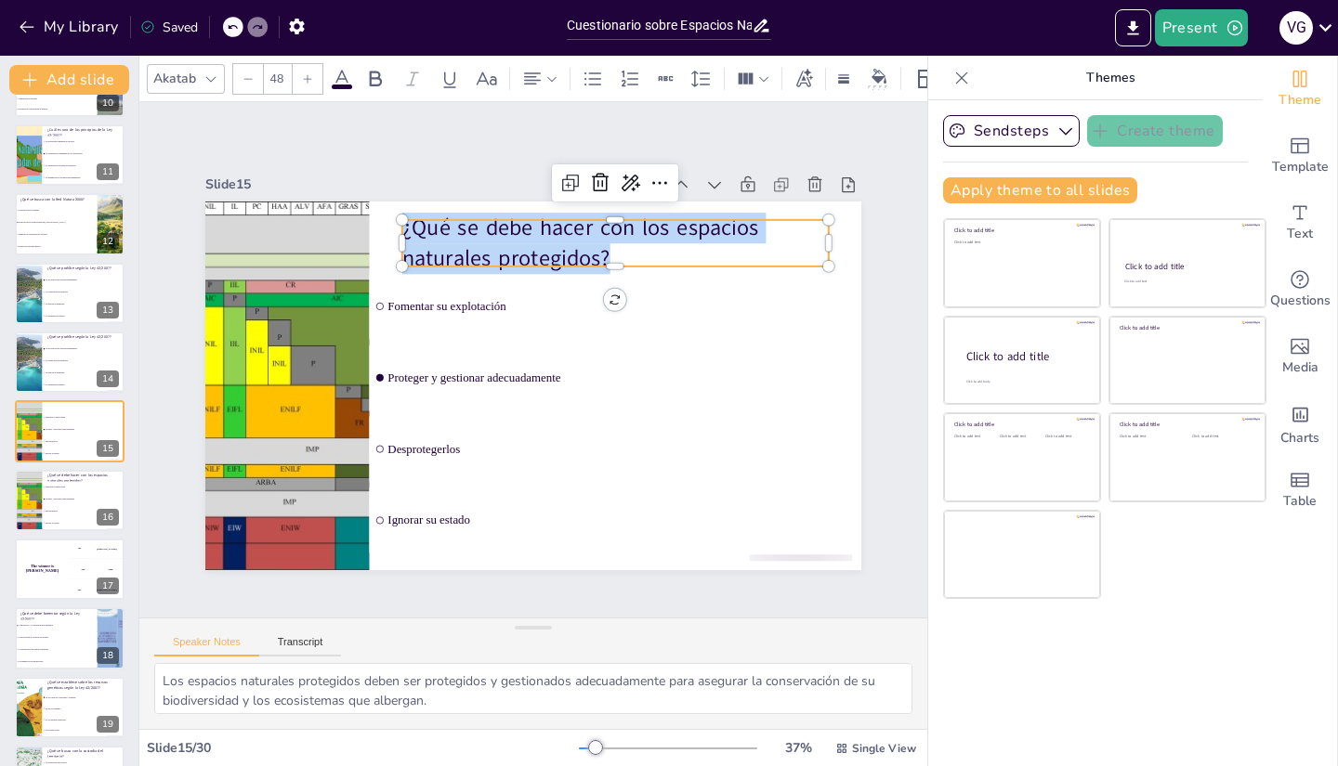
drag, startPoint x: 615, startPoint y: 243, endPoint x: 385, endPoint y: 224, distance: 230.2
click at [385, 224] on div "Fomentar su explotación Proteger y gestionar adecuadamente Desprotegerlos Ignor…" at bounding box center [508, 357] width 436 height 691
copy p "¿Qué se debe hacer con los espacios naturales protegidos?"
click at [108, 282] on icon at bounding box center [108, 279] width 7 height 10
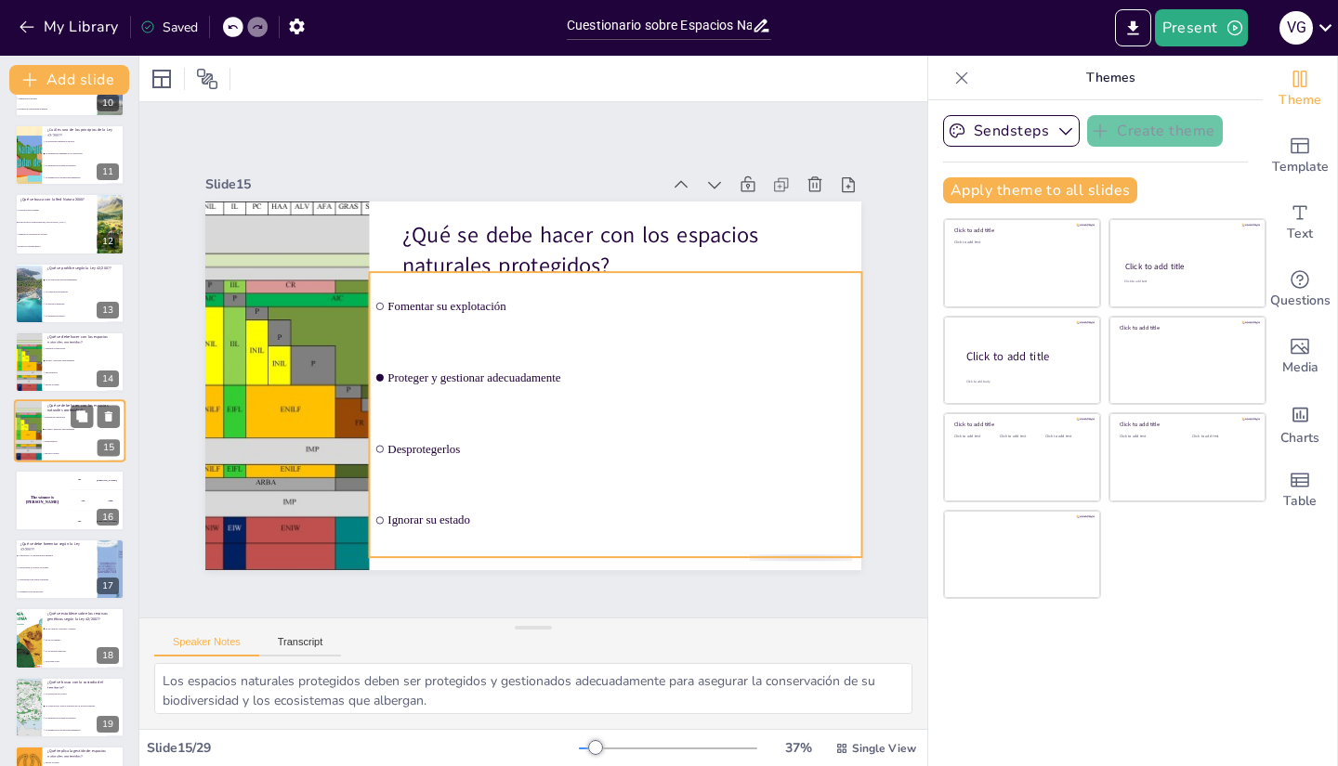
click at [63, 441] on span "Desprotegerlos" at bounding box center [85, 442] width 80 height 3
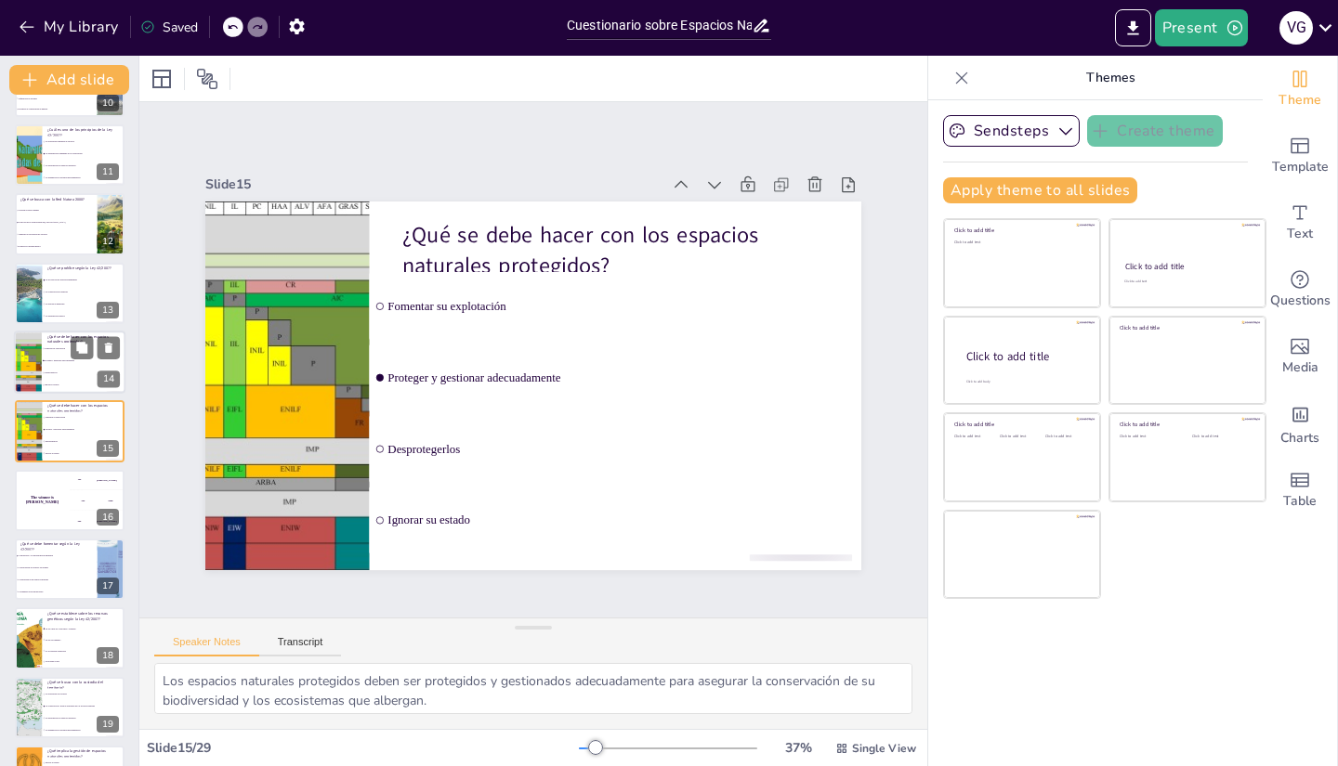
click at [54, 378] on li "Desprotegerlos" at bounding box center [84, 373] width 84 height 12
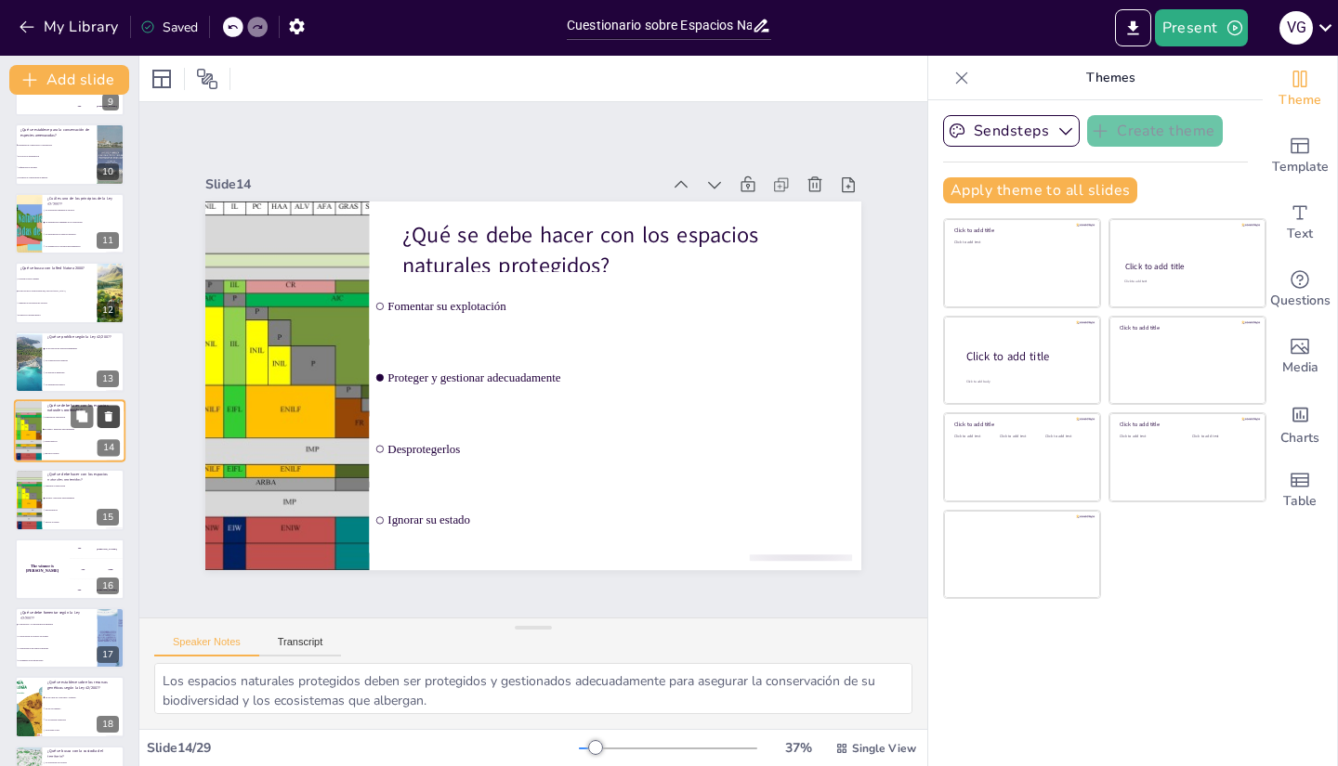
click at [103, 419] on icon at bounding box center [108, 416] width 13 height 13
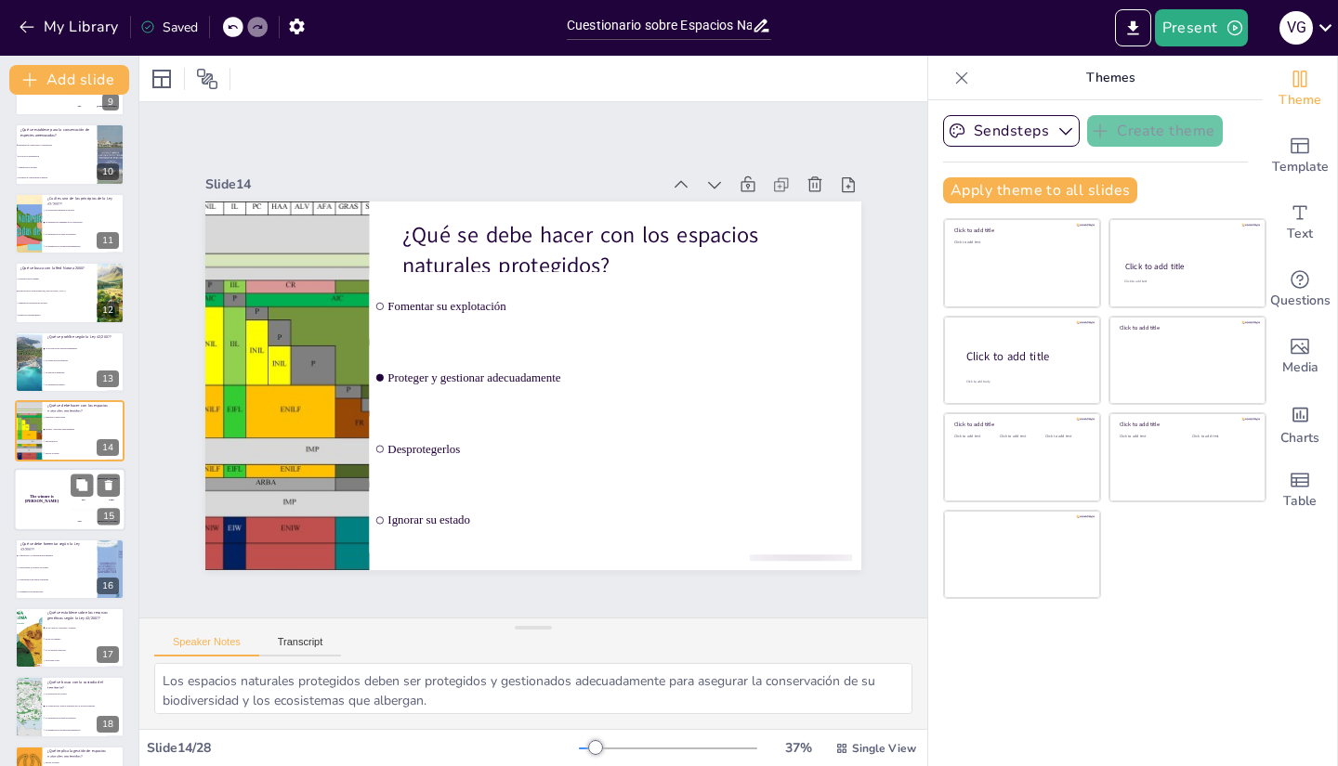
click at [42, 519] on div "The winner is [PERSON_NAME]" at bounding box center [42, 500] width 56 height 63
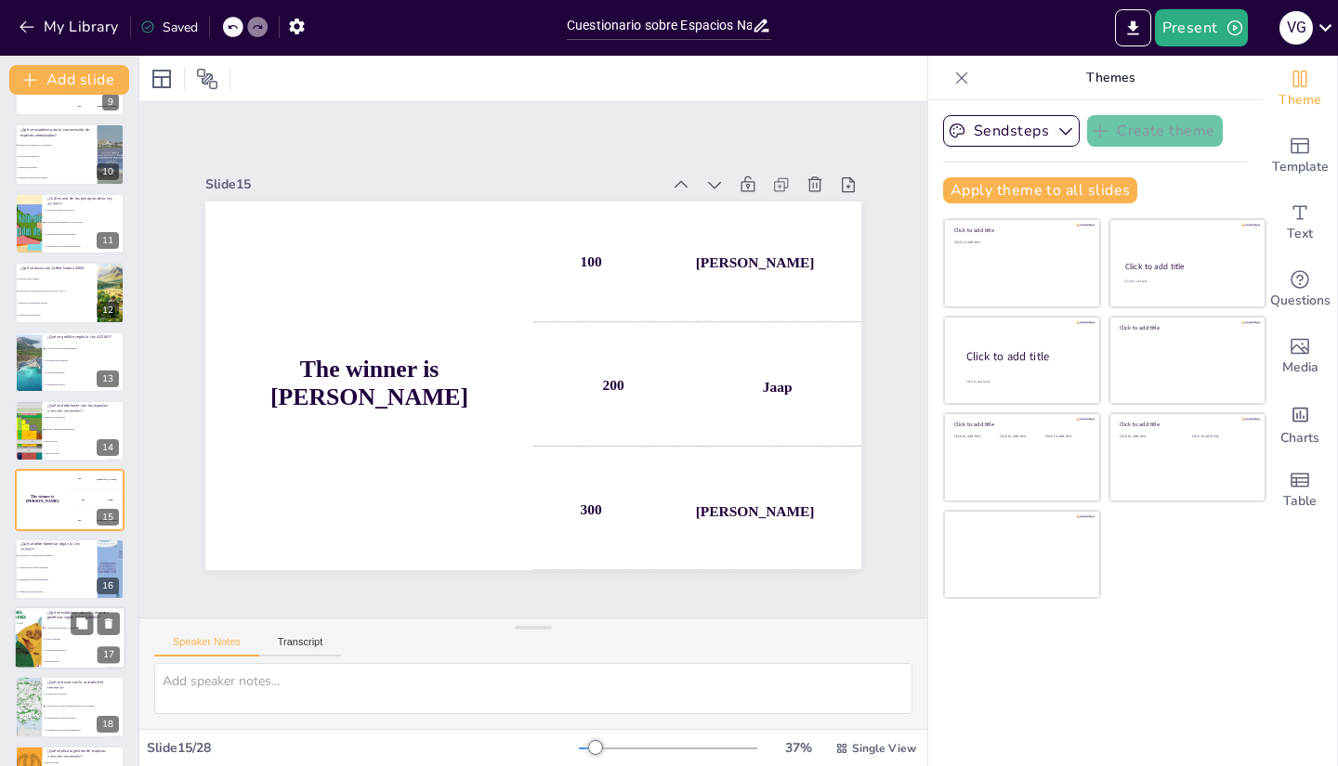
scroll to position [676, 0]
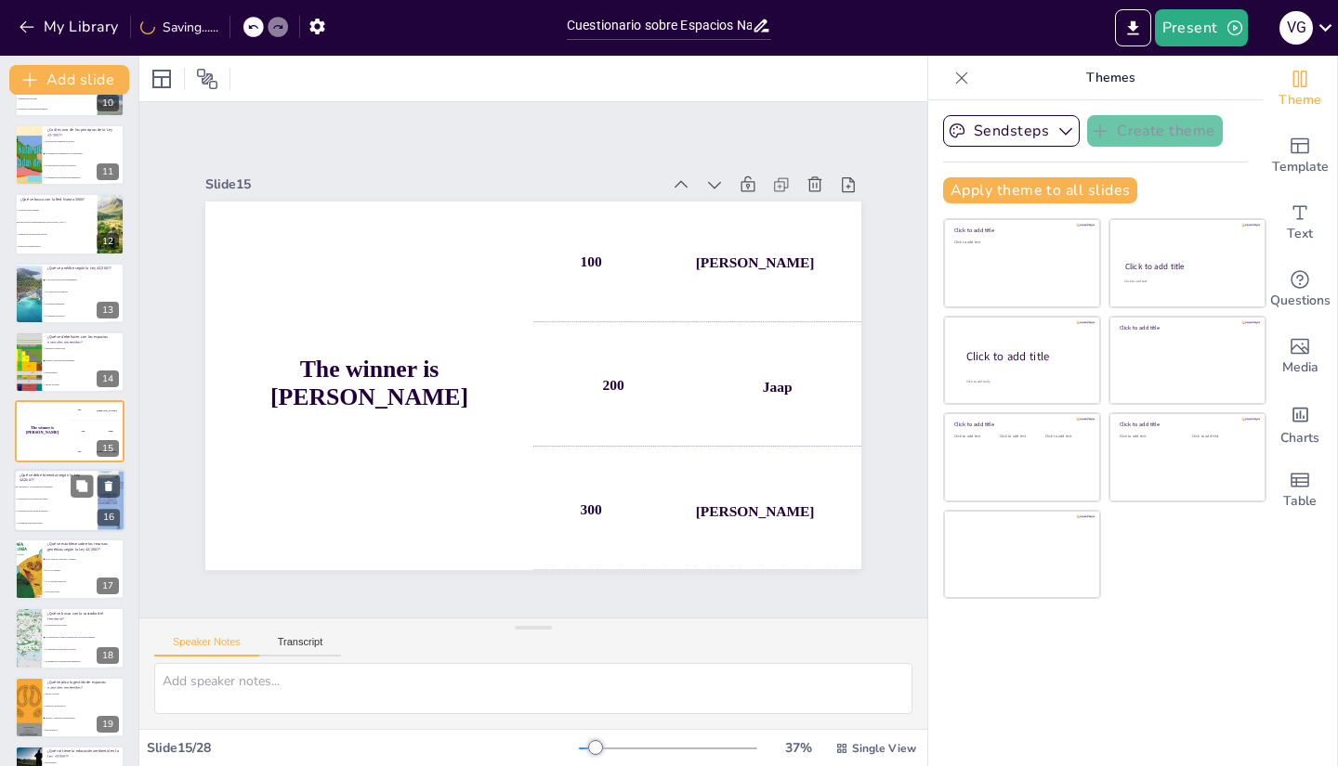
click at [43, 515] on li "La privatización de espacios naturales" at bounding box center [56, 511] width 84 height 12
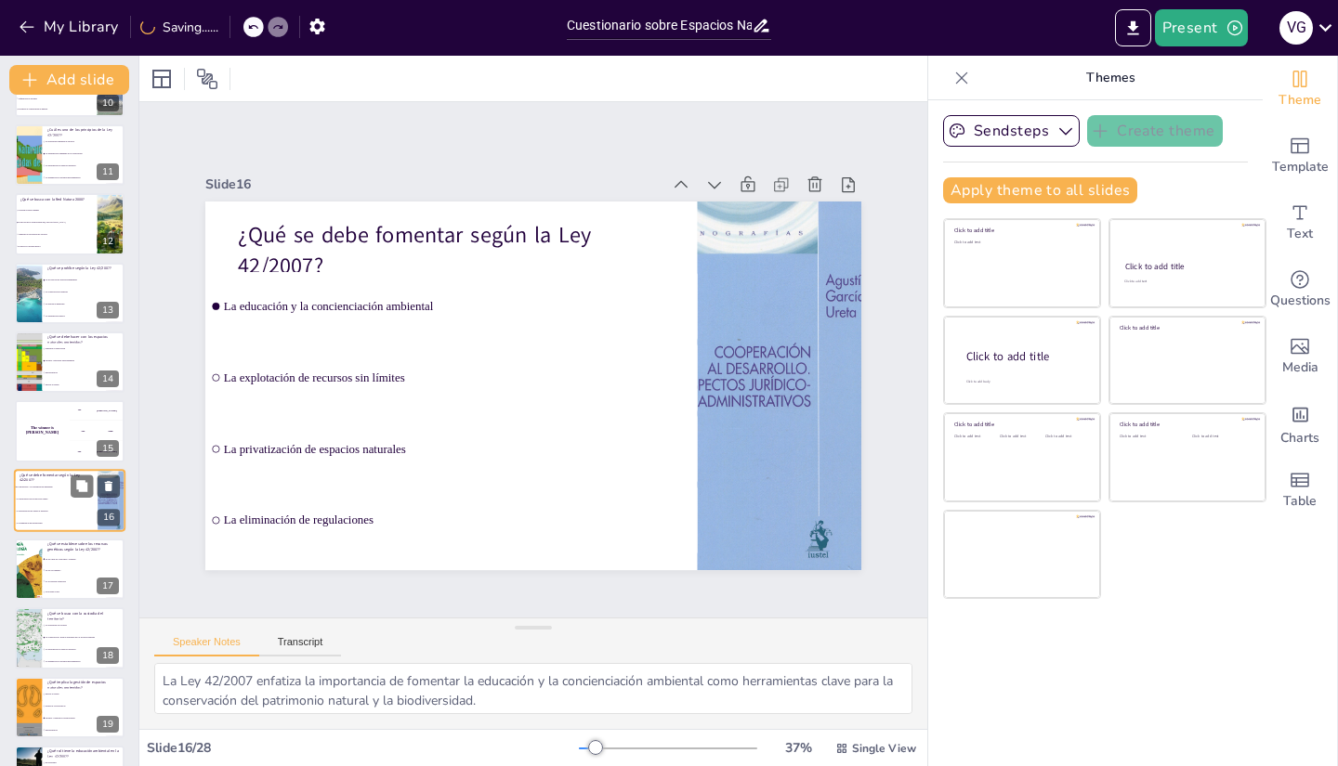
scroll to position [746, 0]
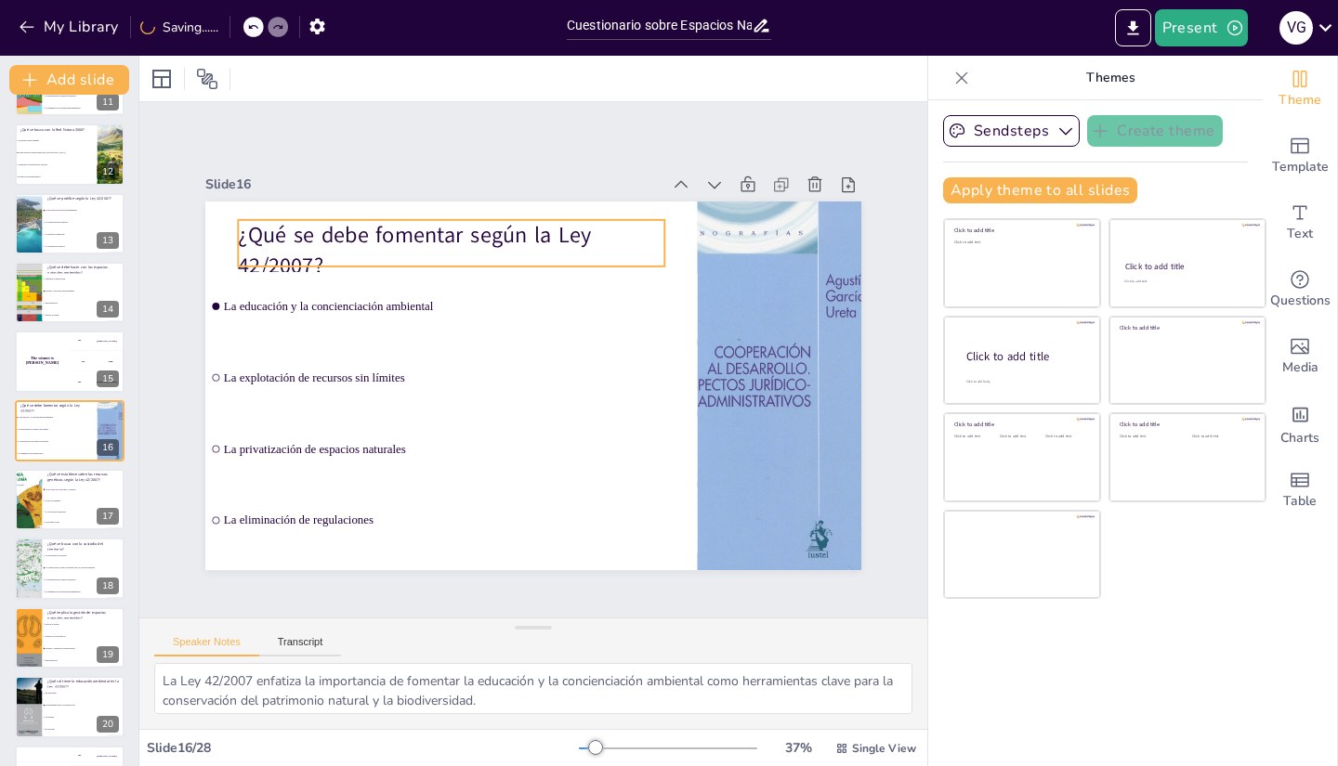
click at [598, 246] on p "¿Qué se debe fomentar según la Ley 42/2007?" at bounding box center [650, 289] width 105 height 430
click at [520, 246] on p "¿Qué se debe fomentar según la Ley 42/2007?" at bounding box center [670, 357] width 300 height 381
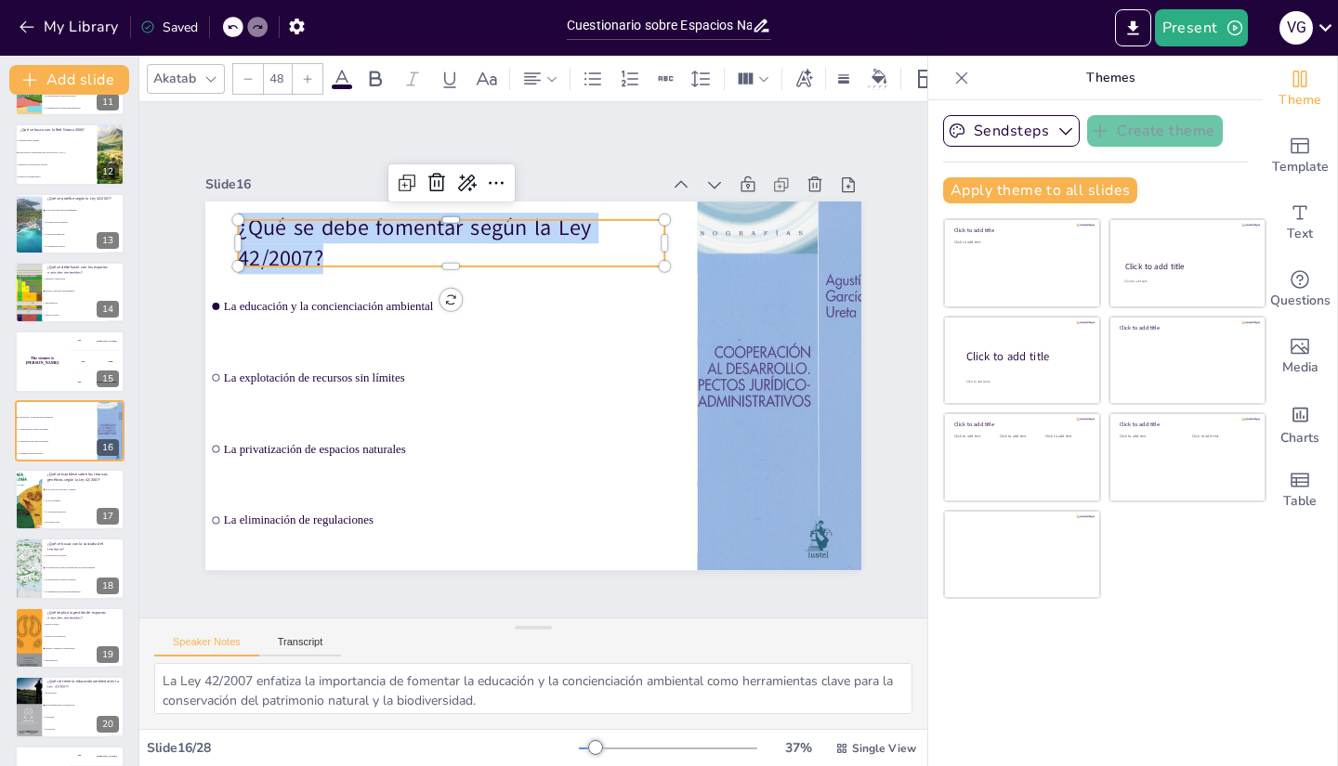
drag, startPoint x: 343, startPoint y: 253, endPoint x: 228, endPoint y: 207, distance: 123.0
click at [290, 207] on div "La educación y la concienciación ambiental La explotación de recursos sin límit…" at bounding box center [508, 363] width 436 height 691
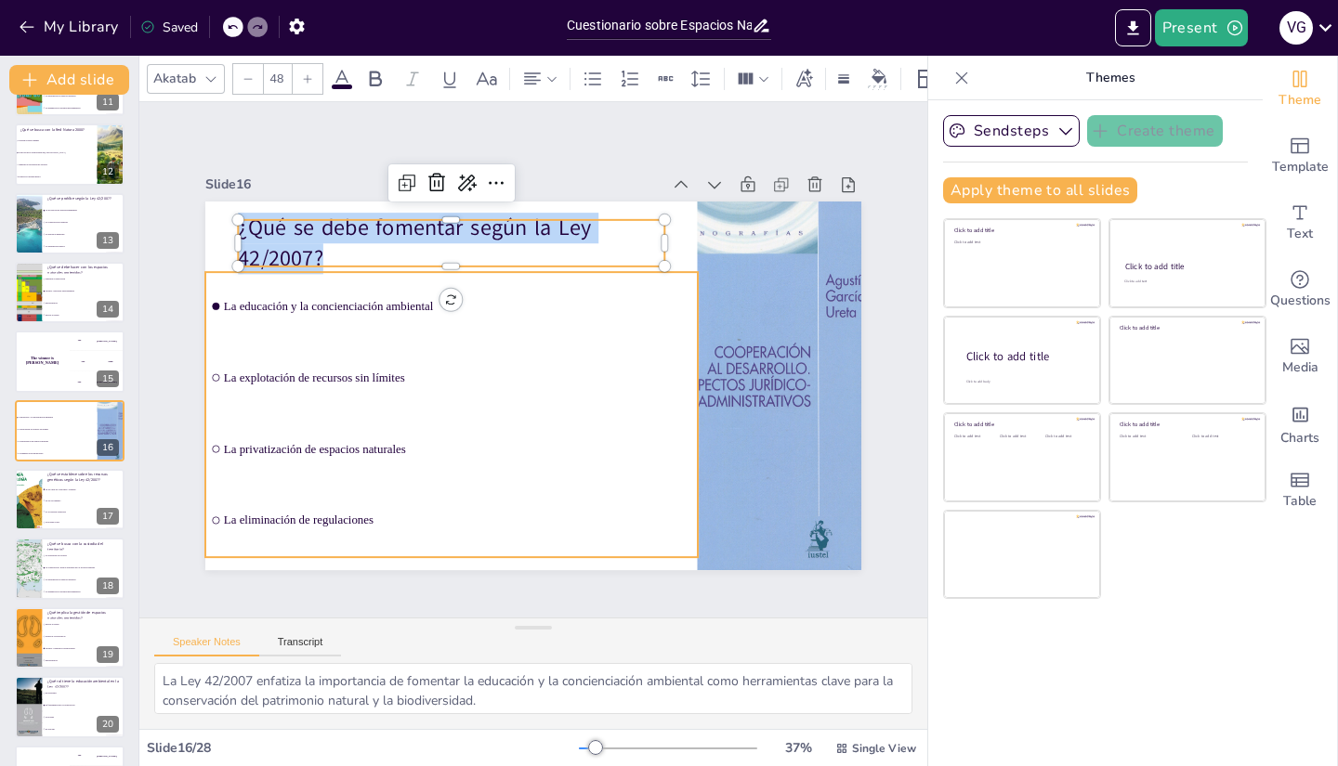
copy p "¿Qué se debe fomentar según la Ley 42/2007?"
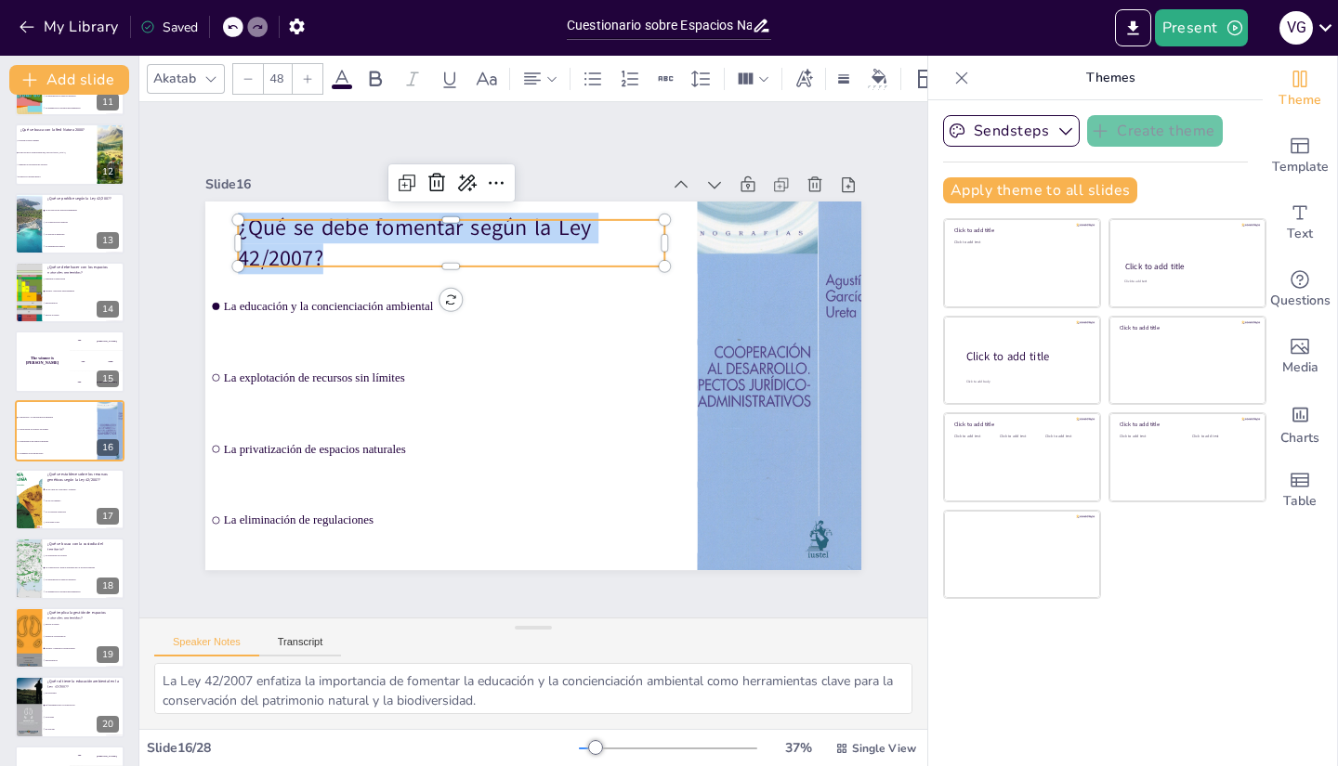
click at [1198, 660] on div "Sendsteps Create theme Apply theme to all slides Click to add title Click to ad…" at bounding box center [1095, 433] width 334 height 666
click at [50, 520] on li "Se prohíbe su uso" at bounding box center [84, 523] width 84 height 11
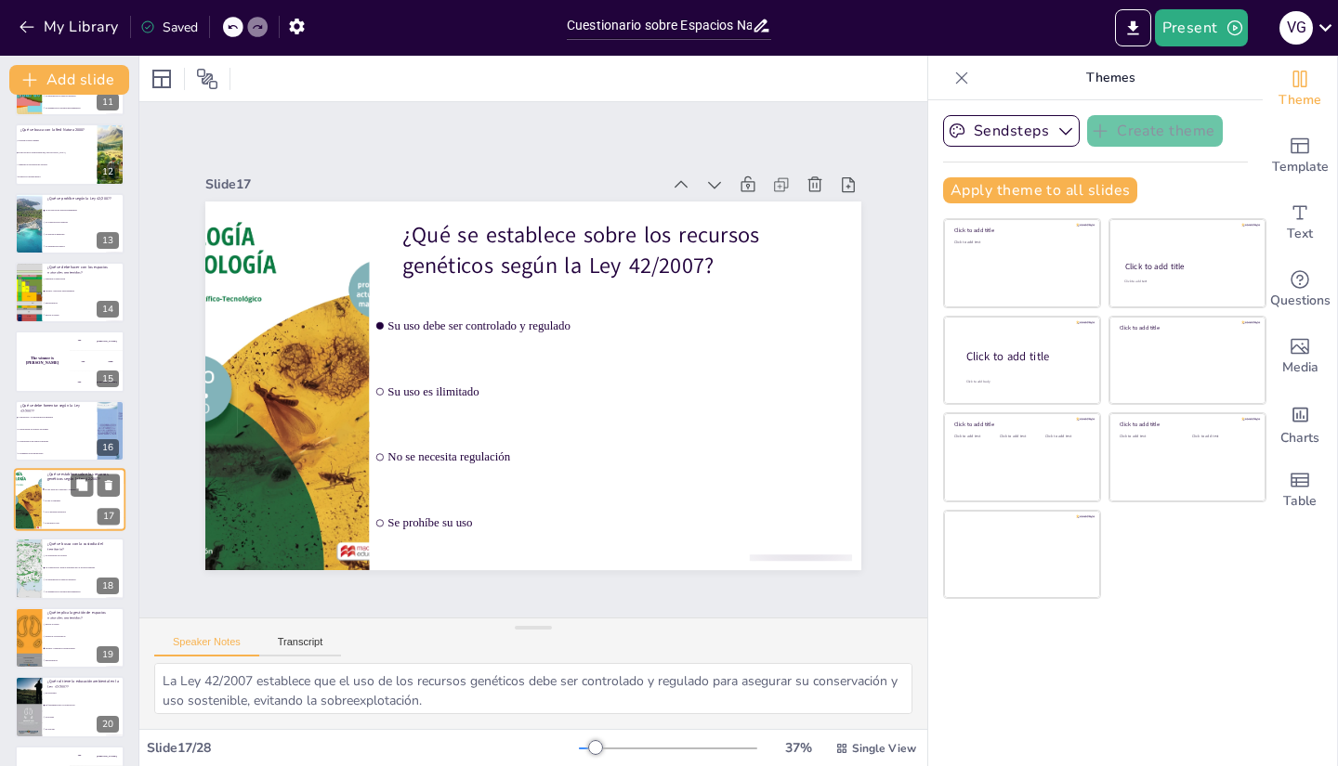
scroll to position [816, 0]
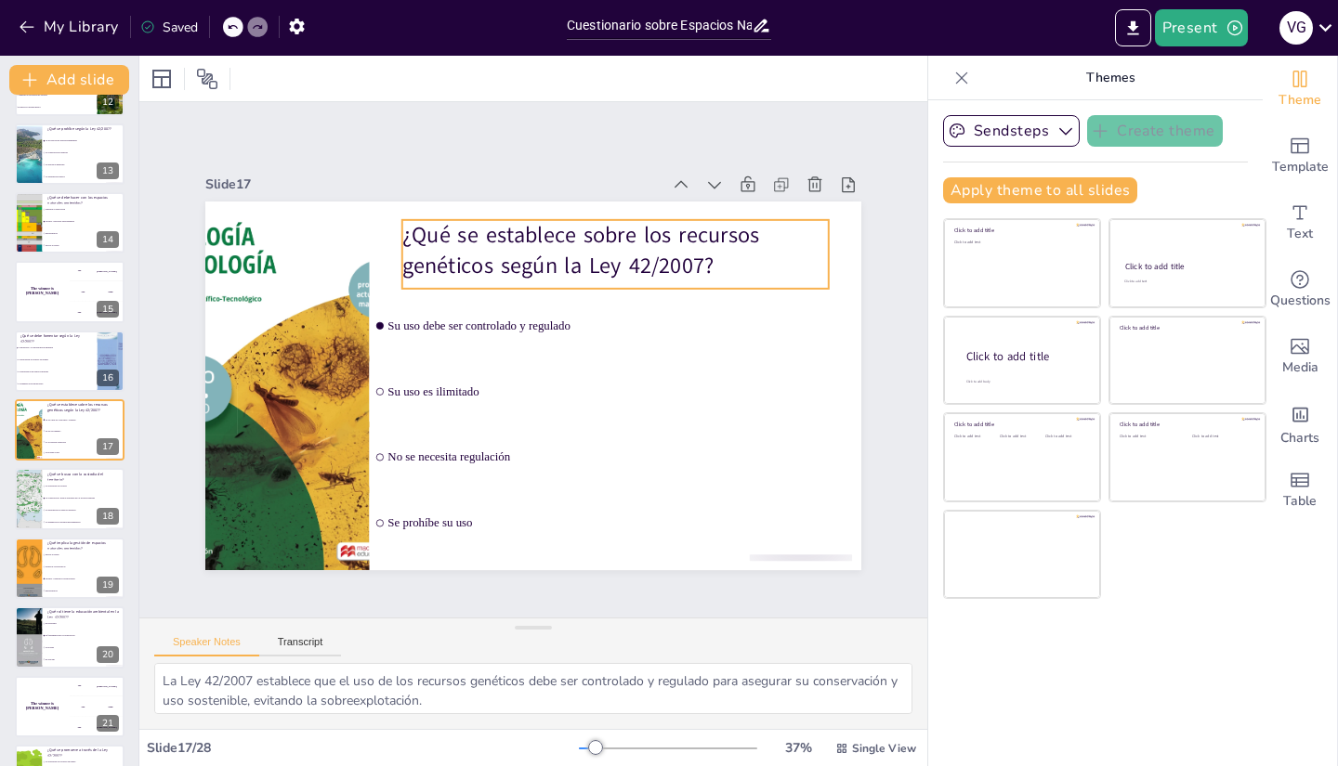
click at [583, 408] on p "¿Qué se establece sobre los recursos genéticos según la Ley 42/2007?" at bounding box center [440, 460] width 430 height 105
click at [723, 251] on p "¿Qué se establece sobre los recursos genéticos según la Ley 42/2007?" at bounding box center [564, 226] width 414 height 229
click at [723, 251] on p "¿Qué se establece sobre los recursos genéticos según la Ley 42/2007?" at bounding box center [577, 231] width 424 height 190
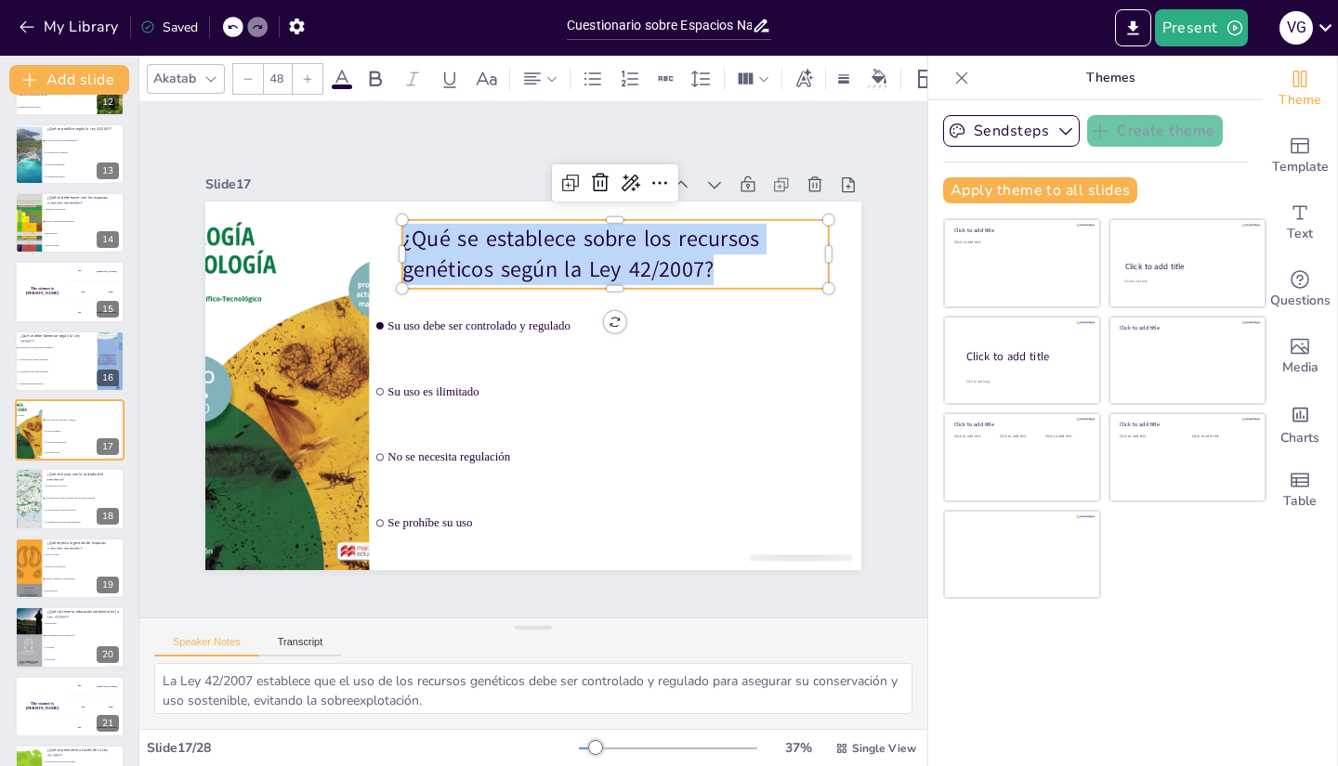
drag, startPoint x: 730, startPoint y: 254, endPoint x: 390, endPoint y: 231, distance: 340.7
click at [564, 231] on p "¿Qué se establece sobre los recursos genéticos según la Ley 42/2007?" at bounding box center [658, 405] width 189 height 424
copy p "¿Qué se establece sobre los recursos genéticos según la Ley 42/2007?"
click at [1117, 659] on div "Sendsteps Create theme Apply theme to all slides Click to add title Click to ad…" at bounding box center [1095, 433] width 334 height 666
click at [51, 506] on li "La privatización de espacios naturales" at bounding box center [84, 510] width 84 height 12
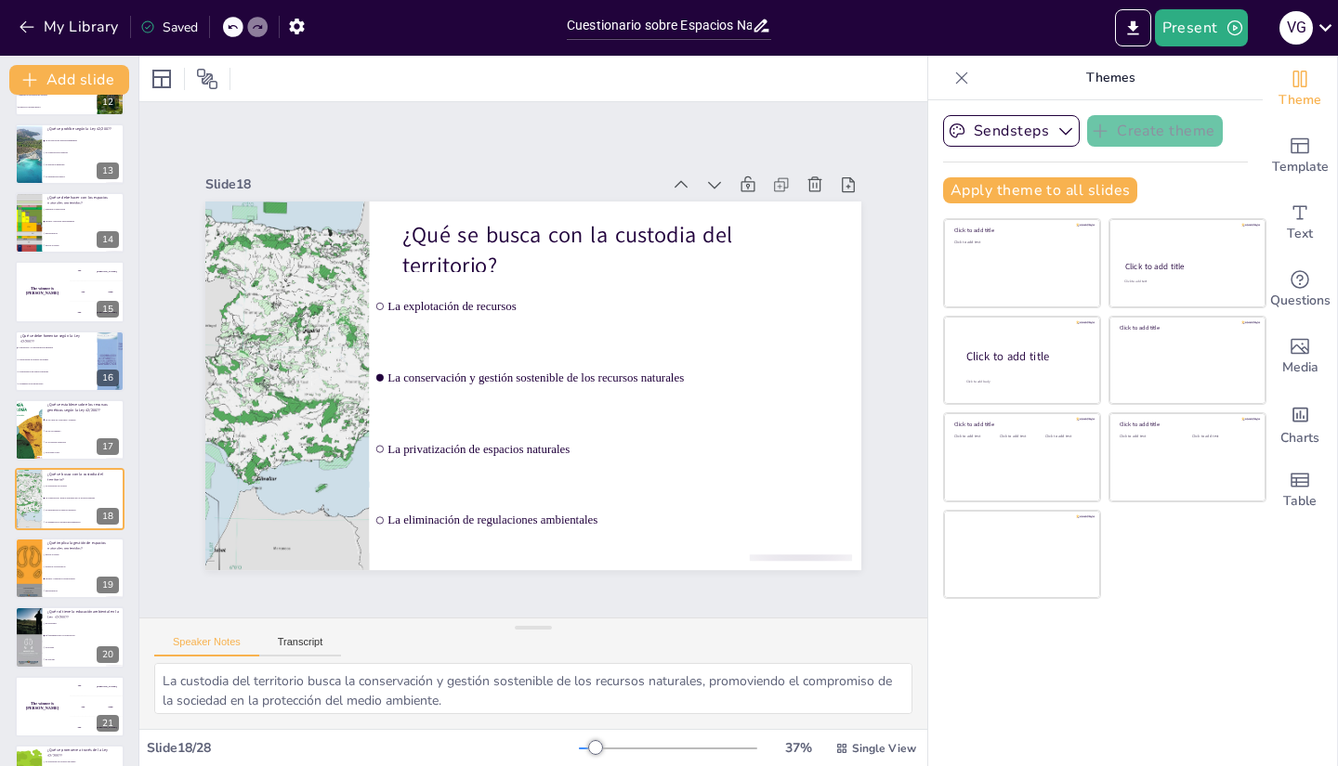
scroll to position [884, 0]
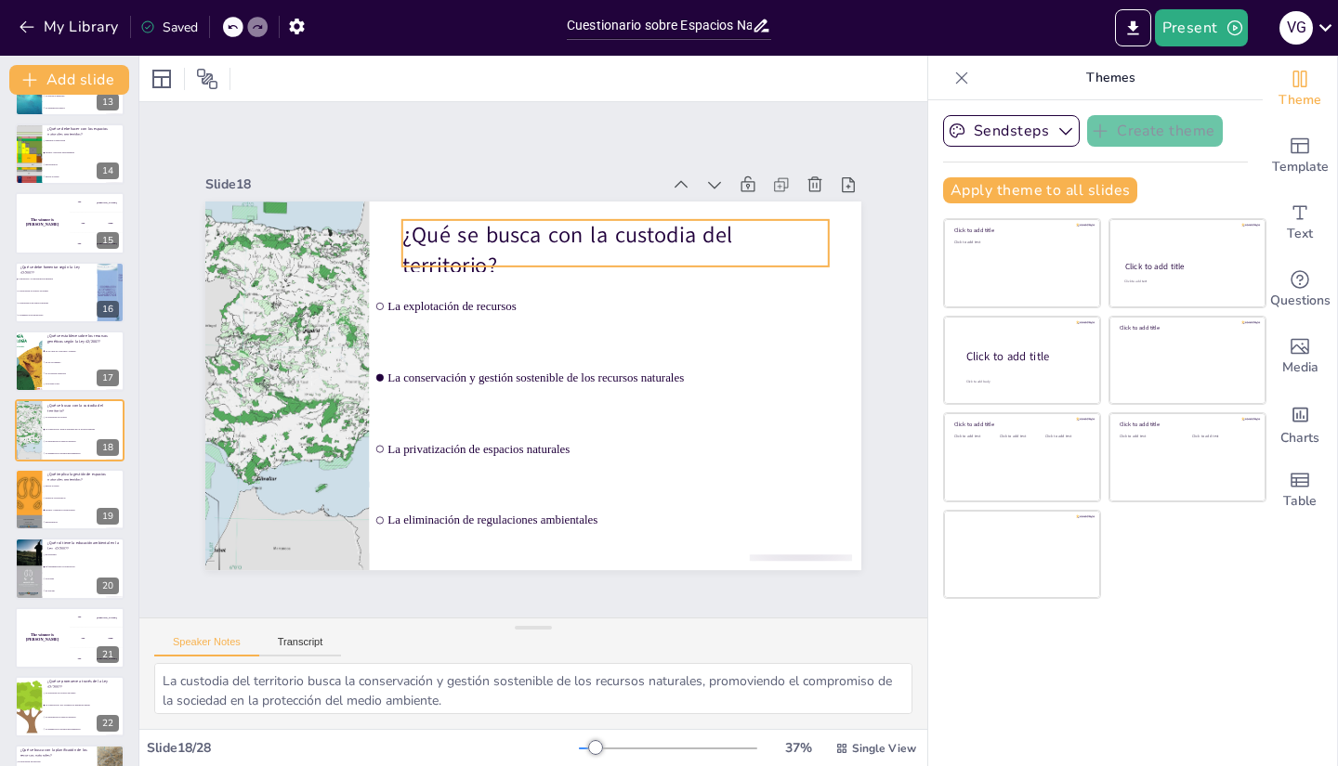
click at [542, 255] on p "¿Qué se busca con la custodia del territorio?" at bounding box center [664, 320] width 381 height 300
click at [542, 331] on p "¿Qué se busca con la custodia del territorio?" at bounding box center [546, 496] width 358 height 331
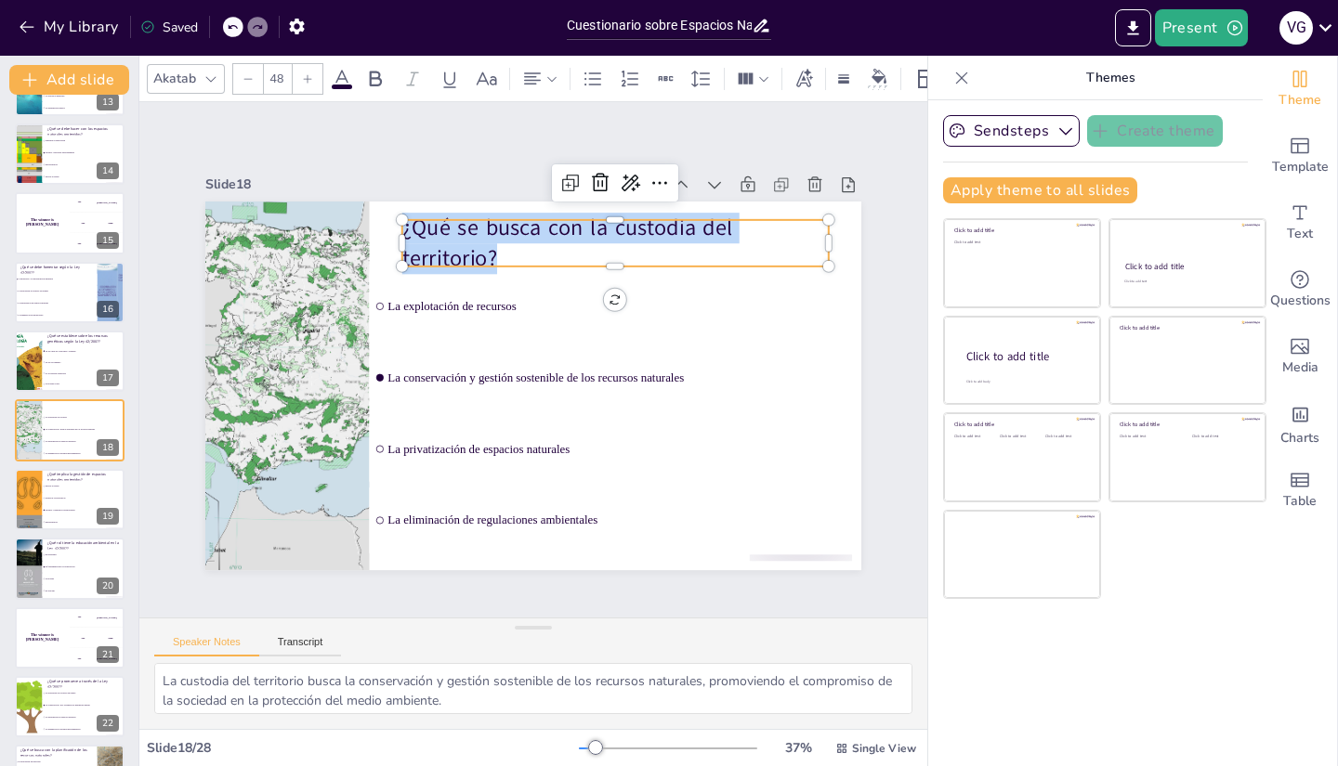
drag, startPoint x: 532, startPoint y: 247, endPoint x: 391, endPoint y: 217, distance: 144.3
click at [391, 217] on div "La explotación de recursos La conservación y gestión sostenible de los recursos…" at bounding box center [538, 334] width 718 height 497
copy p "¿Qué se busca con la custodia del territorio?"
click at [1050, 673] on div "Sendsteps Create theme Apply theme to all slides Click to add title Click to ad…" at bounding box center [1095, 433] width 334 height 666
click at [46, 502] on li "Promover su explotación" at bounding box center [84, 498] width 84 height 12
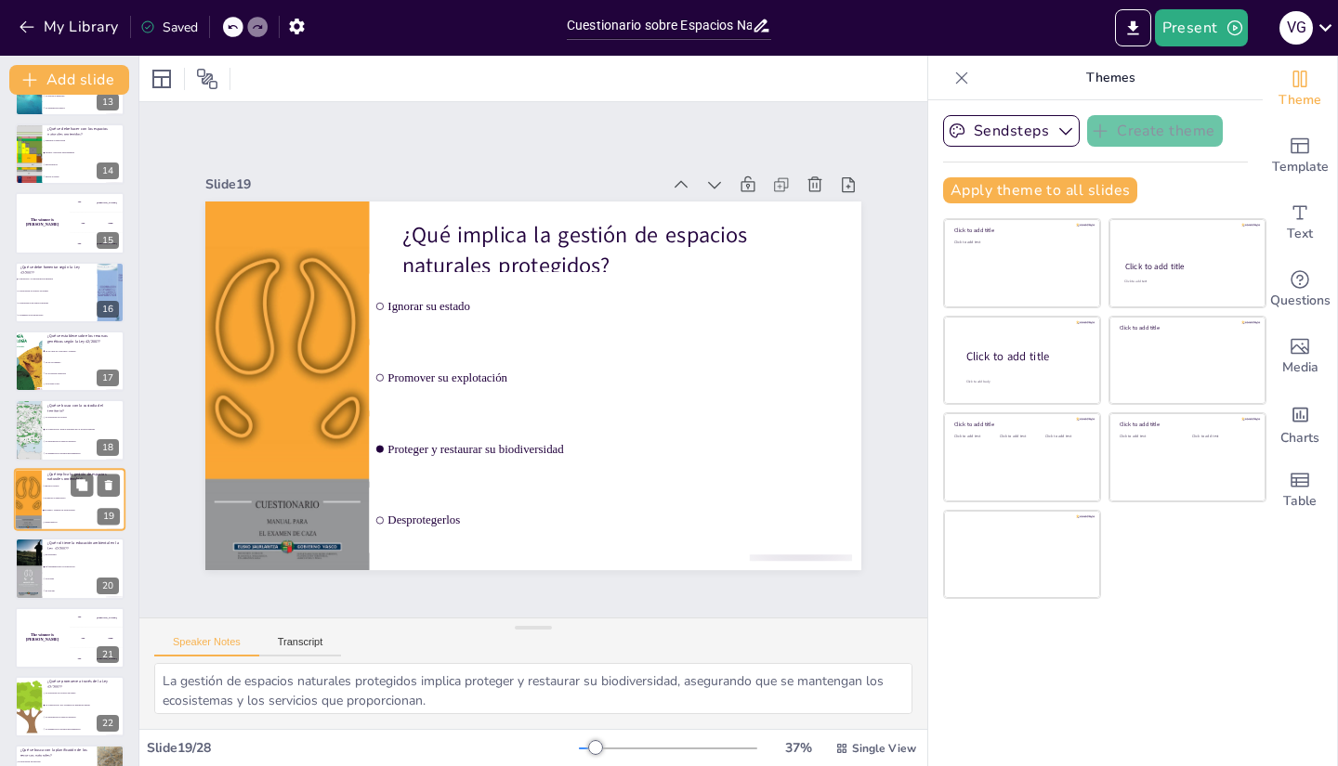
scroll to position [953, 0]
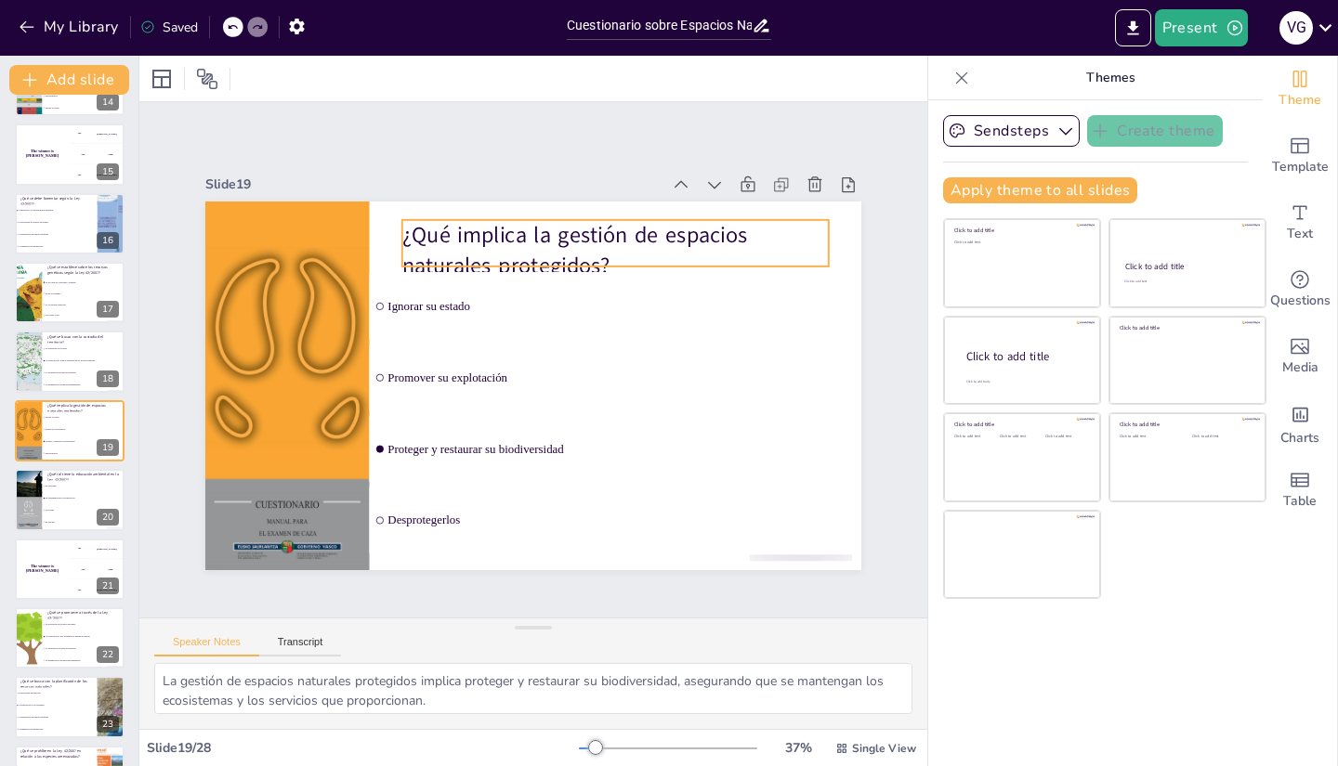
click at [521, 250] on p "¿Qué implica la gestión de espacios naturales protegidos?" at bounding box center [396, 372] width 331 height 358
click at [521, 250] on p "¿Qué implica la gestión de espacios naturales protegidos?" at bounding box center [396, 357] width 300 height 381
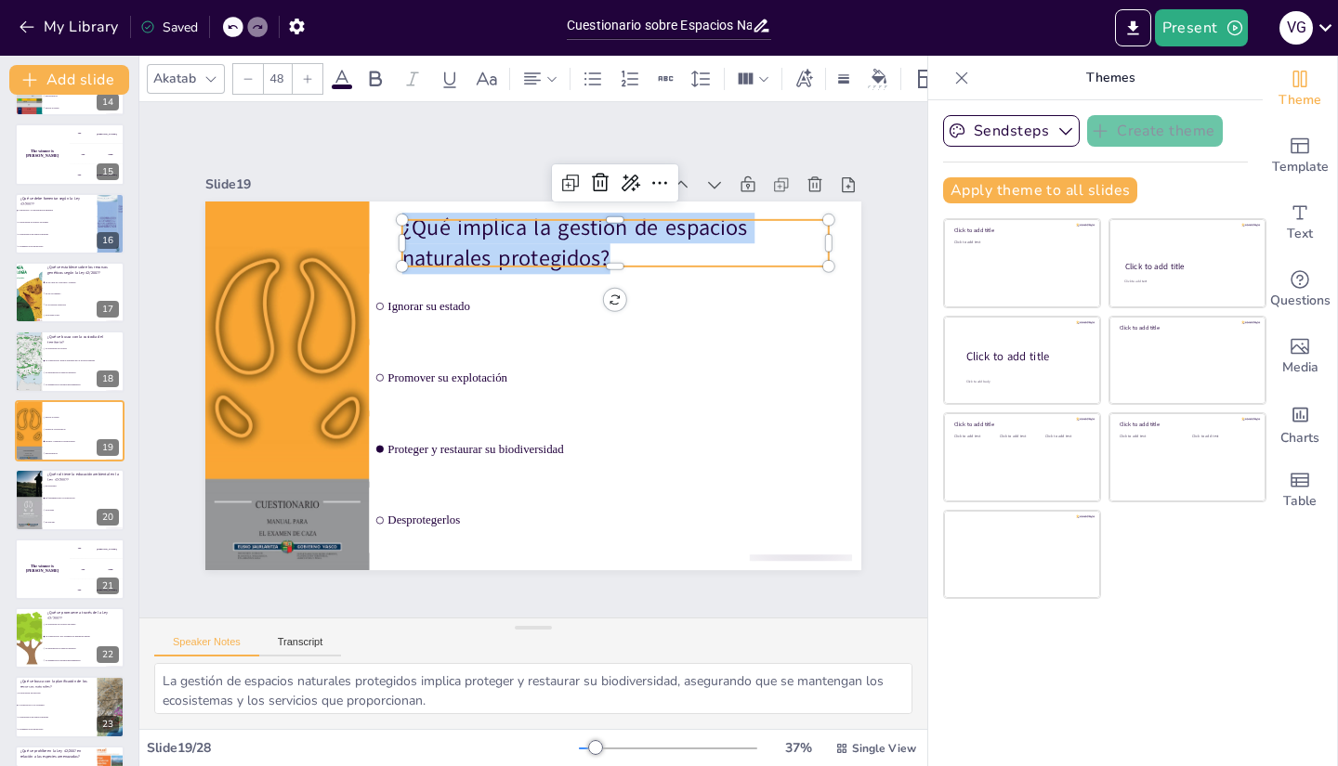
drag, startPoint x: 617, startPoint y: 247, endPoint x: 388, endPoint y: 230, distance: 229.1
click at [429, 305] on p "¿Qué implica la gestión de espacios naturales protegidos?" at bounding box center [579, 495] width 300 height 381
copy p "¿Qué implica la gestión de espacios naturales protegidos?"
click at [1038, 720] on div "Sendsteps Create theme Apply theme to all slides Click to add title Click to ad…" at bounding box center [1095, 433] width 334 height 666
click at [46, 513] on li "Se prohíbe" at bounding box center [84, 511] width 84 height 12
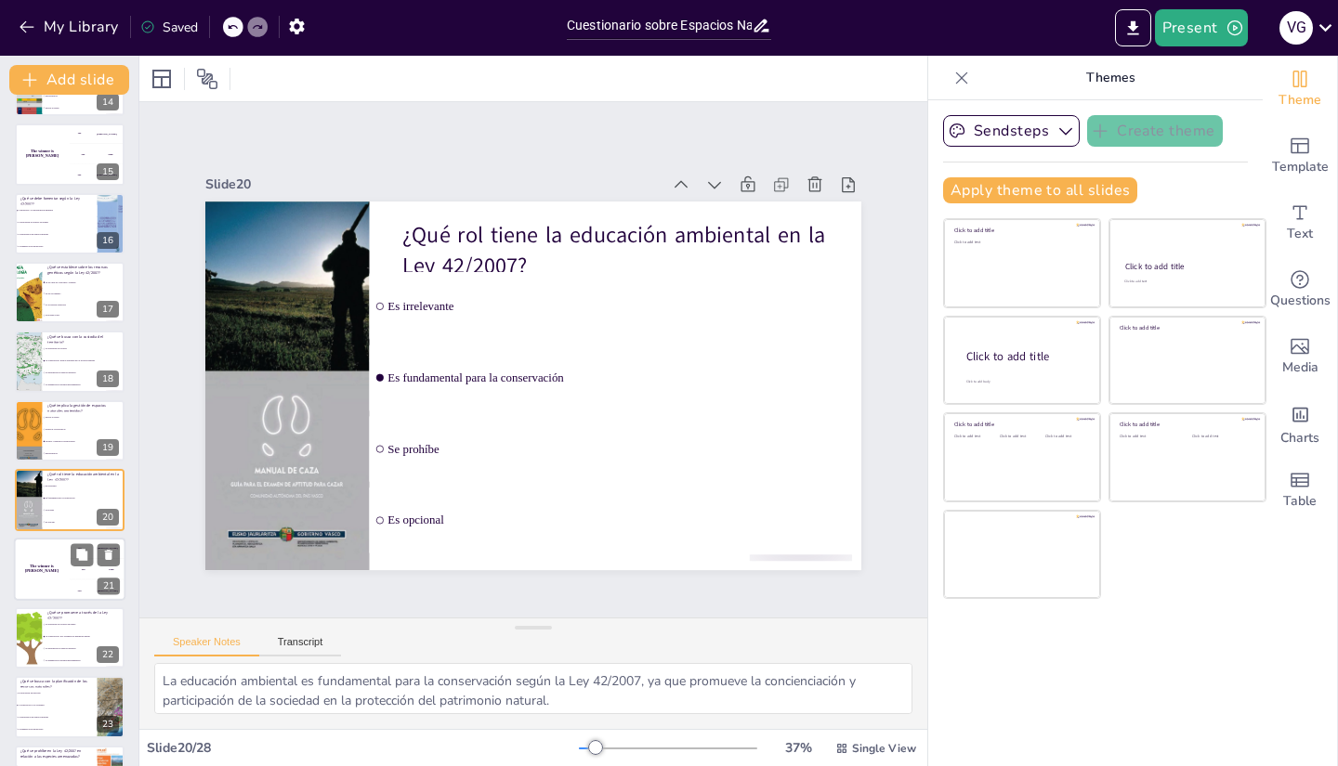
scroll to position [1022, 0]
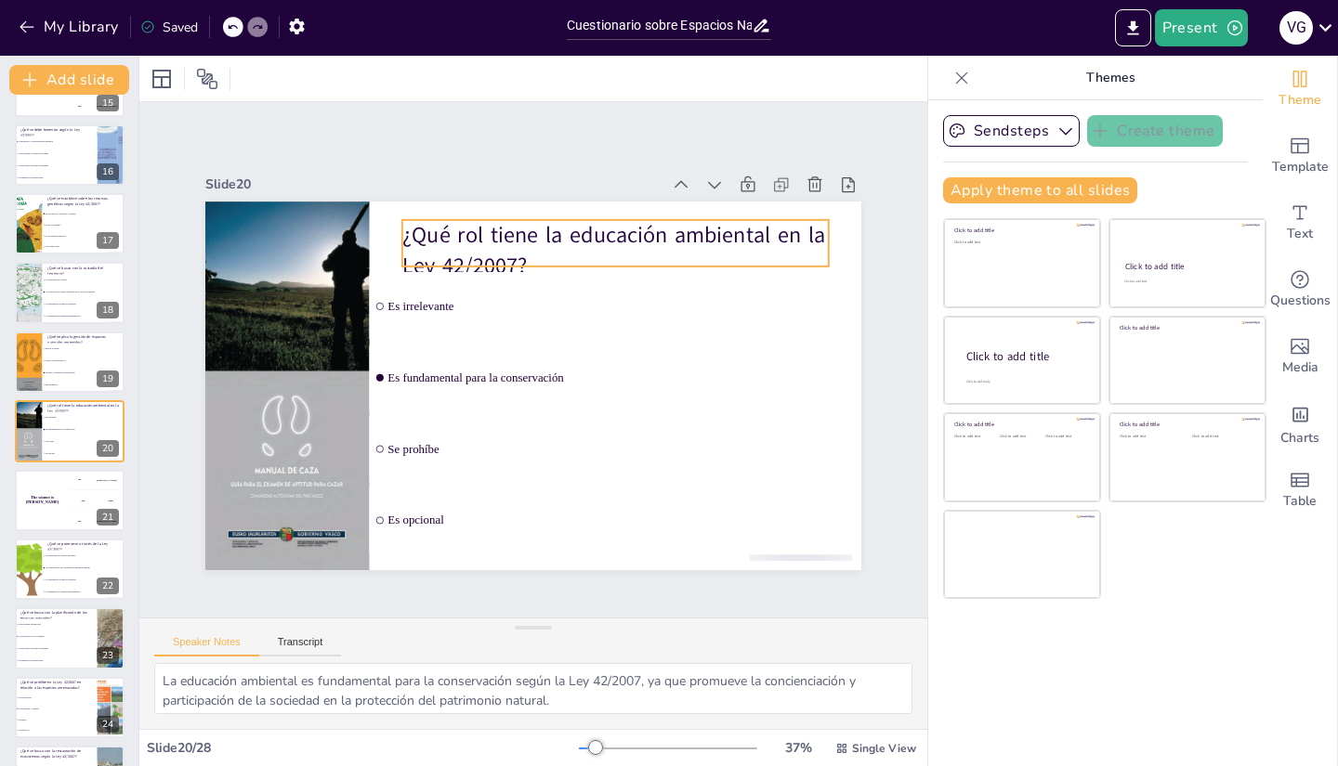
click at [566, 375] on p "¿Qué rol tiene la educación ambiental en la Ley 42/2007?" at bounding box center [430, 449] width 430 height 149
click at [550, 244] on p "¿Qué rol tiene la educación ambiental en la Ley 42/2007?" at bounding box center [658, 306] width 399 height 267
click at [550, 248] on p "¿Qué rol tiene la educación ambiental en la Ley 42/2007?" at bounding box center [623, 463] width 149 height 430
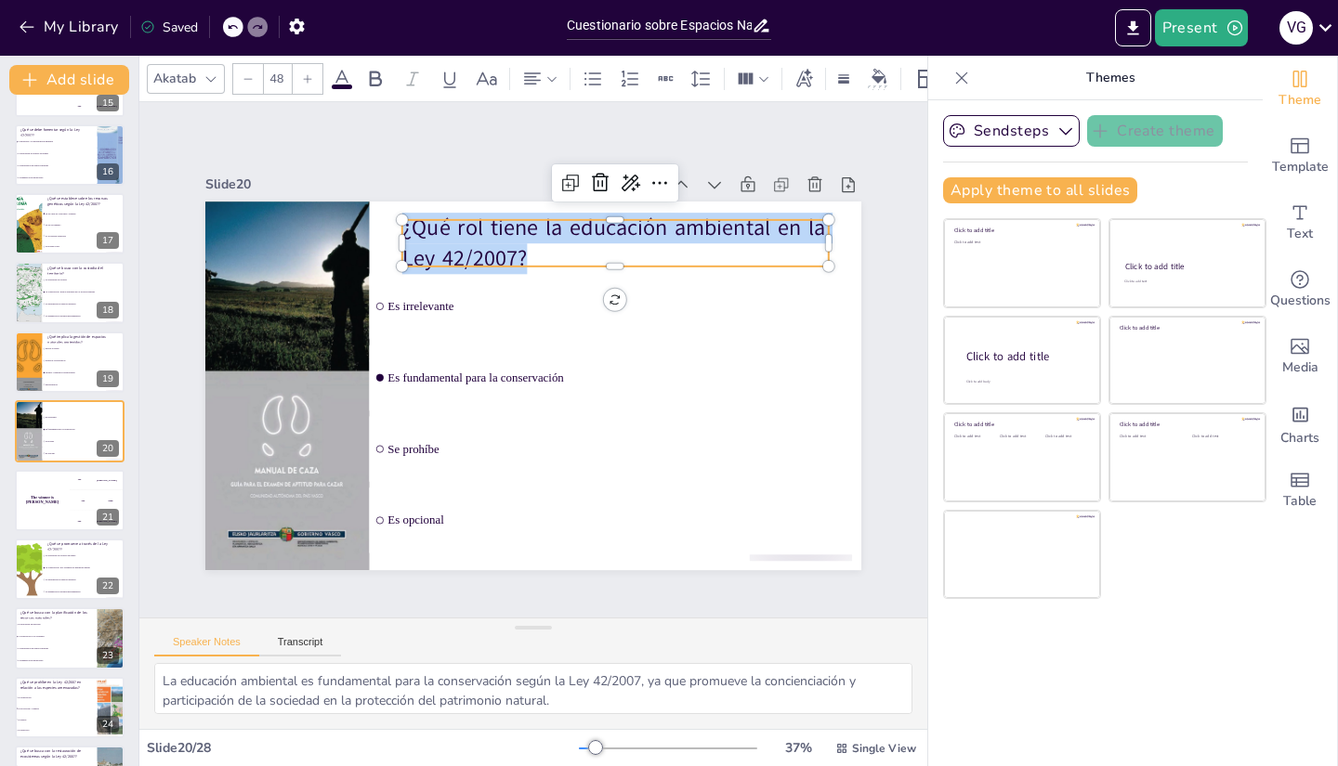
drag, startPoint x: 548, startPoint y: 244, endPoint x: 390, endPoint y: 212, distance: 161.2
click at [390, 212] on div "Es irrelevante Es fundamental para la conservación Se prohíbe Es opcional ¿Qué …" at bounding box center [510, 373] width 647 height 752
copy p "¿Qué rol tiene la educación ambiental en la Ley 42/2007?"
click at [1066, 705] on div "Sendsteps Create theme Apply theme to all slides Click to add title Click to ad…" at bounding box center [1095, 433] width 334 height 666
click at [33, 496] on h4 "The winner is [PERSON_NAME]" at bounding box center [42, 499] width 56 height 9
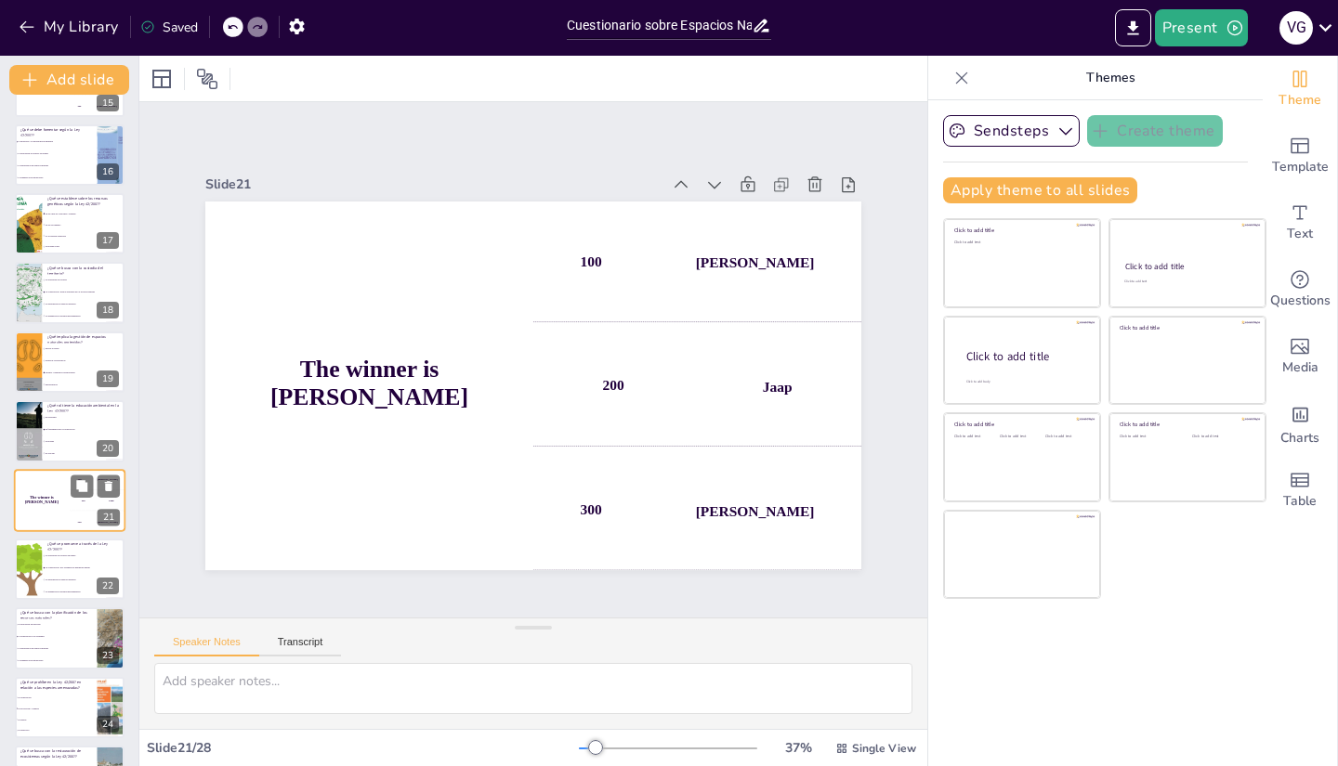
scroll to position [1091, 0]
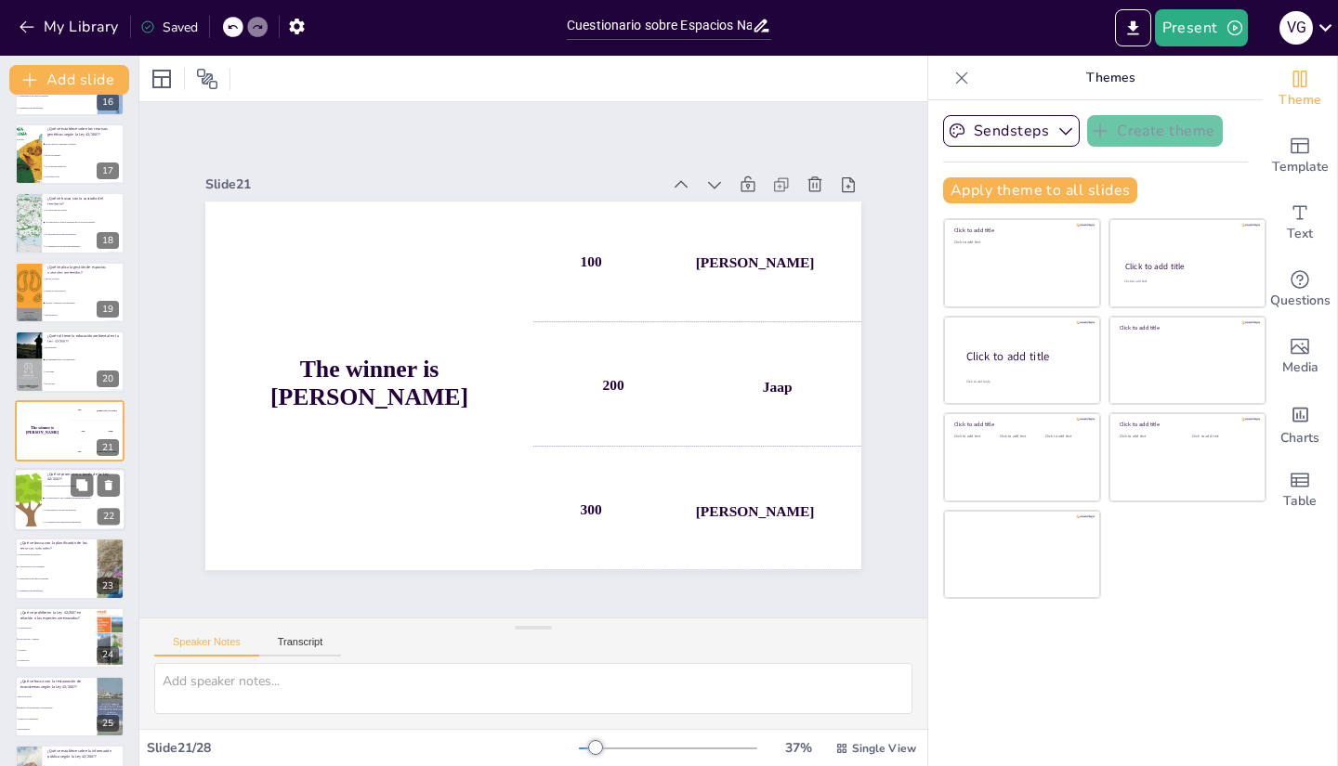
click at [37, 501] on div at bounding box center [27, 499] width 63 height 63
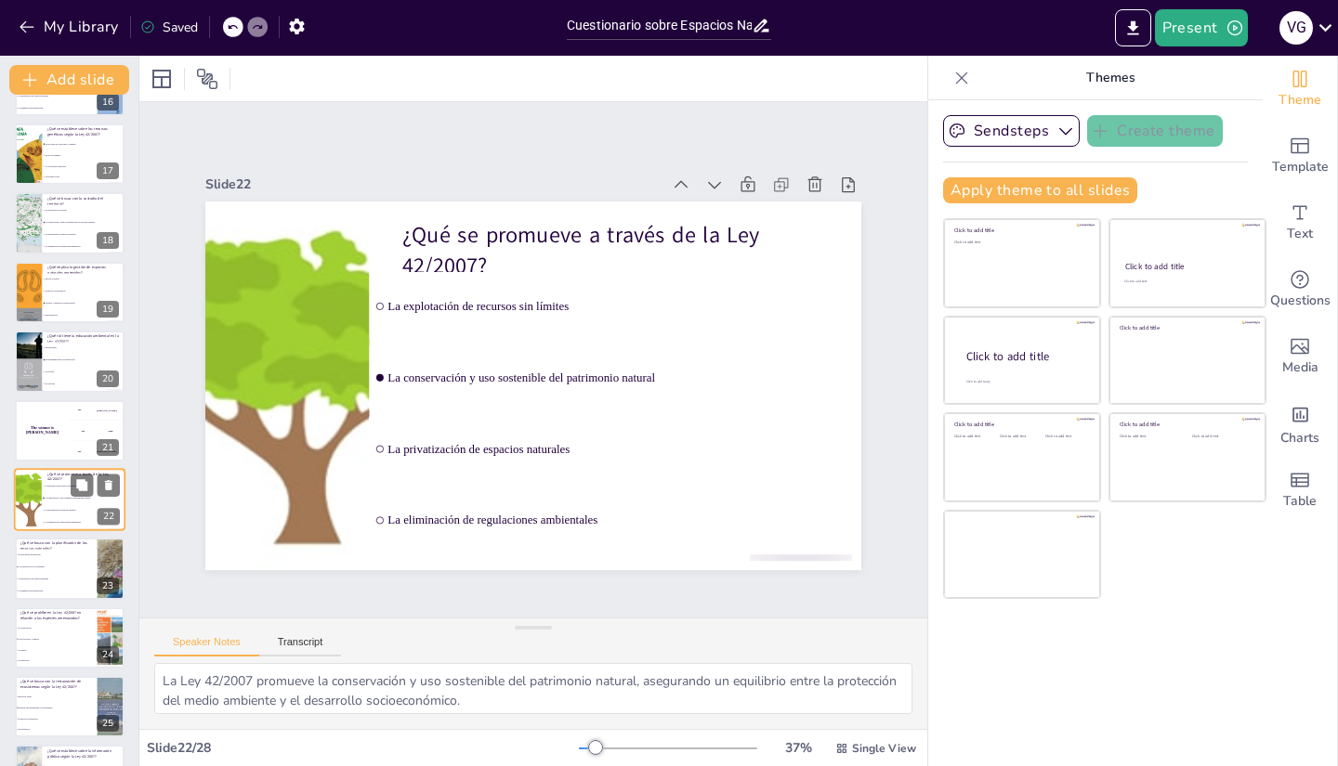
scroll to position [1160, 0]
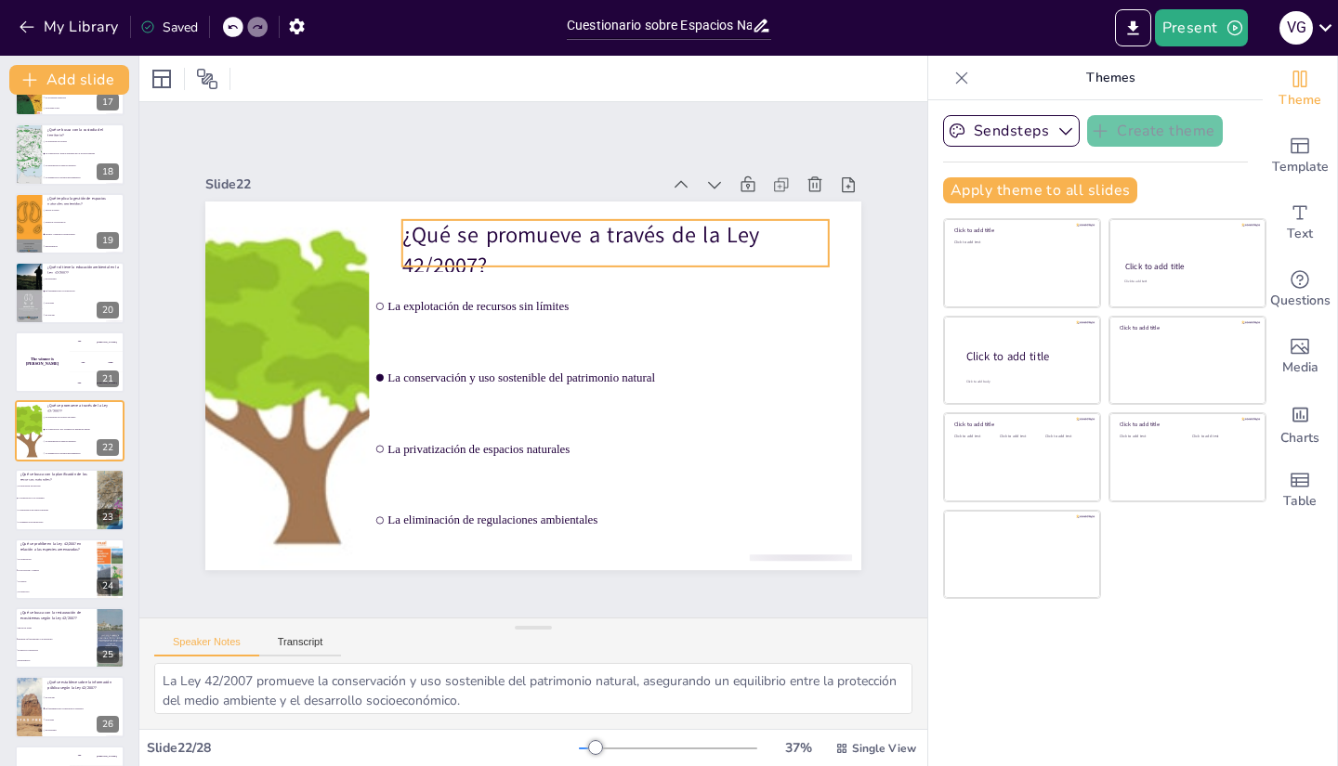
click at [455, 286] on p "¿Qué se promueve a través de la Ley 42/2007?" at bounding box center [587, 485] width 267 height 399
click at [507, 247] on p "¿Qué se promueve a través de la Ley 42/2007?" at bounding box center [669, 348] width 331 height 358
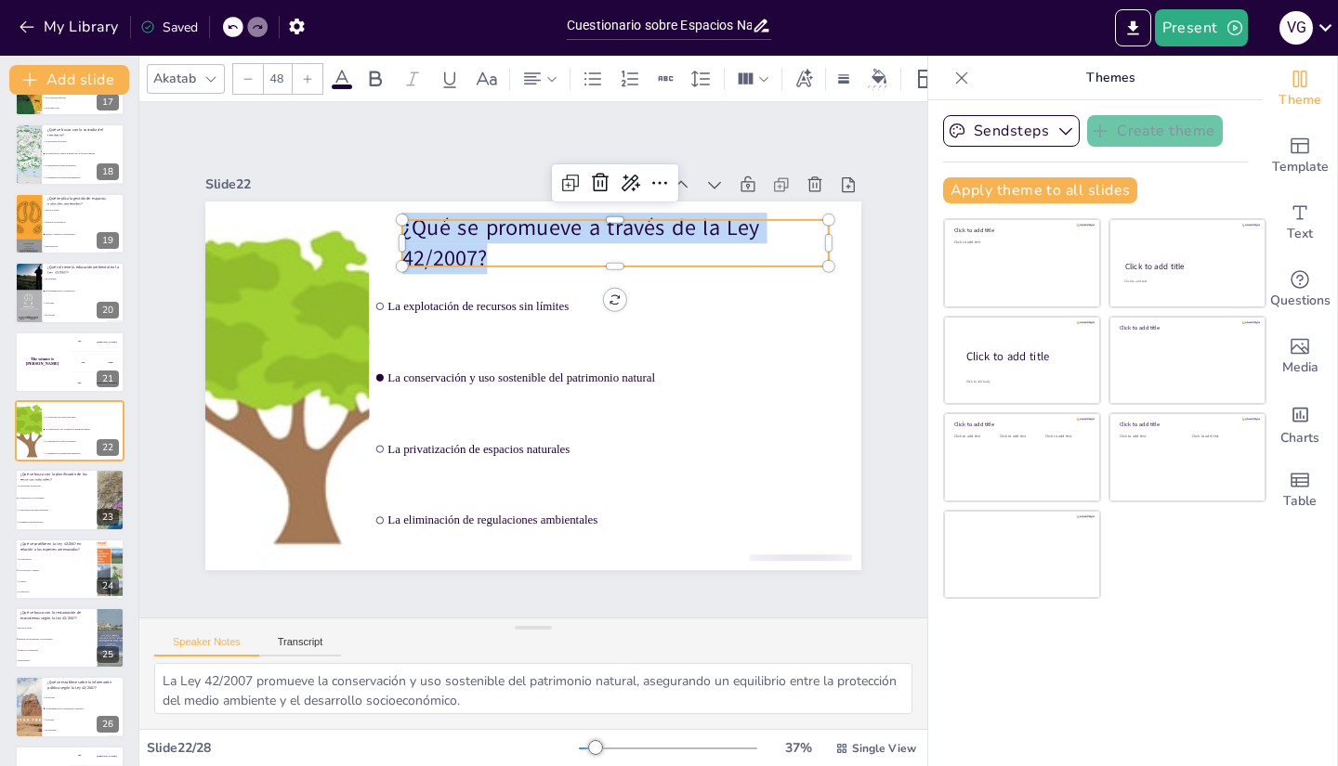
drag, startPoint x: 509, startPoint y: 252, endPoint x: 386, endPoint y: 227, distance: 125.1
click at [386, 227] on div "La explotación de recursos sin límites La conservación y uso sostenible del pat…" at bounding box center [512, 376] width 684 height 748
copy p "¿Qué se promueve a través de la Ley 42/2007?"
click at [1235, 677] on div "Sendsteps Create theme Apply theme to all slides Click to add title Click to ad…" at bounding box center [1095, 433] width 334 height 666
click at [37, 499] on span "La conservación y uso sostenible" at bounding box center [57, 499] width 80 height 3
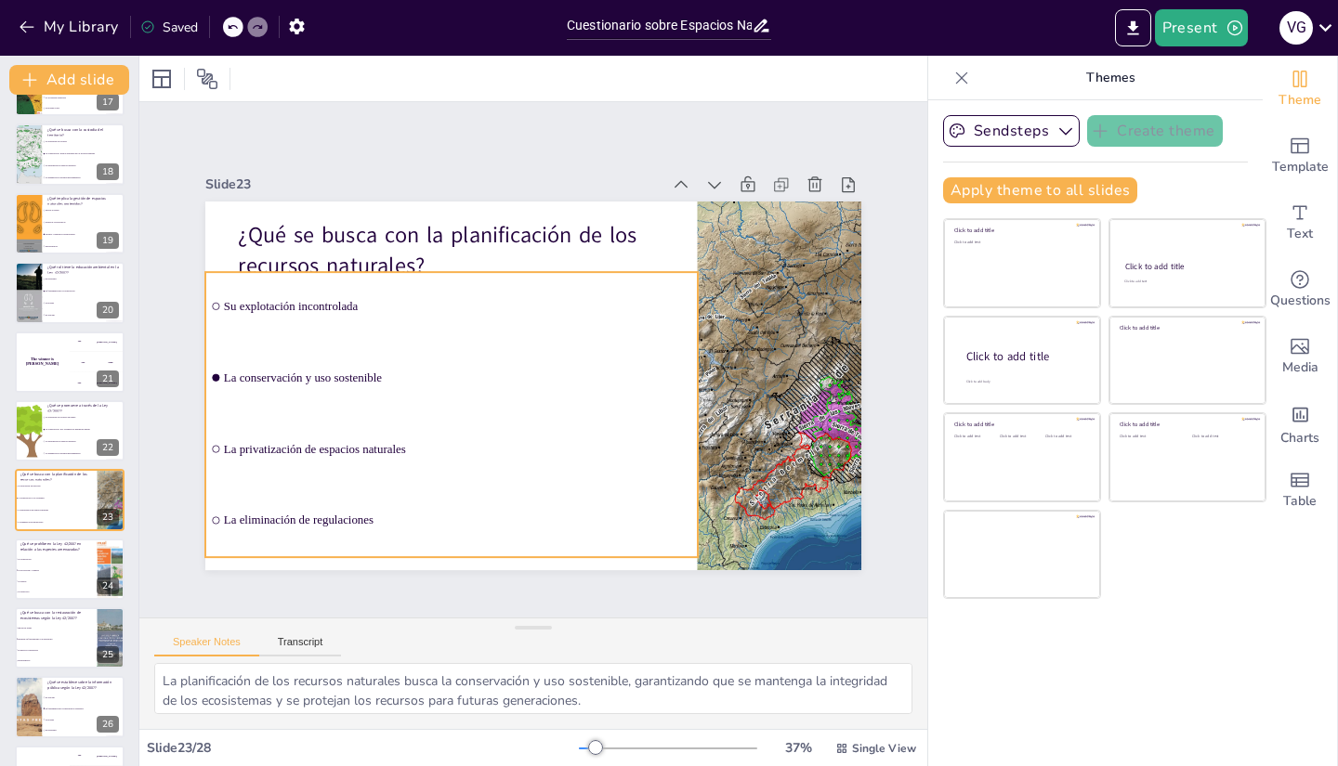
scroll to position [1230, 0]
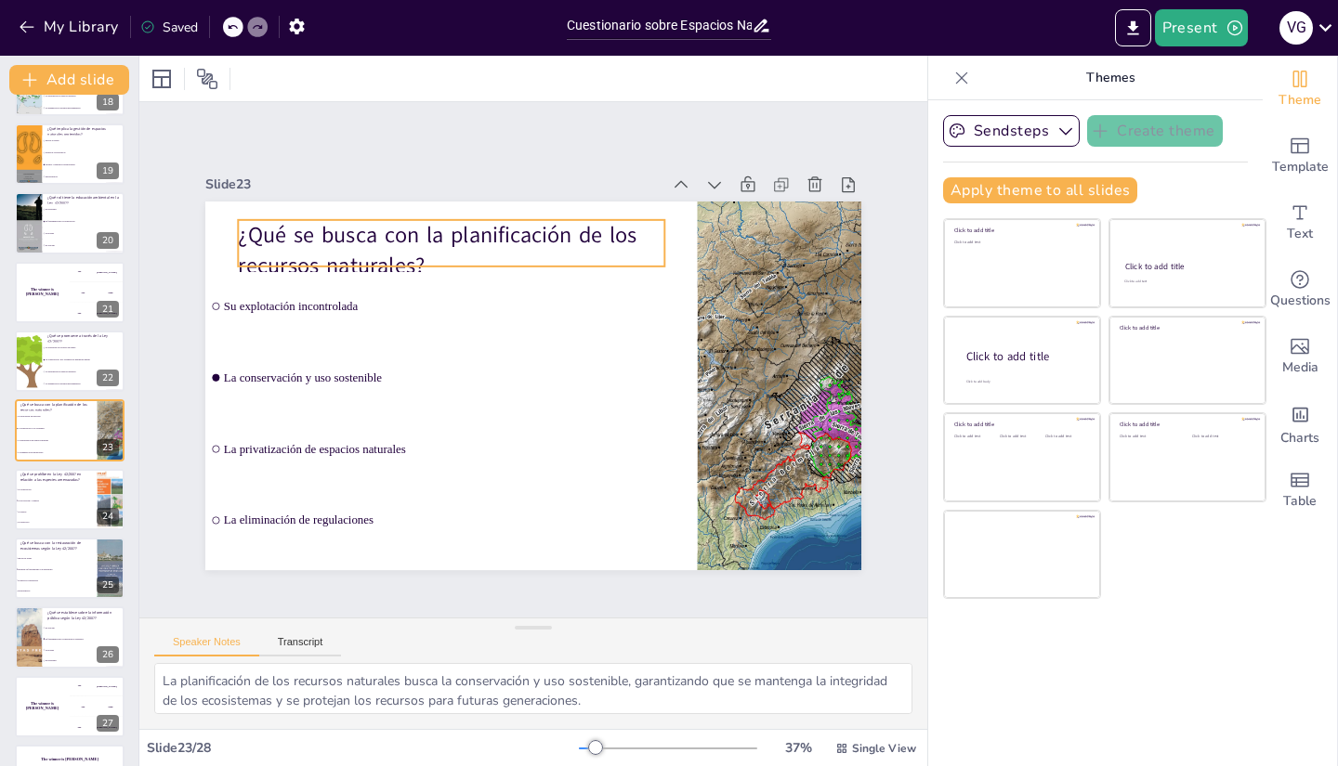
click at [583, 244] on p "¿Qué se busca con la planificación de los recursos naturales?" at bounding box center [657, 302] width 149 height 430
click at [433, 344] on p "¿Qué se busca con la planificación de los recursos naturales?" at bounding box center [645, 438] width 424 height 189
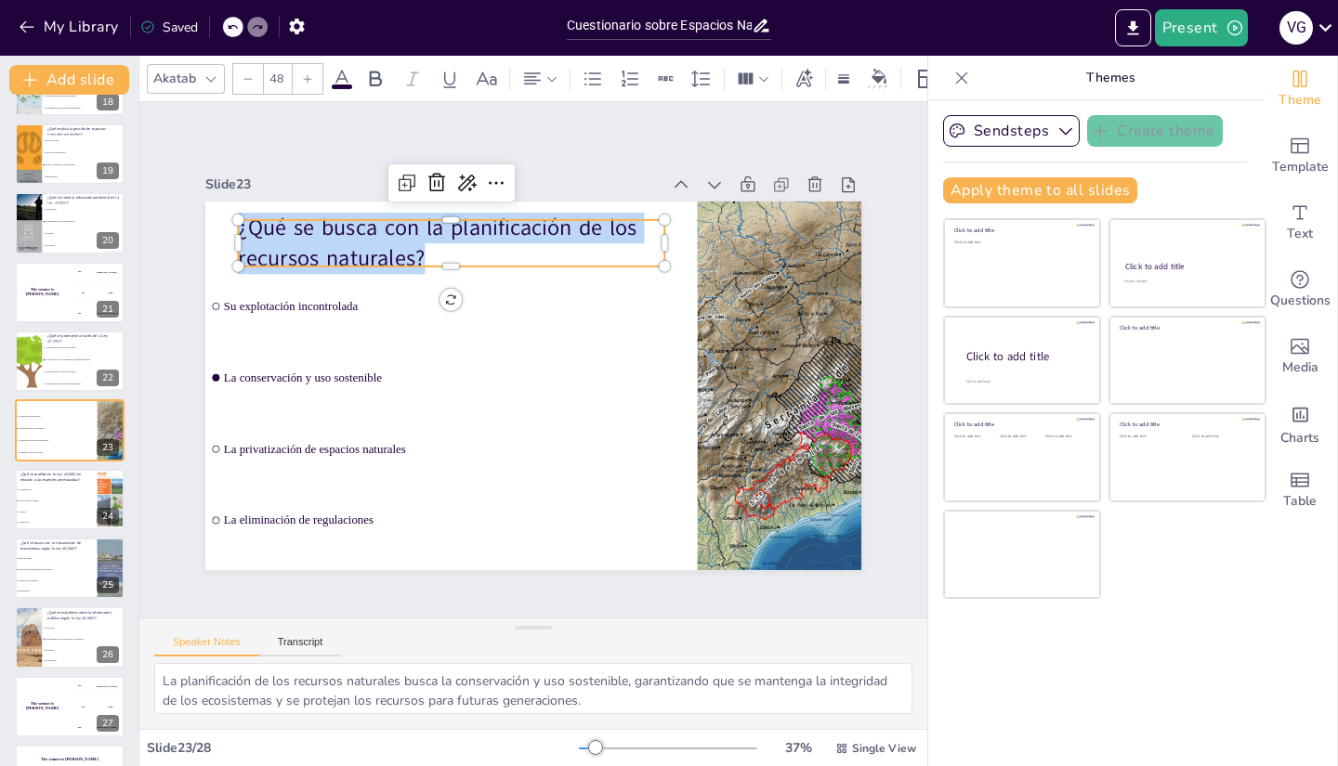
drag, startPoint x: 440, startPoint y: 249, endPoint x: 226, endPoint y: 225, distance: 215.9
click at [429, 225] on p "¿Qué se busca con la planificación de los recursos naturales?" at bounding box center [579, 224] width 300 height 381
copy p "¿Qué se busca con la planificación de los recursos naturales?"
drag, startPoint x: 1038, startPoint y: 669, endPoint x: 1017, endPoint y: 655, distance: 24.7
click at [1043, 661] on div "Sendsteps Create theme Apply theme to all slides Click to add title Click to ad…" at bounding box center [1095, 433] width 334 height 666
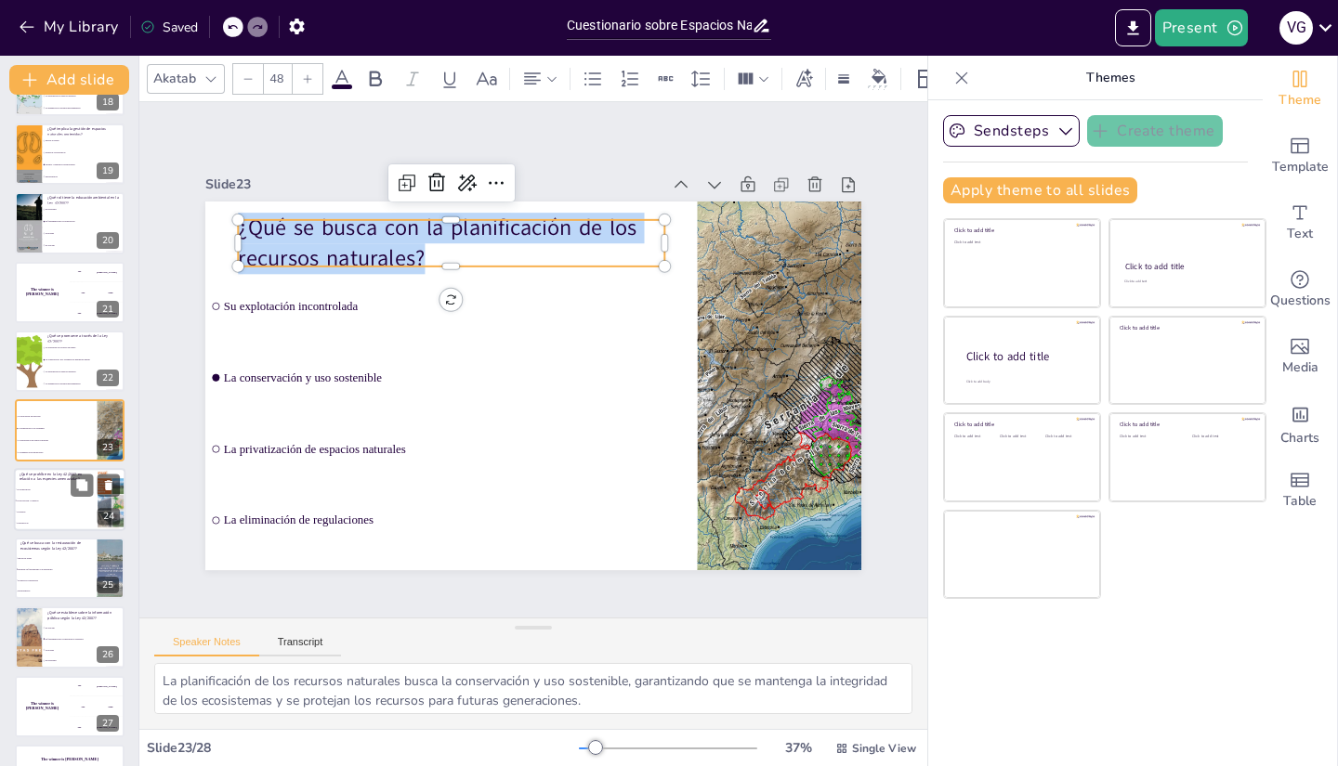
click at [45, 506] on li "Su estudio" at bounding box center [56, 511] width 84 height 11
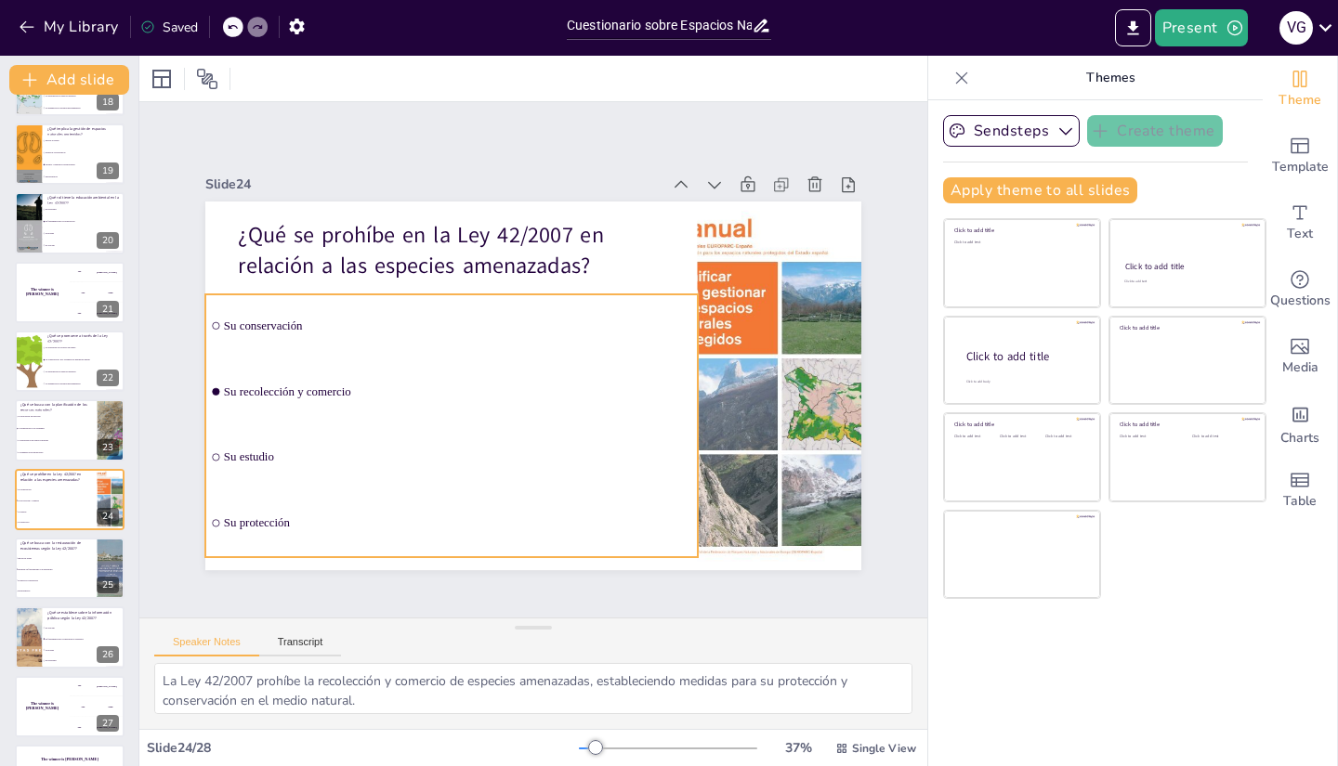
scroll to position [1285, 0]
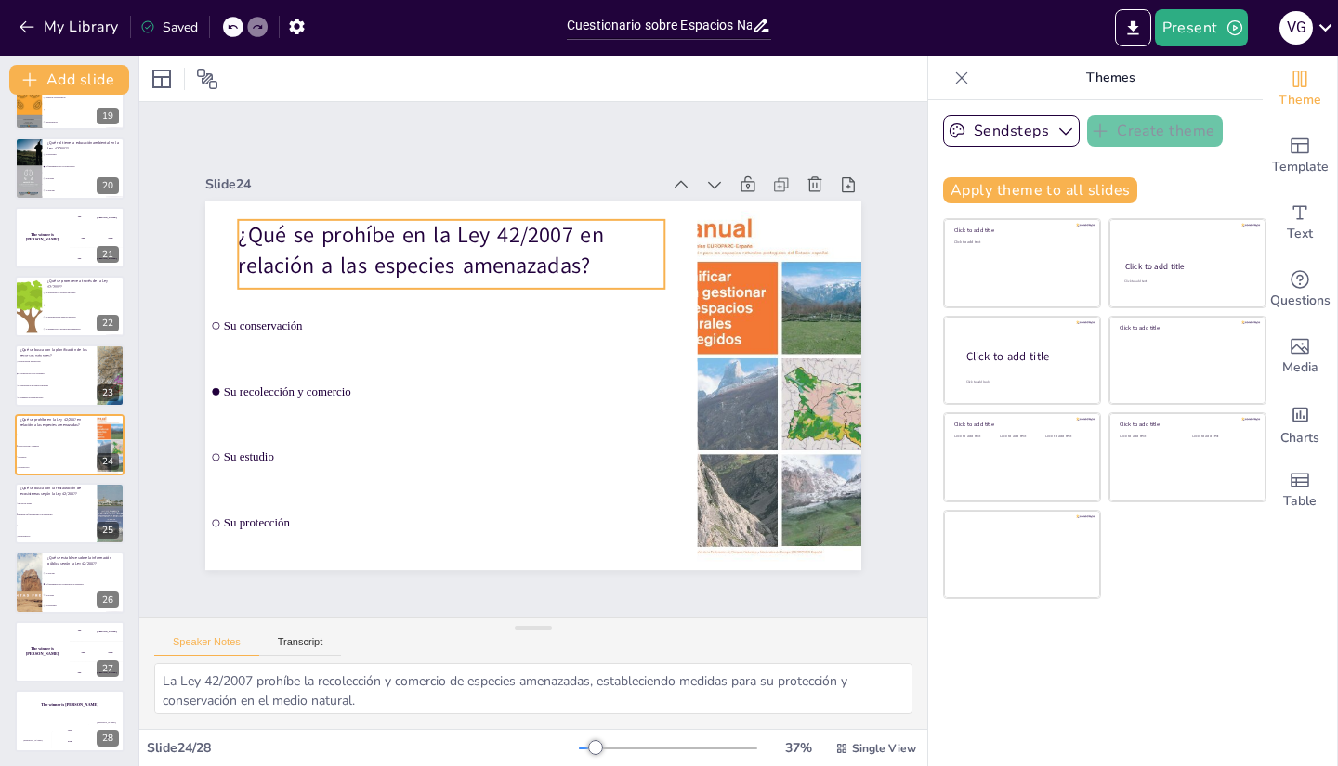
click at [591, 253] on p "¿Qué se prohíbe en la Ley 42/2007 en relación a las especies amenazadas?" at bounding box center [502, 226] width 414 height 229
click at [591, 344] on p "¿Qué se prohíbe en la Ley 42/2007 en relación a las especies amenazadas?" at bounding box center [645, 438] width 424 height 189
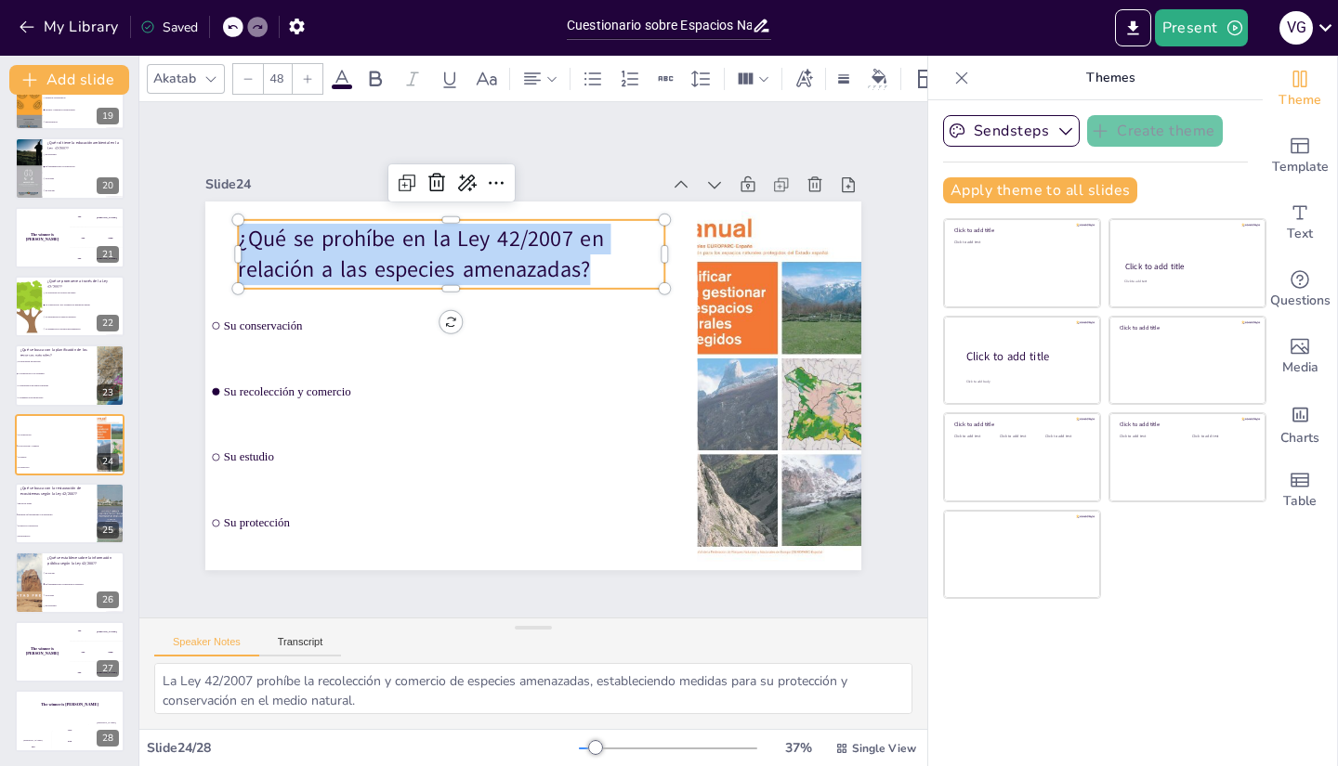
drag, startPoint x: 594, startPoint y: 255, endPoint x: 217, endPoint y: 233, distance: 377.8
click at [217, 233] on div "Su conservación Su recolección y comercio Su estudio Su protección ¿Qué se proh…" at bounding box center [533, 386] width 656 height 369
copy p "¿Qué se prohíbe en la Ley 42/2007 en relación a las especies amenazadas?"
click at [1069, 711] on div "Sendsteps Create theme Apply theme to all slides Click to add title Click to ad…" at bounding box center [1095, 433] width 334 height 666
click at [62, 518] on li "Mantener su funcionalidad y biodiversidad" at bounding box center [56, 514] width 84 height 11
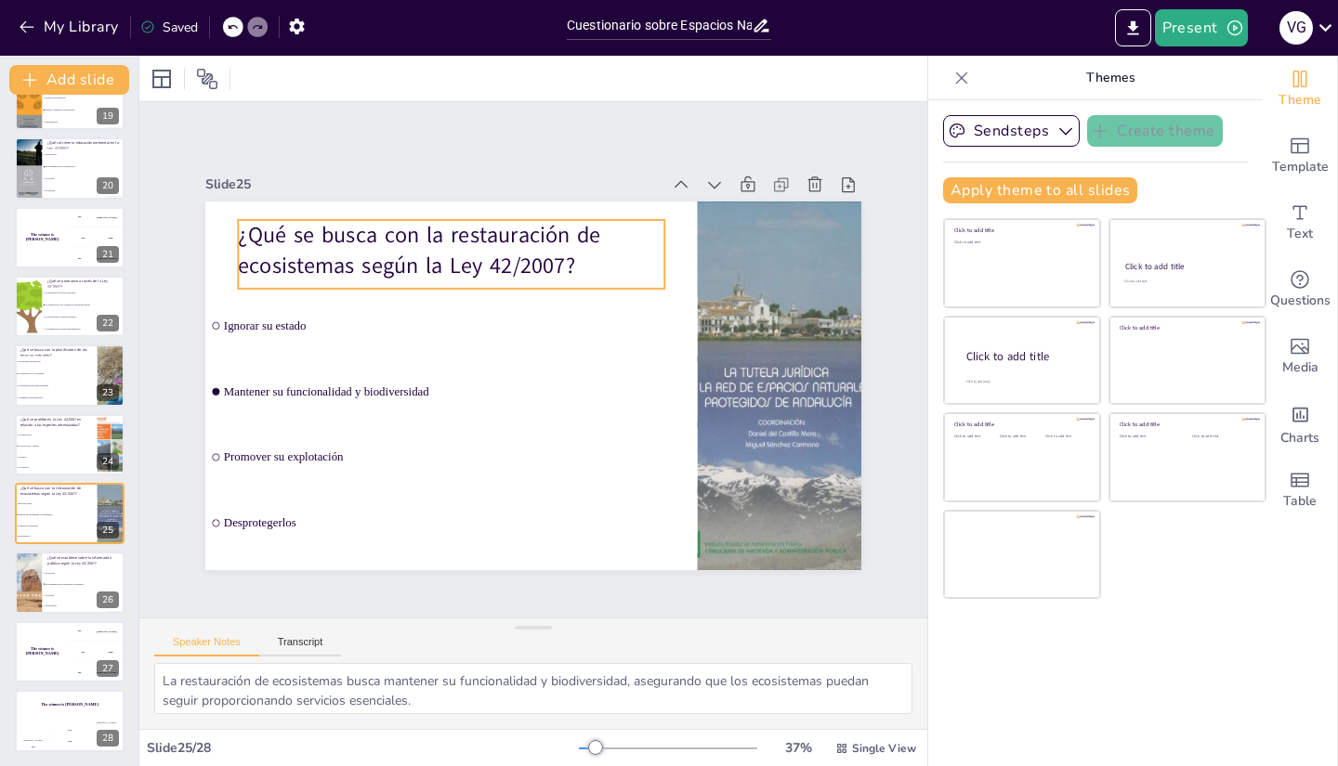
click at [584, 257] on p "¿Qué se busca con la restauración de ecosistemas según la Ley 42/2007?" at bounding box center [668, 386] width 358 height 331
click at [572, 344] on p "¿Qué se busca con la restauración de ecosistemas según la Ley 42/2007?" at bounding box center [645, 438] width 424 height 189
click at [572, 346] on p "¿Qué se busca con la restauración de ecosistemas según la Ley 42/2007?" at bounding box center [535, 496] width 381 height 300
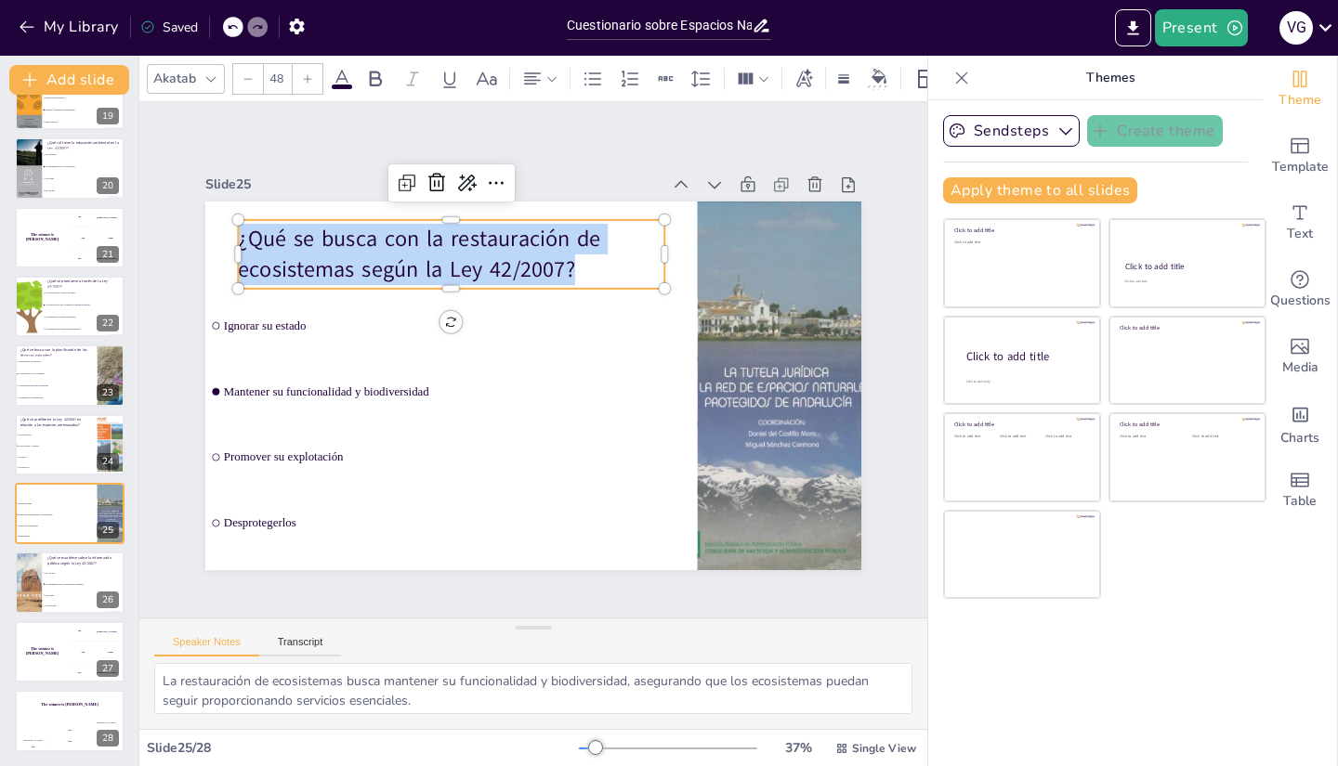
drag, startPoint x: 555, startPoint y: 263, endPoint x: 228, endPoint y: 231, distance: 328.5
click at [238, 231] on p "¿Qué se busca con la restauración de ecosistemas según la Ley 42/2007?" at bounding box center [451, 254] width 426 height 61
copy p "¿Qué se busca con la restauración de ecosistemas según la Ley 42/2007?"
click at [1001, 678] on div "Sendsteps Create theme Apply theme to all slides Click to add title Click to ad…" at bounding box center [1095, 433] width 334 height 666
click at [70, 597] on li "Se prohíbe" at bounding box center [84, 595] width 84 height 11
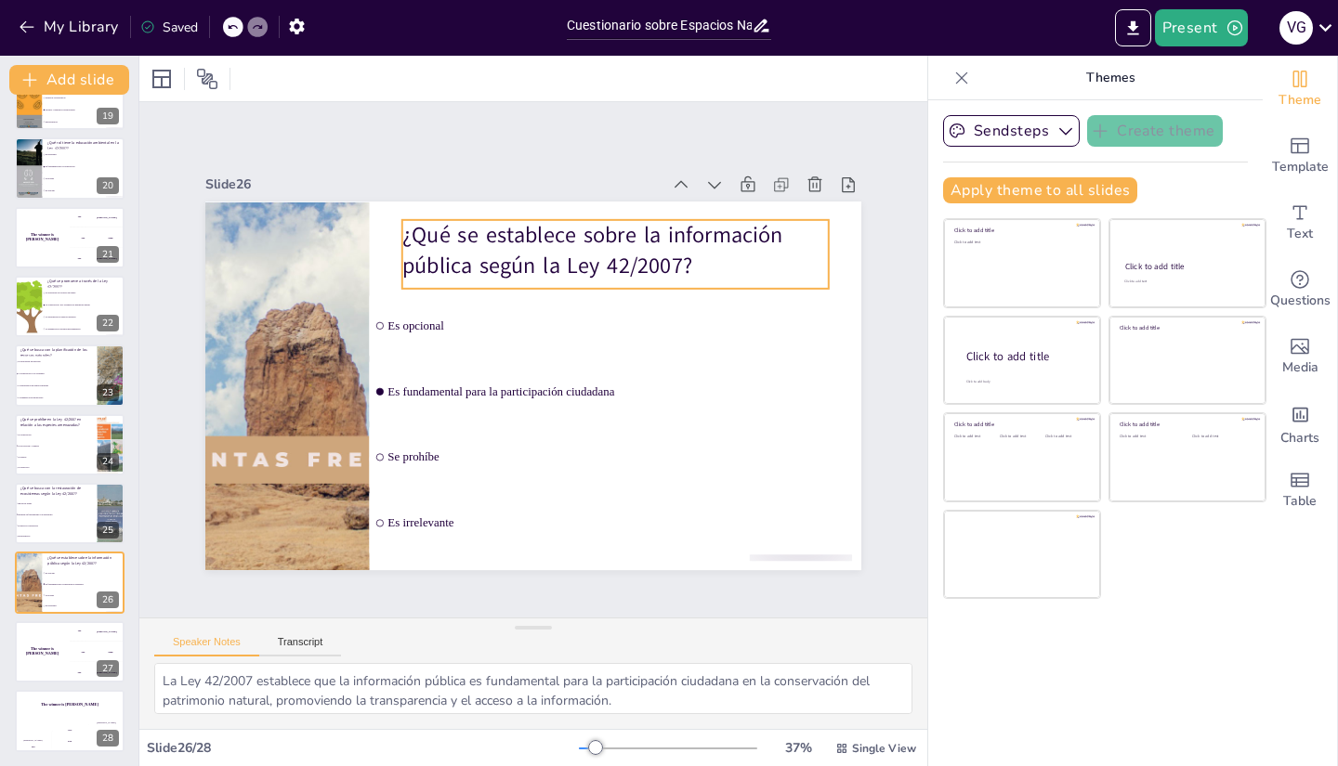
drag, startPoint x: 680, startPoint y: 265, endPoint x: 702, endPoint y: 267, distance: 22.4
click at [681, 265] on p "¿Qué se establece sobre la información pública según la Ley 42/2007?" at bounding box center [615, 250] width 426 height 61
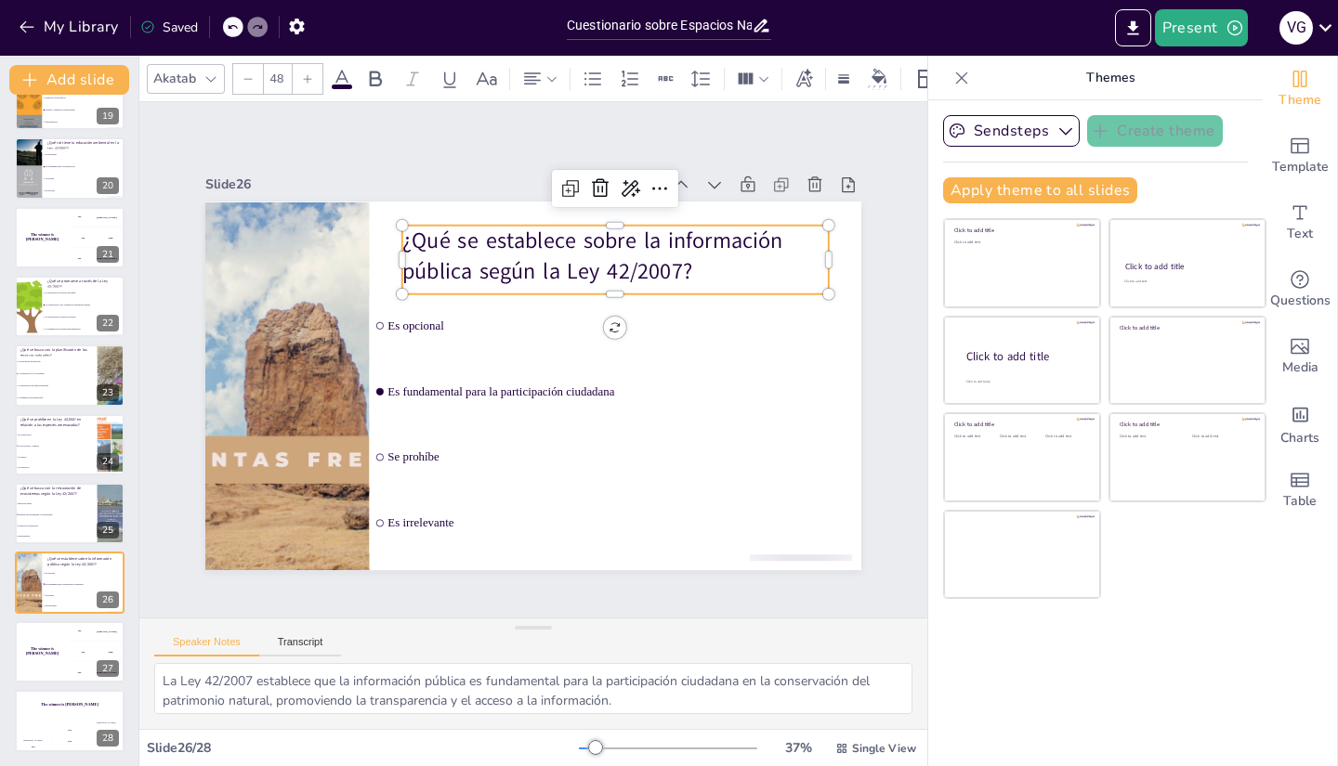
click at [696, 266] on p "¿Qué se establece sobre la información pública según la Ley 42/2007?" at bounding box center [615, 256] width 426 height 61
click at [695, 265] on p "¿Qué se establece sobre la información pública según la Ley 42/2007?" at bounding box center [615, 256] width 426 height 61
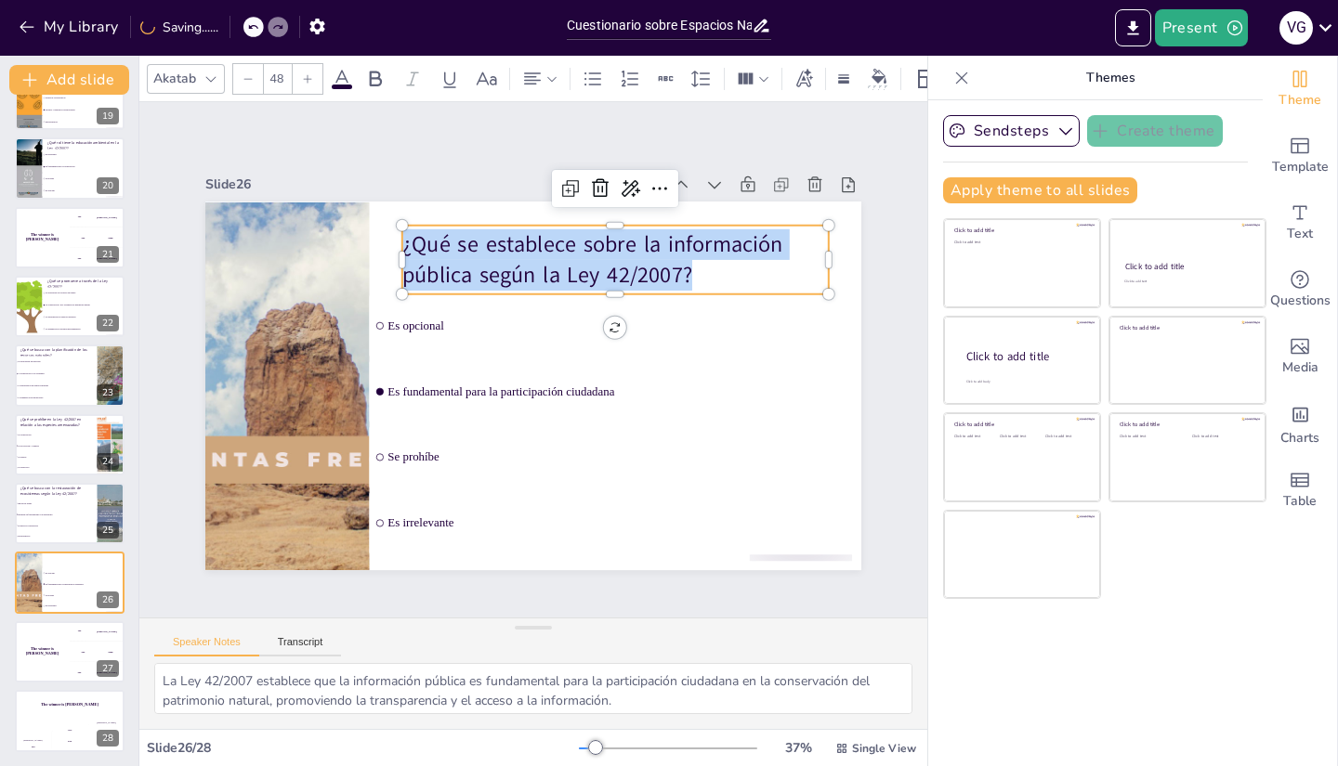
drag, startPoint x: 695, startPoint y: 265, endPoint x: 390, endPoint y: 245, distance: 305.3
click at [390, 323] on p "¿Qué se establece sobre la información pública según la Ley 42/2007?" at bounding box center [539, 488] width 358 height 331
drag, startPoint x: 1072, startPoint y: 685, endPoint x: 1021, endPoint y: 679, distance: 51.4
click at [1072, 685] on div "Sendsteps Create theme Apply theme to all slides Click to add title Click to ad…" at bounding box center [1095, 433] width 334 height 666
click at [37, 704] on h4 "The winner is [PERSON_NAME]" at bounding box center [69, 705] width 111 height 5
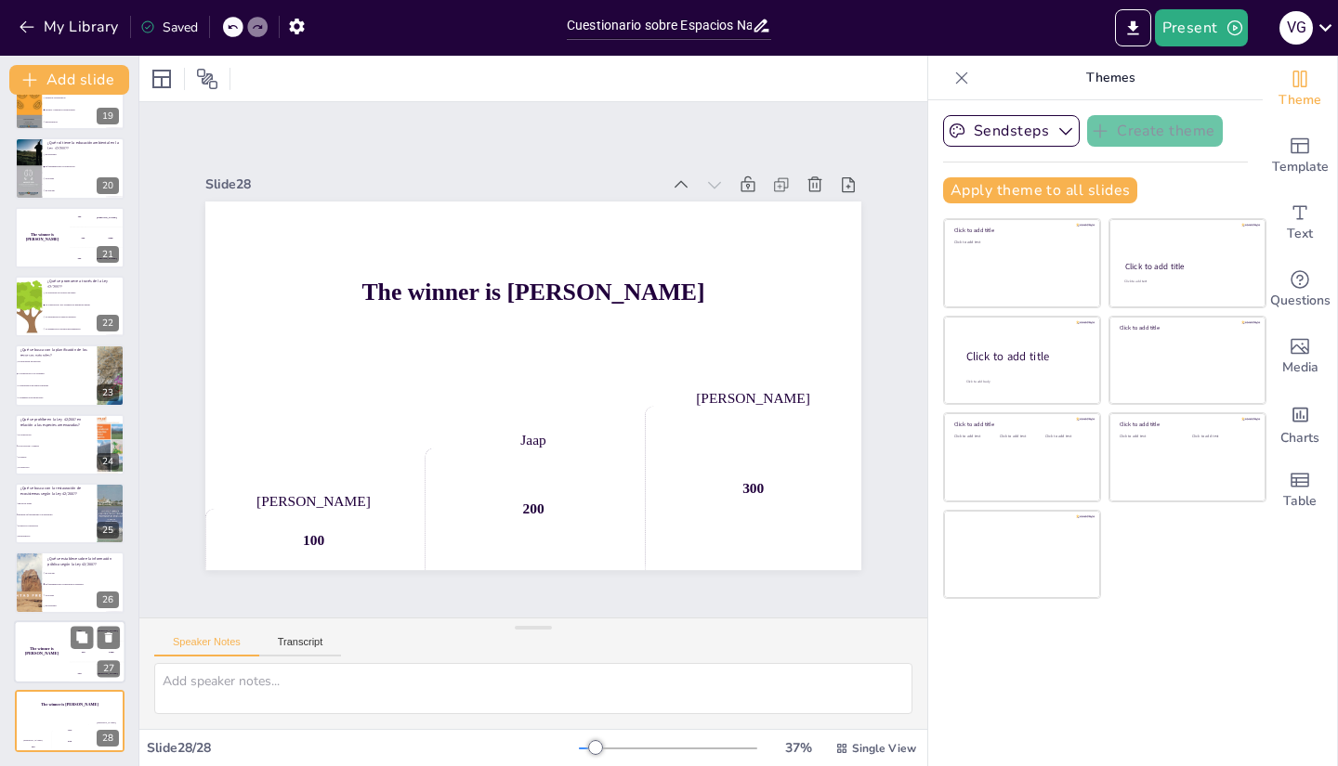
click at [26, 667] on div "The winner is [PERSON_NAME]" at bounding box center [42, 651] width 56 height 63
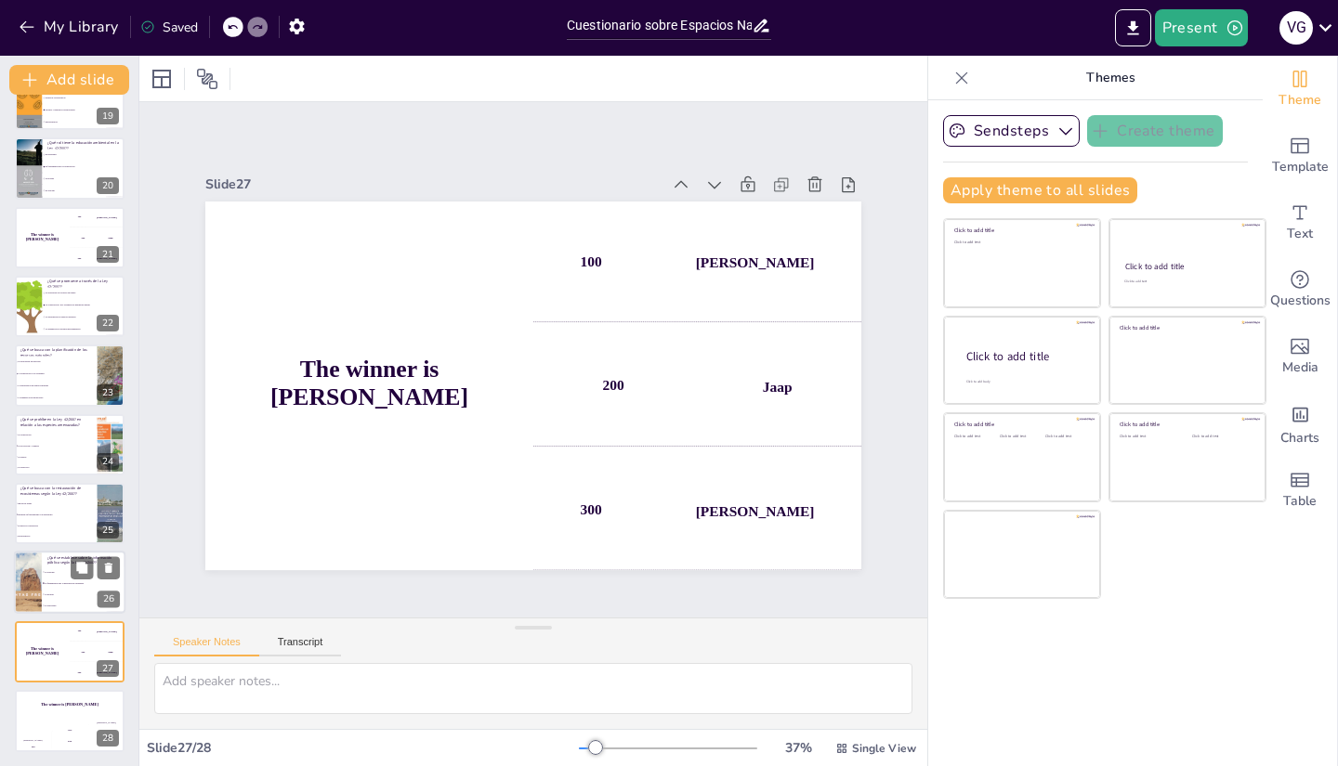
click at [29, 594] on div at bounding box center [27, 583] width 95 height 63
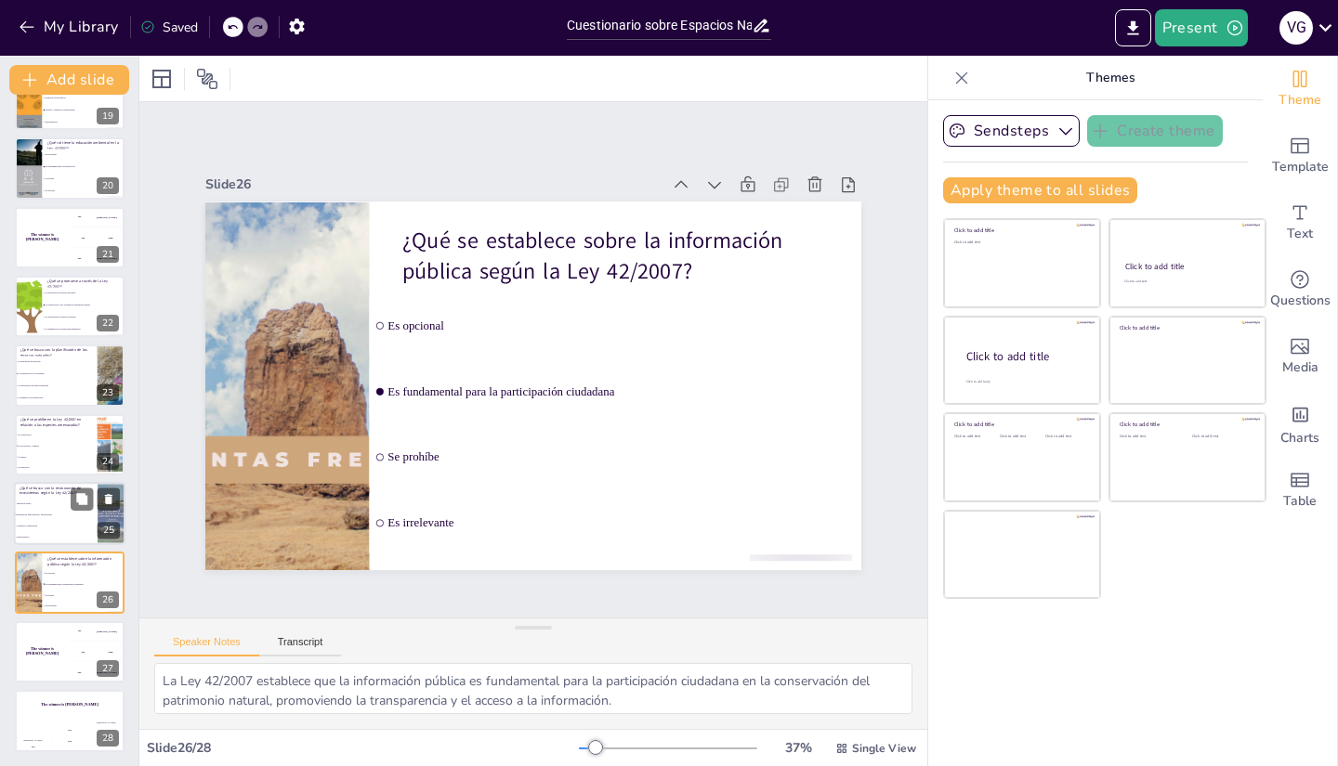
click at [21, 515] on span "Mantener su funcionalidad y biodiversidad" at bounding box center [57, 515] width 80 height 3
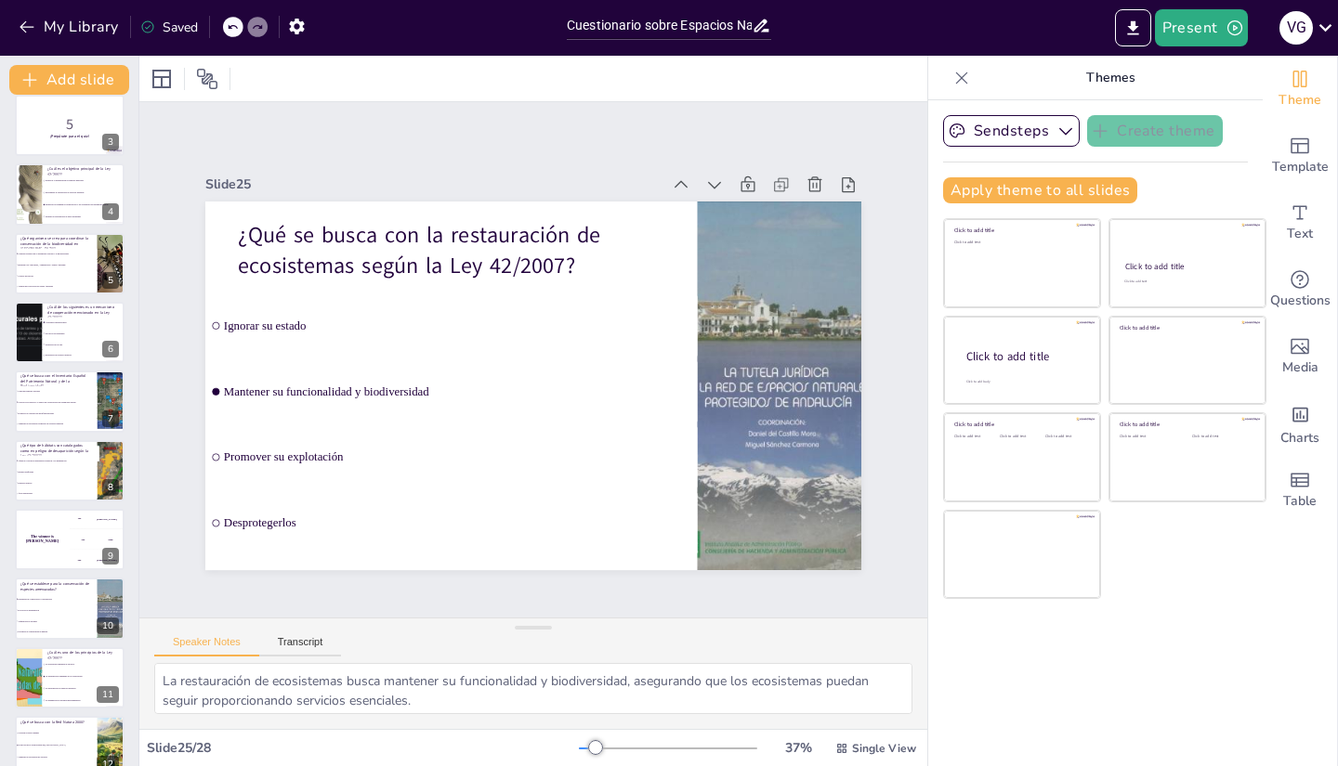
scroll to position [0, 0]
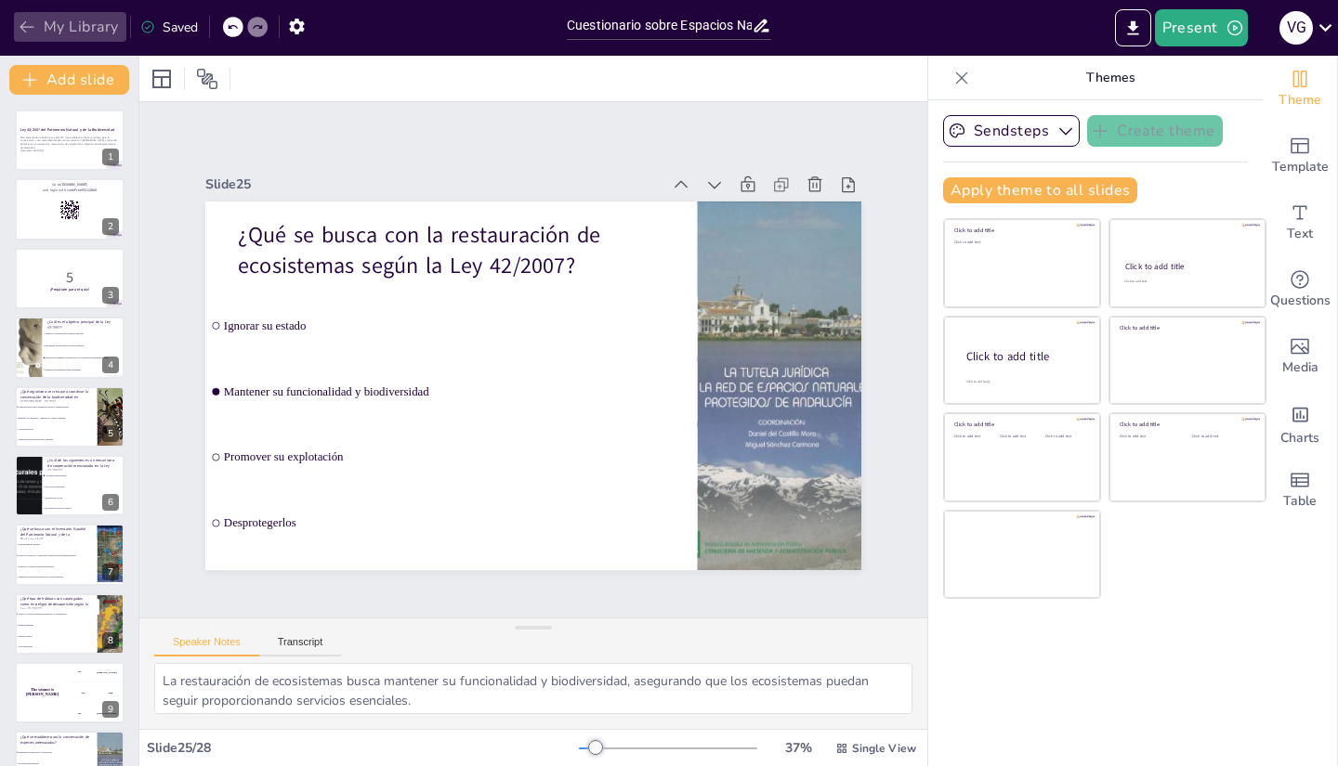
click at [29, 28] on icon "button" at bounding box center [27, 27] width 19 height 19
